Goal: Information Seeking & Learning: Learn about a topic

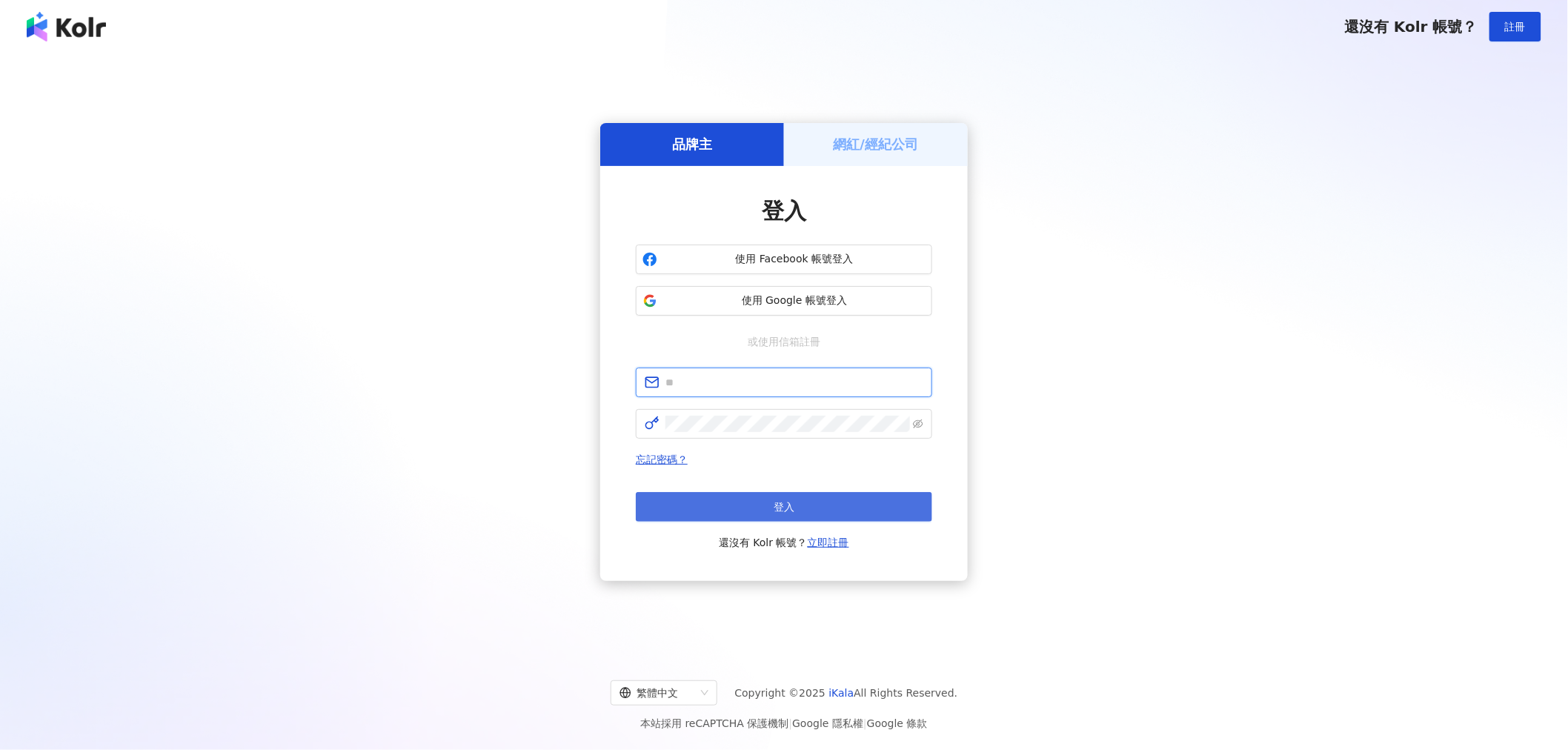
type input "**********"
click at [803, 508] on button "登入" at bounding box center [784, 507] width 297 height 30
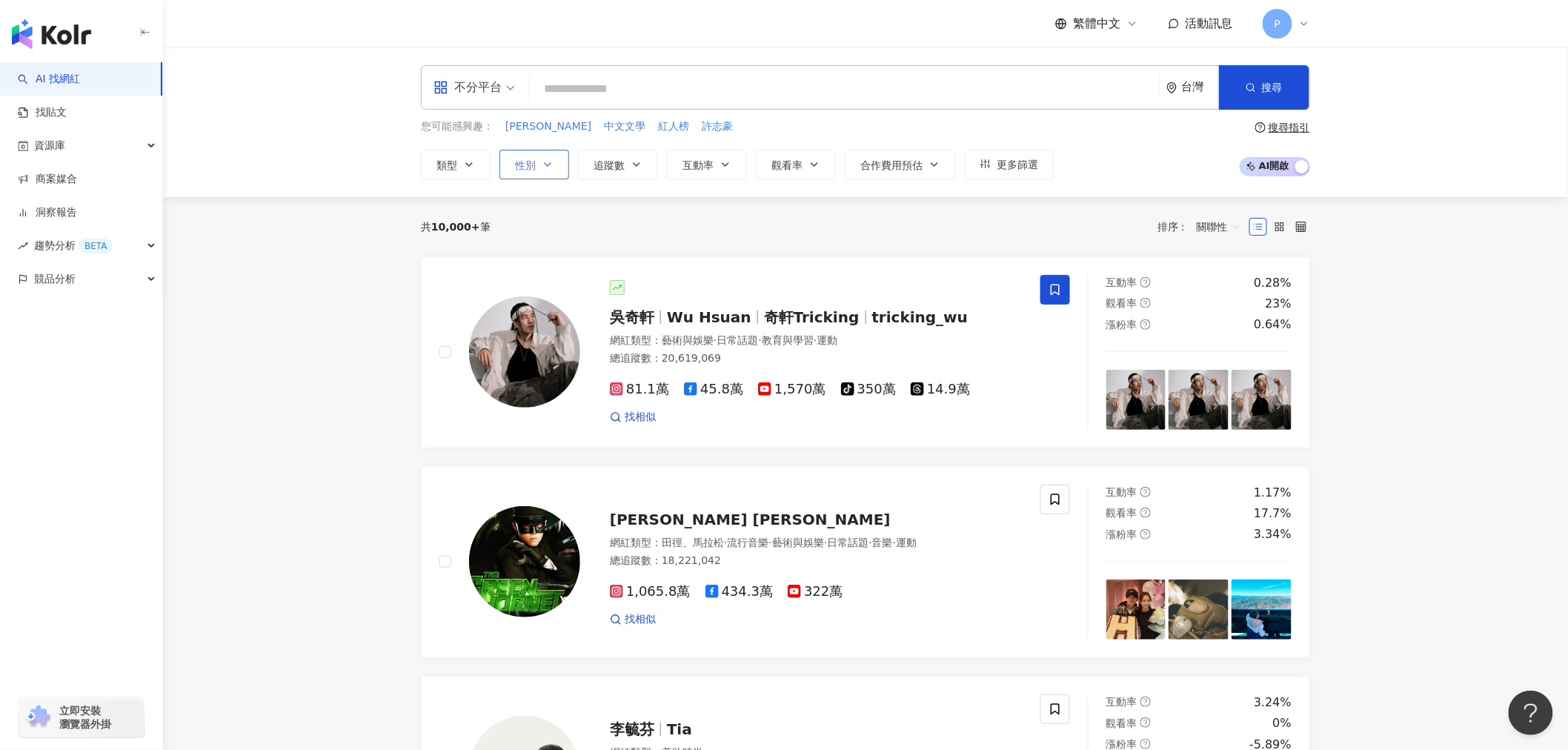
click at [550, 159] on icon "button" at bounding box center [547, 165] width 12 height 12
click at [563, 249] on div "不限 女 男 其他" at bounding box center [540, 267] width 51 height 109
click at [527, 247] on span "女" at bounding box center [537, 252] width 22 height 16
click at [471, 159] on icon "button" at bounding box center [469, 165] width 12 height 12
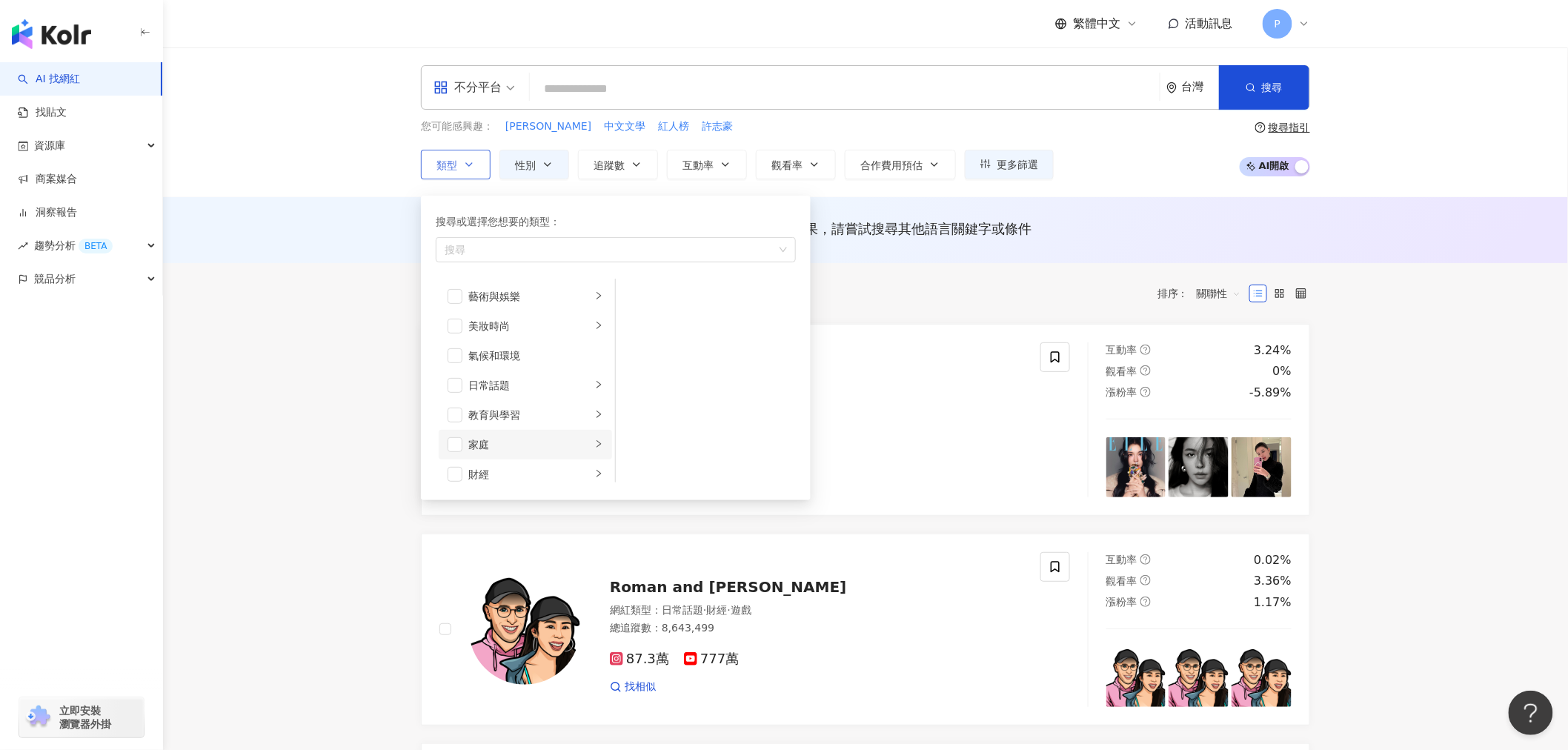
click at [594, 442] on icon "right" at bounding box center [599, 444] width 9 height 9
click at [594, 372] on icon "right" at bounding box center [599, 375] width 9 height 9
click at [594, 376] on icon "right" at bounding box center [599, 375] width 9 height 9
click at [597, 376] on icon "right" at bounding box center [599, 375] width 5 height 7
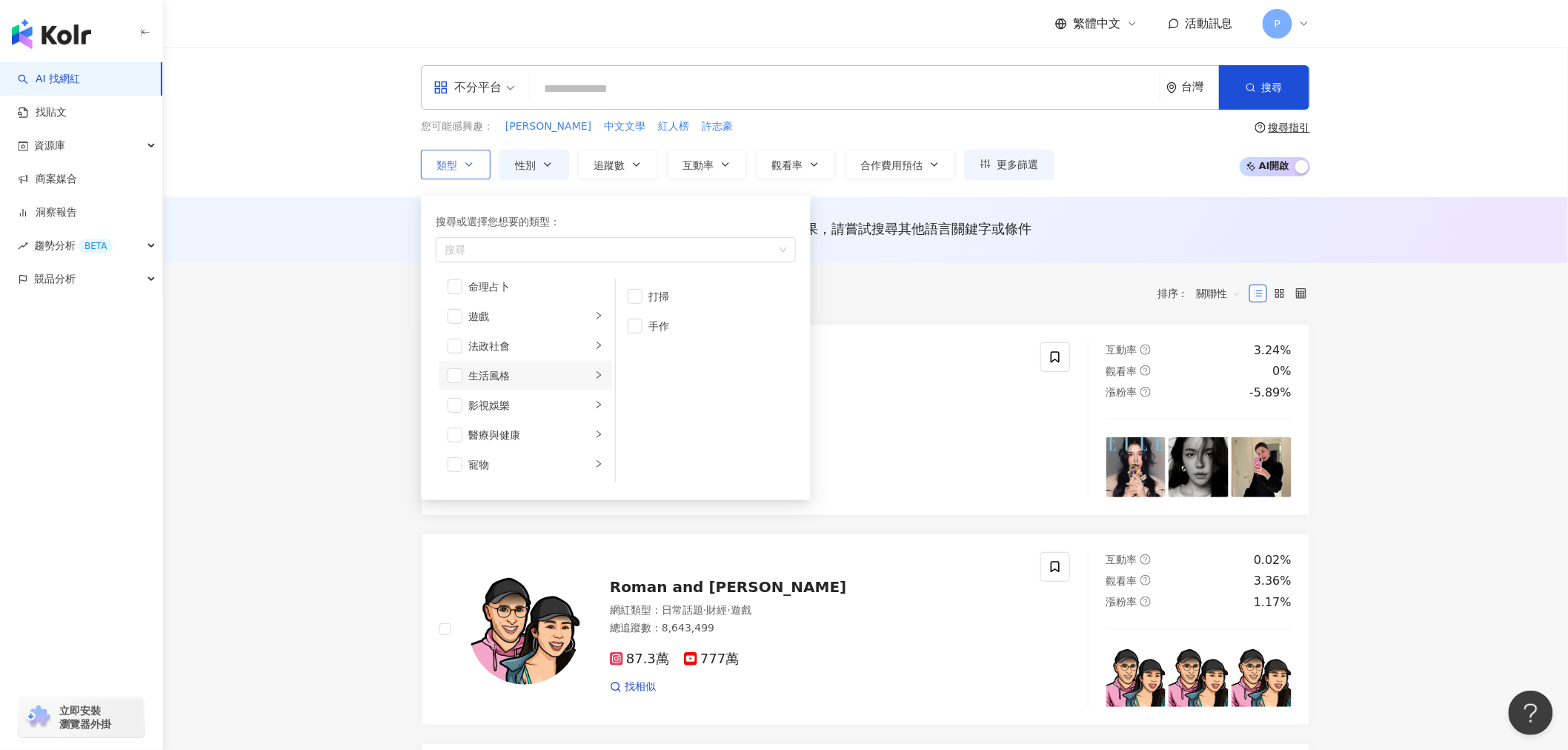
click at [594, 372] on icon "right" at bounding box center [599, 375] width 9 height 9
click at [670, 330] on div "手作" at bounding box center [716, 325] width 136 height 16
click at [551, 340] on div "促購導購" at bounding box center [536, 336] width 135 height 16
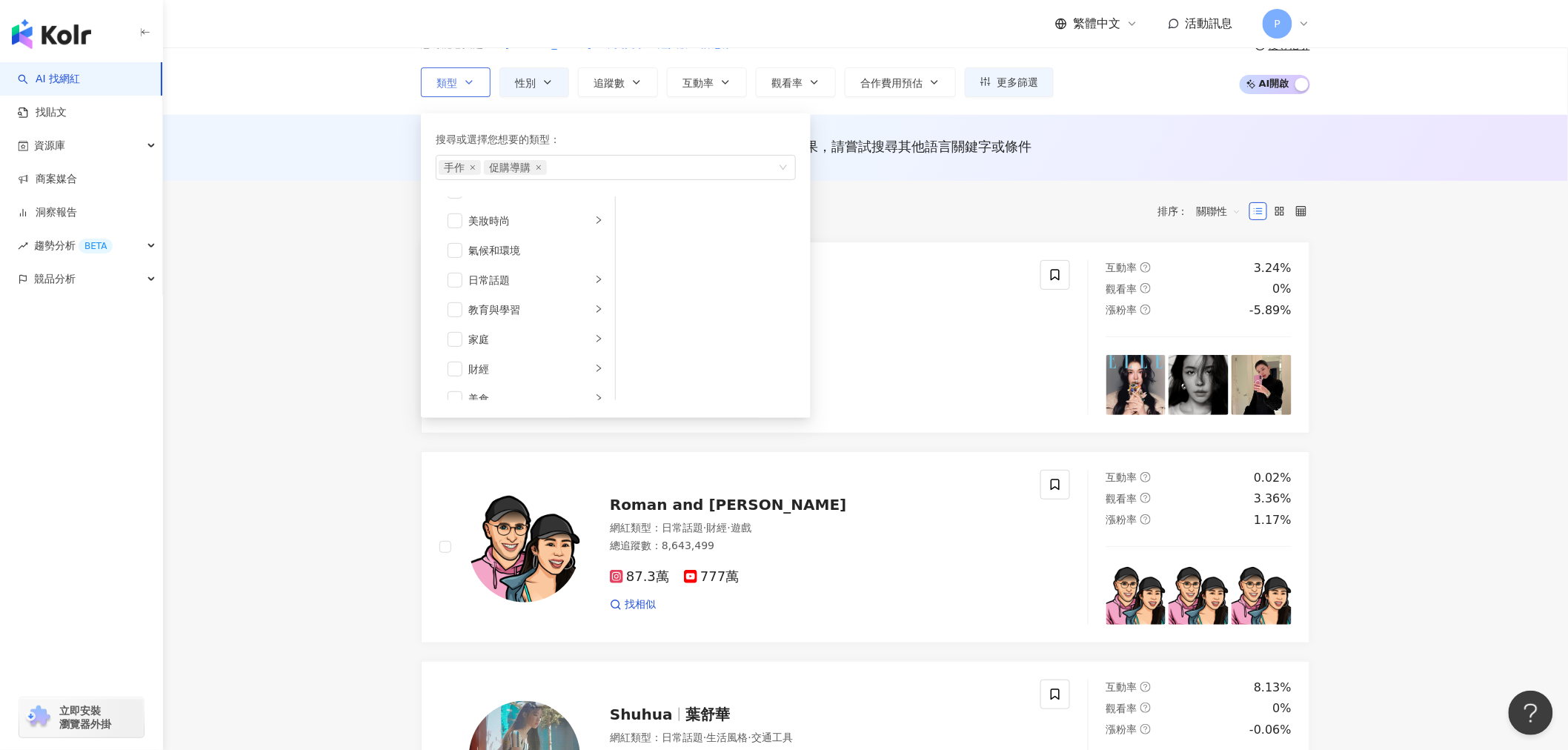
scroll to position [18, 0]
click at [594, 286] on icon "right" at bounding box center [599, 284] width 9 height 9
click at [635, 215] on span "button" at bounding box center [635, 214] width 15 height 15
click at [594, 209] on icon "right" at bounding box center [599, 213] width 9 height 9
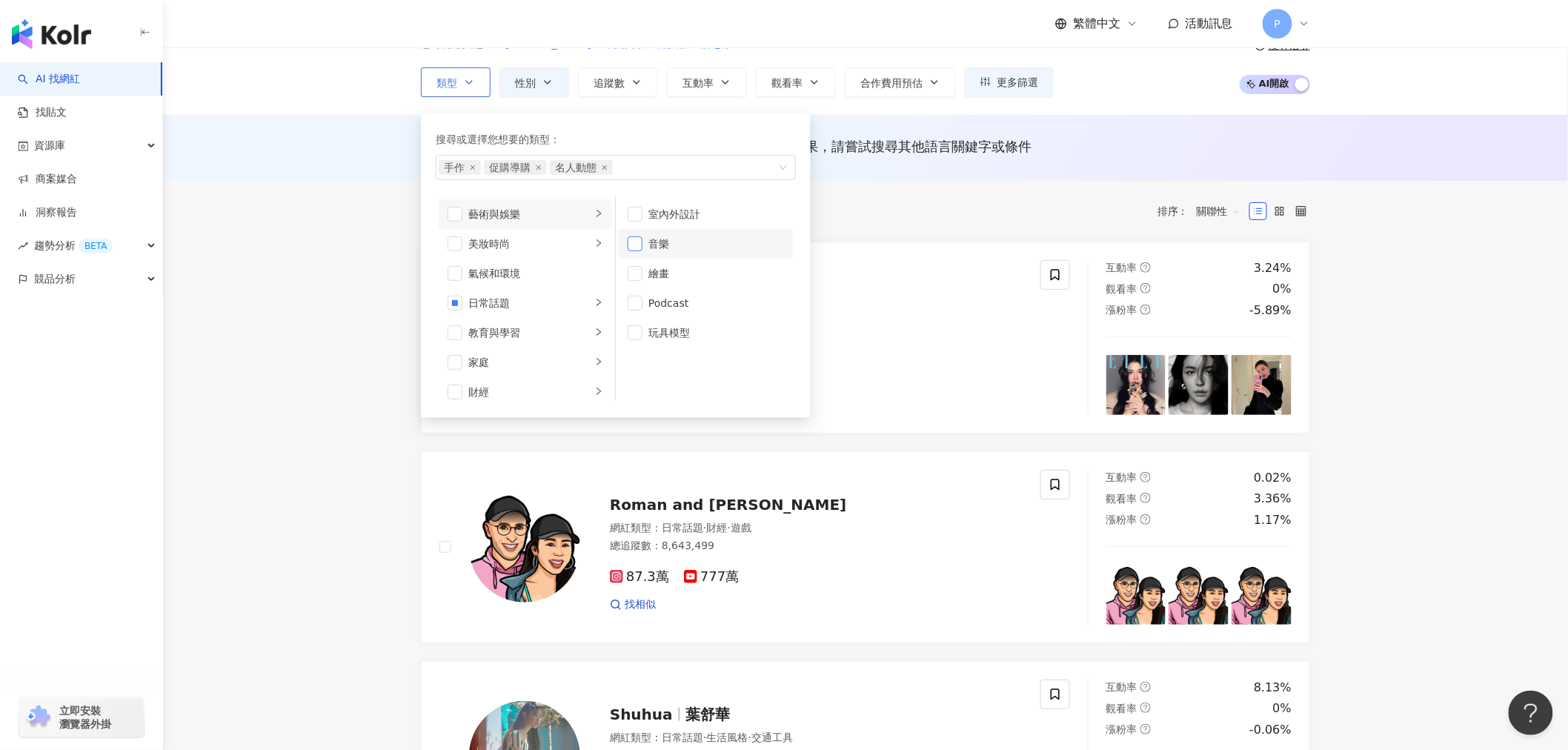
click at [636, 243] on span "button" at bounding box center [635, 244] width 15 height 15
click at [626, 276] on li "繪畫" at bounding box center [705, 273] width 174 height 30
click at [594, 244] on icon "right" at bounding box center [599, 243] width 9 height 9
click at [635, 209] on span "button" at bounding box center [635, 214] width 15 height 15
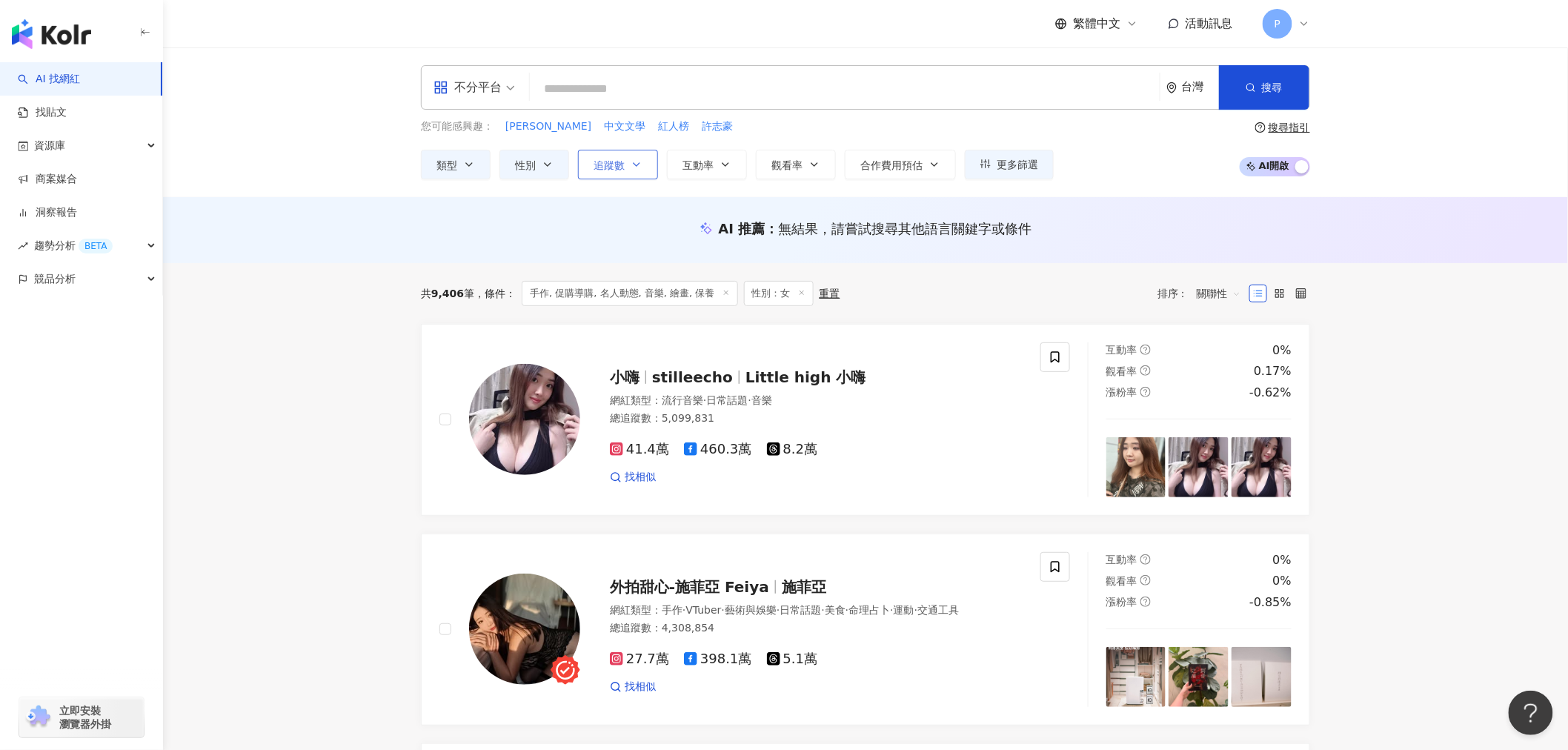
click at [647, 161] on button "追蹤數" at bounding box center [618, 165] width 80 height 30
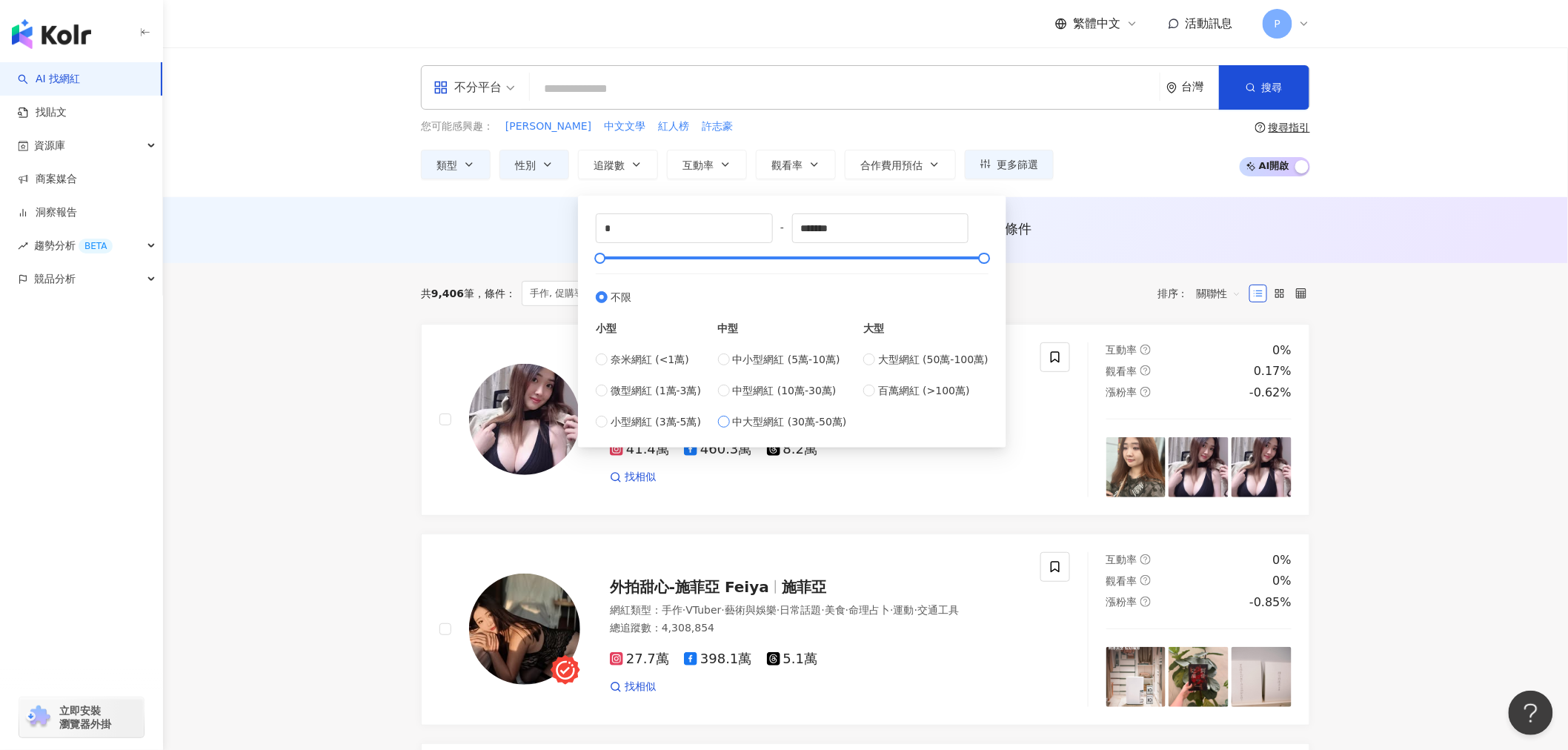
type input "******"
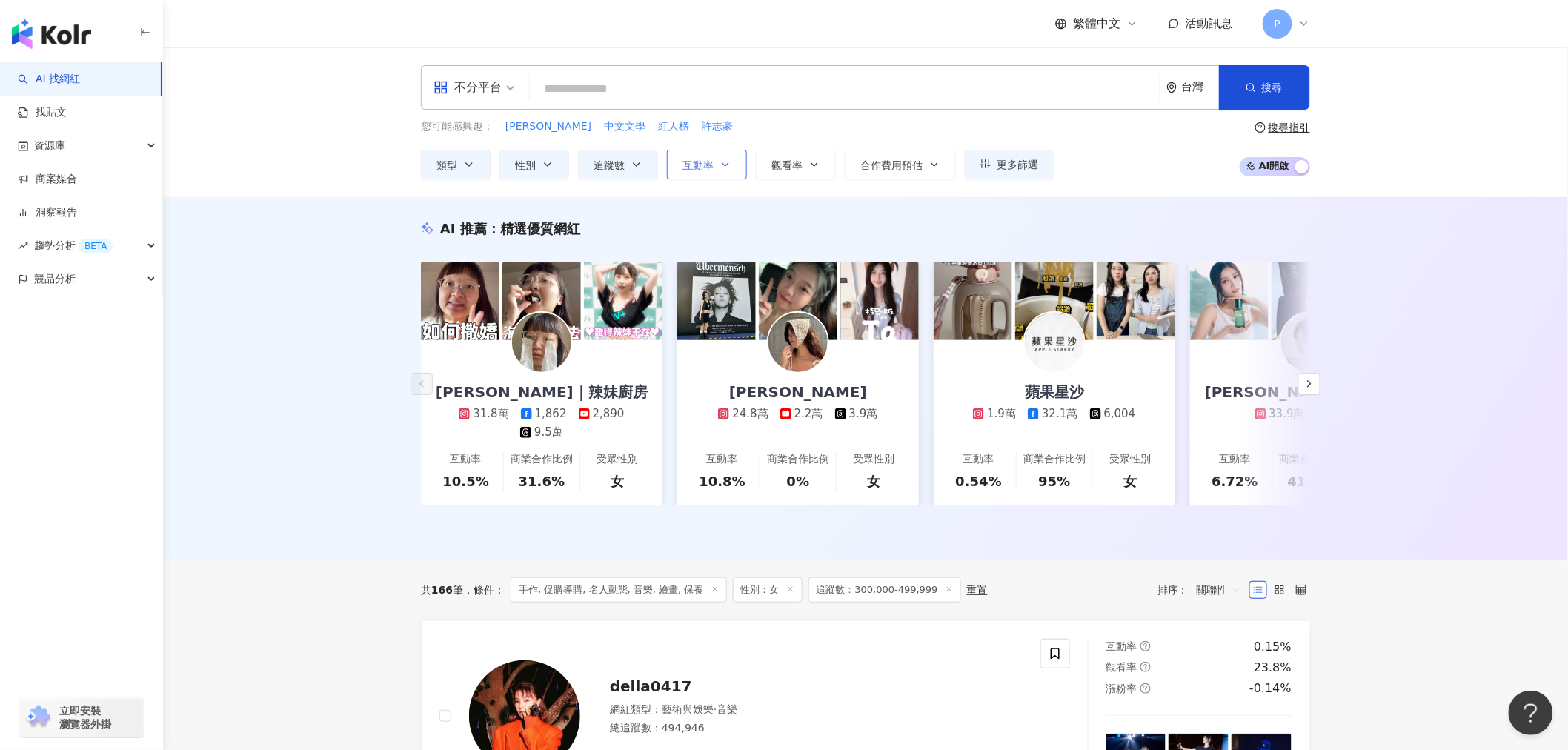
click at [741, 163] on button "互動率" at bounding box center [707, 165] width 80 height 30
click at [814, 166] on icon "button" at bounding box center [814, 164] width 6 height 3
click at [945, 166] on button "合作費用預估" at bounding box center [900, 165] width 111 height 30
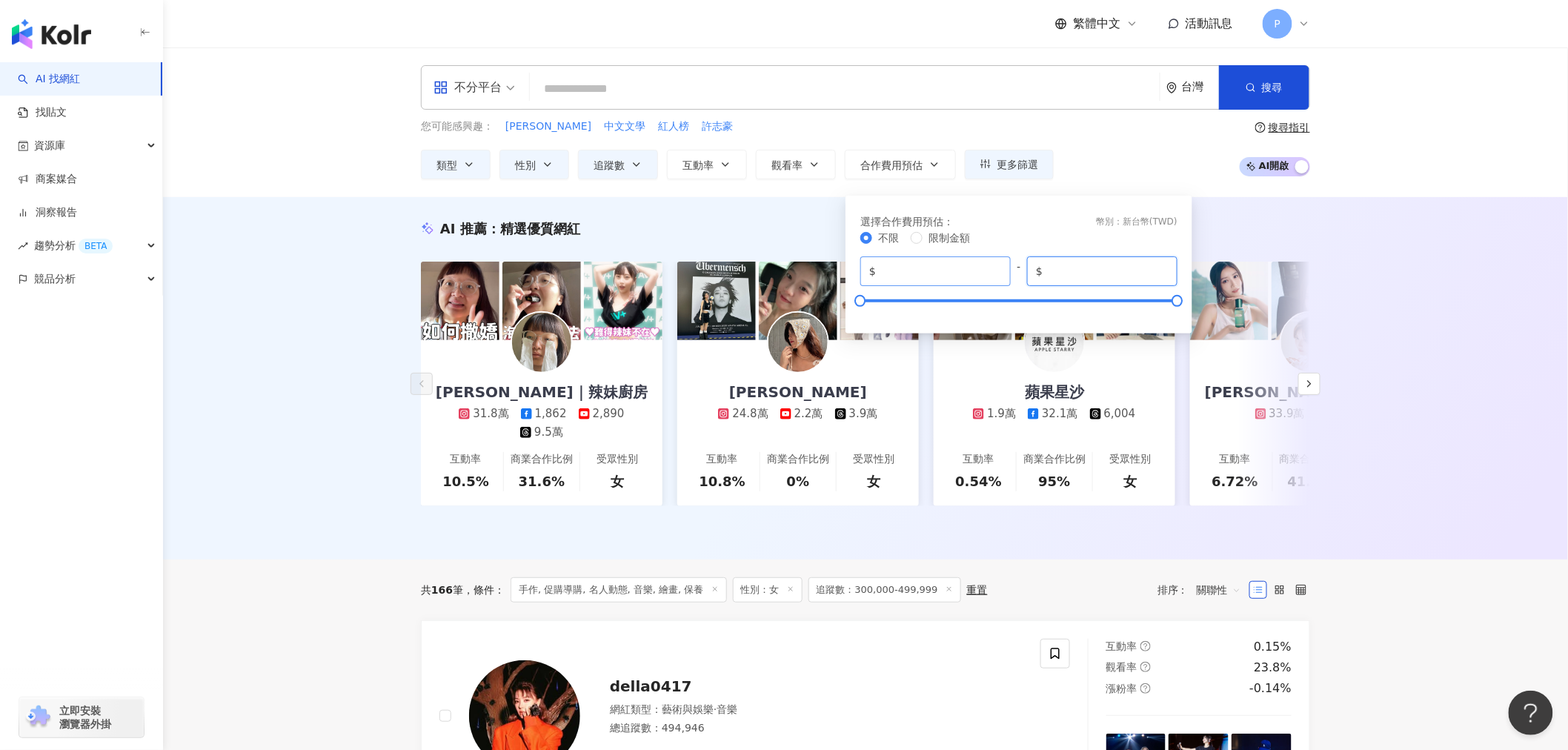
drag, startPoint x: 1106, startPoint y: 269, endPoint x: 992, endPoint y: 275, distance: 114.2
click at [992, 275] on div "$ * - $ *******" at bounding box center [1019, 271] width 317 height 30
click at [1034, 217] on div "選擇合作費用預估 ： 幣別 ： 新台幣 ( TWD )" at bounding box center [1019, 221] width 317 height 16
click at [1413, 307] on div "AI 推薦 ： 精選優質網紅 陳姿靜｜辣妹廚房 31.8萬 1,862 2,890 9.5萬 互動率 10.5% 商業合作比例 31.6% 受眾性別 女 林芊…" at bounding box center [865, 378] width 1405 height 362
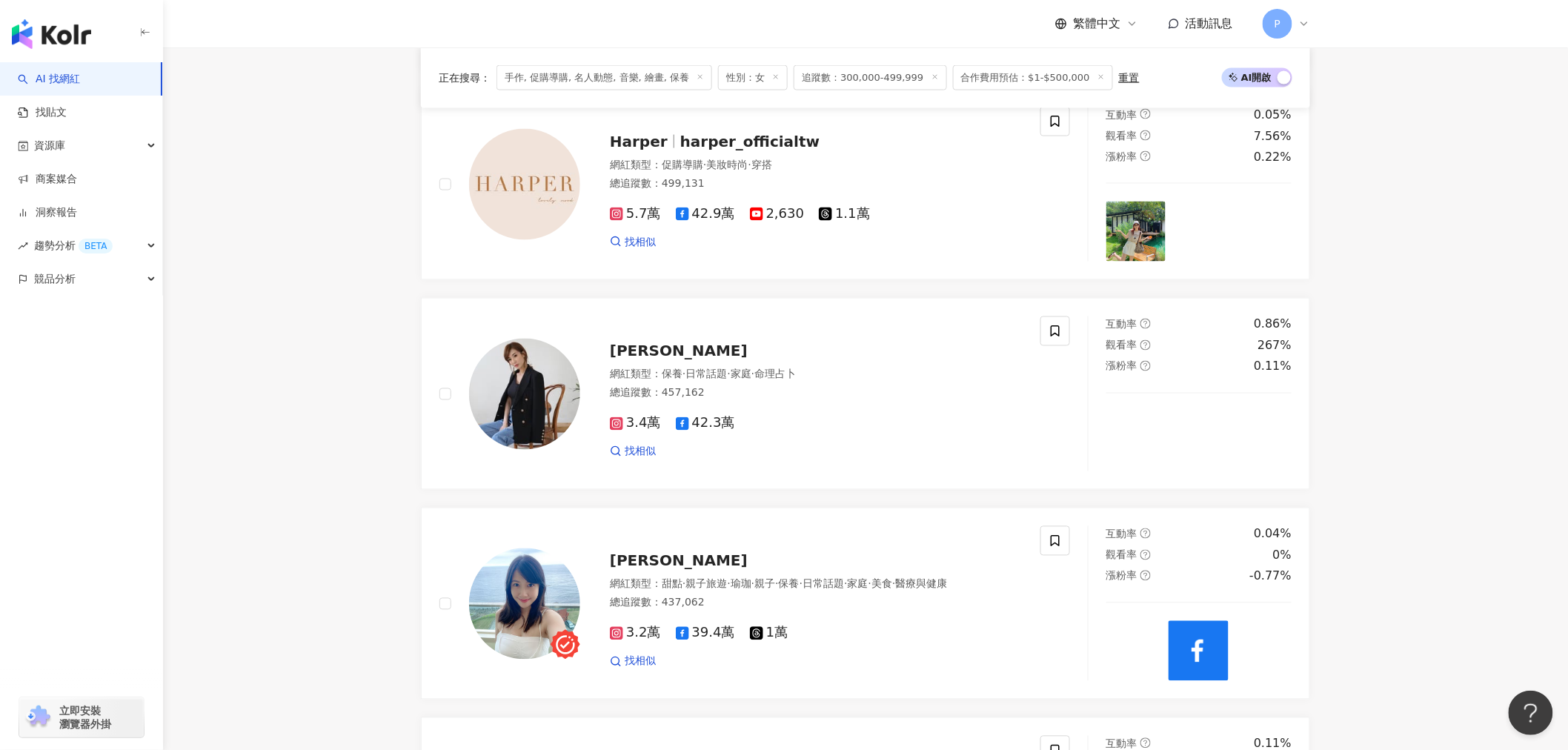
scroll to position [905, 0]
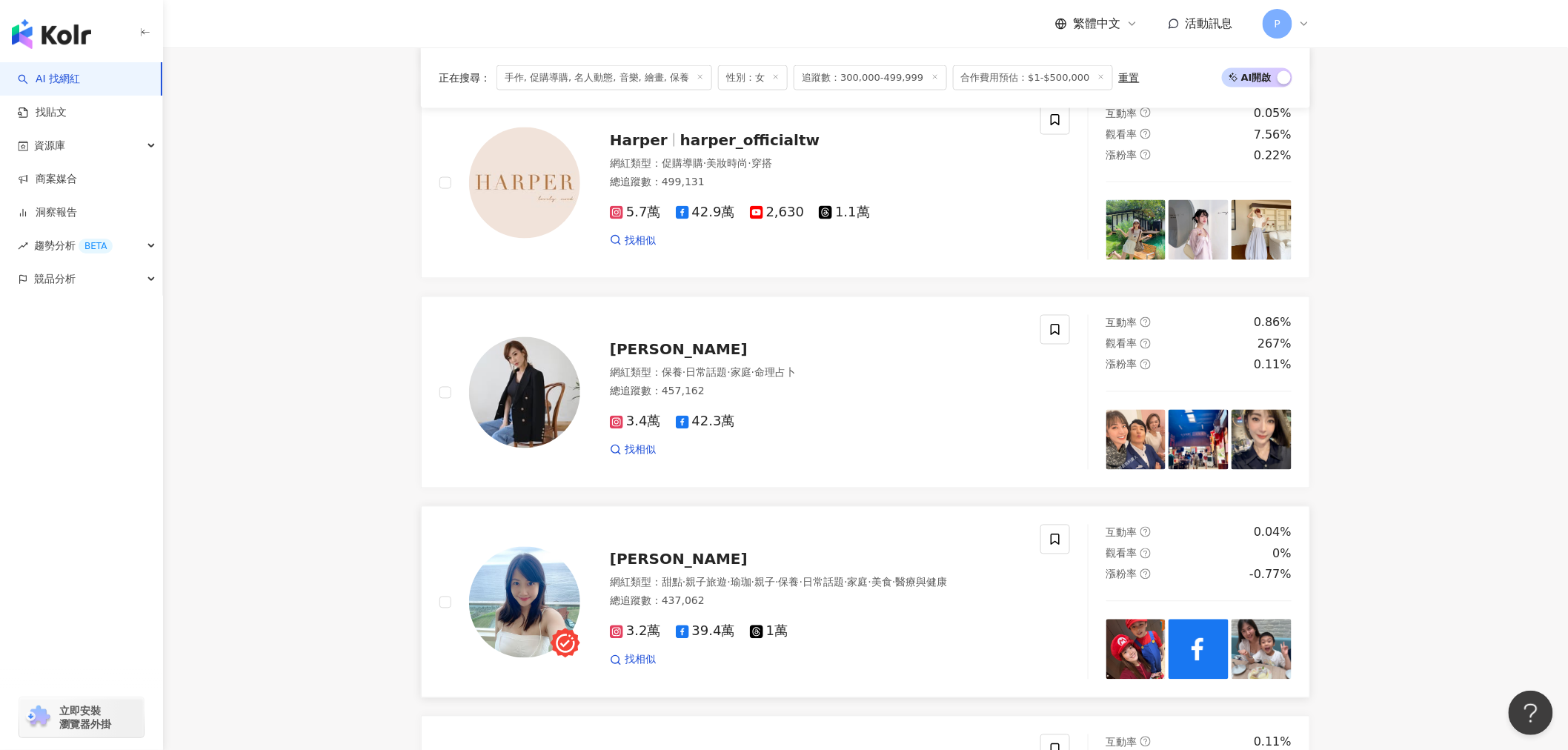
click at [657, 563] on span "楊子瑩 Miranda" at bounding box center [678, 559] width 138 height 18
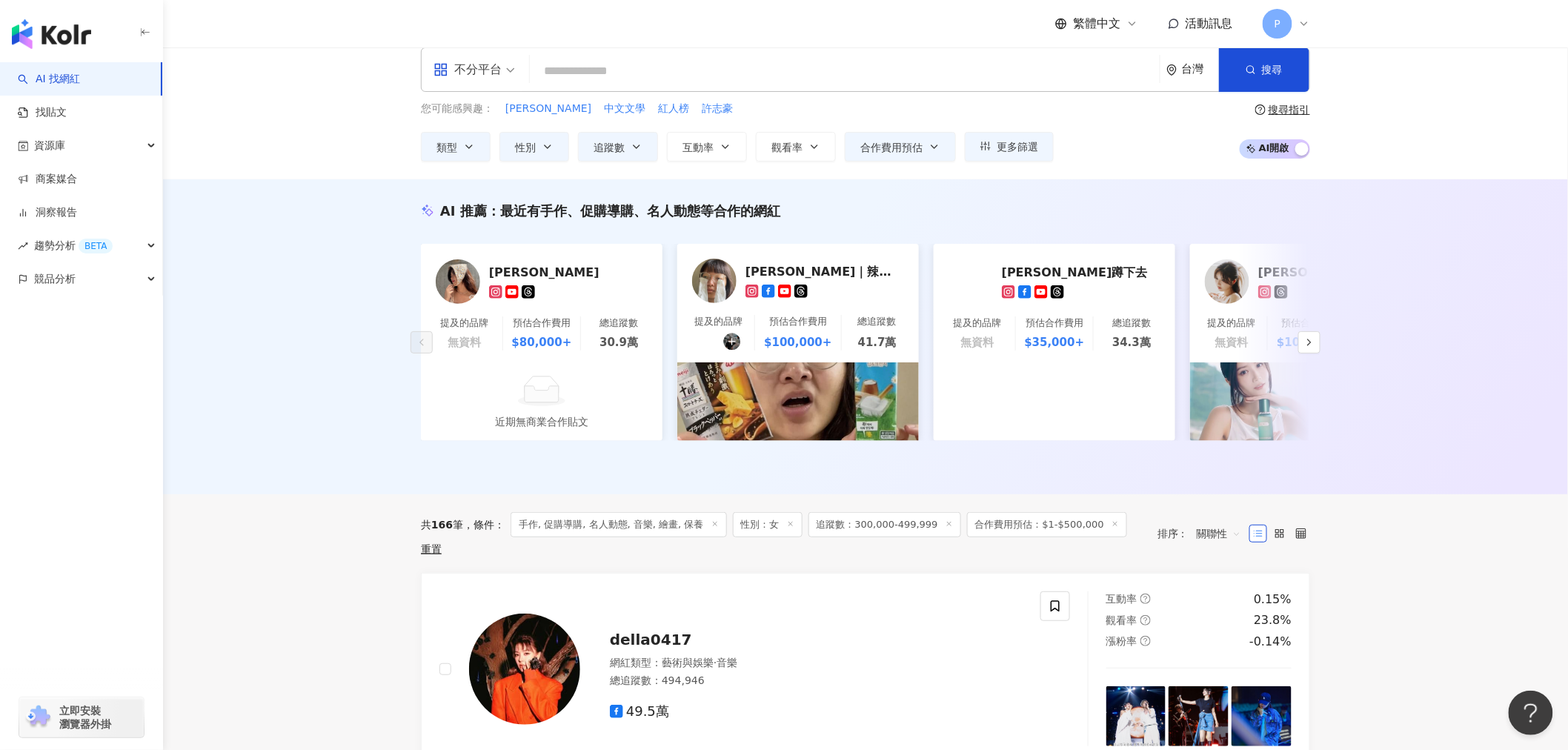
scroll to position [0, 0]
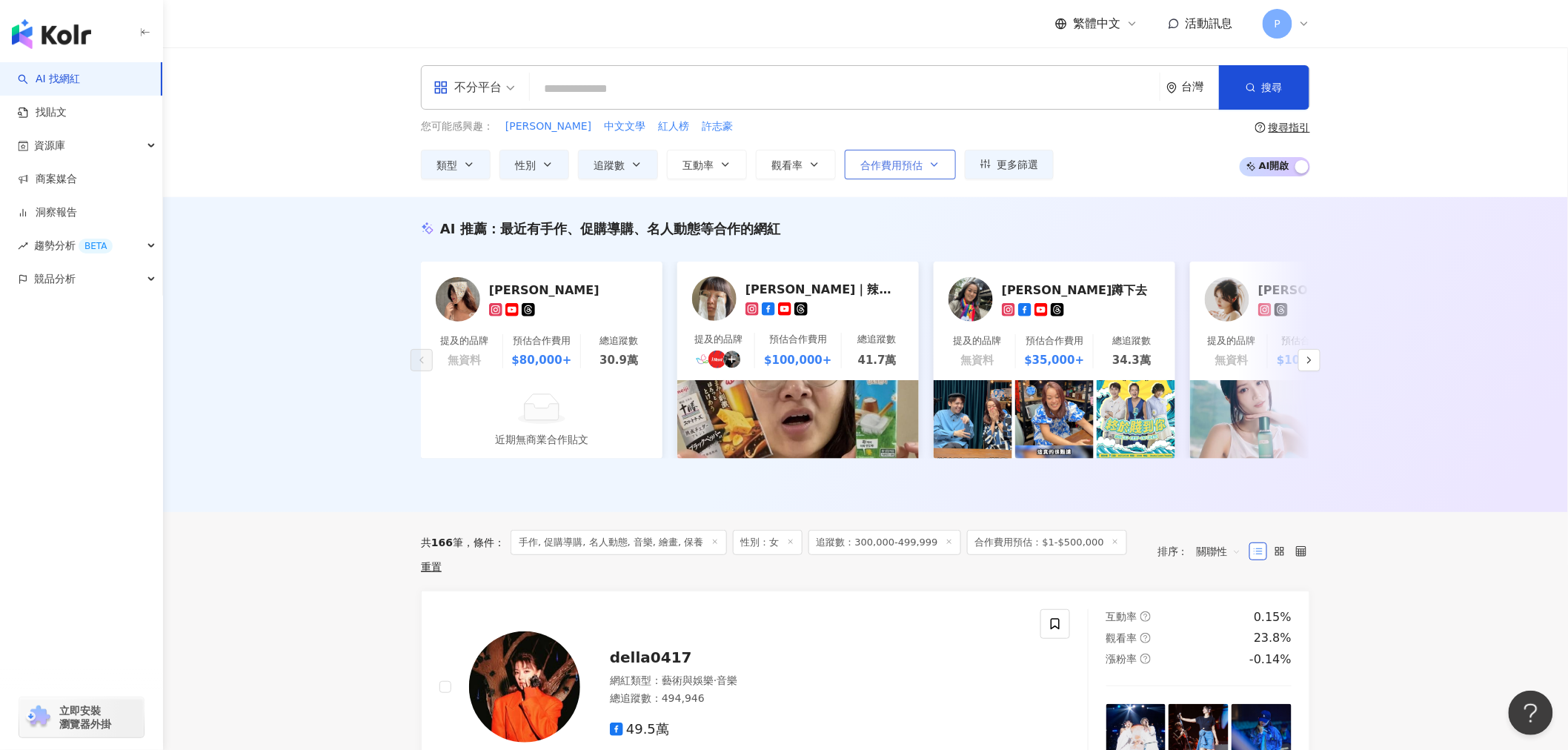
click at [929, 161] on button "合作費用預估" at bounding box center [900, 165] width 111 height 30
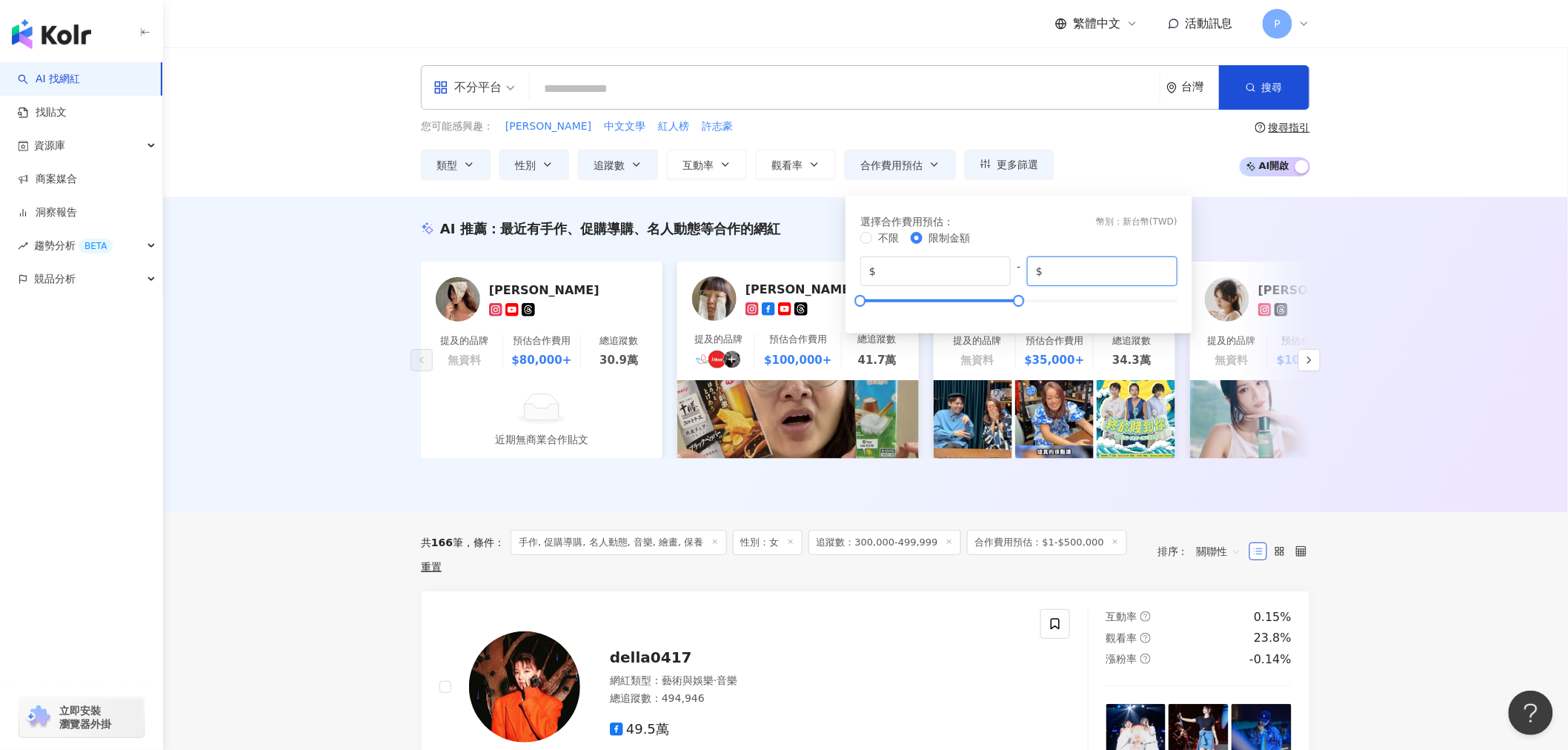
drag, startPoint x: 1098, startPoint y: 272, endPoint x: 980, endPoint y: 213, distance: 131.9
click at [990, 258] on div "$ * - $ ******" at bounding box center [1019, 271] width 317 height 30
type input "******"
click at [1461, 287] on div "AI 推薦 ： 最近有手作、促購導購、名人動態等合作的網紅 林芊芊芊芊芊龙 提及的品牌 無資料 預估合作費用 $80,000+ 總追蹤數 30.9萬 近期無商…" at bounding box center [865, 354] width 1405 height 315
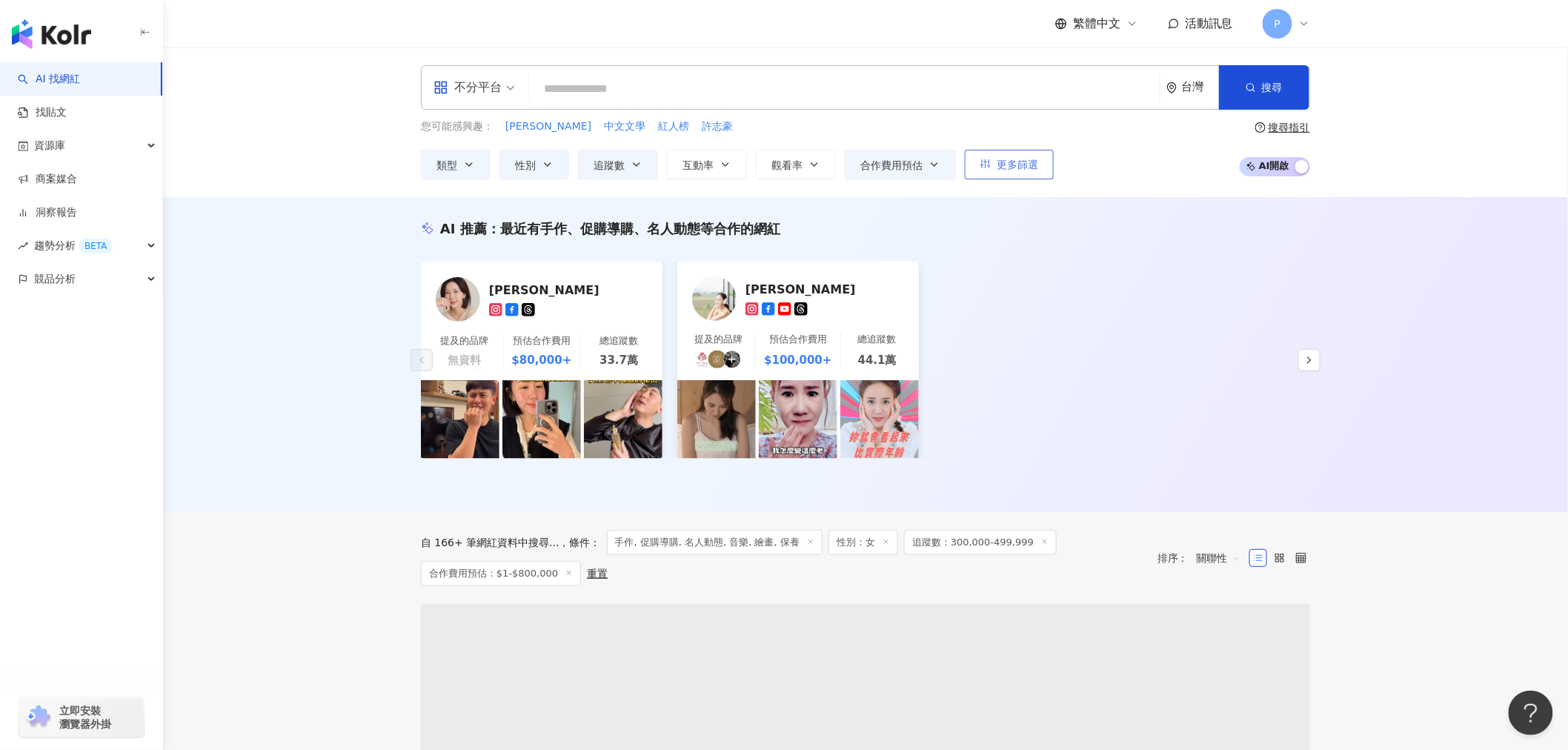
click at [1011, 166] on span "更多篩選" at bounding box center [1017, 165] width 41 height 12
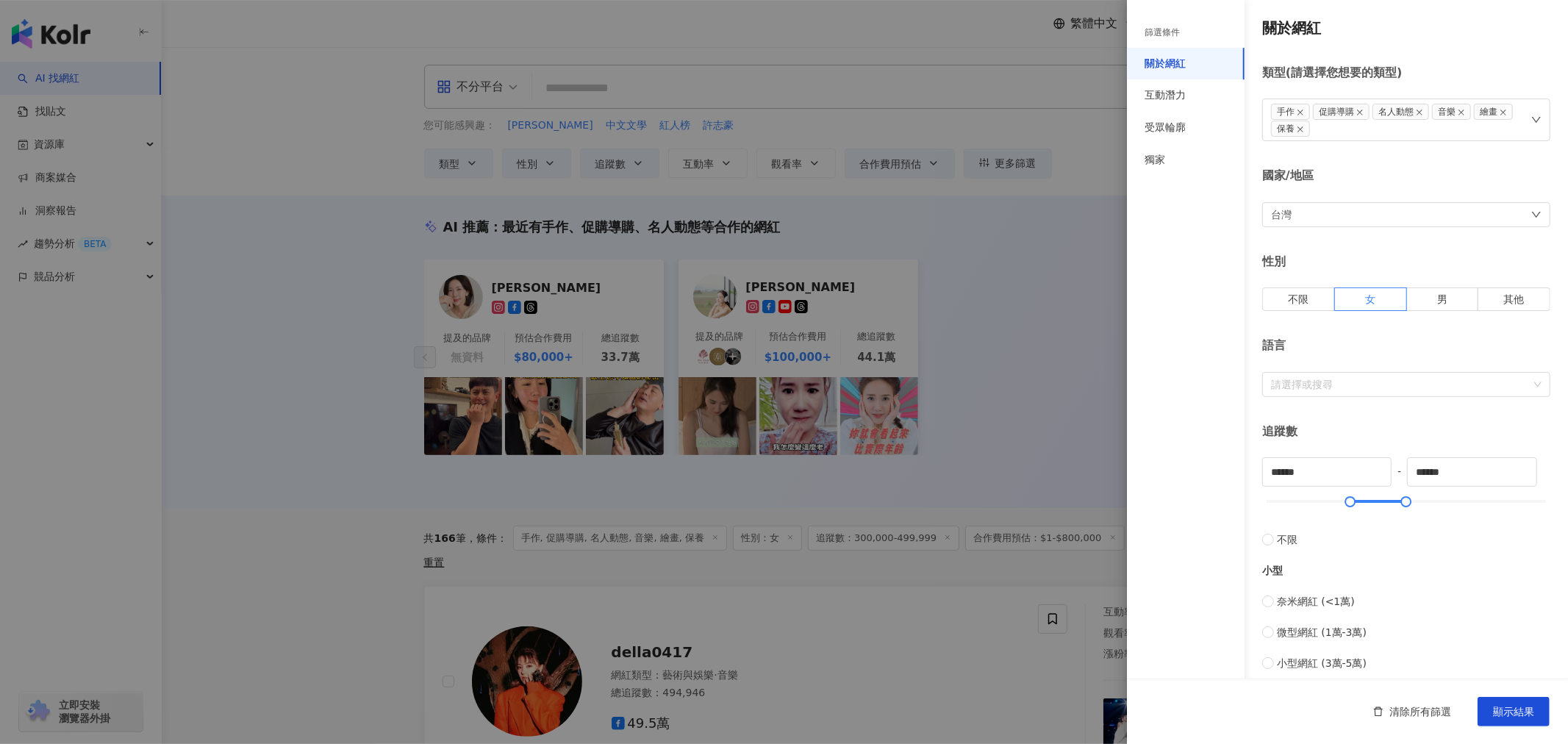
click at [991, 301] on div at bounding box center [784, 372] width 1568 height 744
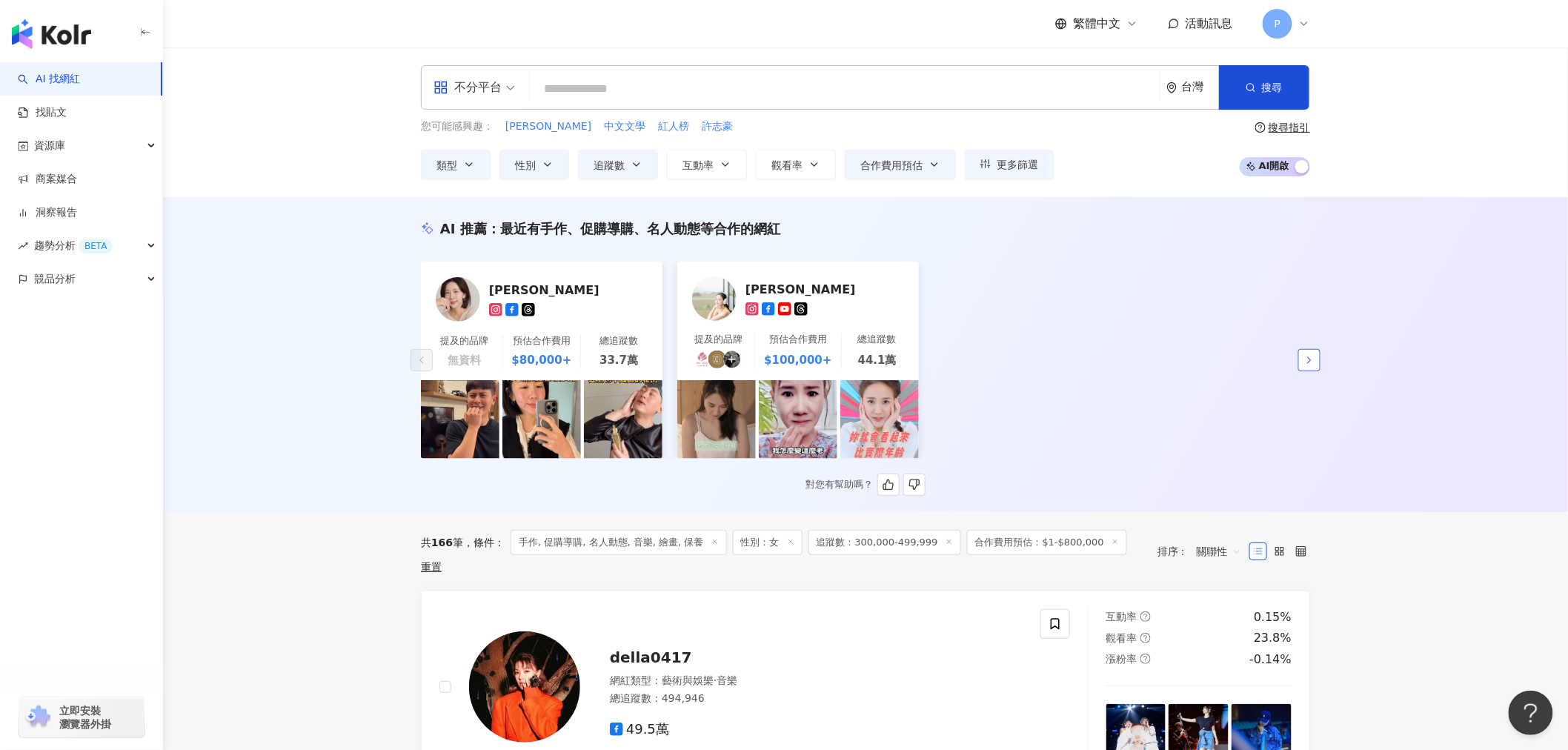
click at [1320, 363] on button "button" at bounding box center [1310, 360] width 22 height 22
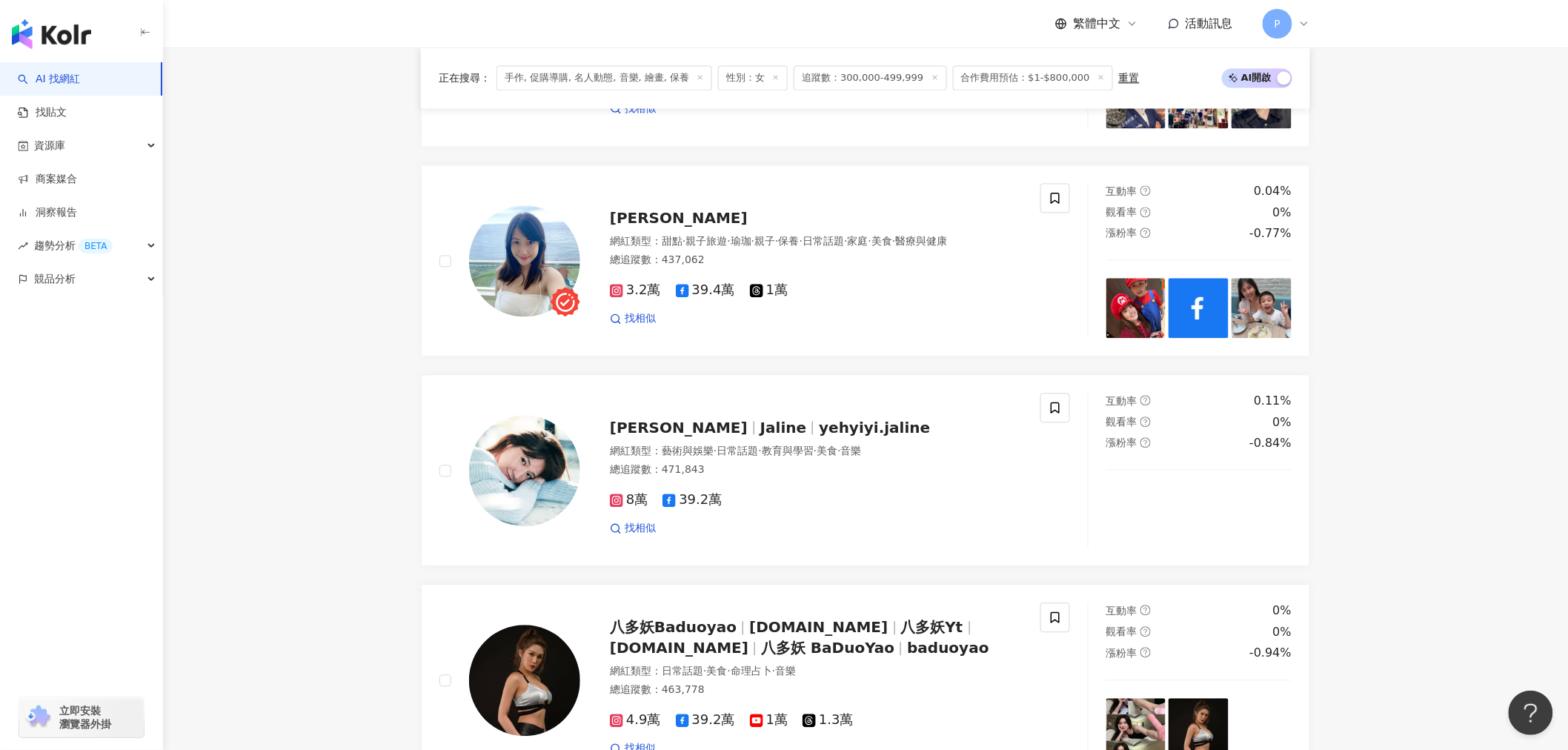
scroll to position [1317, 0]
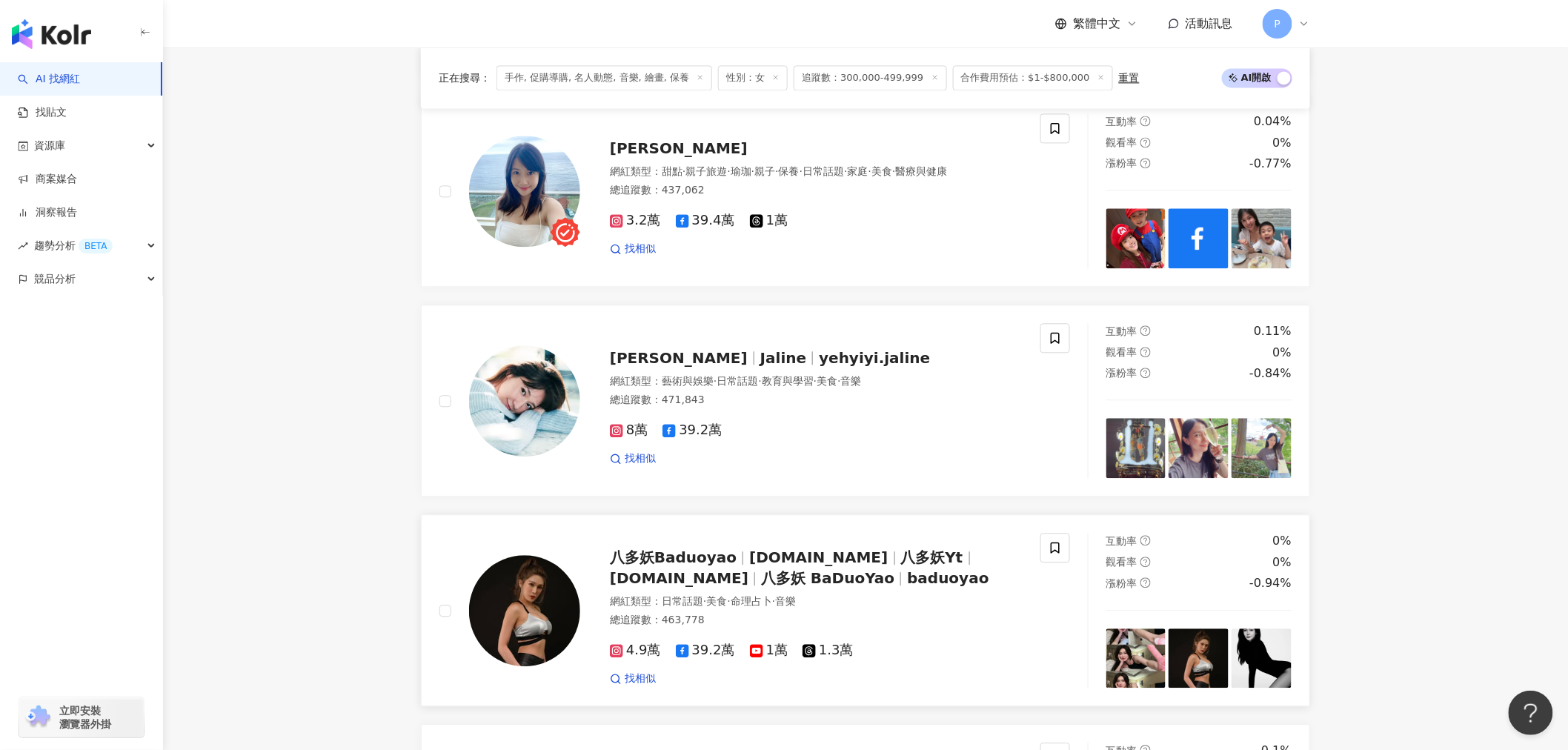
click at [750, 561] on span "Baduoyao.yt" at bounding box center [819, 556] width 138 height 18
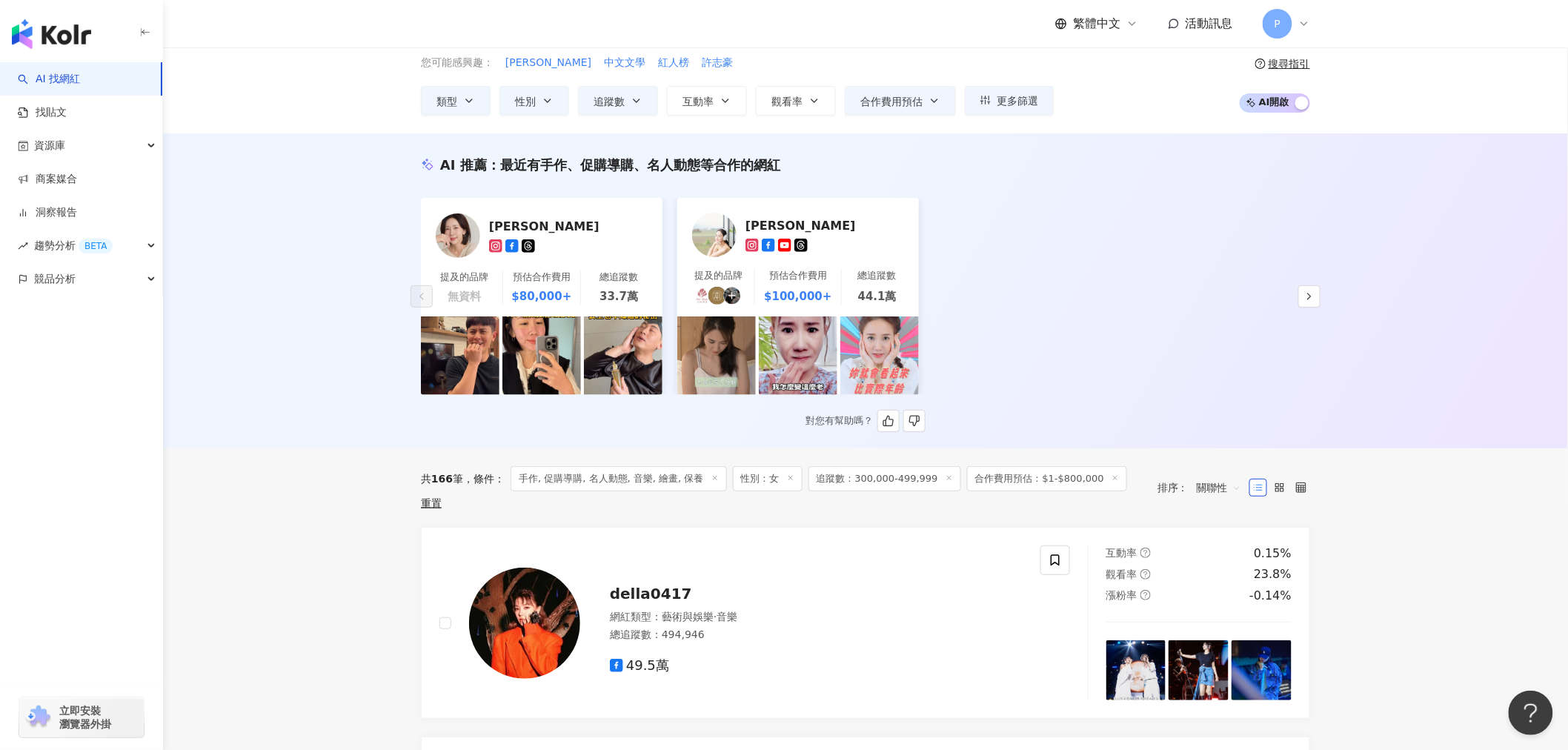
scroll to position [0, 0]
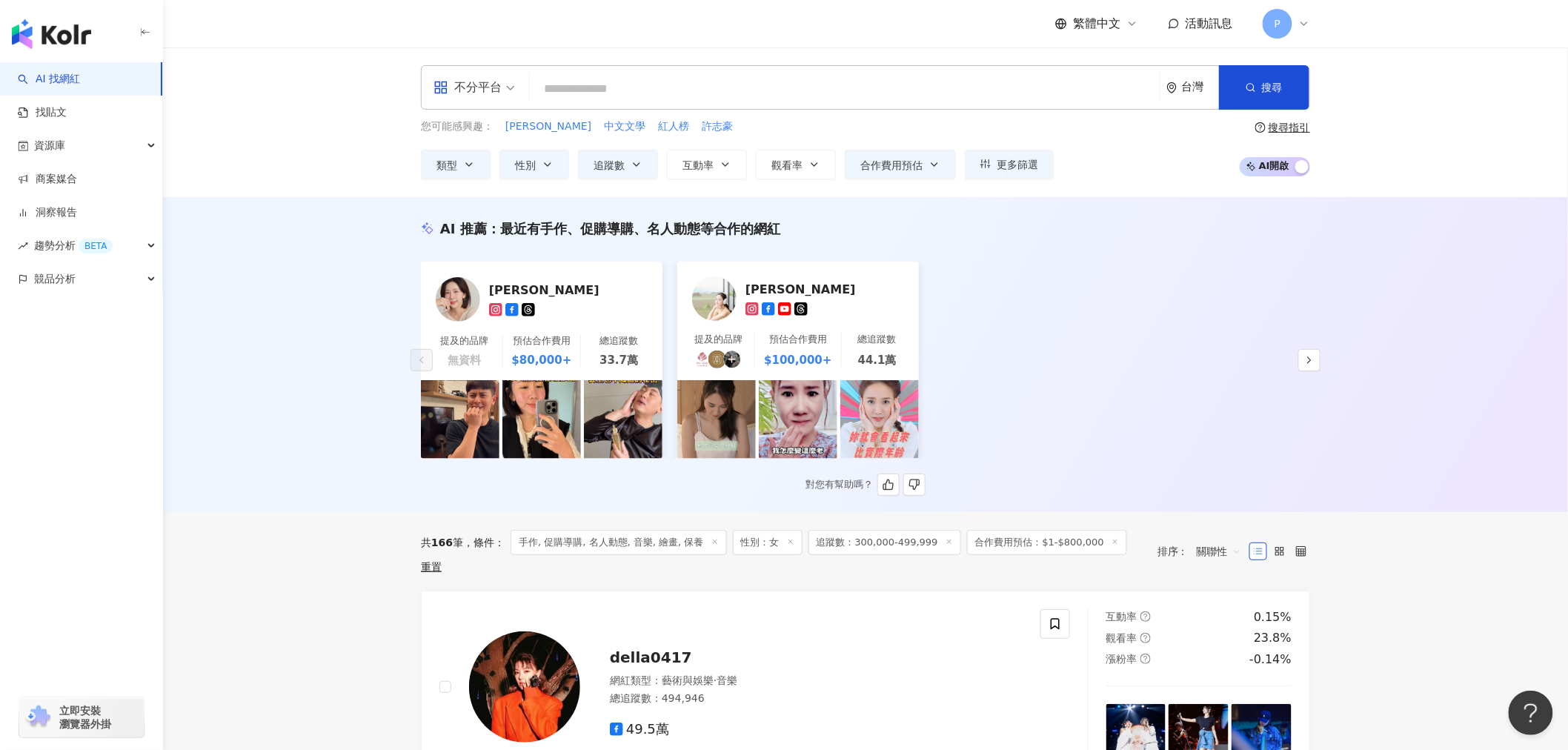
click at [757, 289] on div "何妤玟" at bounding box center [820, 289] width 148 height 15
click at [623, 83] on input "search" at bounding box center [845, 89] width 618 height 28
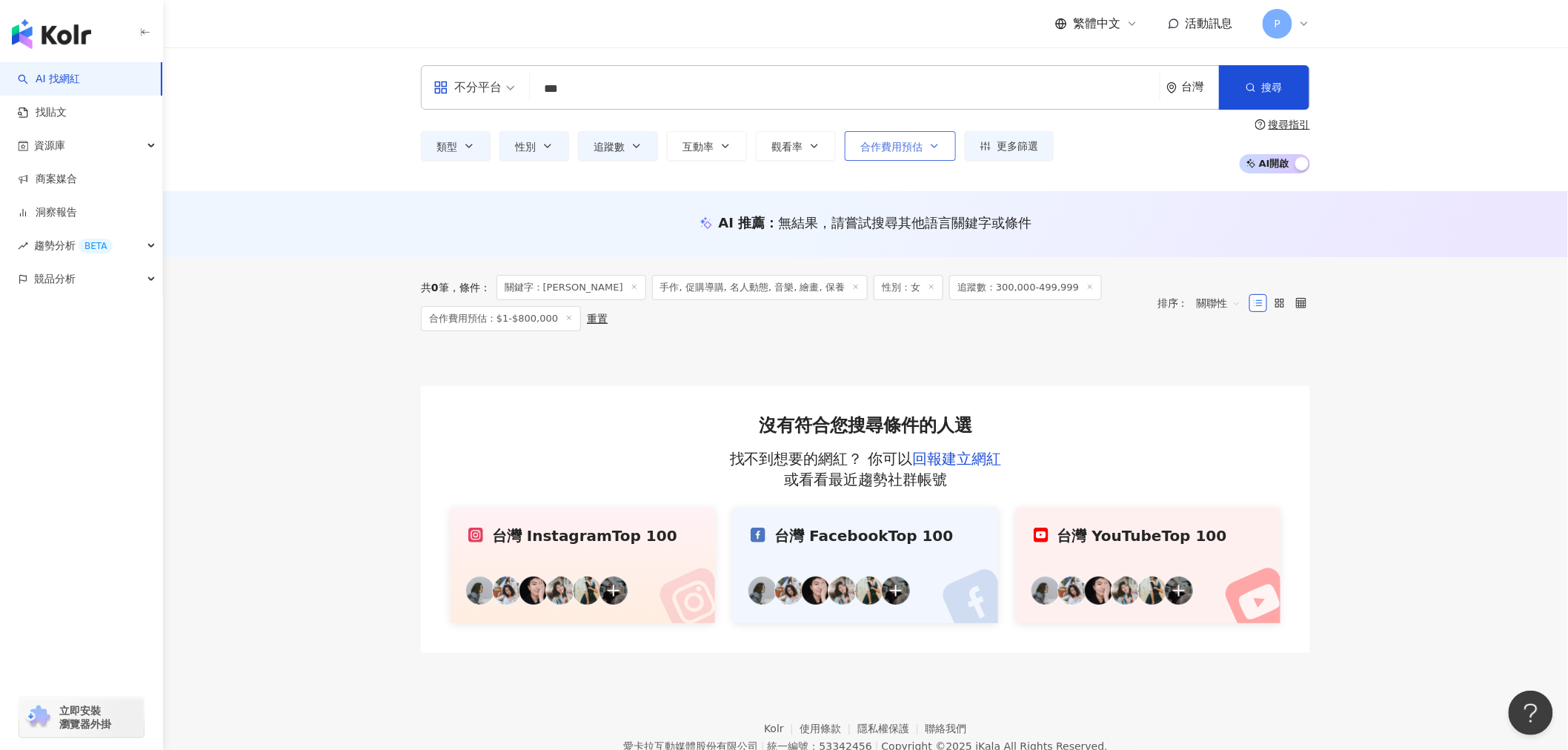
type input "***"
click at [930, 146] on icon "button" at bounding box center [935, 146] width 12 height 12
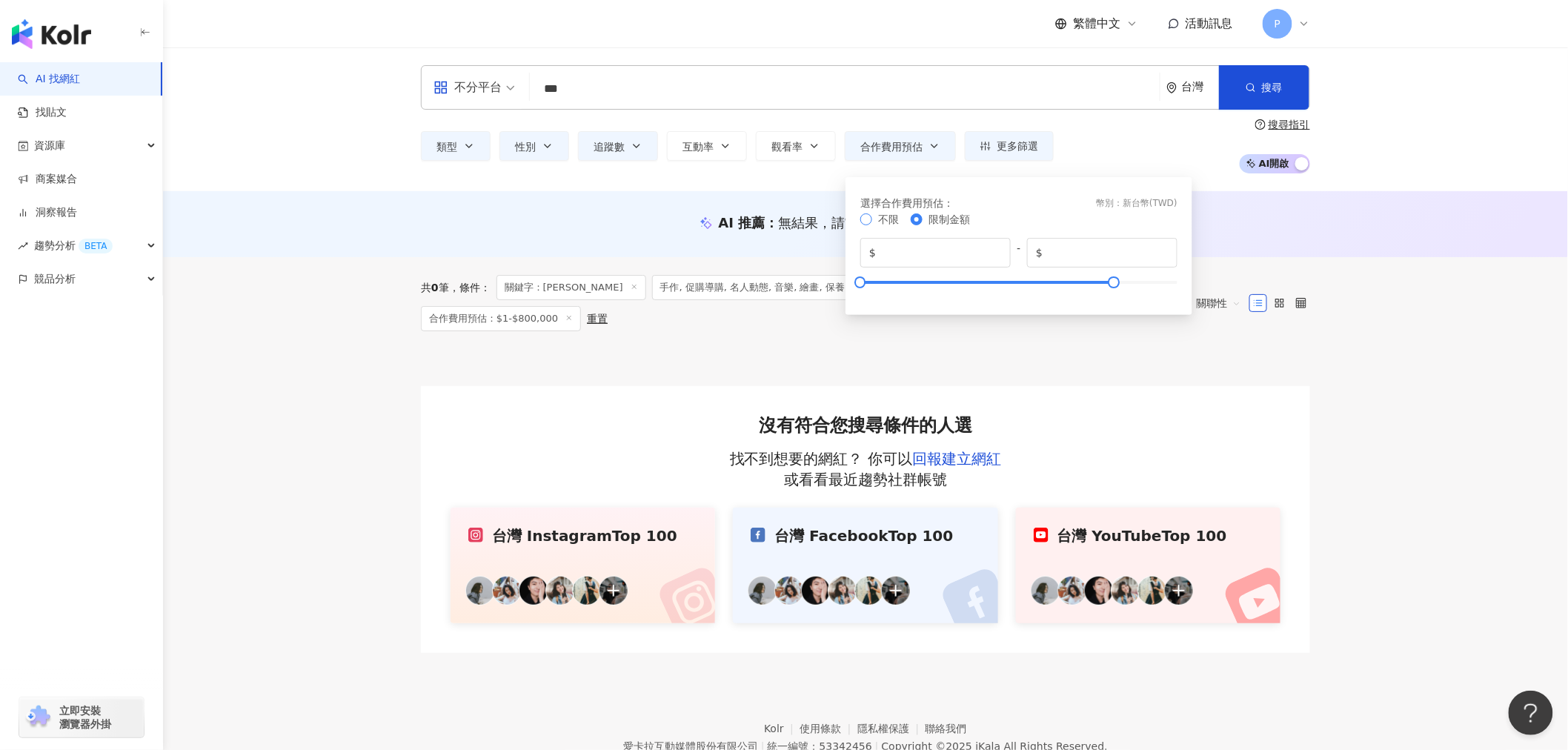
type input "*******"
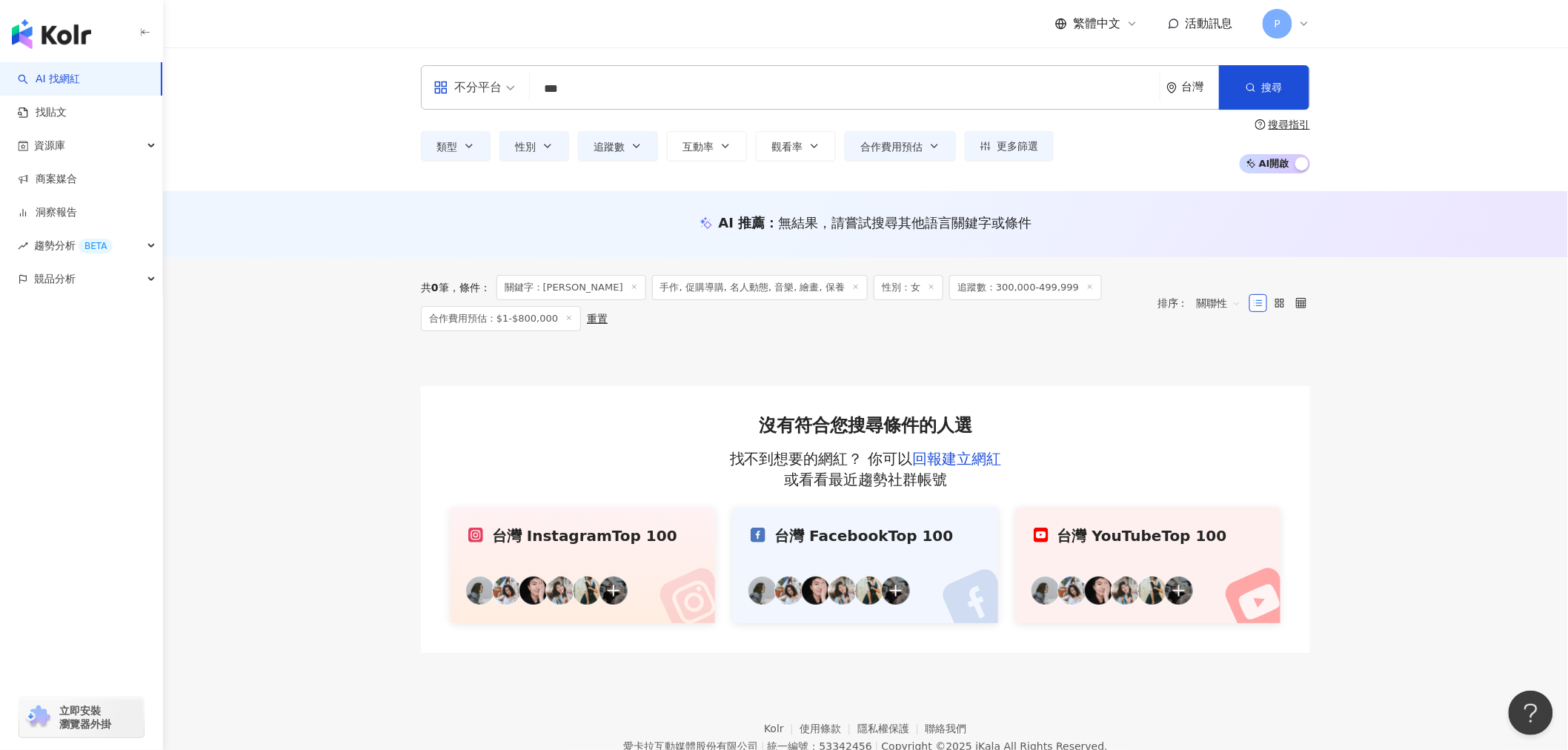
click at [1475, 124] on div "不分平台 *** 台灣 搜尋 eea71a3d-4bb6-44dc-ab86-0cb98aff9bf6 張景嵐 tiktok-icon 2,125,407 追…" at bounding box center [865, 120] width 1405 height 144
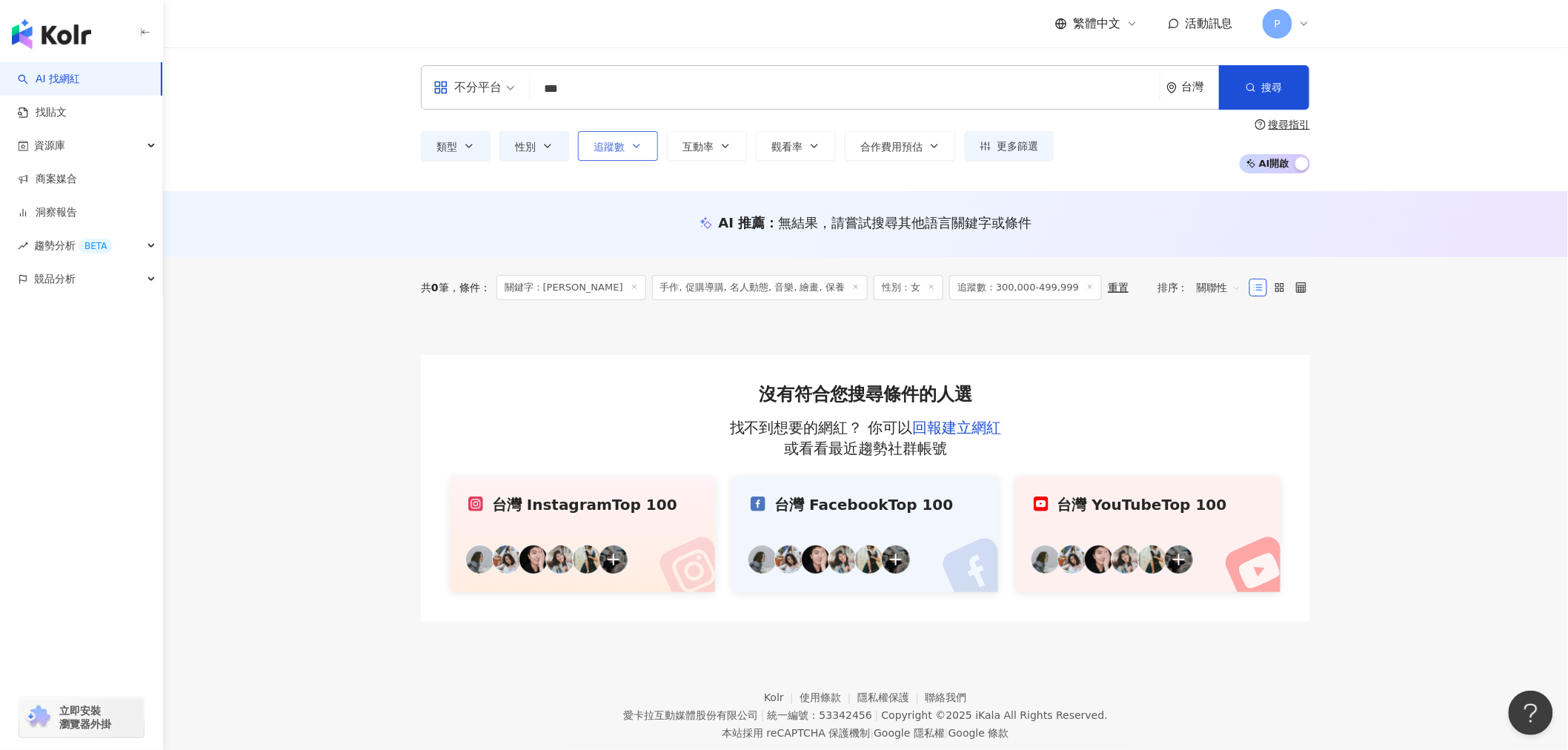
click at [622, 144] on span "追蹤數" at bounding box center [609, 147] width 31 height 12
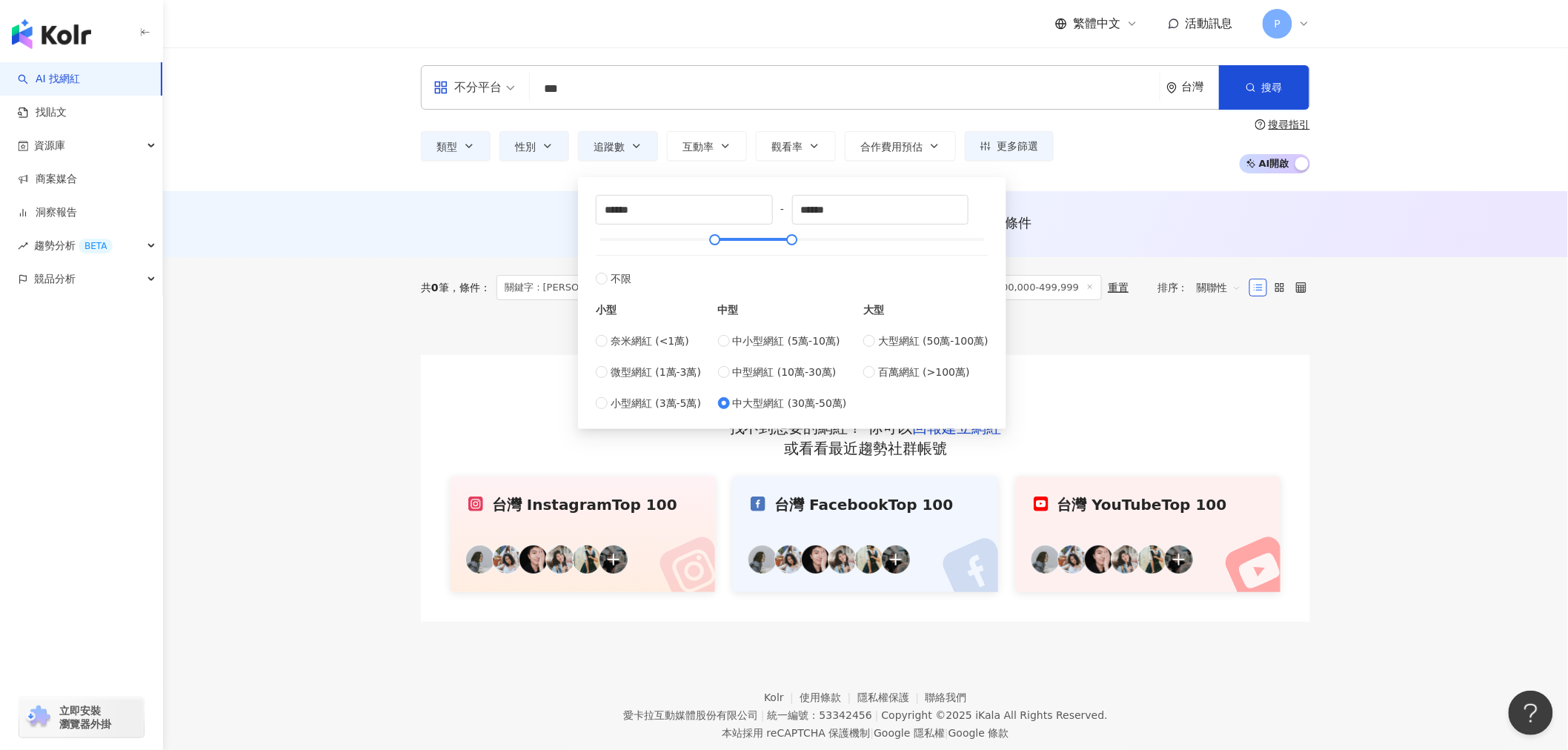
click at [594, 281] on div "****** - ****** 不限 小型 奈米網紅 (<1萬) 微型網紅 (1萬-3萬) 小型網紅 (3萬-5萬) 中型 中小型網紅 (5萬-10萬) 中型…" at bounding box center [791, 303] width 411 height 234
type input "*"
type input "*******"
click at [1275, 76] on button "搜尋" at bounding box center [1264, 88] width 91 height 45
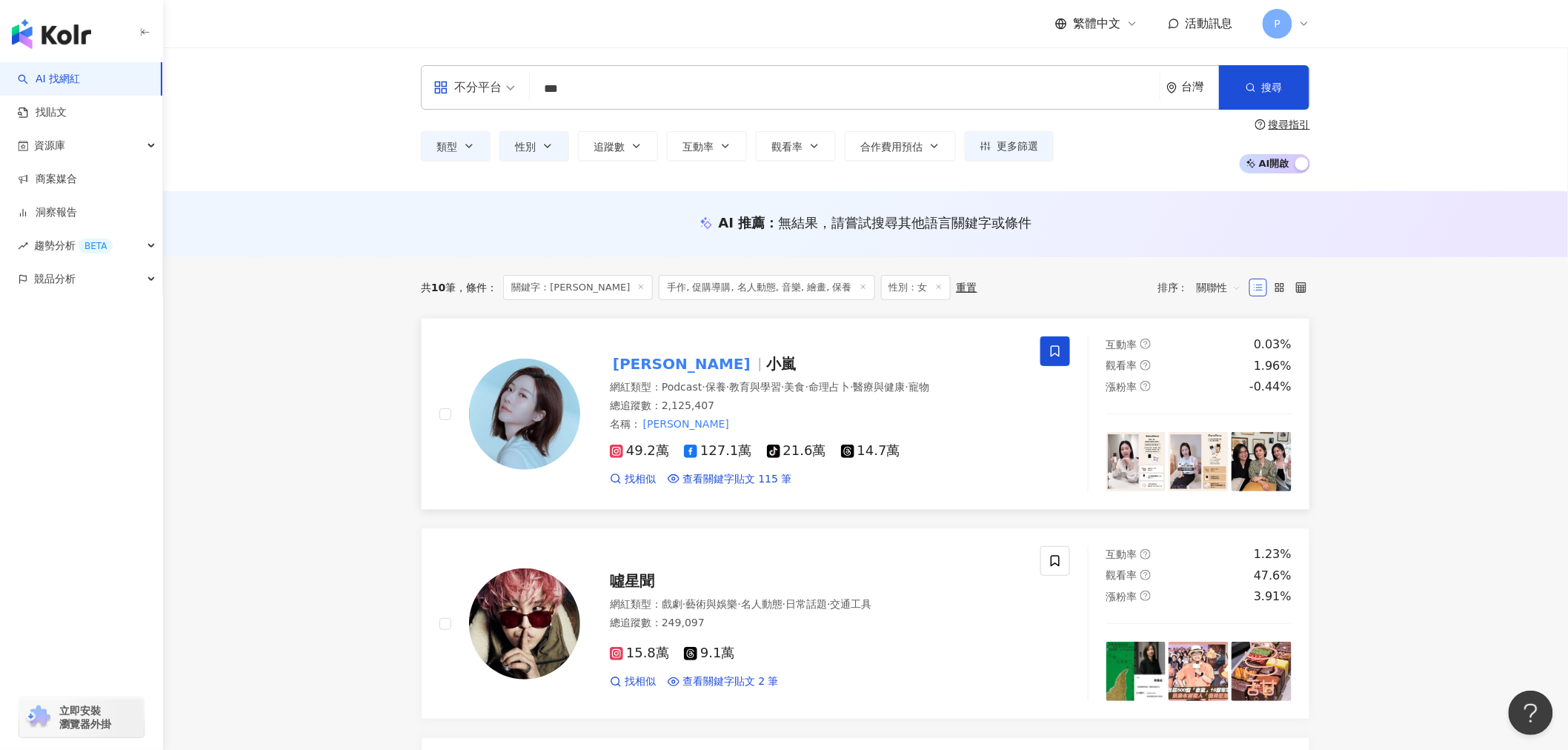
click at [633, 361] on mark "張景嵐" at bounding box center [682, 363] width 144 height 23
click at [589, 82] on input "***" at bounding box center [845, 89] width 618 height 28
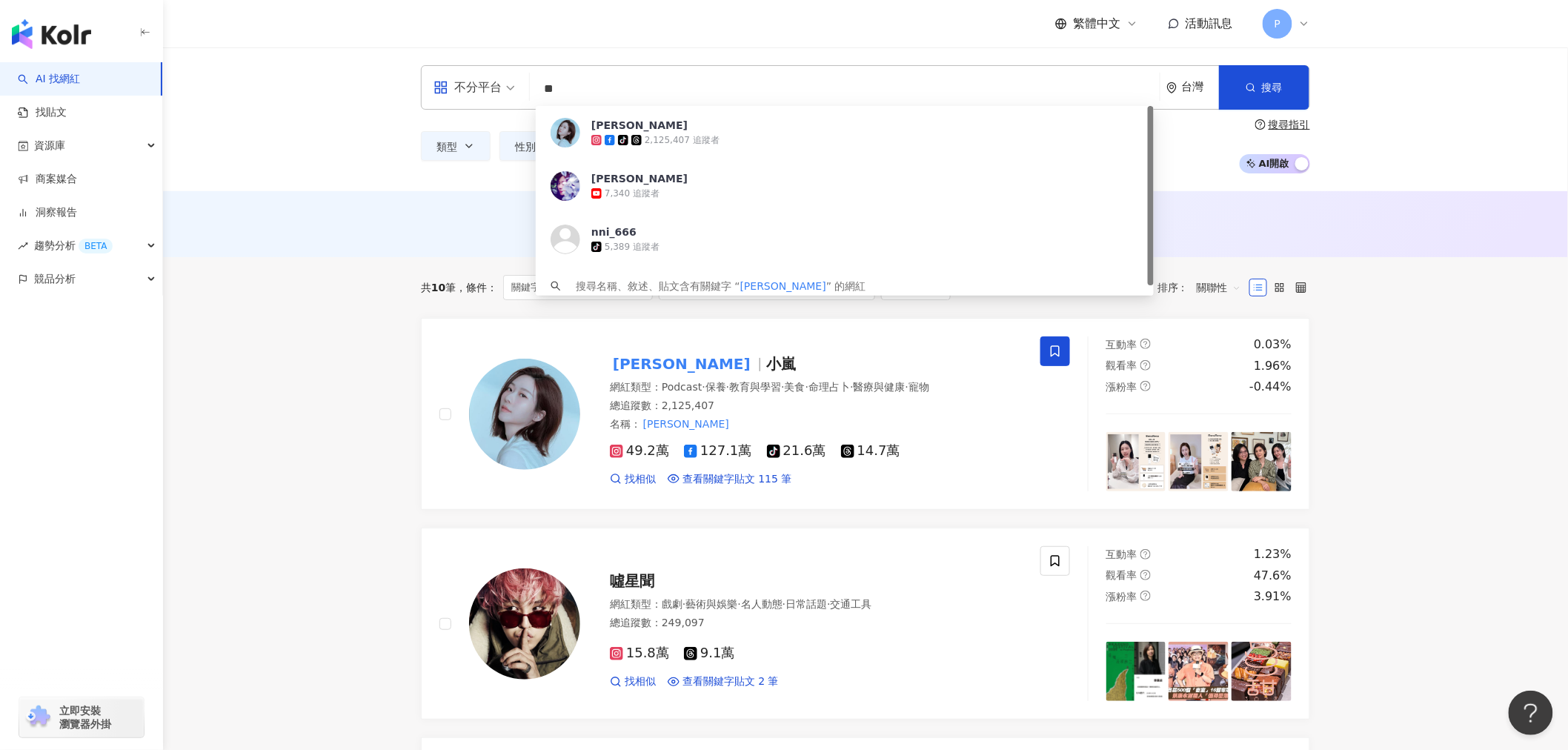
type input "*"
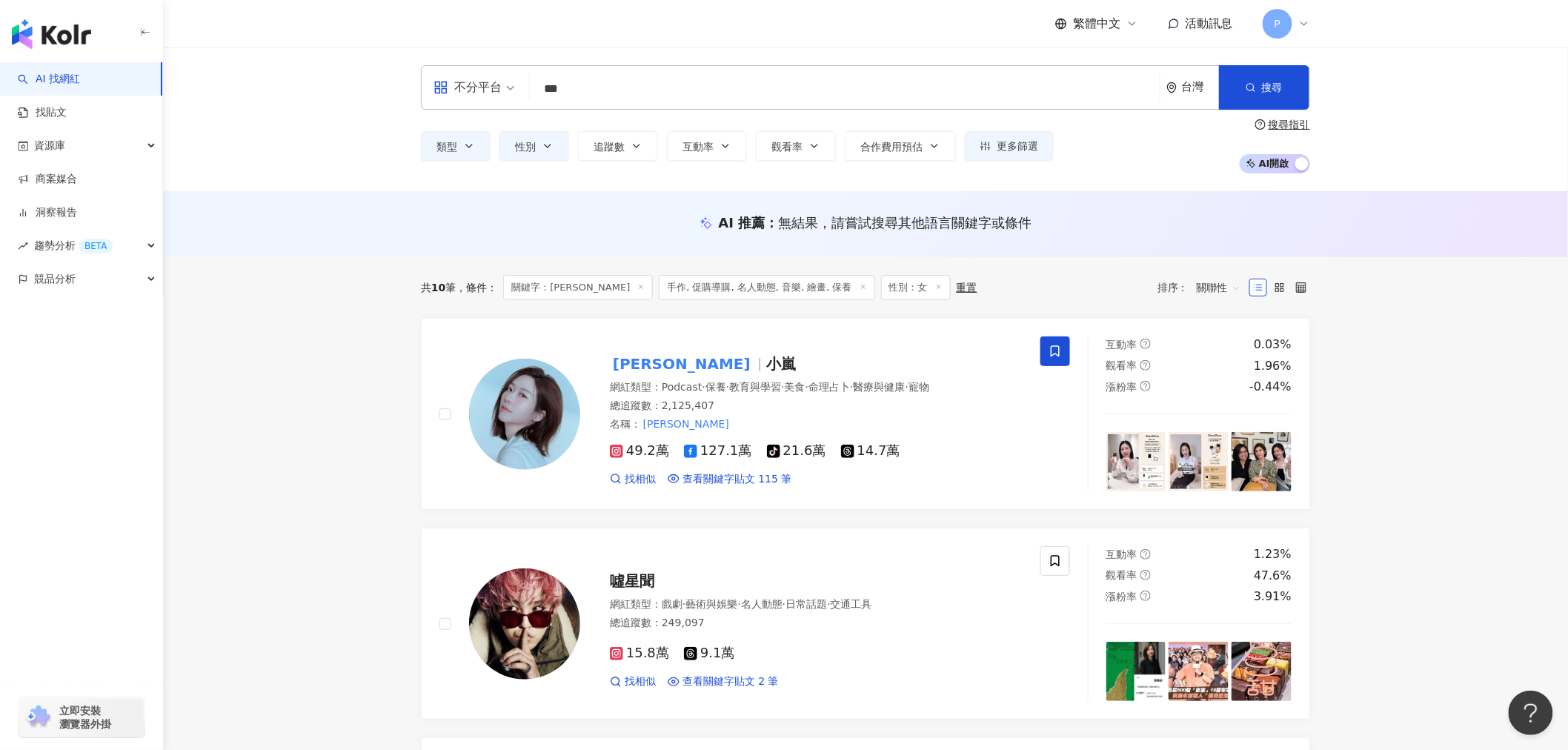
type input "***"
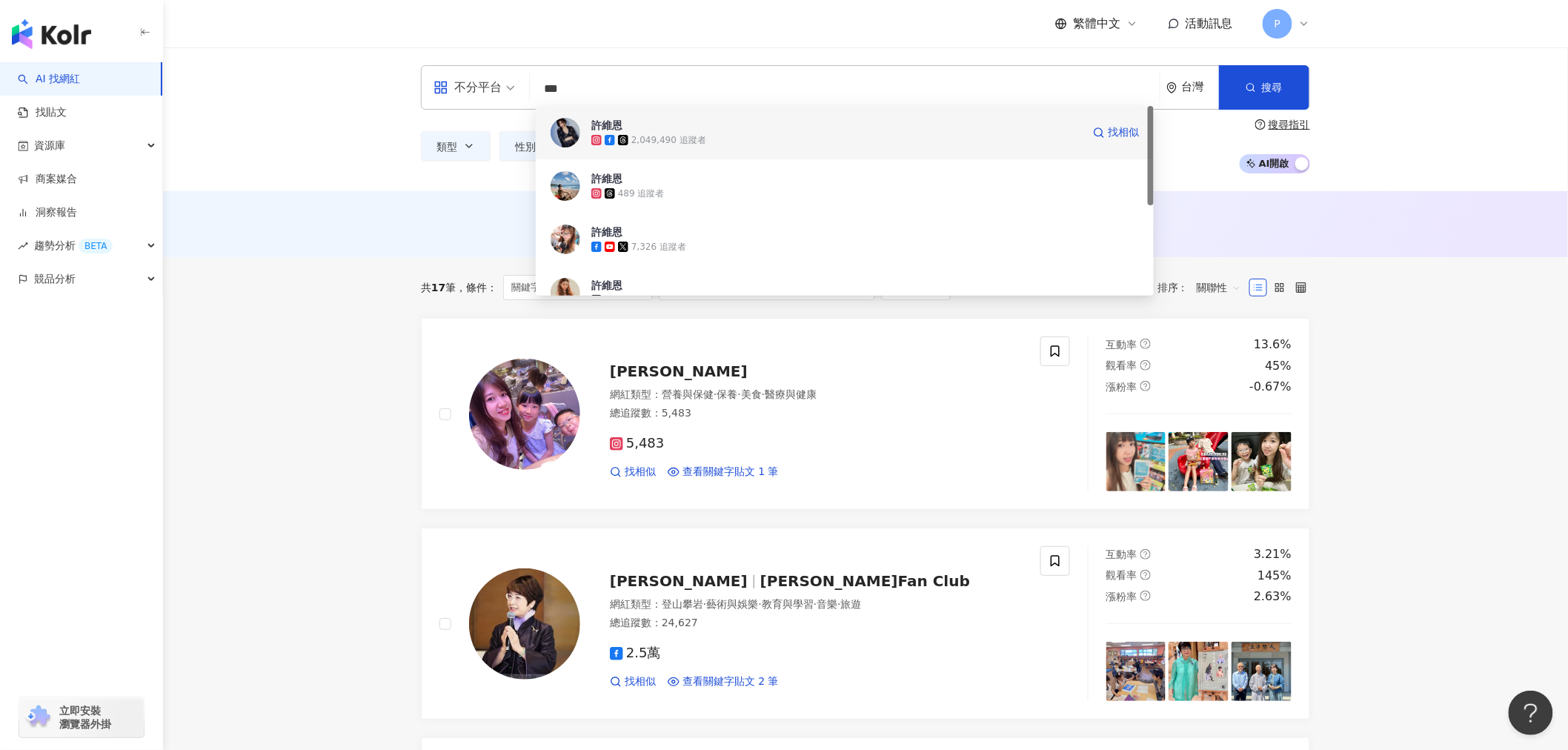
click at [747, 130] on span "許維恩" at bounding box center [836, 125] width 490 height 15
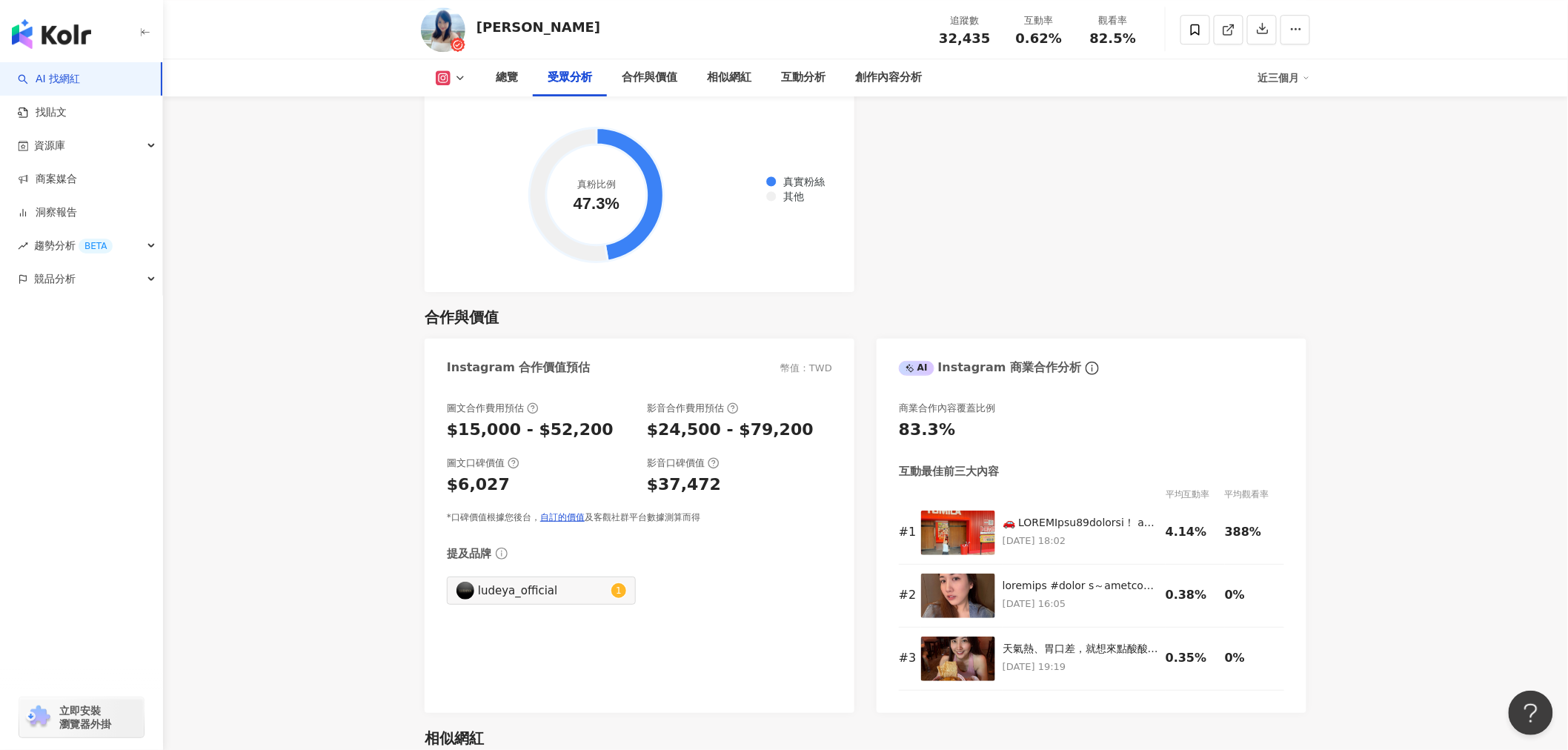
scroll to position [2223, 0]
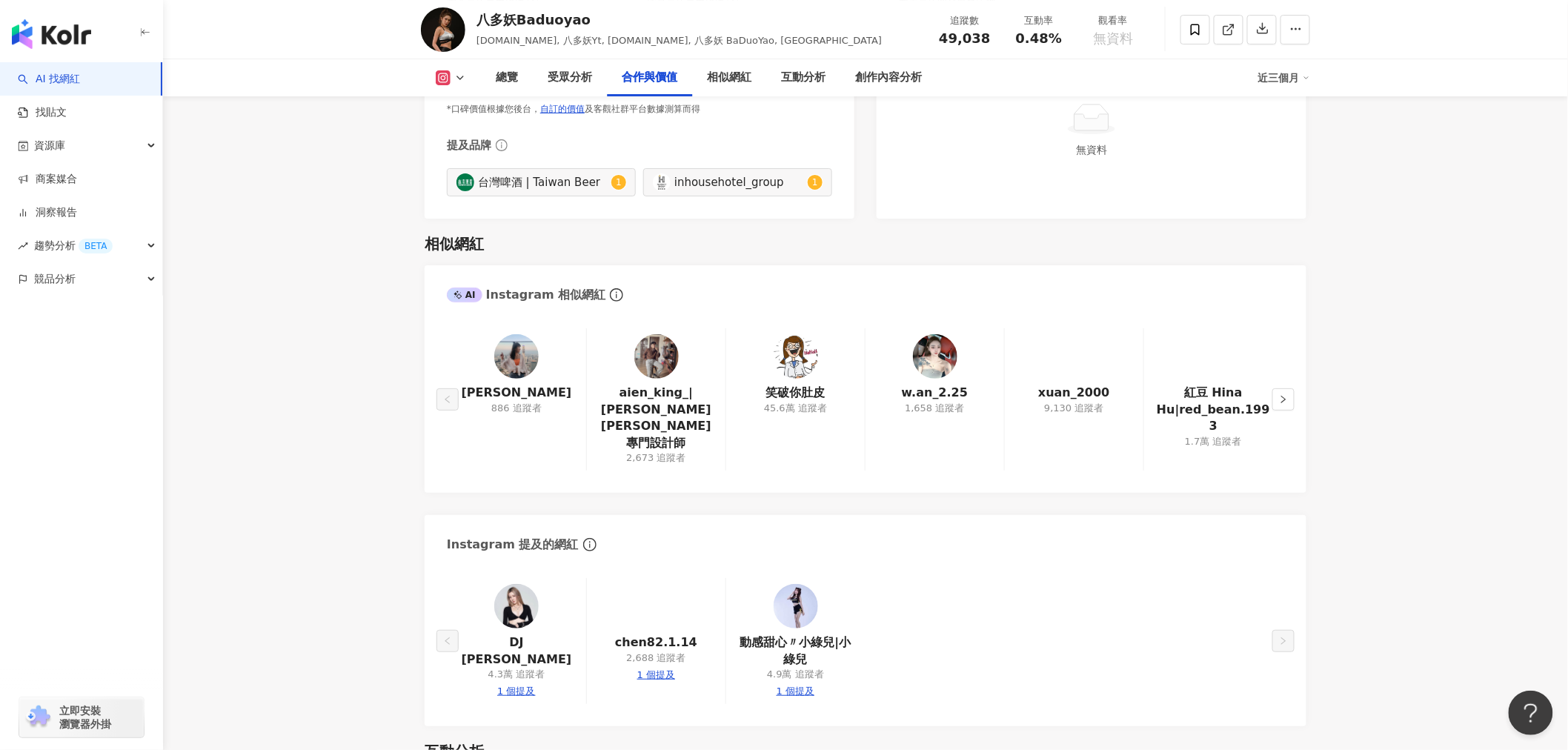
scroll to position [2223, 0]
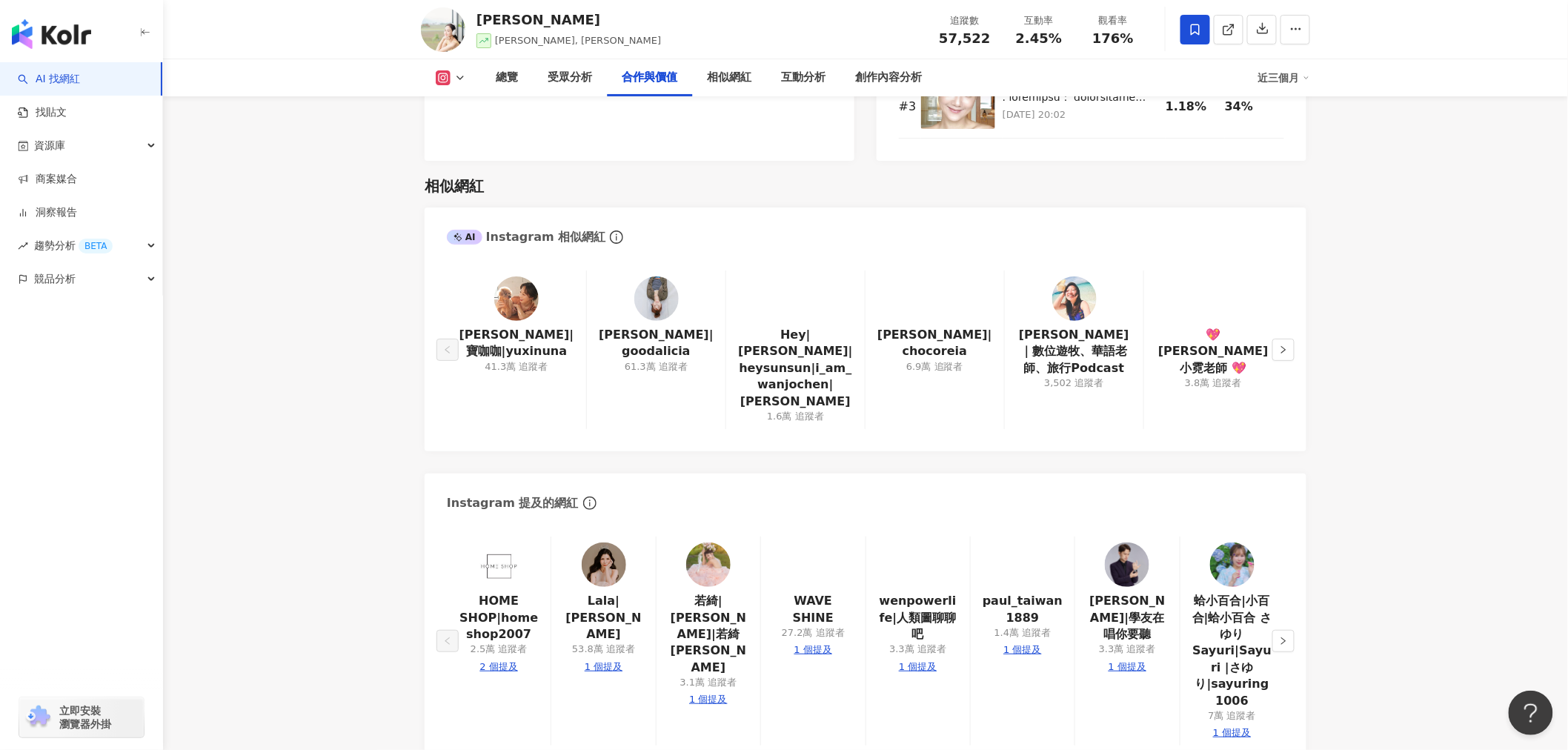
scroll to position [2469, 0]
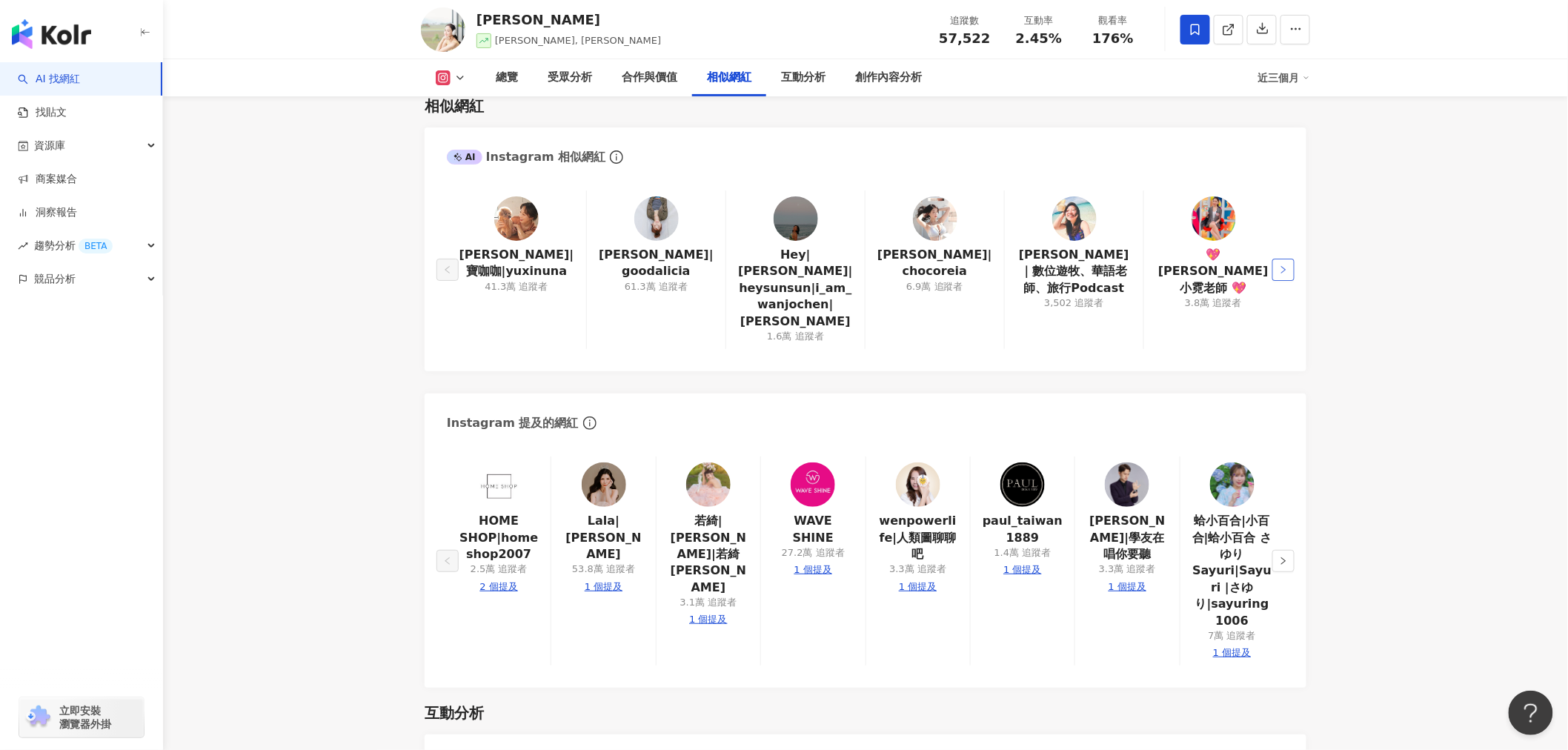
click at [1281, 272] on button "button" at bounding box center [1284, 269] width 22 height 22
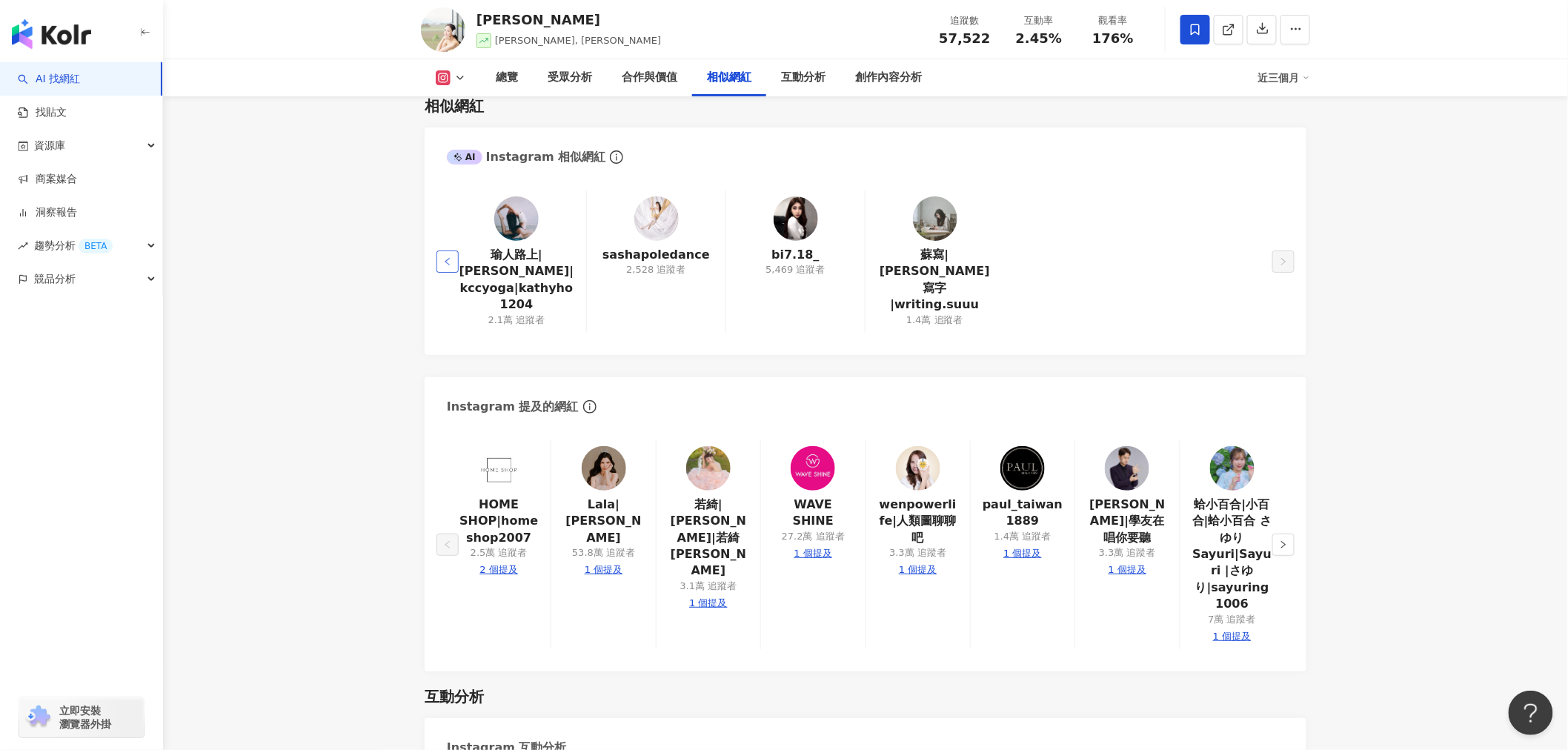
click at [449, 257] on icon "left" at bounding box center [448, 262] width 9 height 9
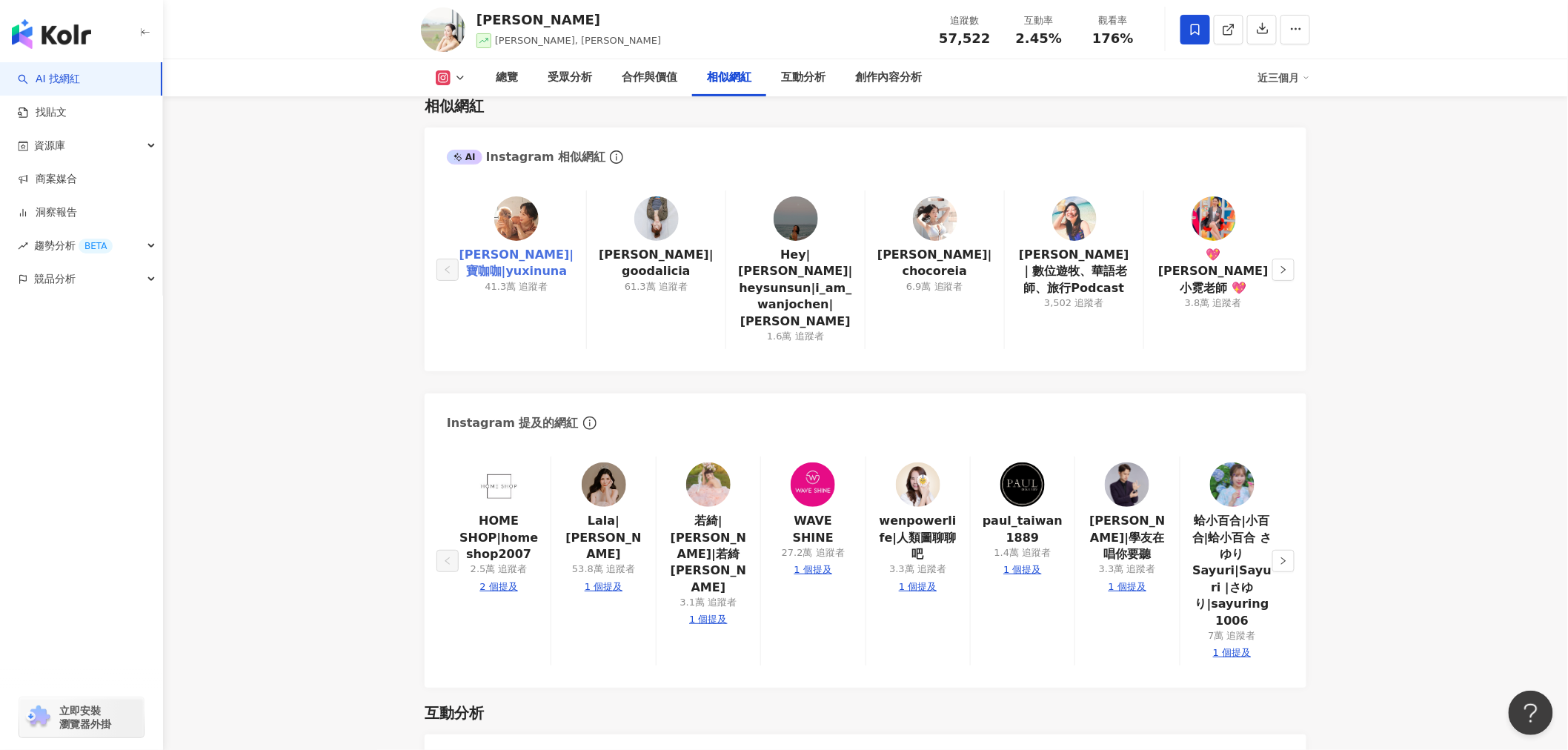
click at [525, 259] on link "夏語心|寶咖咖|yuxinuna" at bounding box center [516, 264] width 116 height 34
click at [1282, 266] on icon "right" at bounding box center [1284, 269] width 5 height 7
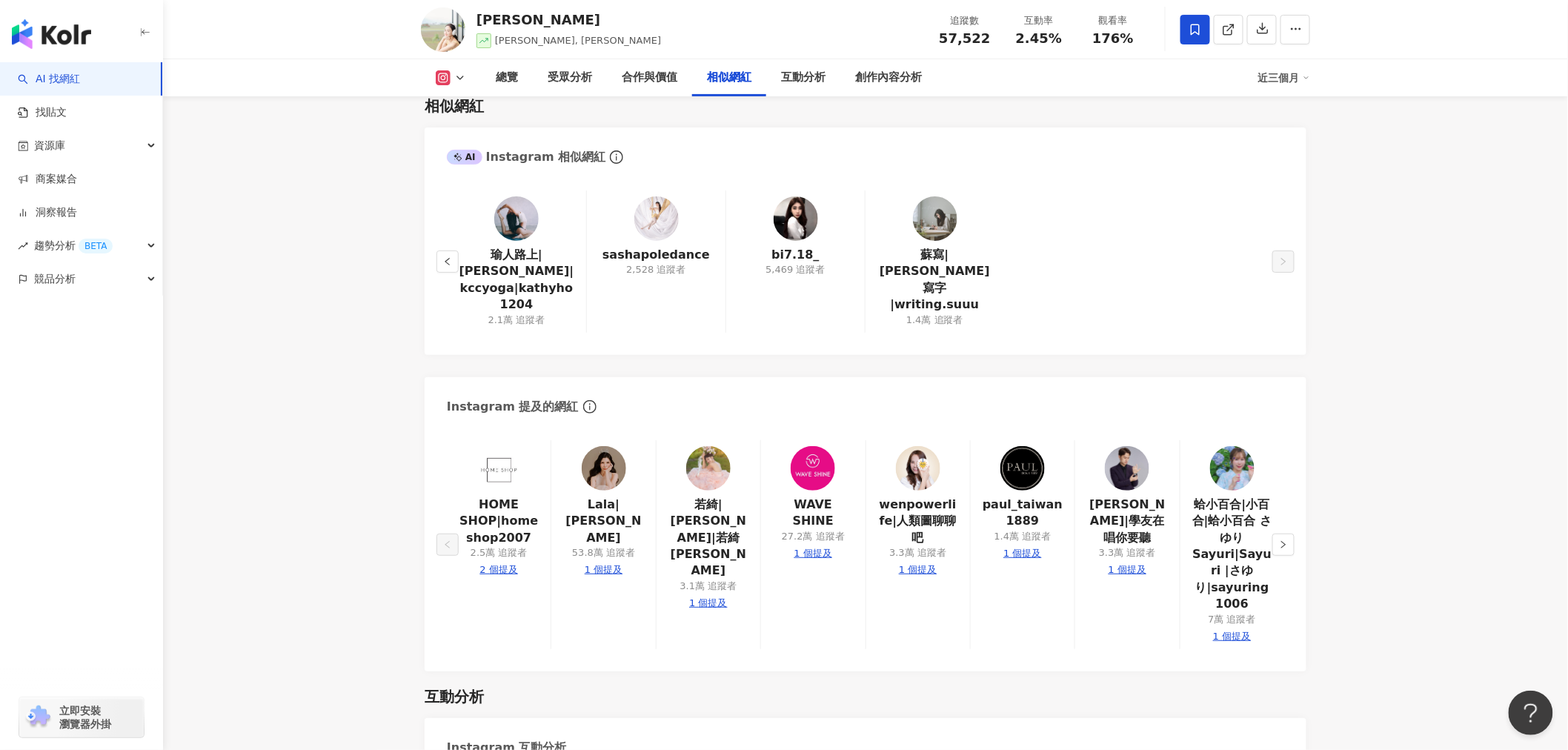
click at [456, 75] on icon at bounding box center [460, 78] width 12 height 12
click at [458, 137] on button "Facebook" at bounding box center [473, 139] width 89 height 21
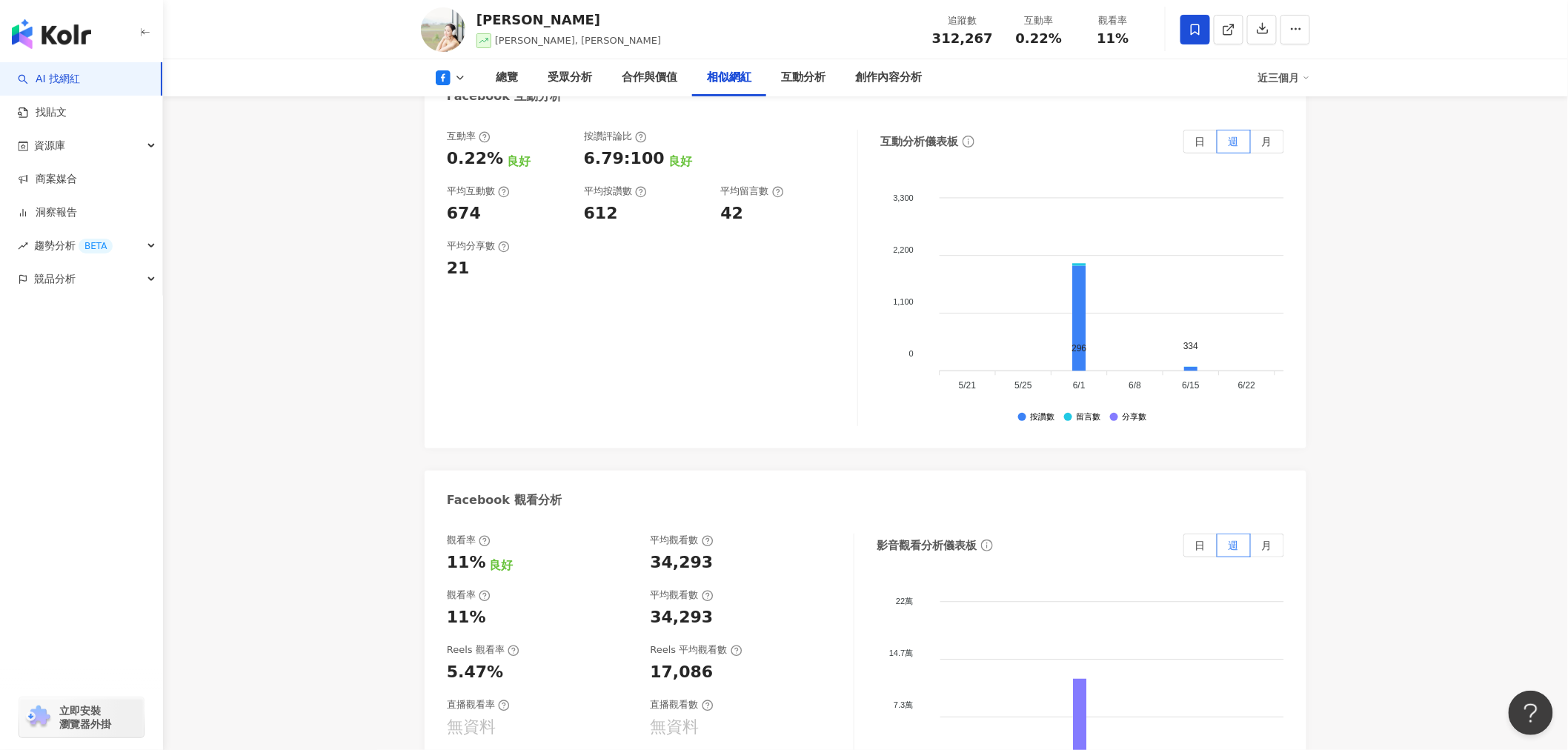
scroll to position [2135, 0]
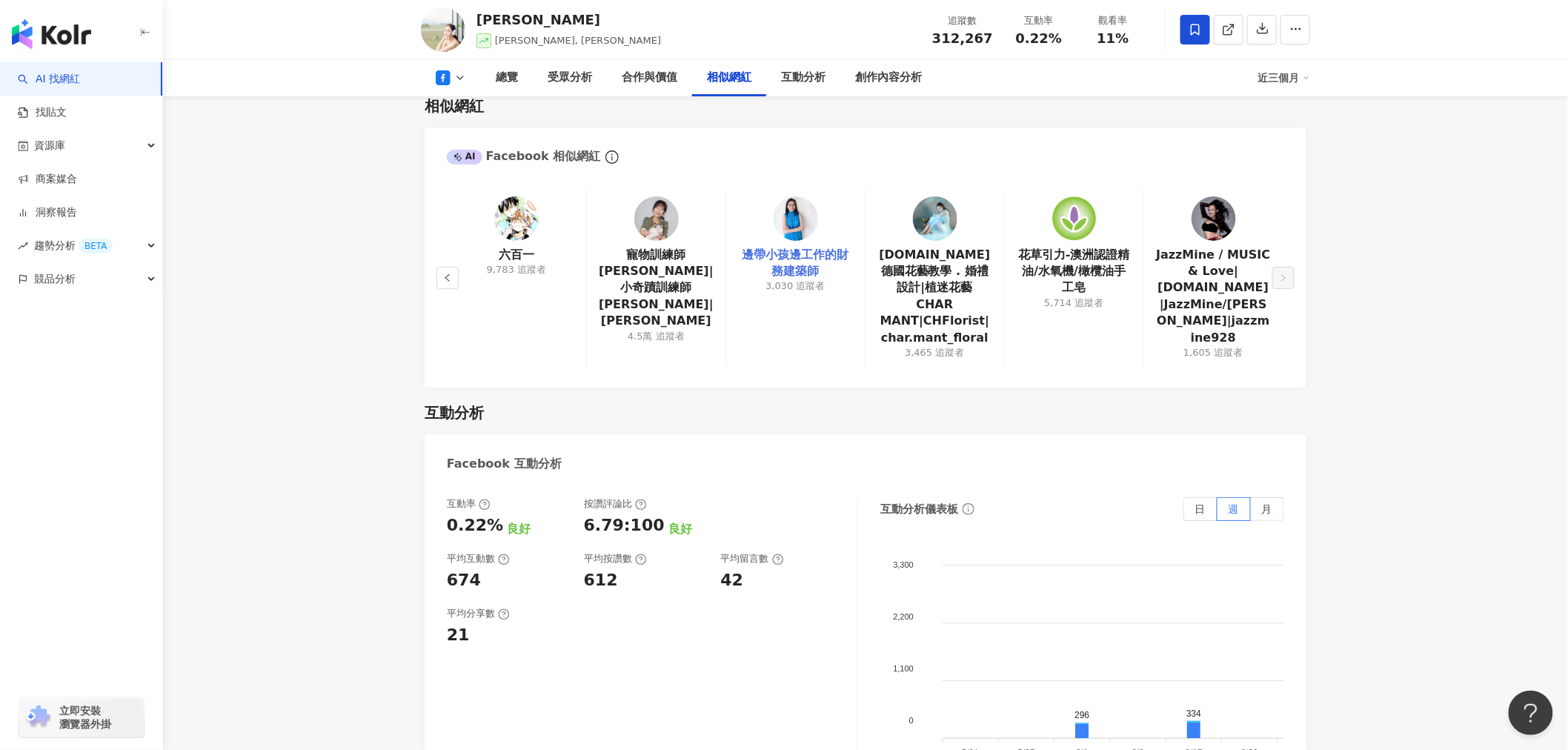
click at [814, 252] on link "邊帶小孩邊工作的財務建築師" at bounding box center [795, 264] width 115 height 34
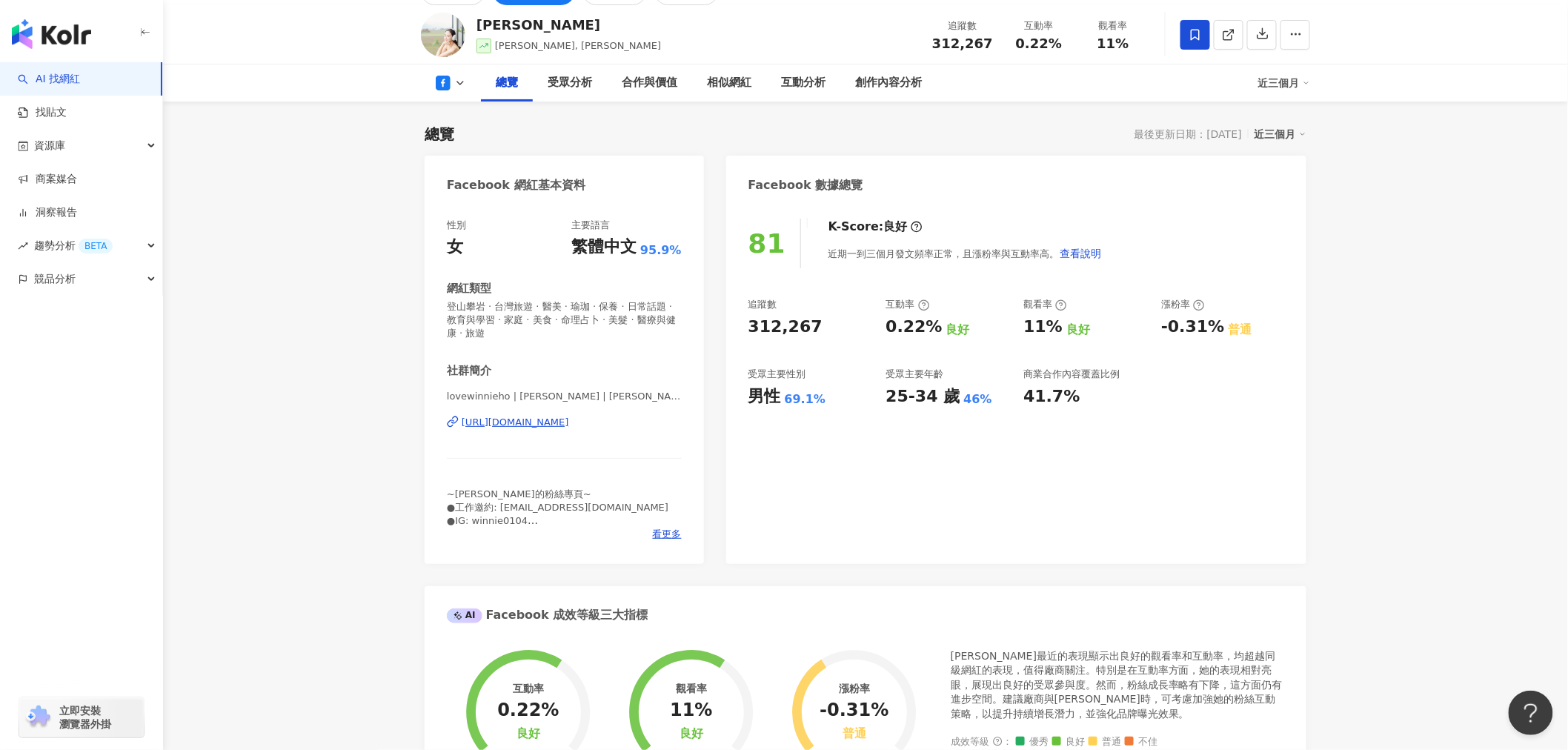
scroll to position [0, 0]
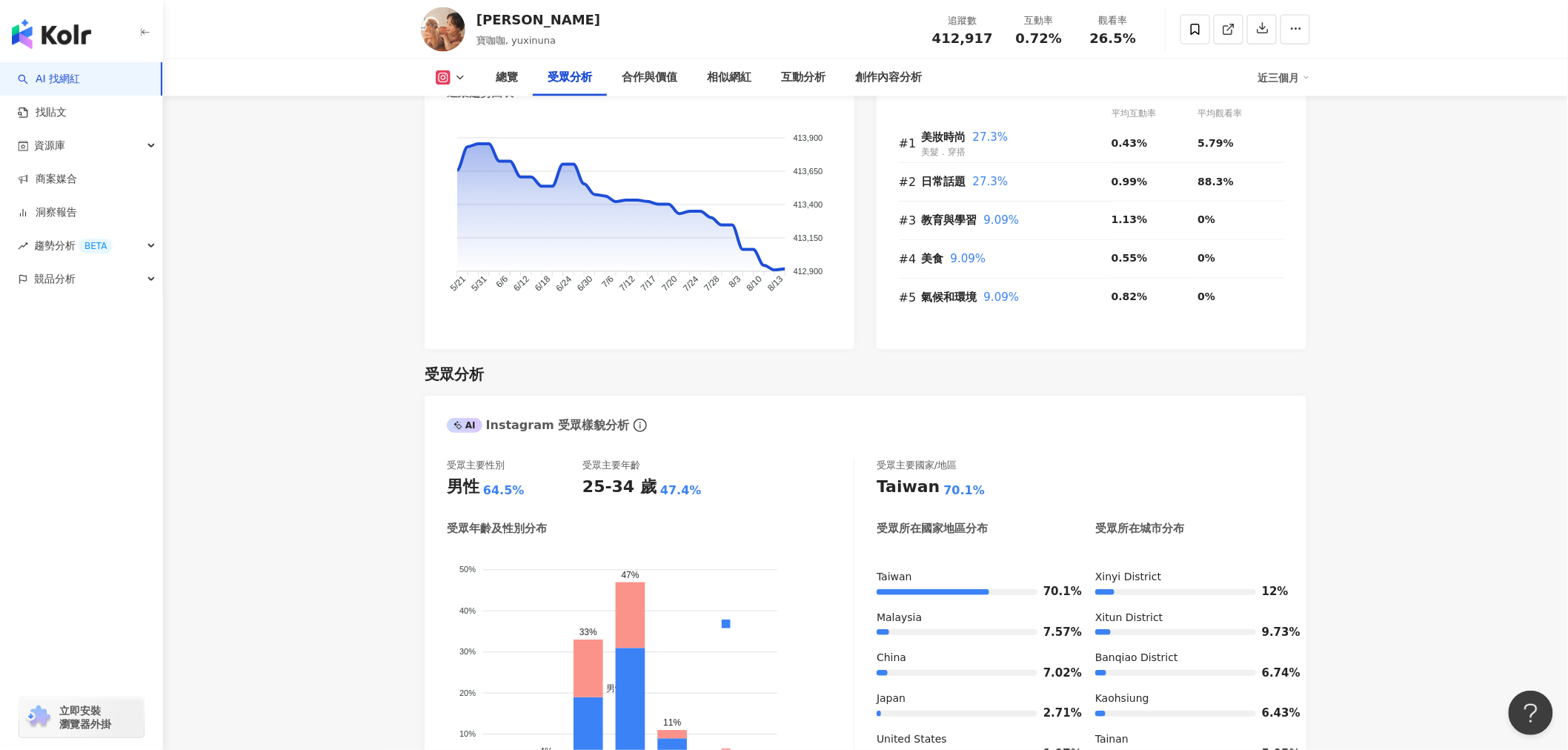
scroll to position [905, 0]
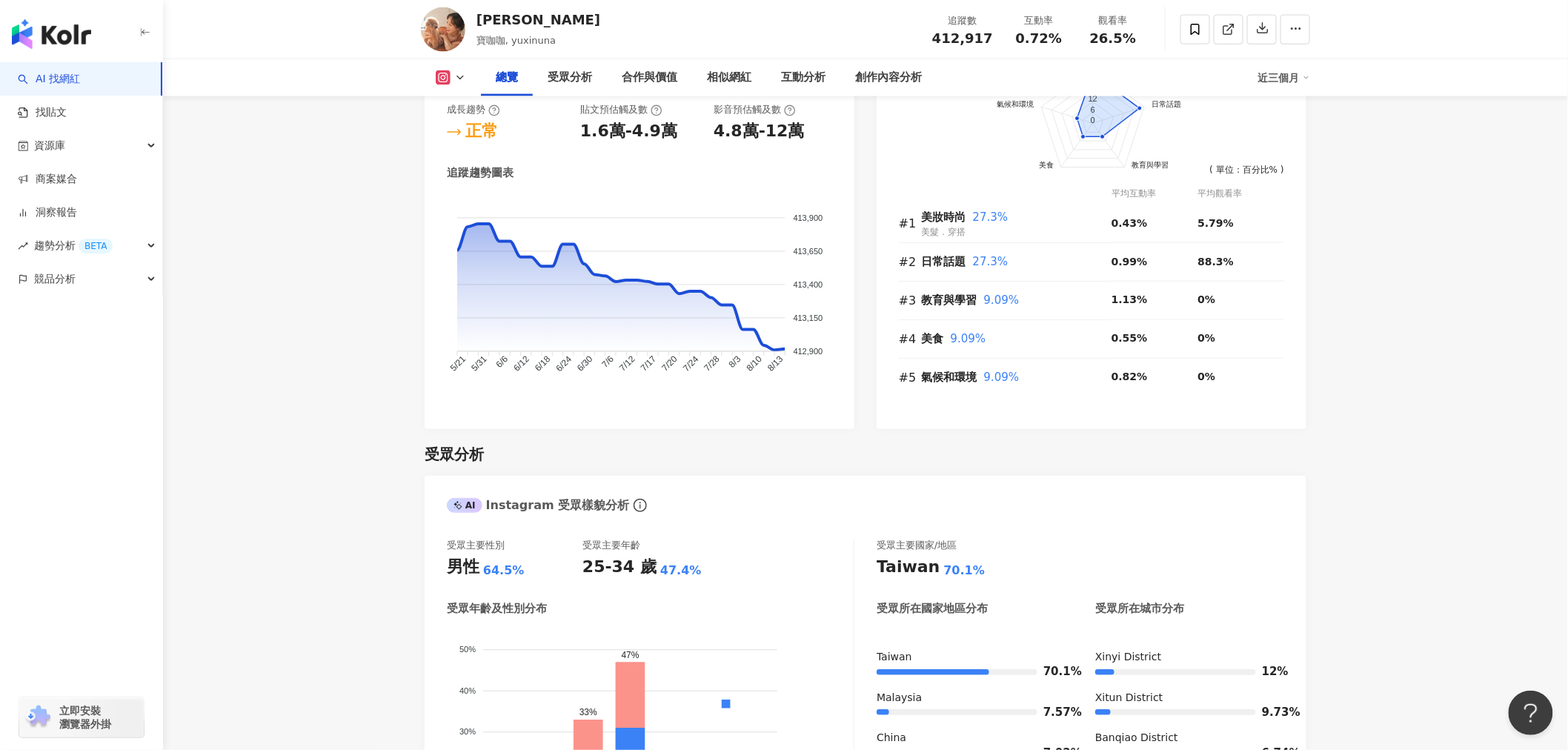
click at [461, 72] on icon at bounding box center [460, 78] width 12 height 12
drag, startPoint x: 460, startPoint y: 144, endPoint x: 442, endPoint y: 156, distance: 21.6
click at [462, 142] on button "Facebook" at bounding box center [473, 139] width 89 height 21
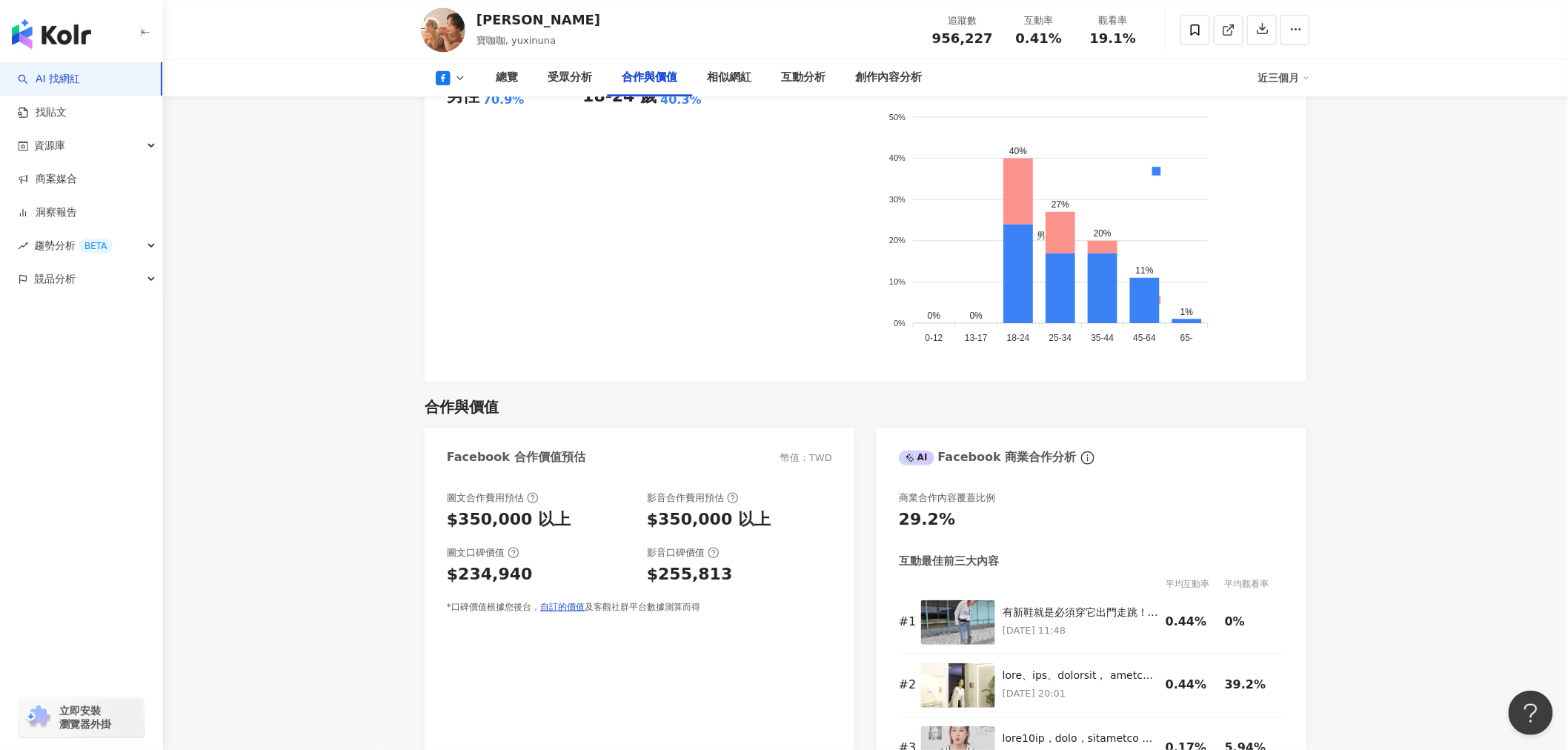
scroll to position [1712, 0]
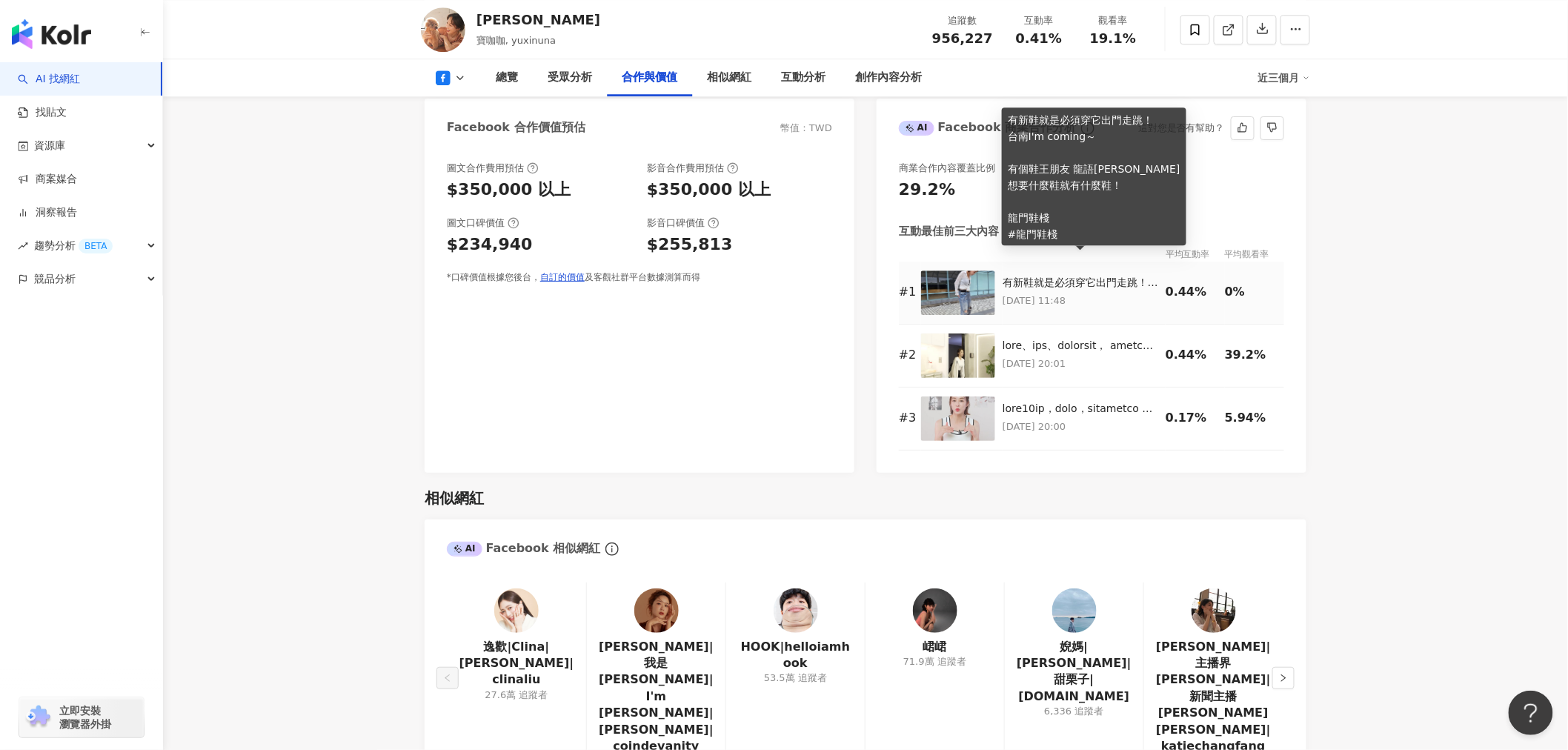
click at [1024, 276] on div "有新鞋就是必須穿它出門走跳！ 台南I'm coming～ 有個鞋王朋友 龍語申 Trent 想要什麼鞋就有什麼鞋！ 龍門鞋棧 #龍門鞋棧" at bounding box center [1081, 283] width 155 height 15
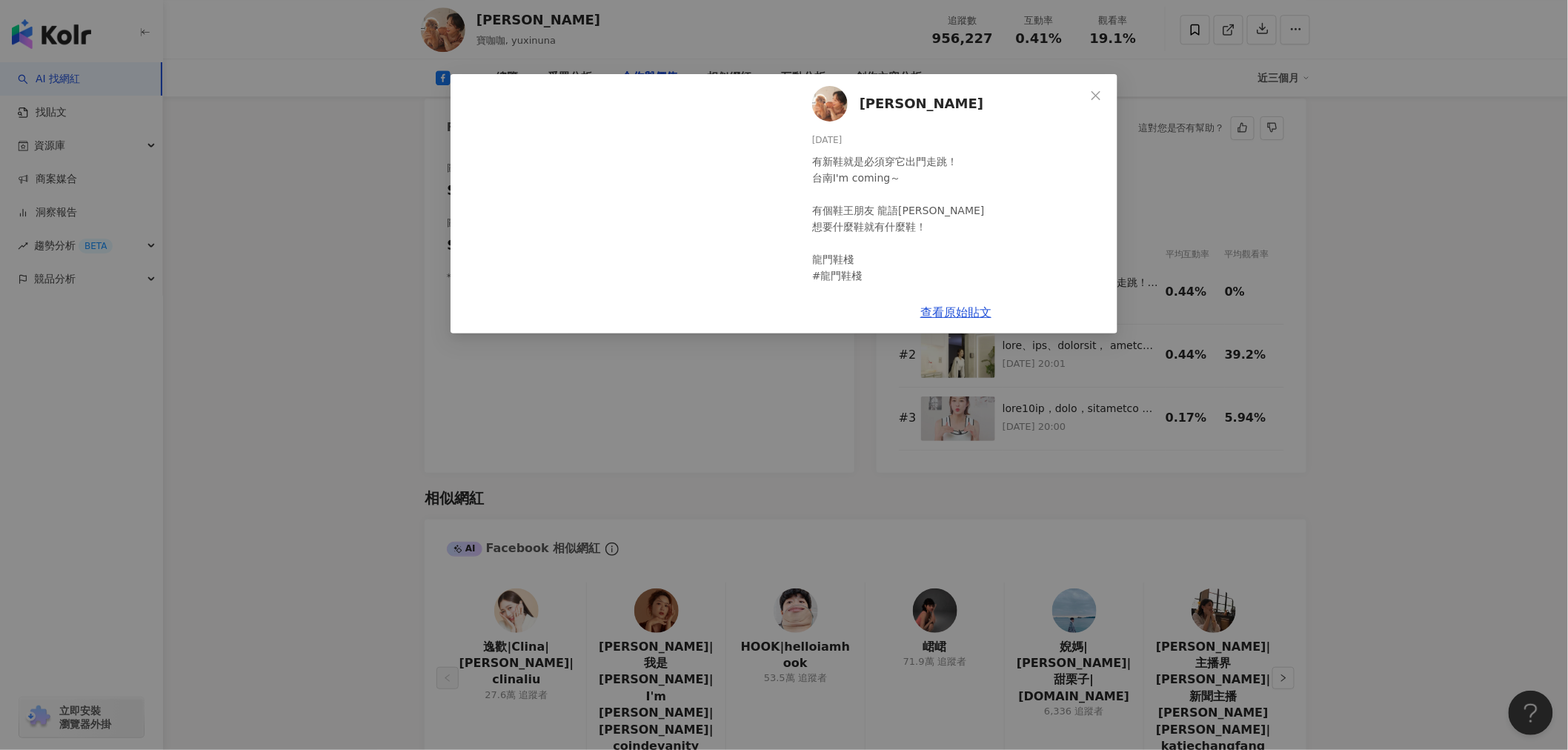
drag, startPoint x: 951, startPoint y: 312, endPoint x: 1362, endPoint y: 292, distance: 411.5
click at [951, 312] on link "查看原始貼文" at bounding box center [956, 311] width 71 height 14
click at [1100, 87] on button "Close" at bounding box center [1096, 95] width 30 height 30
click at [1093, 94] on div "總覽 受眾分析 合作與價值 相似網紅 互動分析 創作內容分析" at bounding box center [869, 78] width 777 height 37
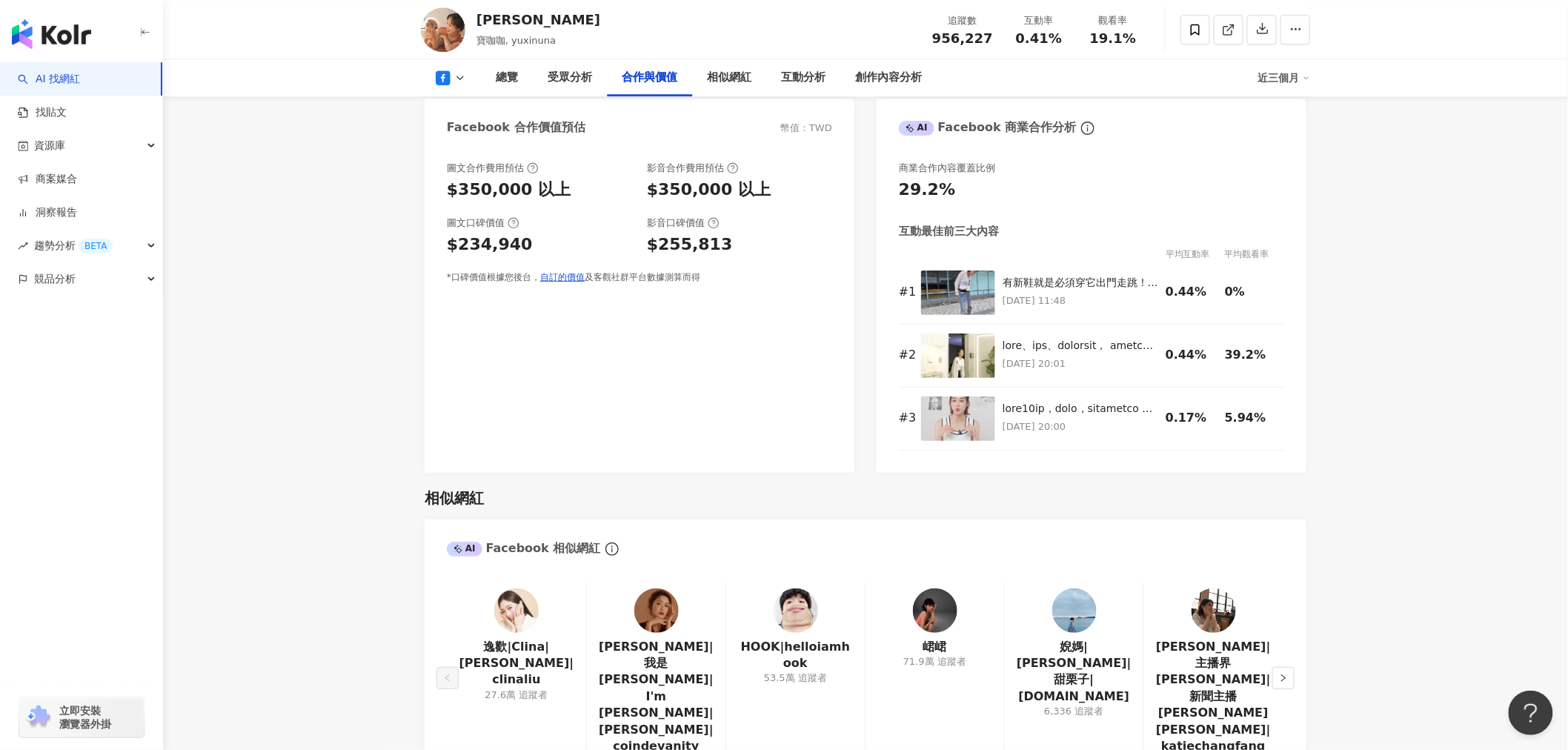
click at [504, 20] on div "夏語心" at bounding box center [538, 20] width 123 height 19
drag, startPoint x: 515, startPoint y: 18, endPoint x: 480, endPoint y: 18, distance: 35.0
click at [480, 18] on div "夏語心" at bounding box center [538, 20] width 123 height 19
copy div "夏語心"
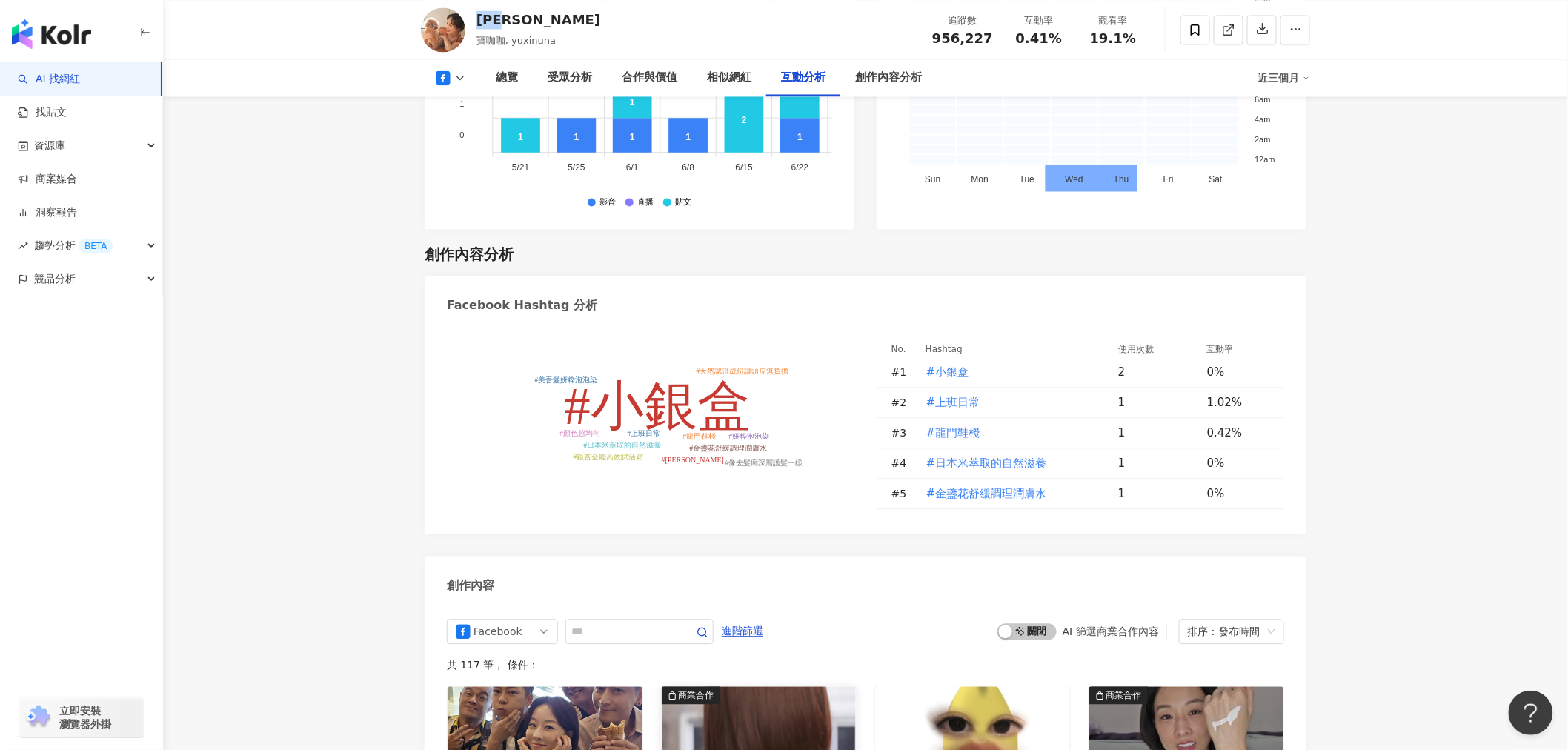
scroll to position [3770, 0]
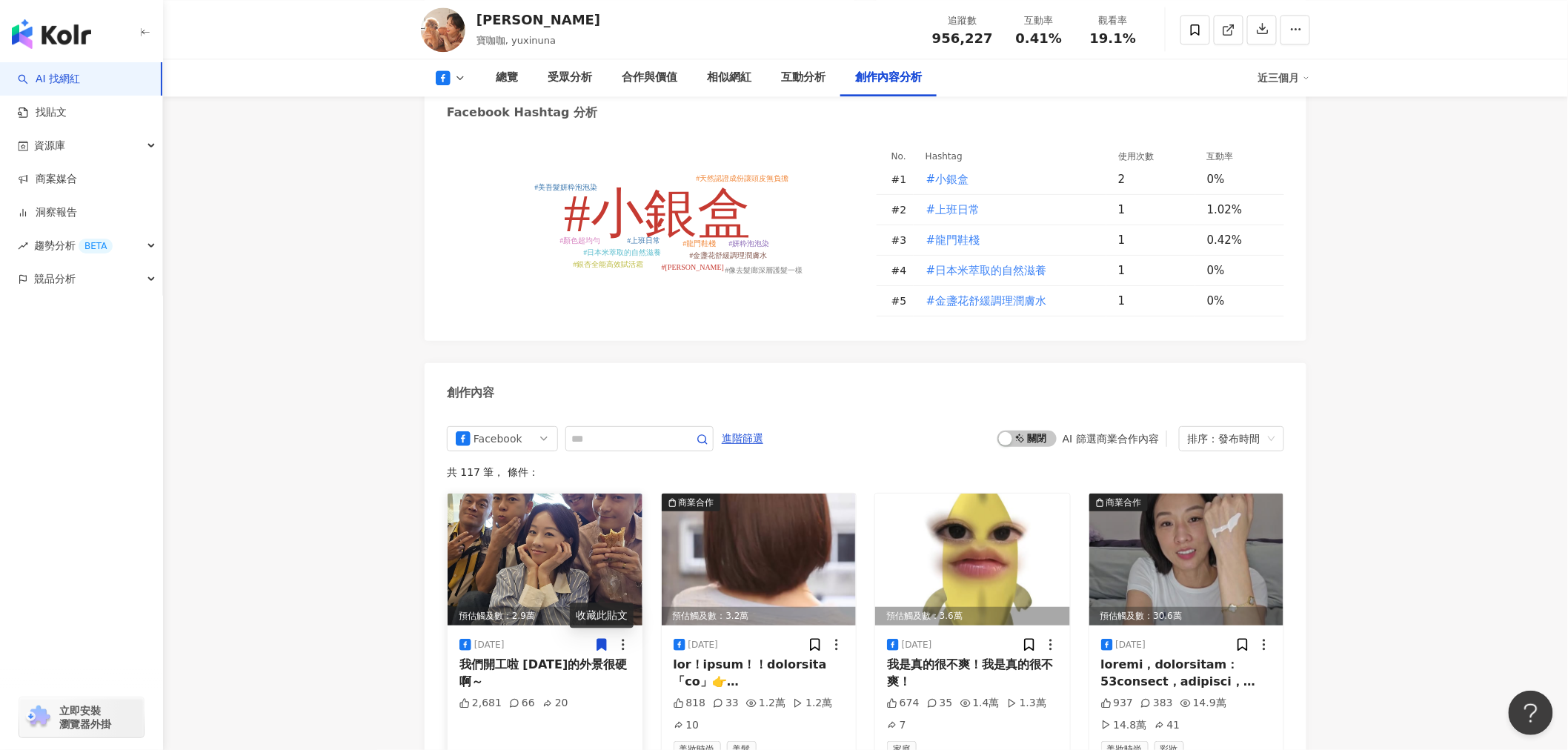
click at [517, 656] on div "我們開工啦 今天的外景很硬啊～" at bounding box center [544, 673] width 171 height 34
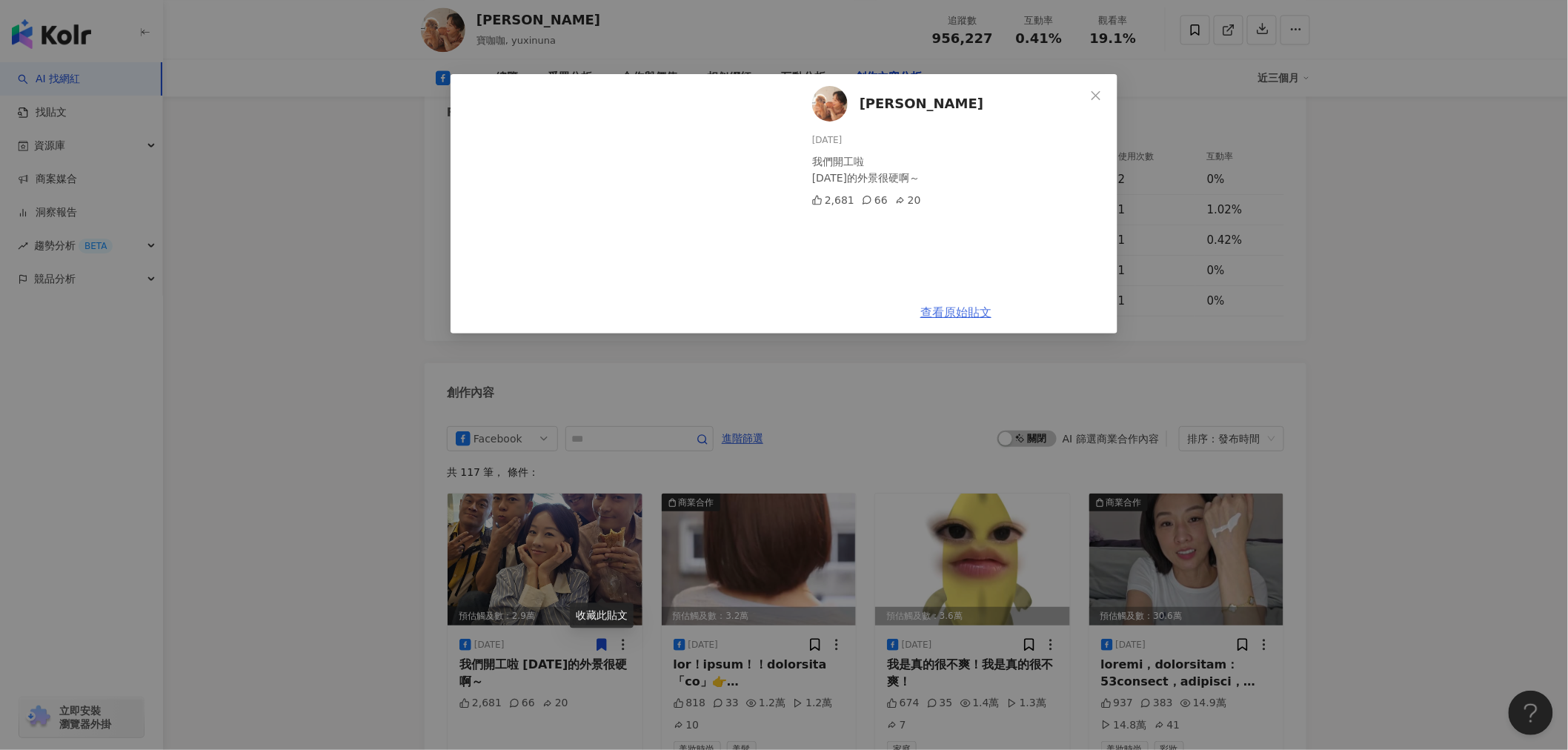
click at [960, 309] on link "查看原始貼文" at bounding box center [956, 311] width 71 height 14
click at [1092, 97] on icon "close" at bounding box center [1096, 95] width 12 height 12
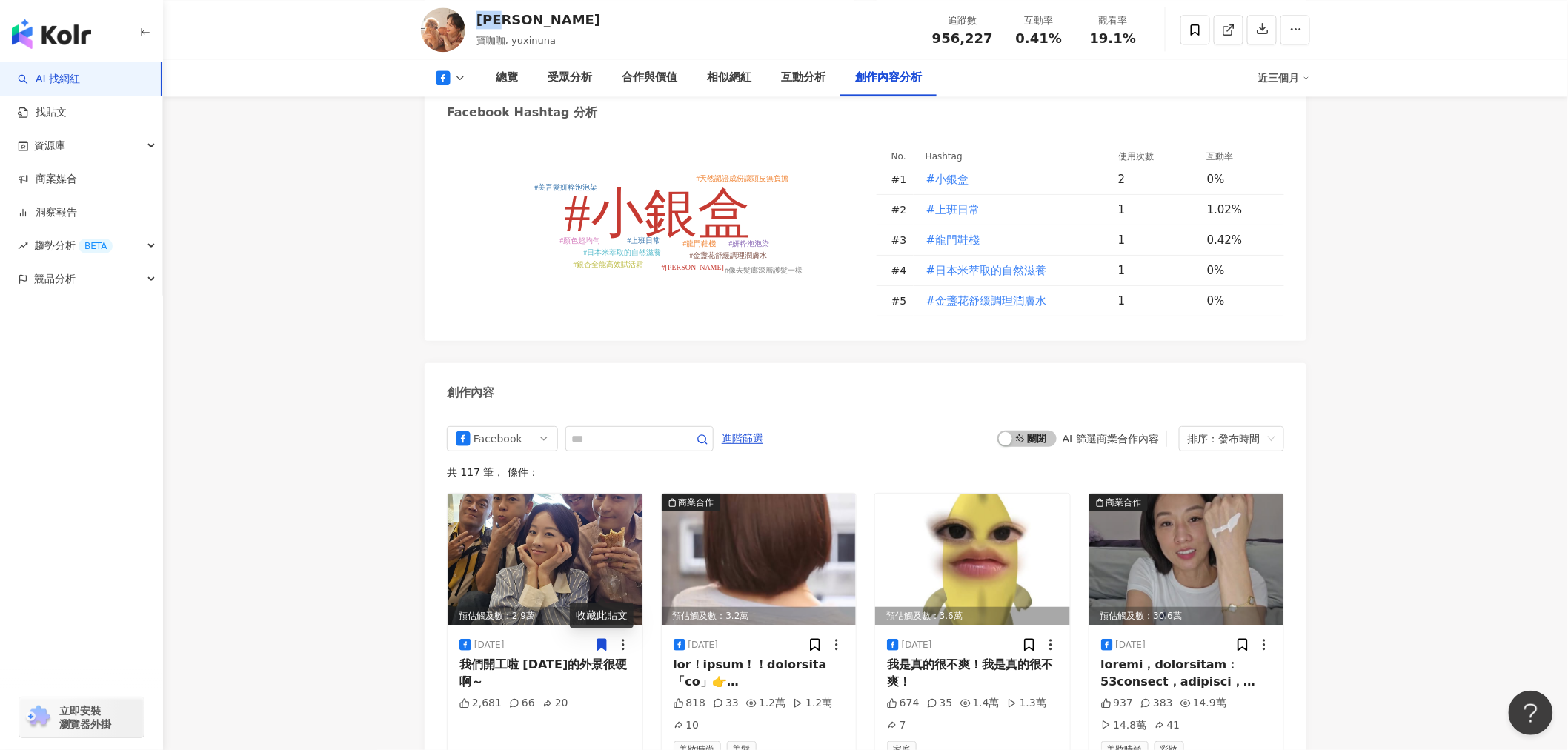
drag, startPoint x: 530, startPoint y: 24, endPoint x: 515, endPoint y: 2, distance: 26.6
click at [480, 23] on div "夏語心" at bounding box center [538, 20] width 123 height 19
copy div "夏語心"
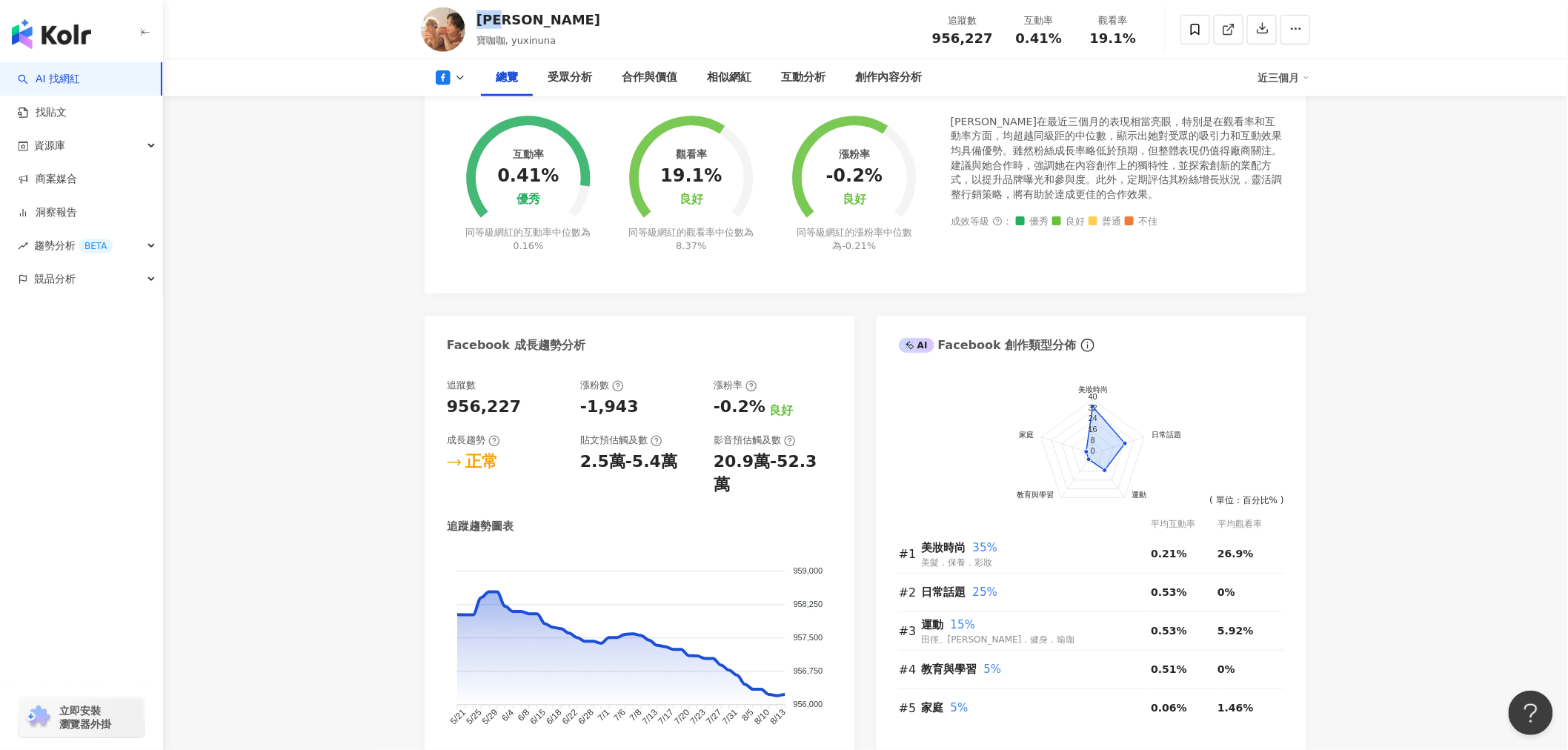
scroll to position [477, 0]
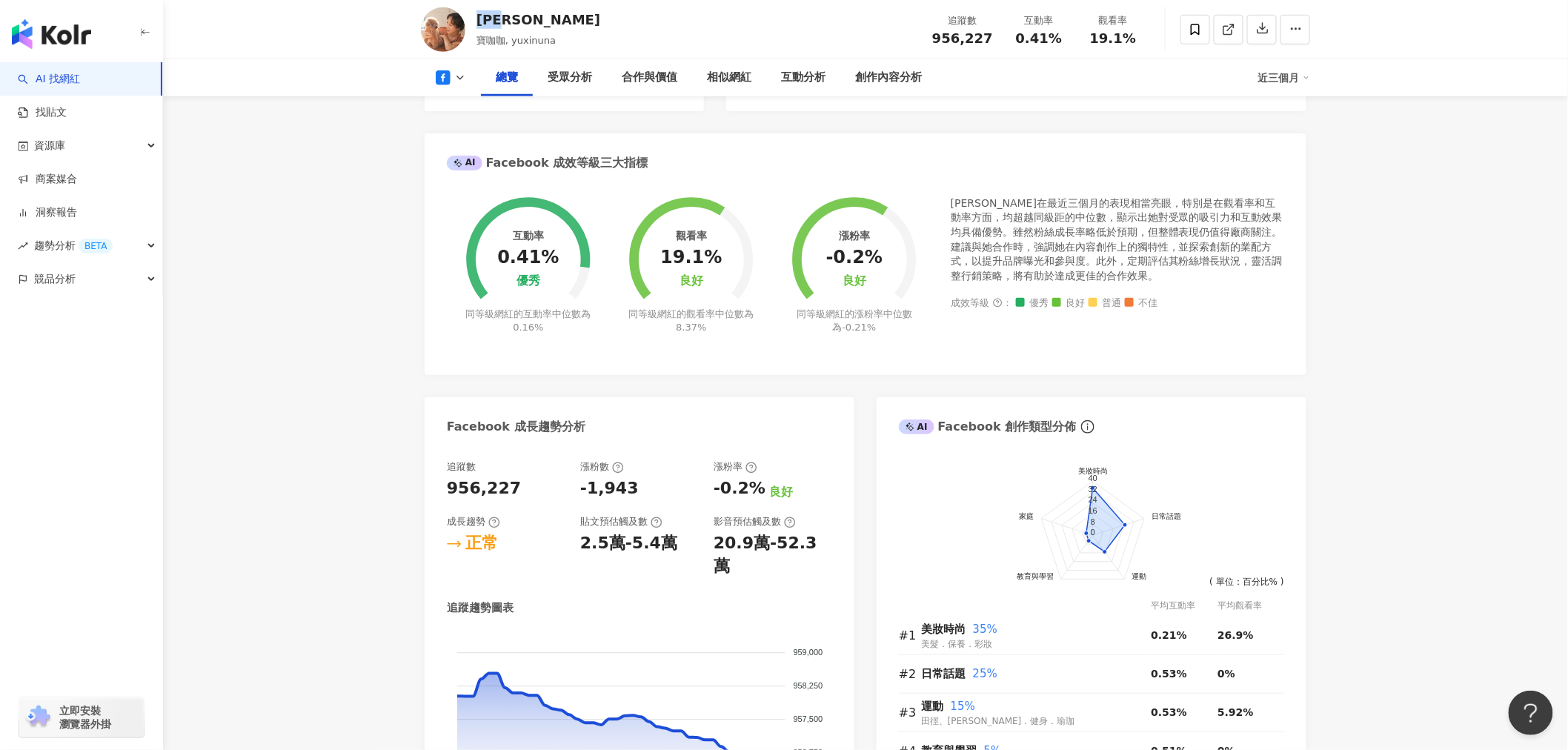
click at [463, 77] on icon at bounding box center [460, 78] width 12 height 12
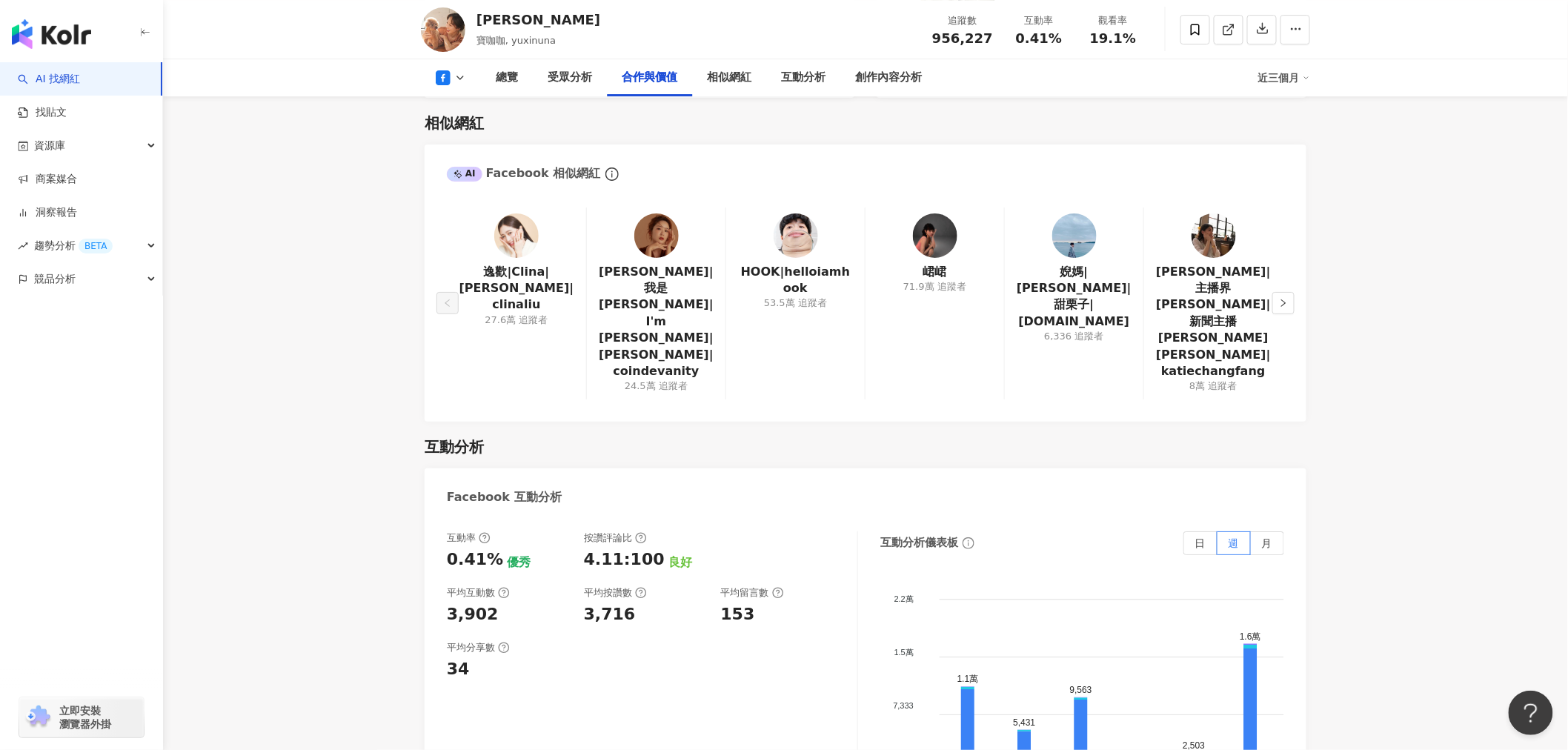
scroll to position [1893, 0]
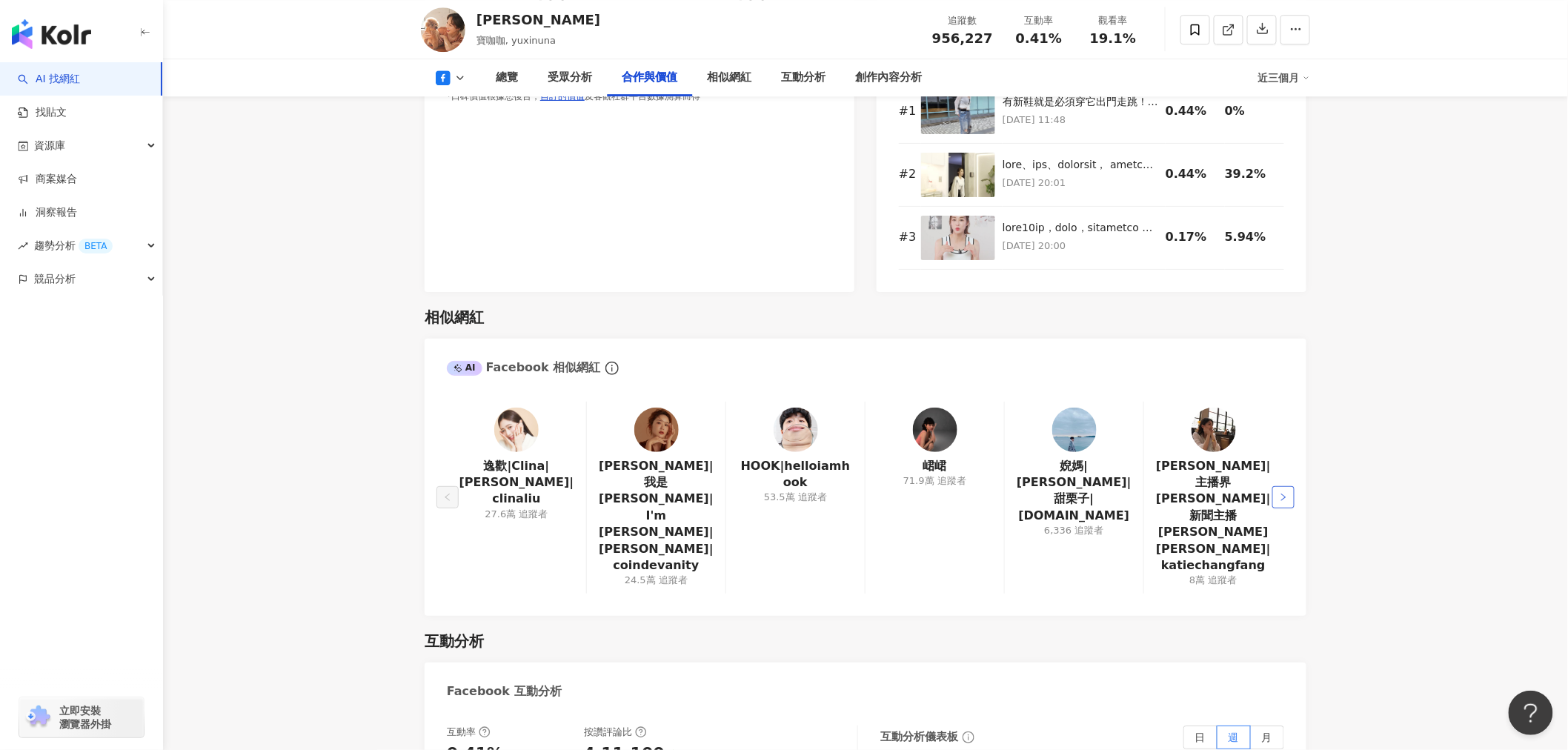
click at [1295, 445] on div "逸歡|Clina|劉逸歡|clinaliu 27.6萬 追蹤者 查理|我是查理|I'm Charlie|Charlene Liu|coindevanity 2…" at bounding box center [865, 501] width 882 height 229
click at [1288, 486] on button "button" at bounding box center [1284, 498] width 22 height 22
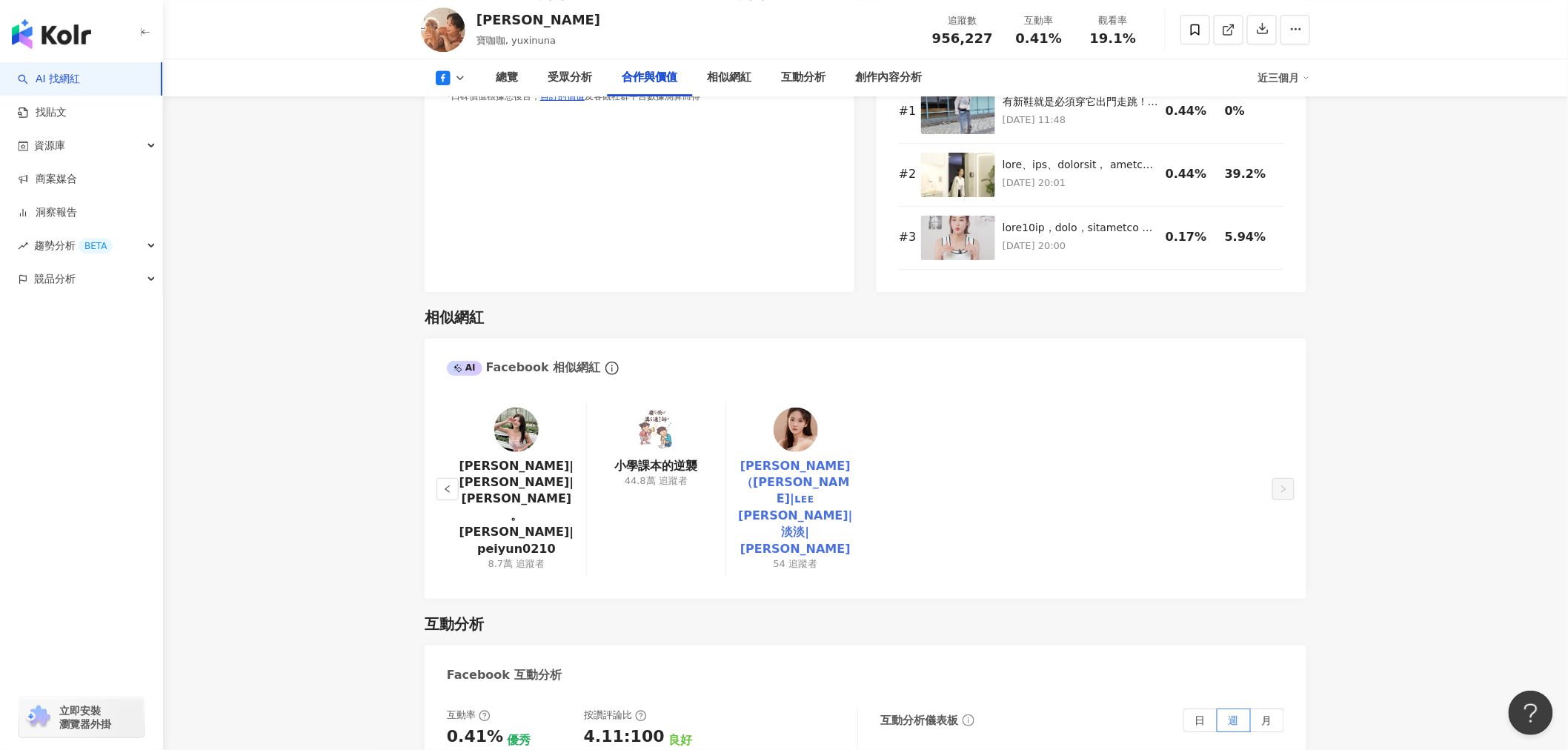
click at [811, 458] on link "李佳凌（李佳凌）|ʟᴇᴇ ᴄʜɪᴀ ʟɪɴ|淡淡|Lynn" at bounding box center [795, 508] width 115 height 99
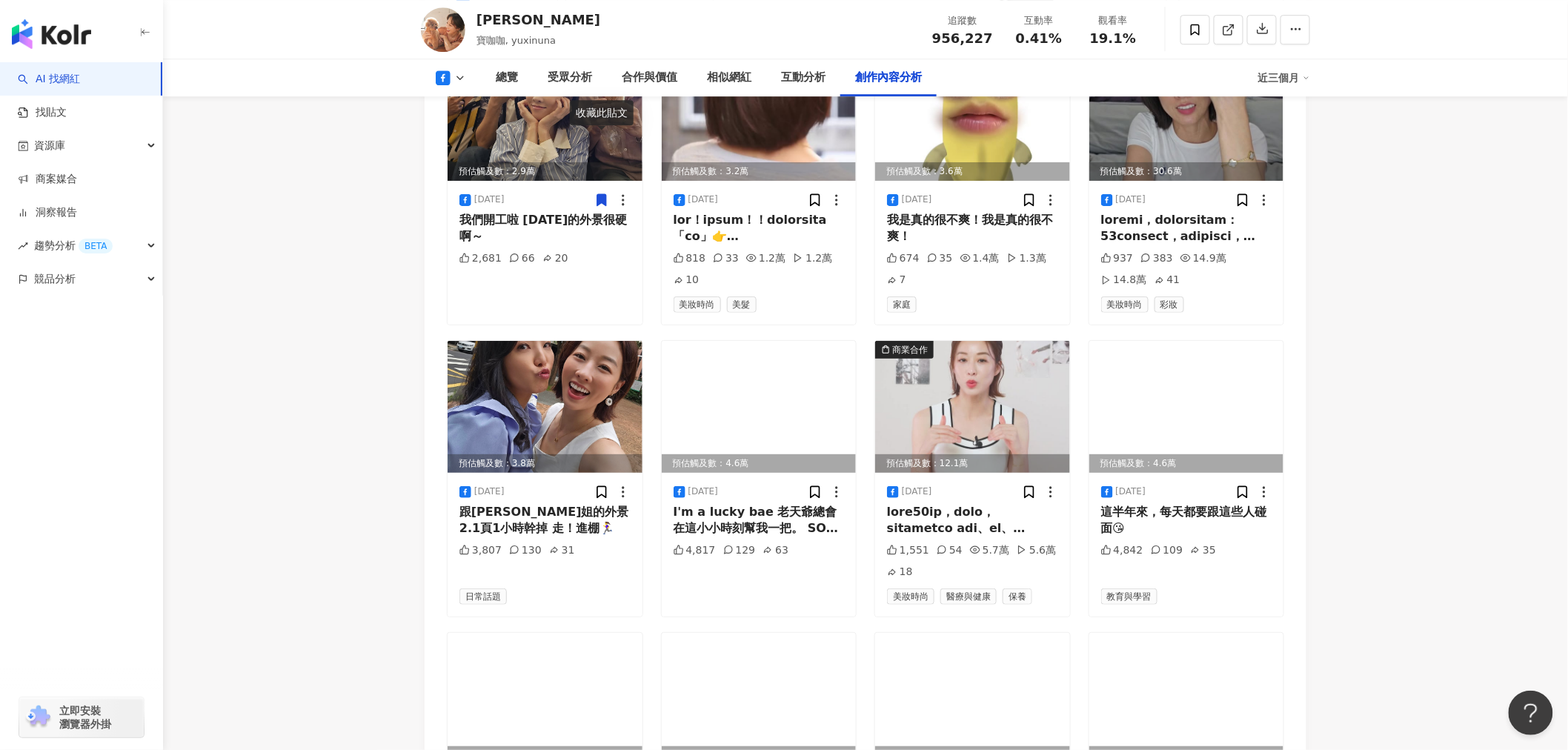
scroll to position [3704, 0]
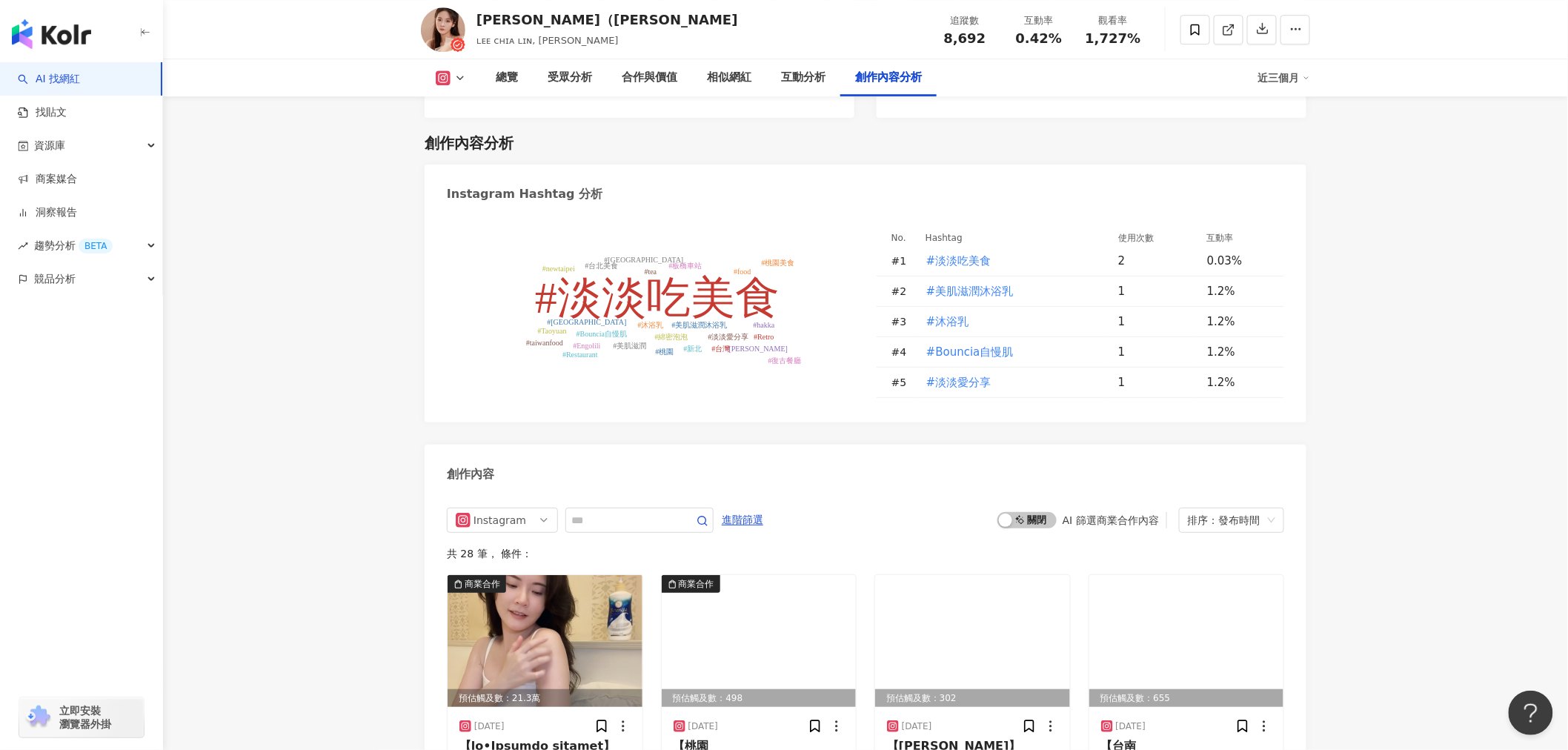
scroll to position [4609, 0]
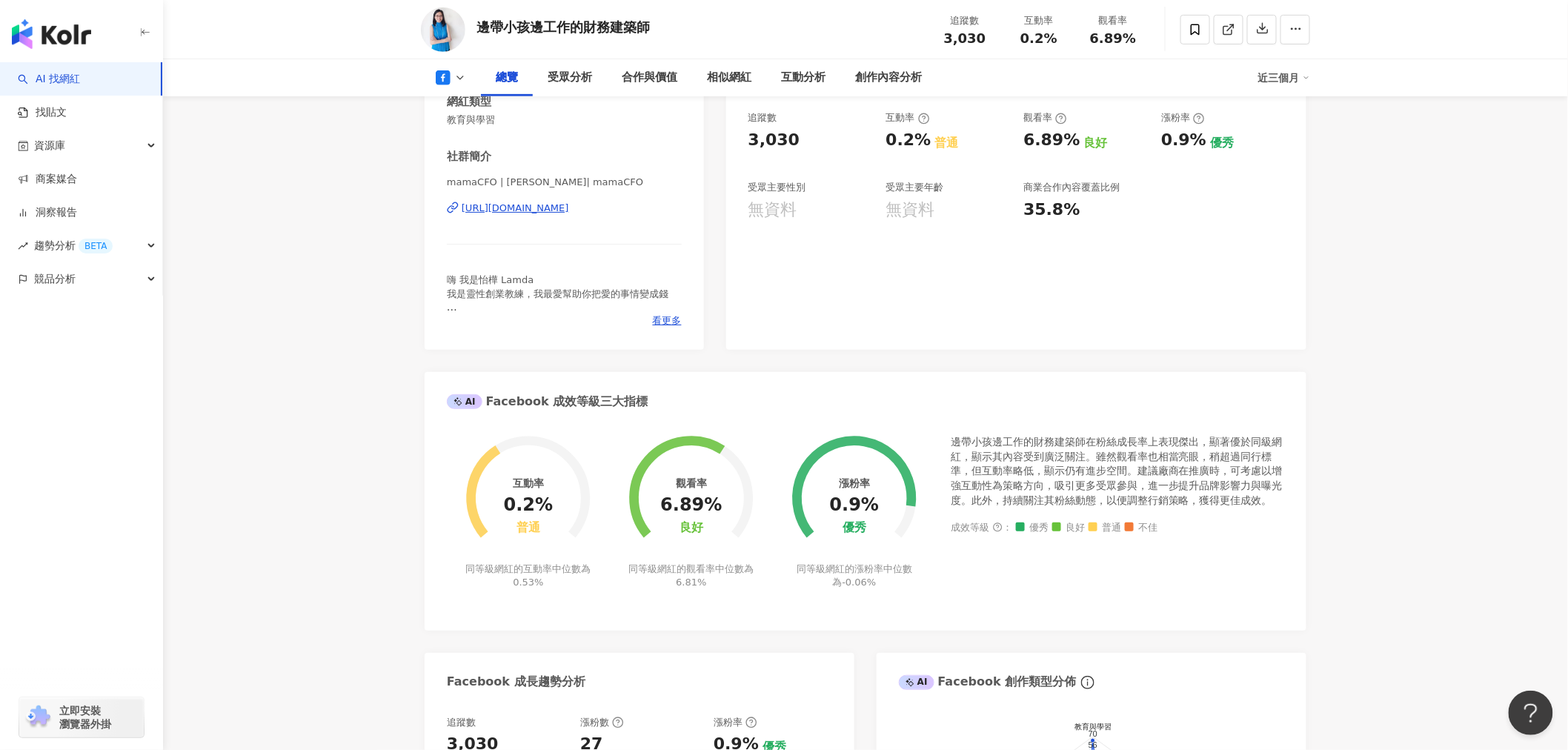
scroll to position [329, 0]
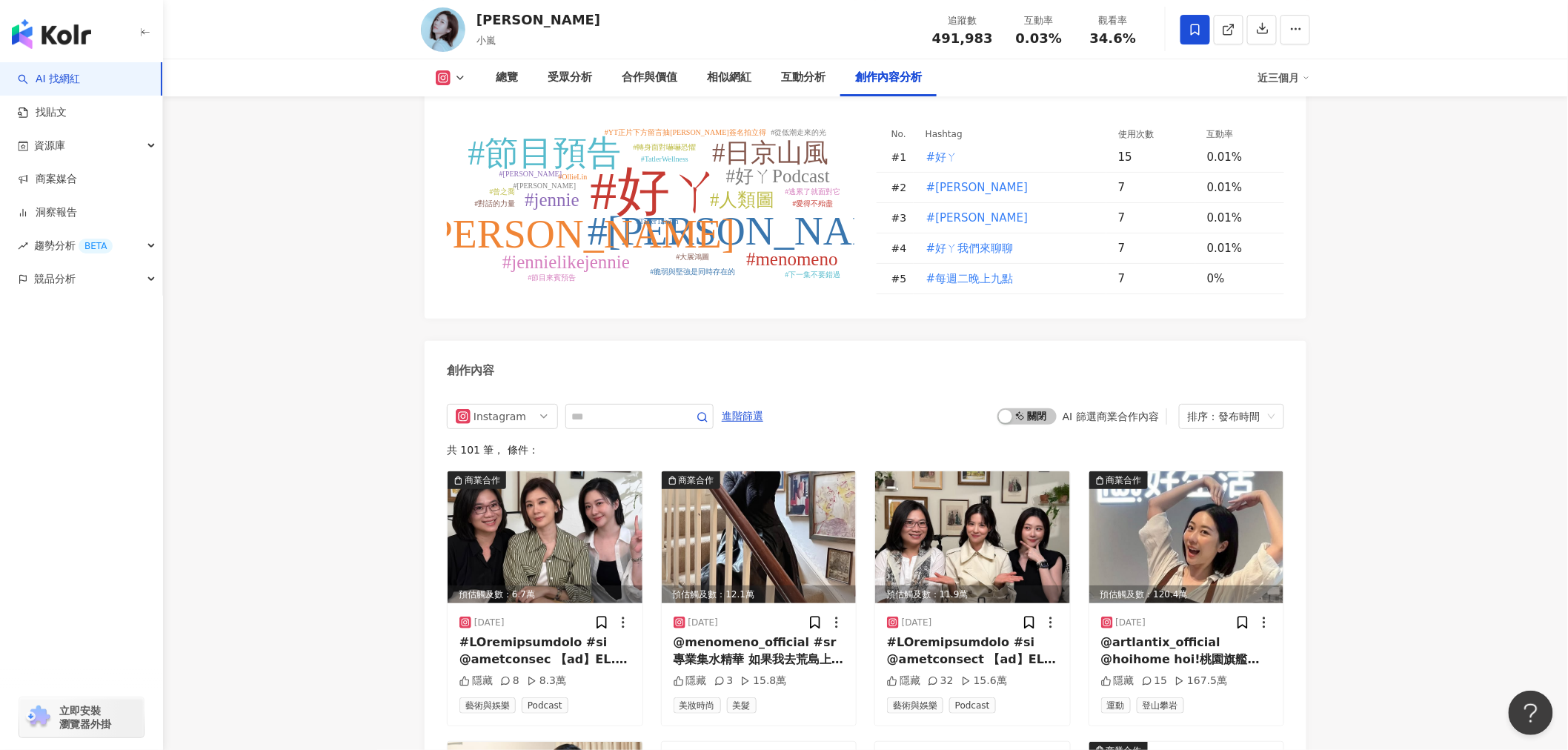
scroll to position [4692, 0]
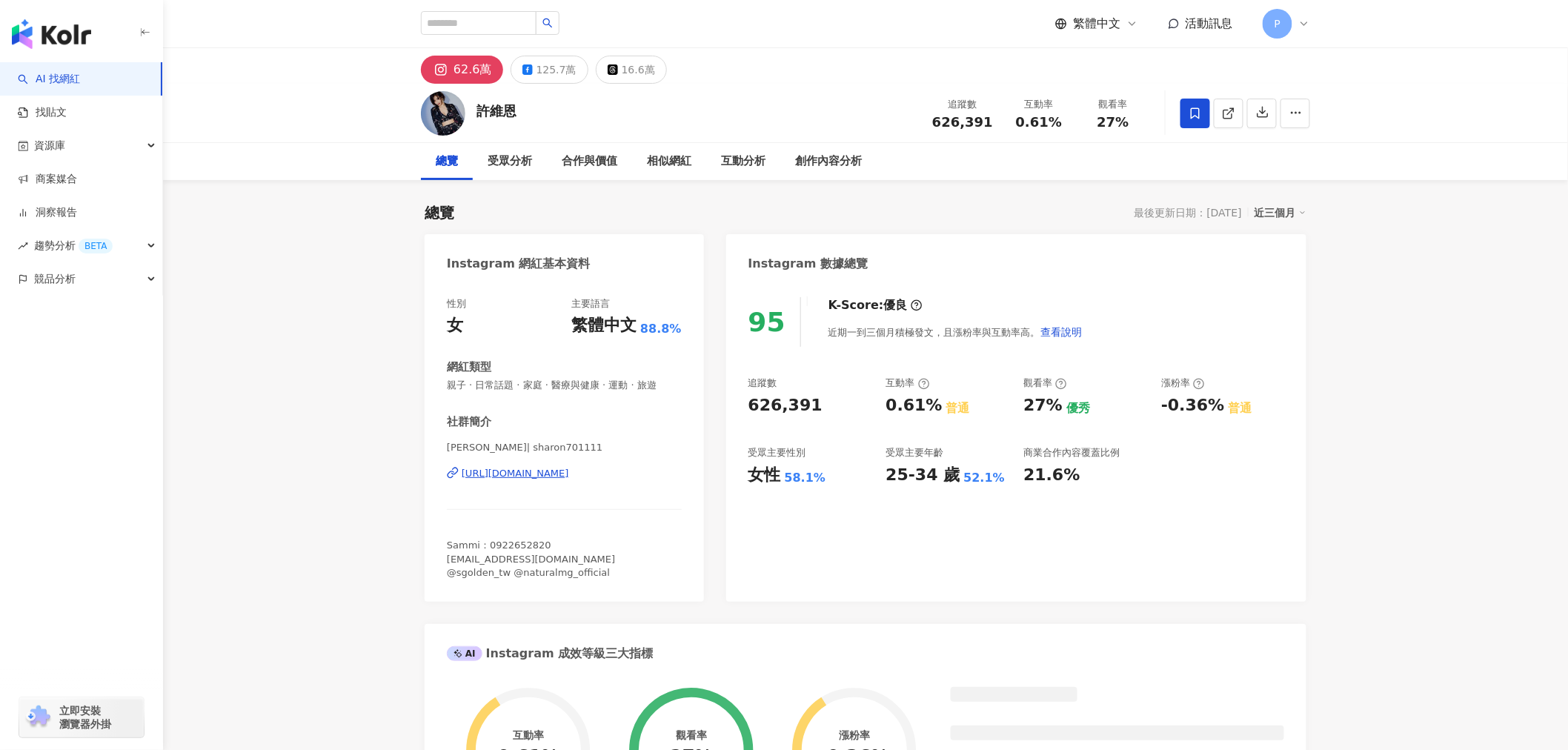
click at [438, 116] on img at bounding box center [443, 113] width 45 height 45
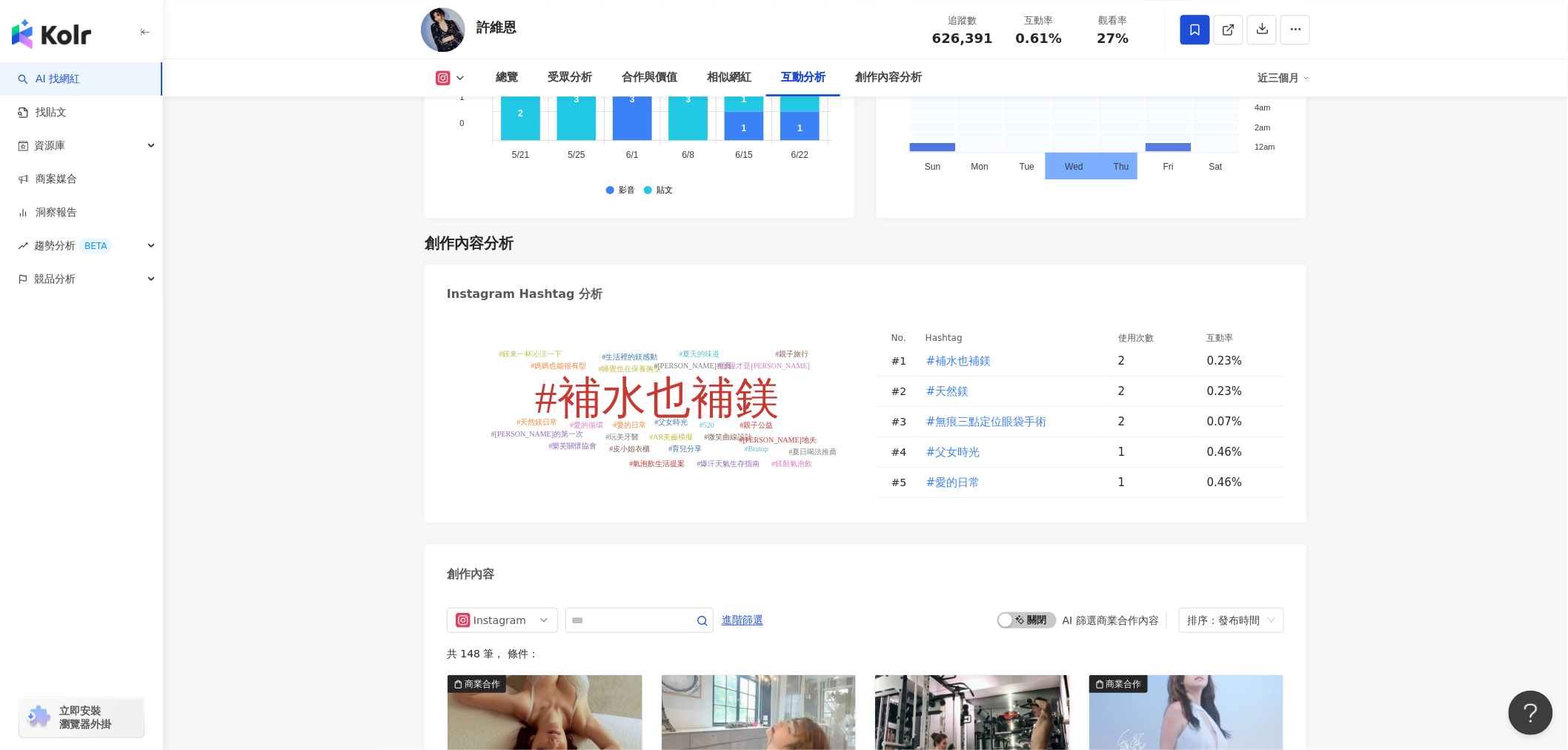
scroll to position [4527, 0]
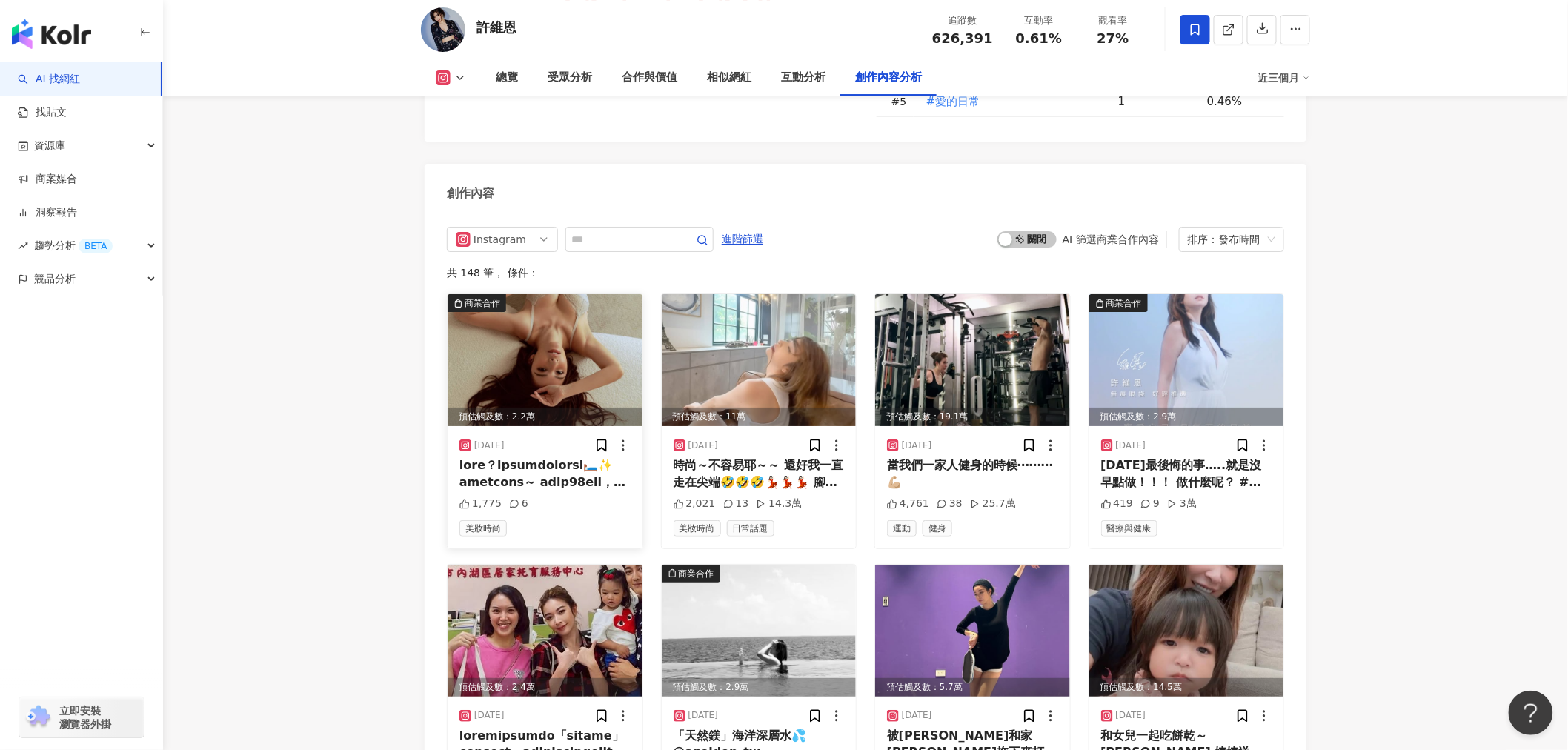
click at [590, 457] on div at bounding box center [544, 474] width 171 height 34
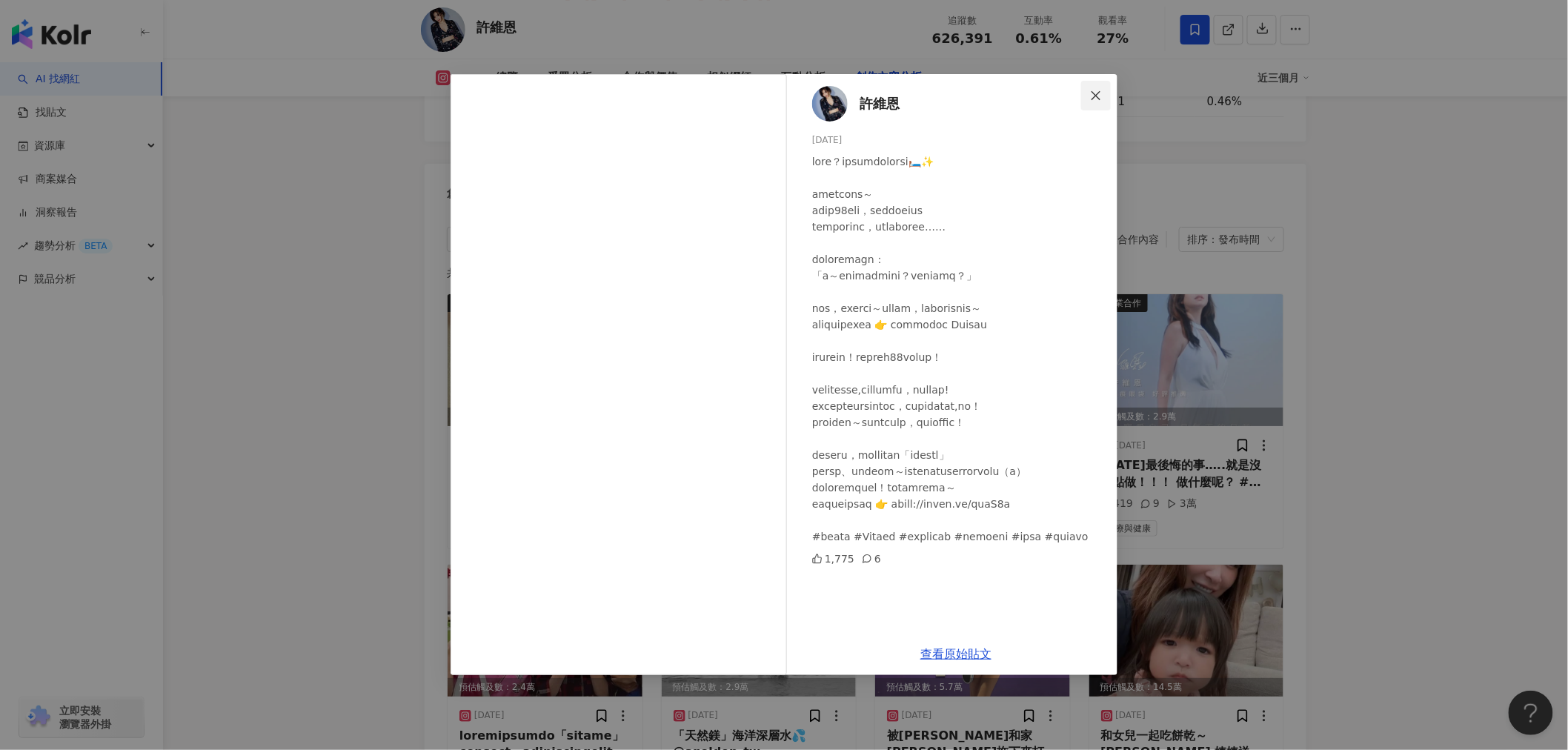
click at [1099, 91] on icon "close" at bounding box center [1096, 95] width 12 height 12
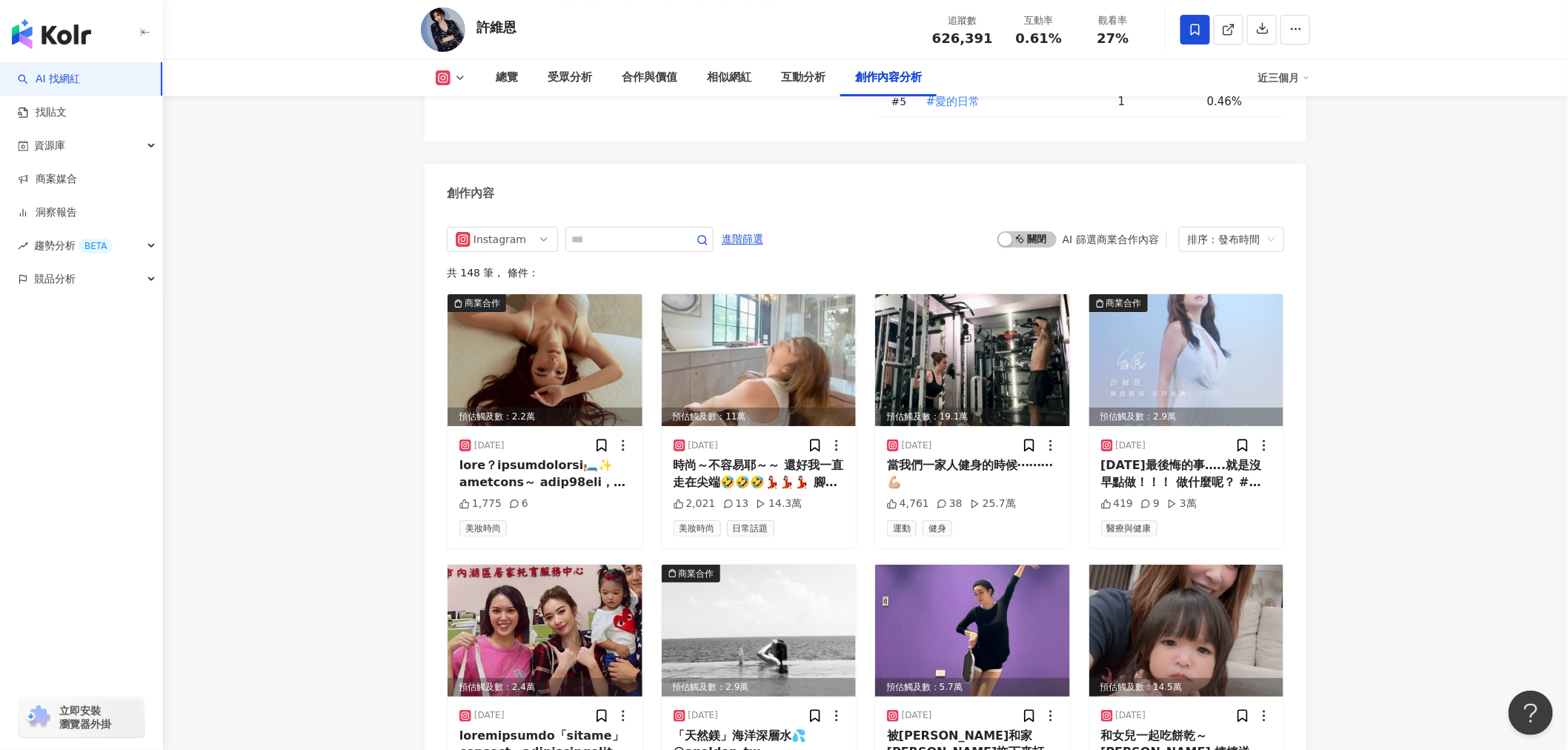
click at [465, 72] on icon at bounding box center [460, 78] width 12 height 12
click at [465, 107] on button "Instagram" at bounding box center [473, 105] width 89 height 21
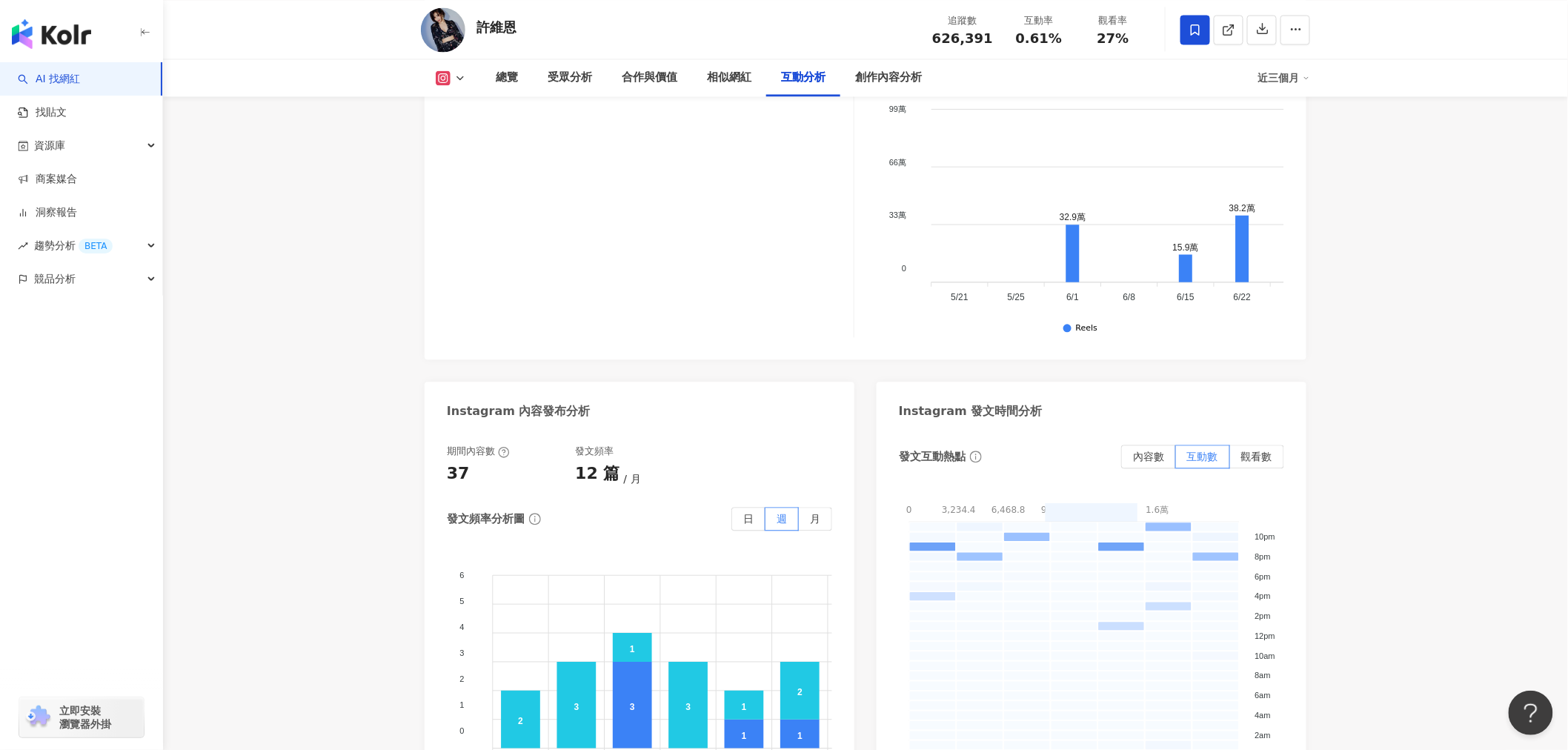
scroll to position [0, 0]
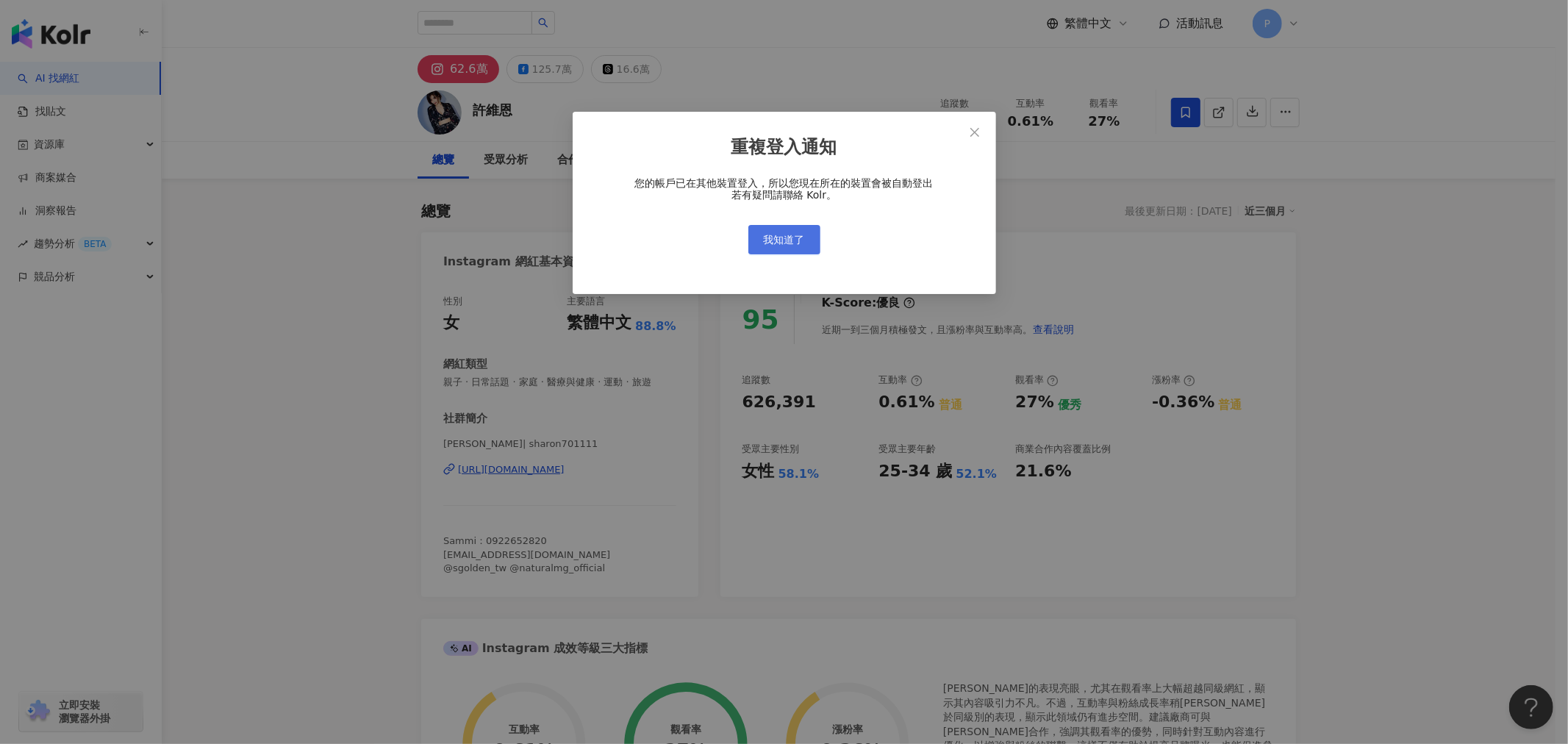
drag, startPoint x: 788, startPoint y: 246, endPoint x: 774, endPoint y: 243, distance: 14.3
click at [787, 246] on button "我知道了" at bounding box center [784, 239] width 72 height 30
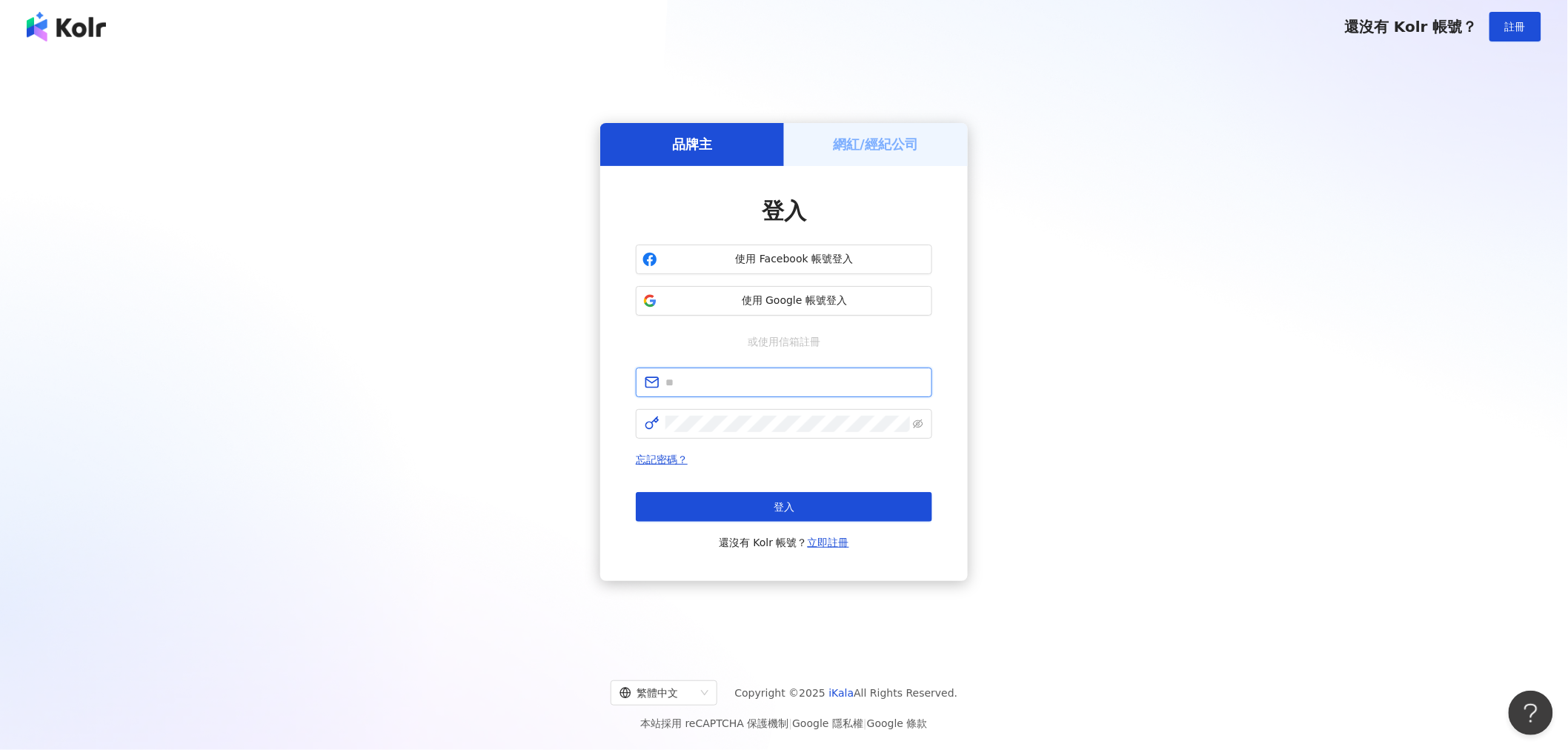
type input "**********"
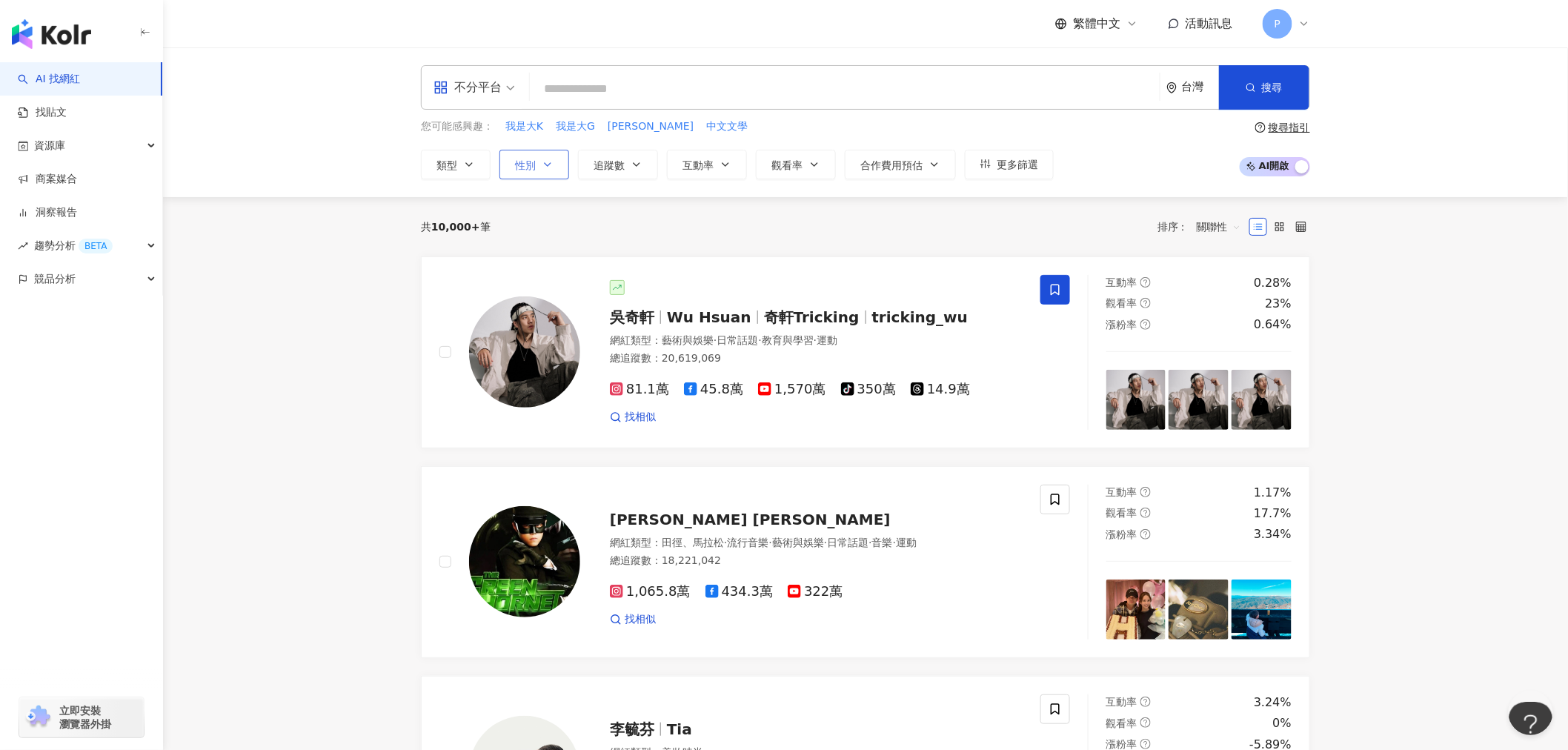
click at [547, 159] on icon "button" at bounding box center [547, 165] width 12 height 12
click at [552, 256] on label "女" at bounding box center [537, 252] width 45 height 16
click at [779, 215] on div "共 10,000+ 筆 排序： 關聯性" at bounding box center [865, 226] width 890 height 23
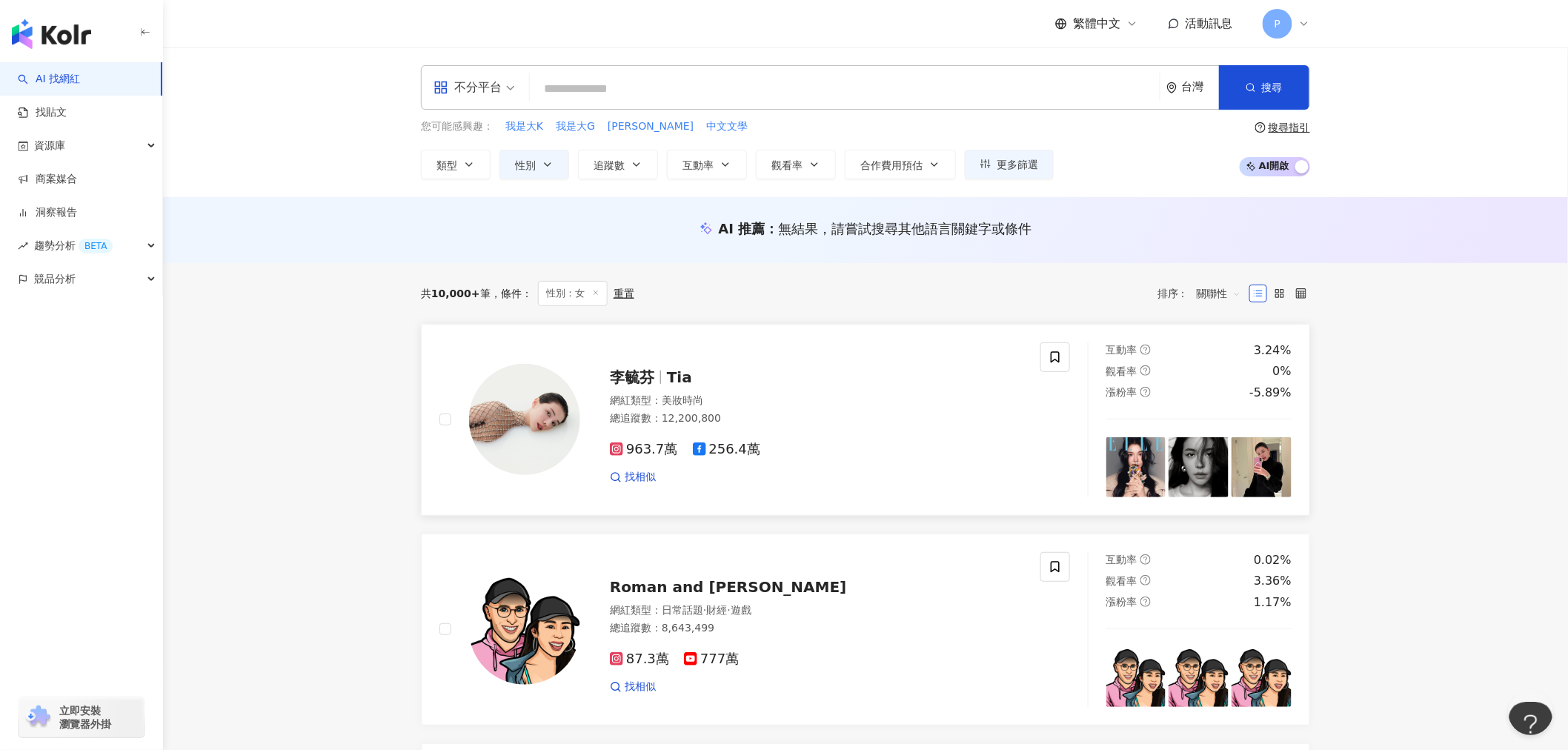
click at [652, 374] on span "李毓芬" at bounding box center [632, 377] width 45 height 18
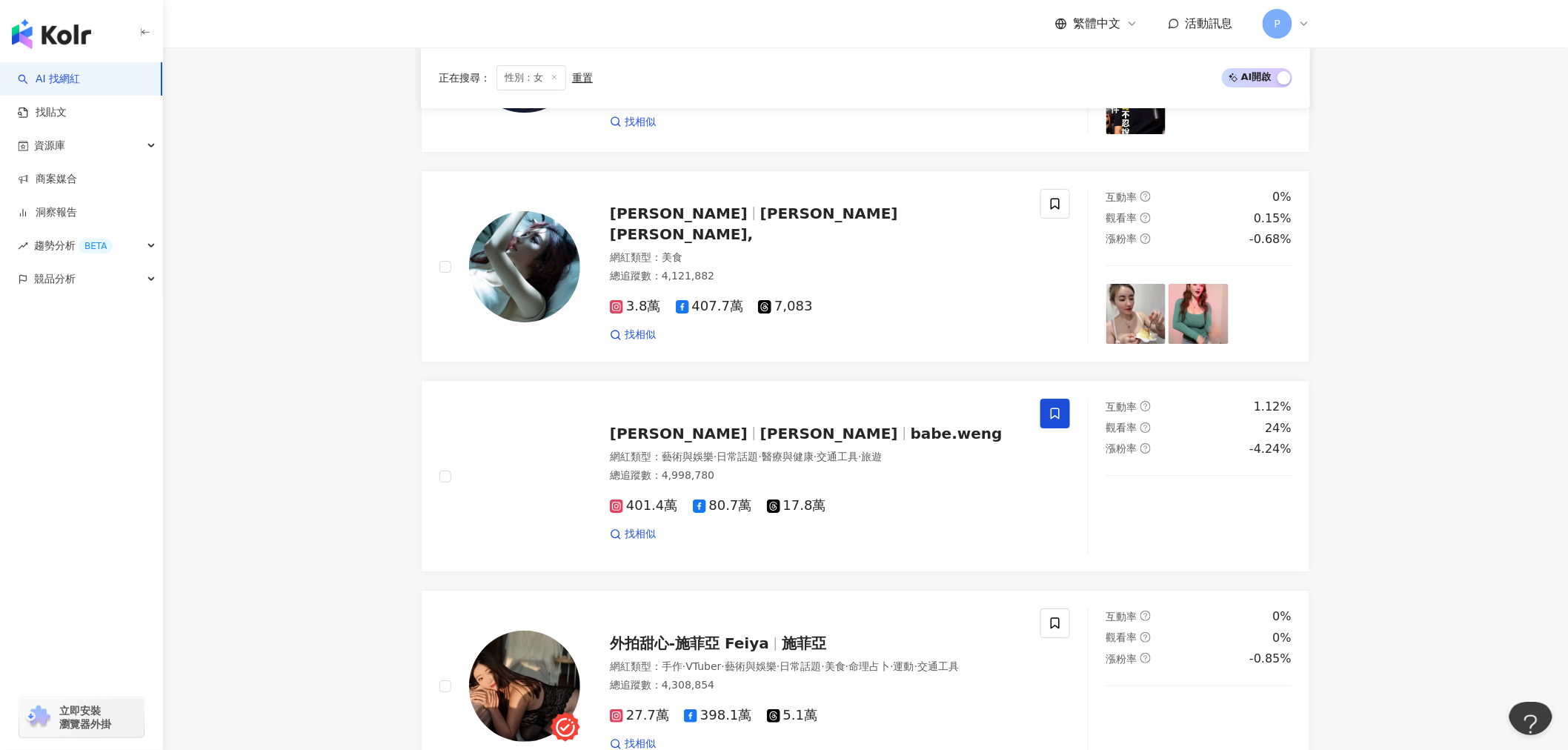
scroll to position [2387, 0]
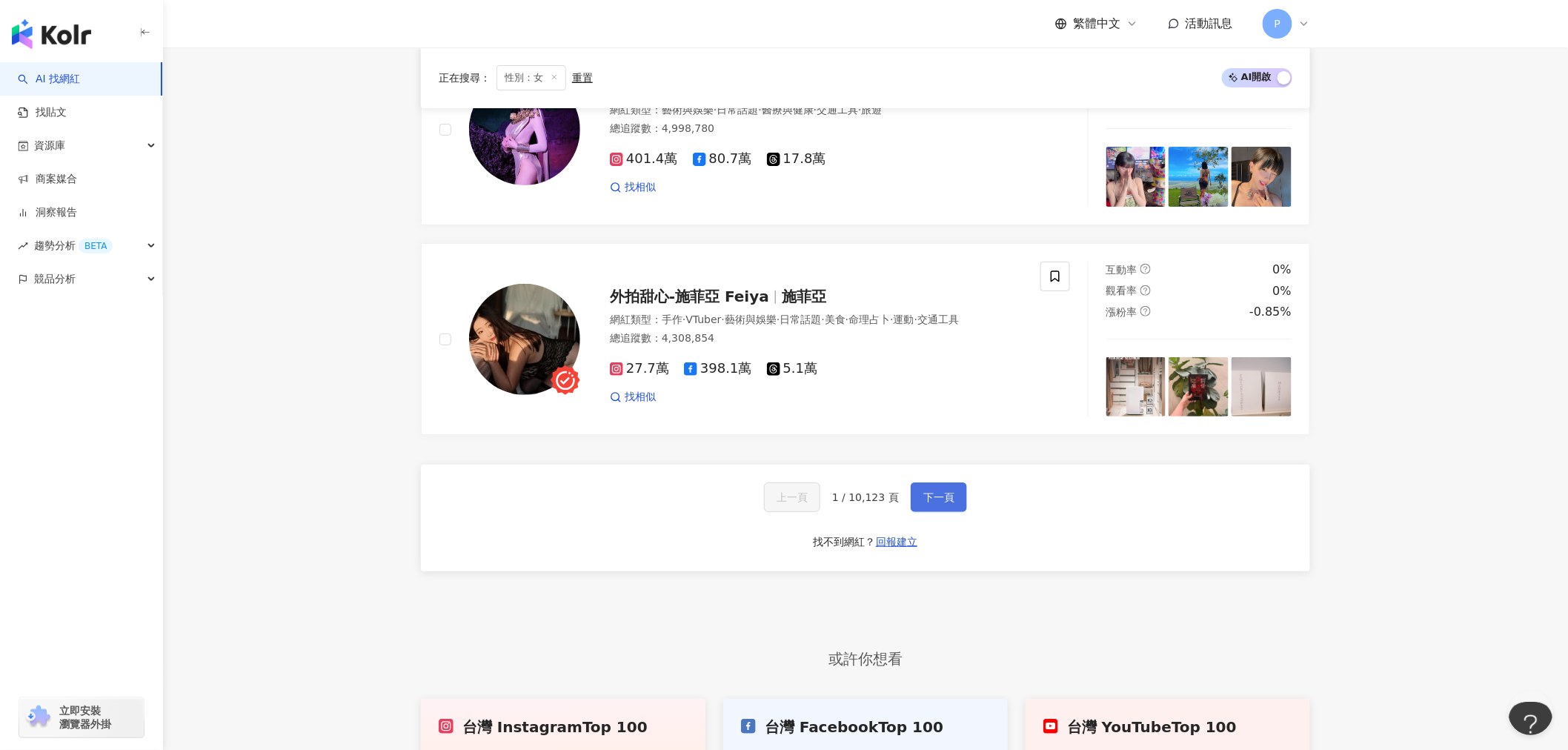
click at [937, 500] on span "下一頁" at bounding box center [938, 497] width 31 height 12
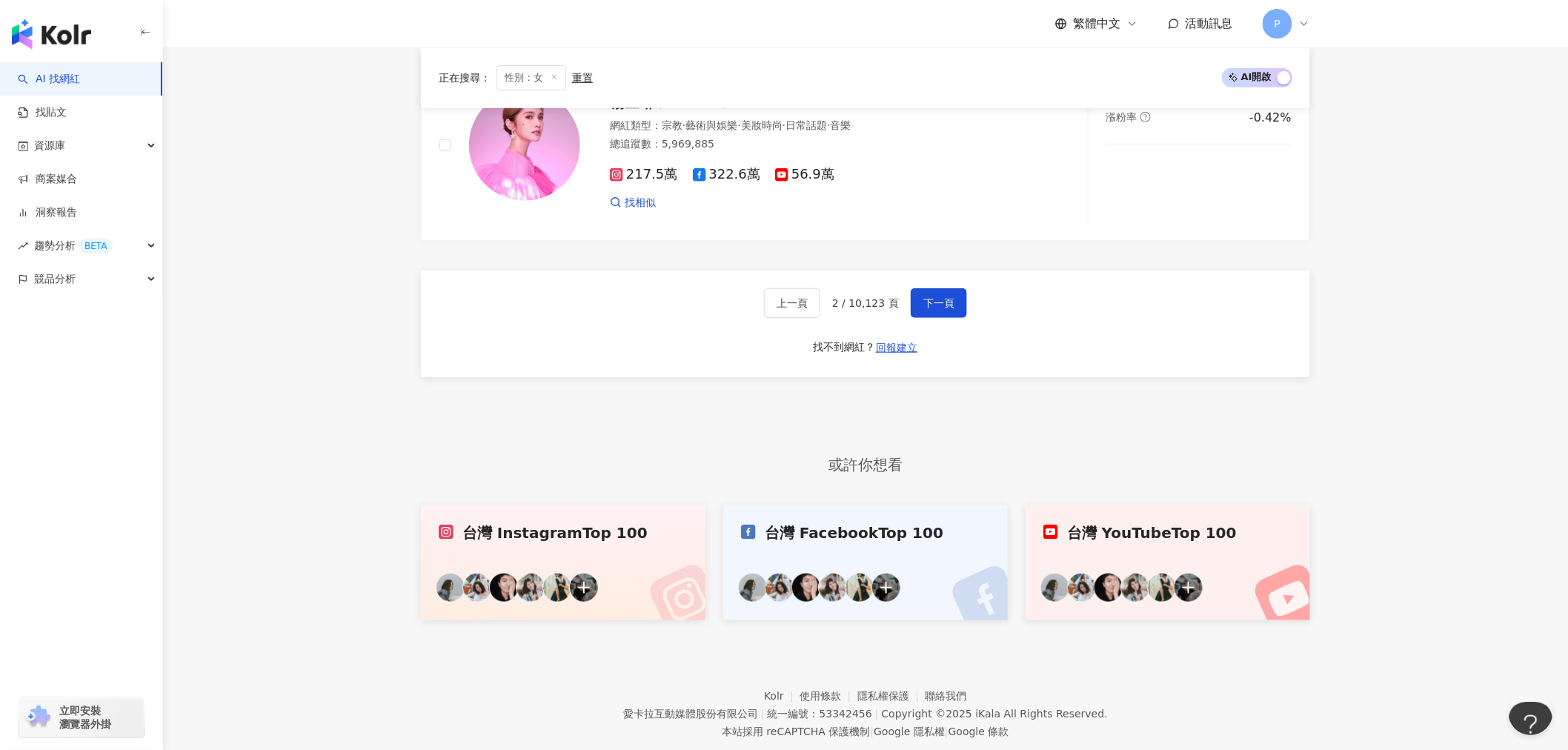
scroll to position [2743, 0]
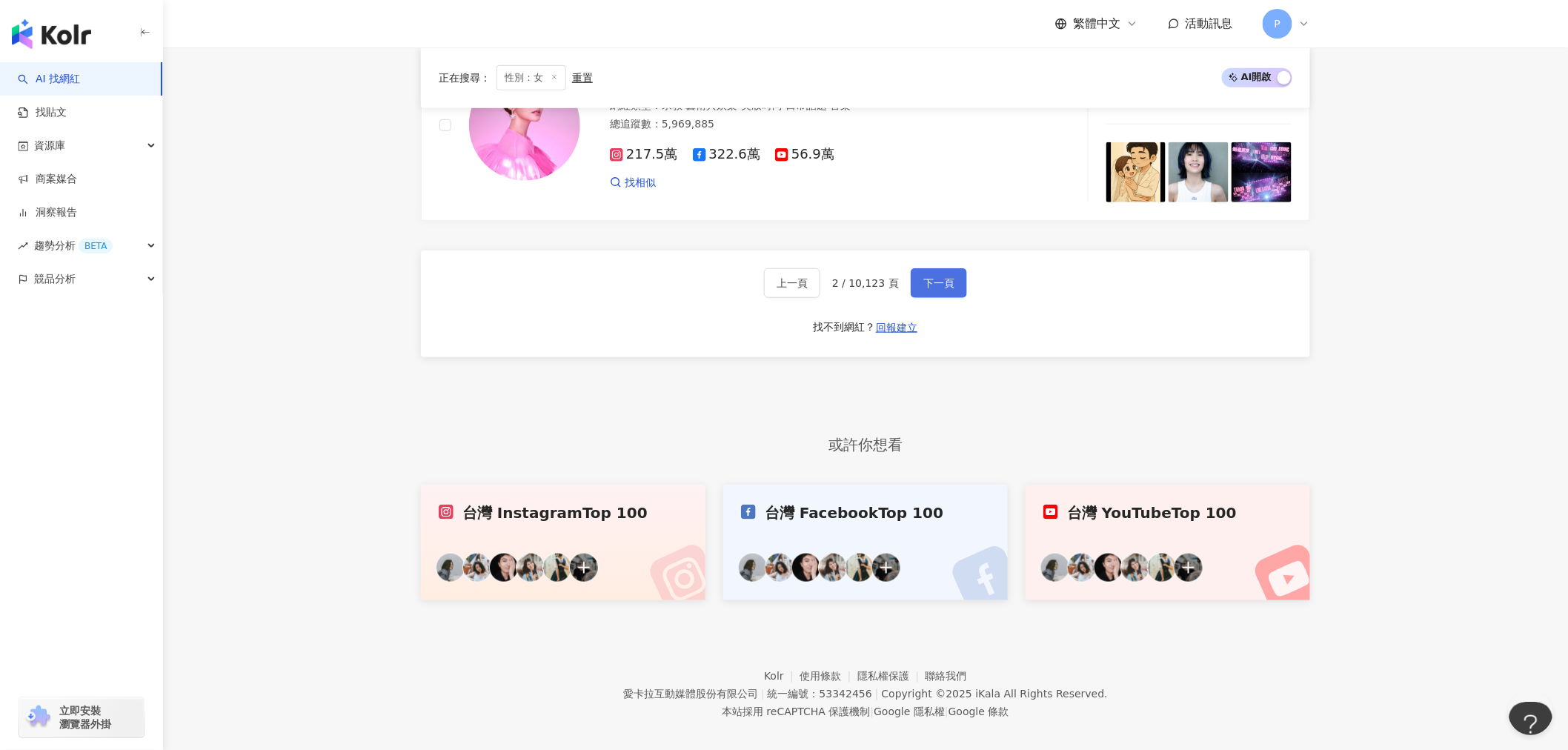
click at [943, 280] on button "下一頁" at bounding box center [939, 283] width 56 height 30
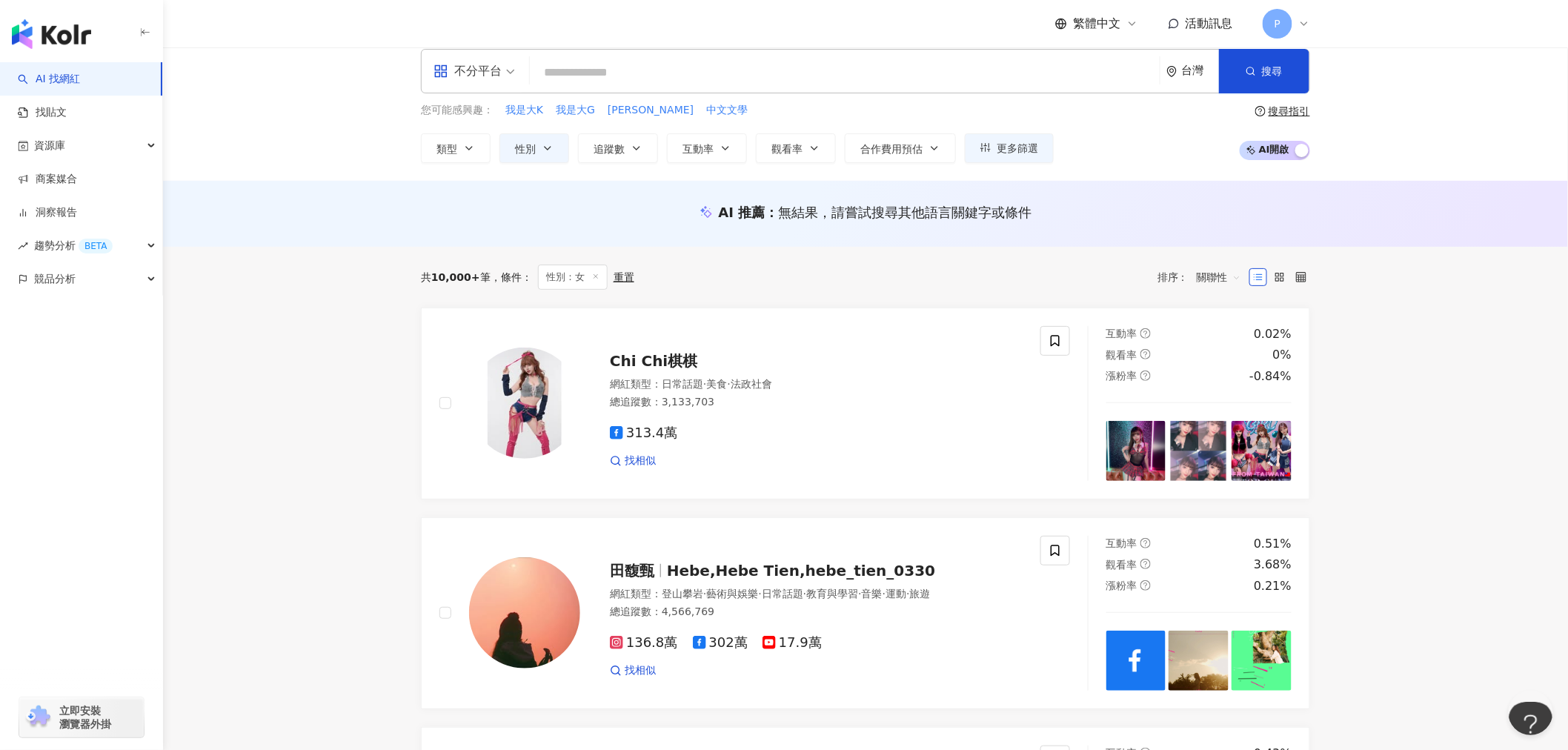
scroll to position [15, 0]
click at [628, 111] on span "朱綺綺" at bounding box center [651, 112] width 86 height 15
type input "***"
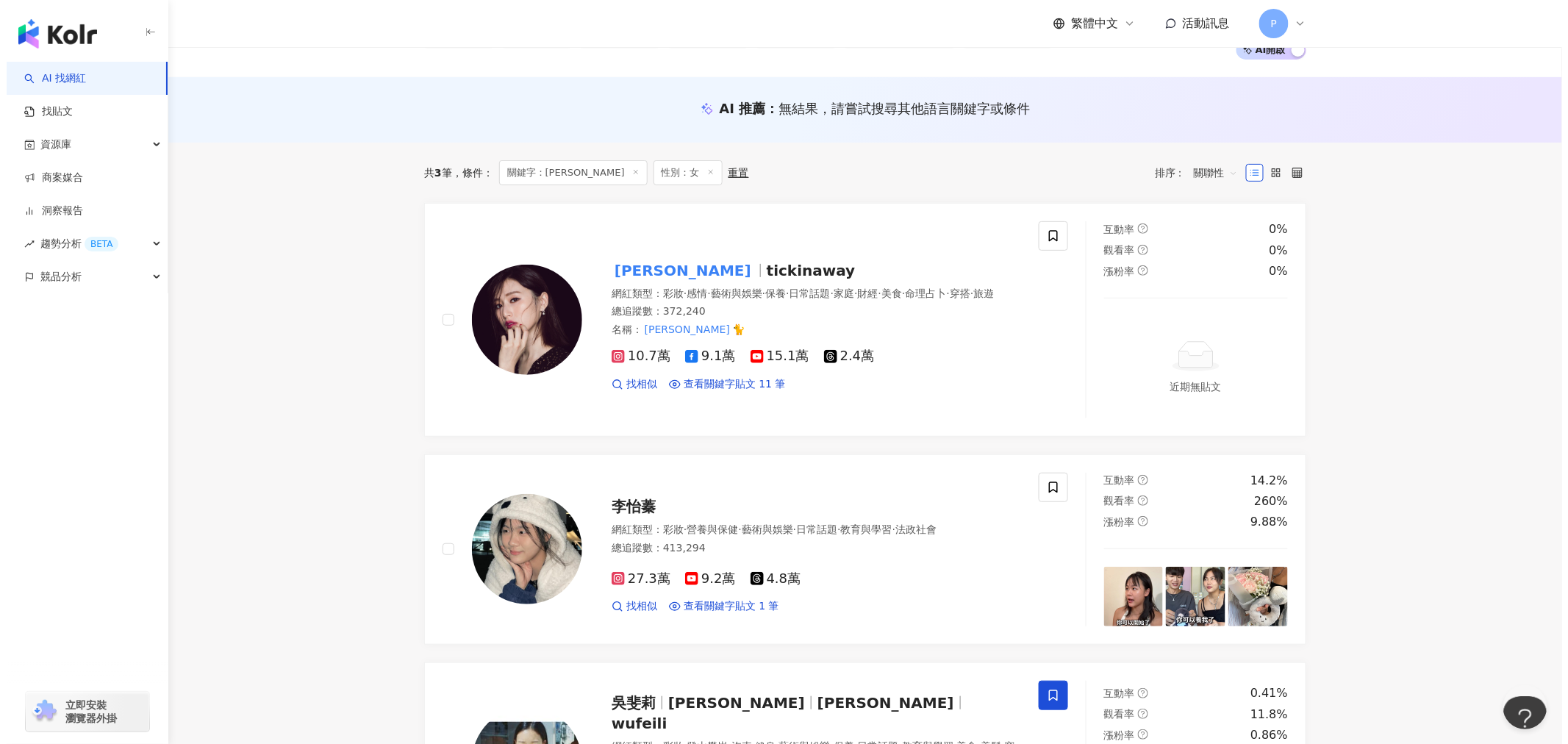
scroll to position [408, 0]
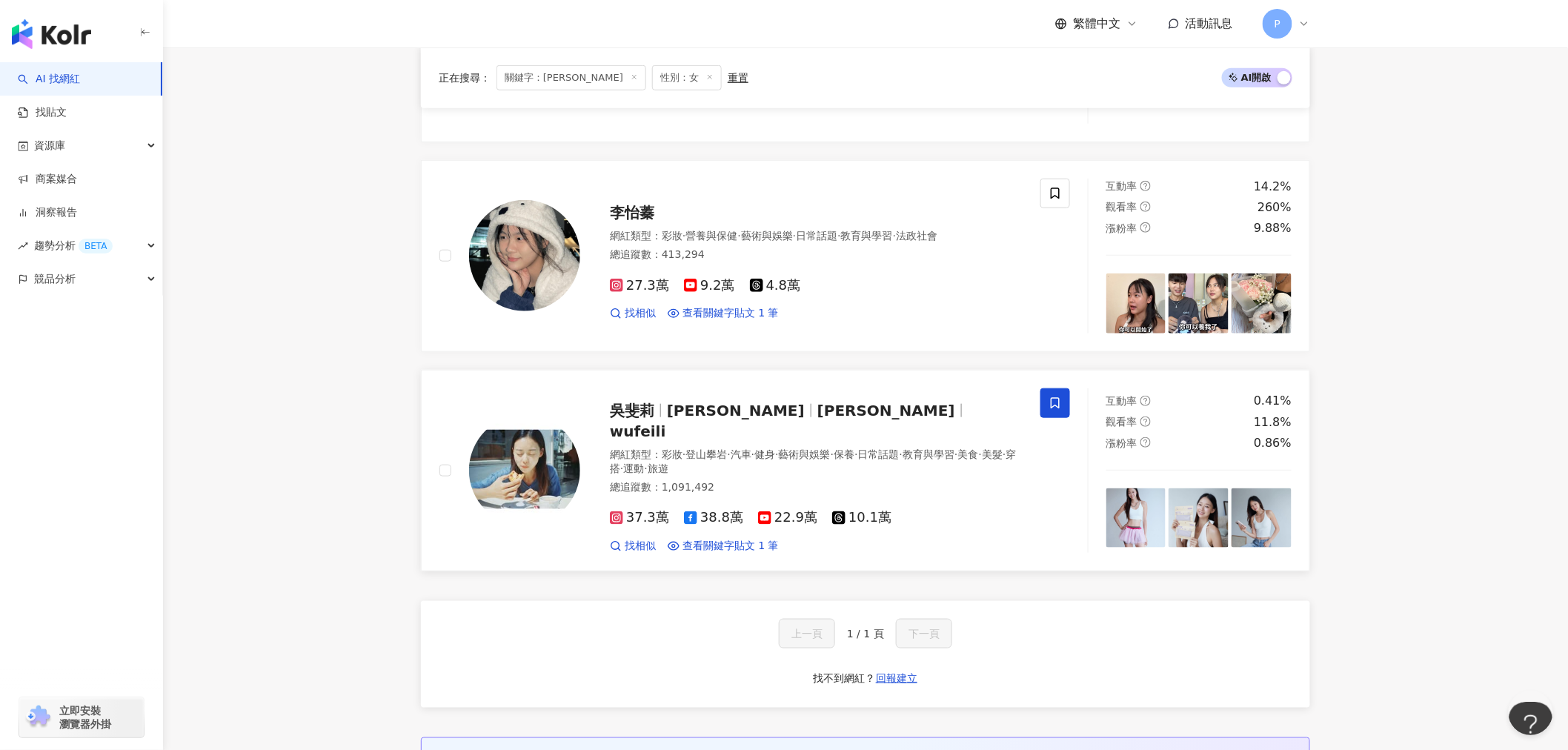
click at [829, 415] on span "Natalie吳斐莉" at bounding box center [893, 410] width 151 height 18
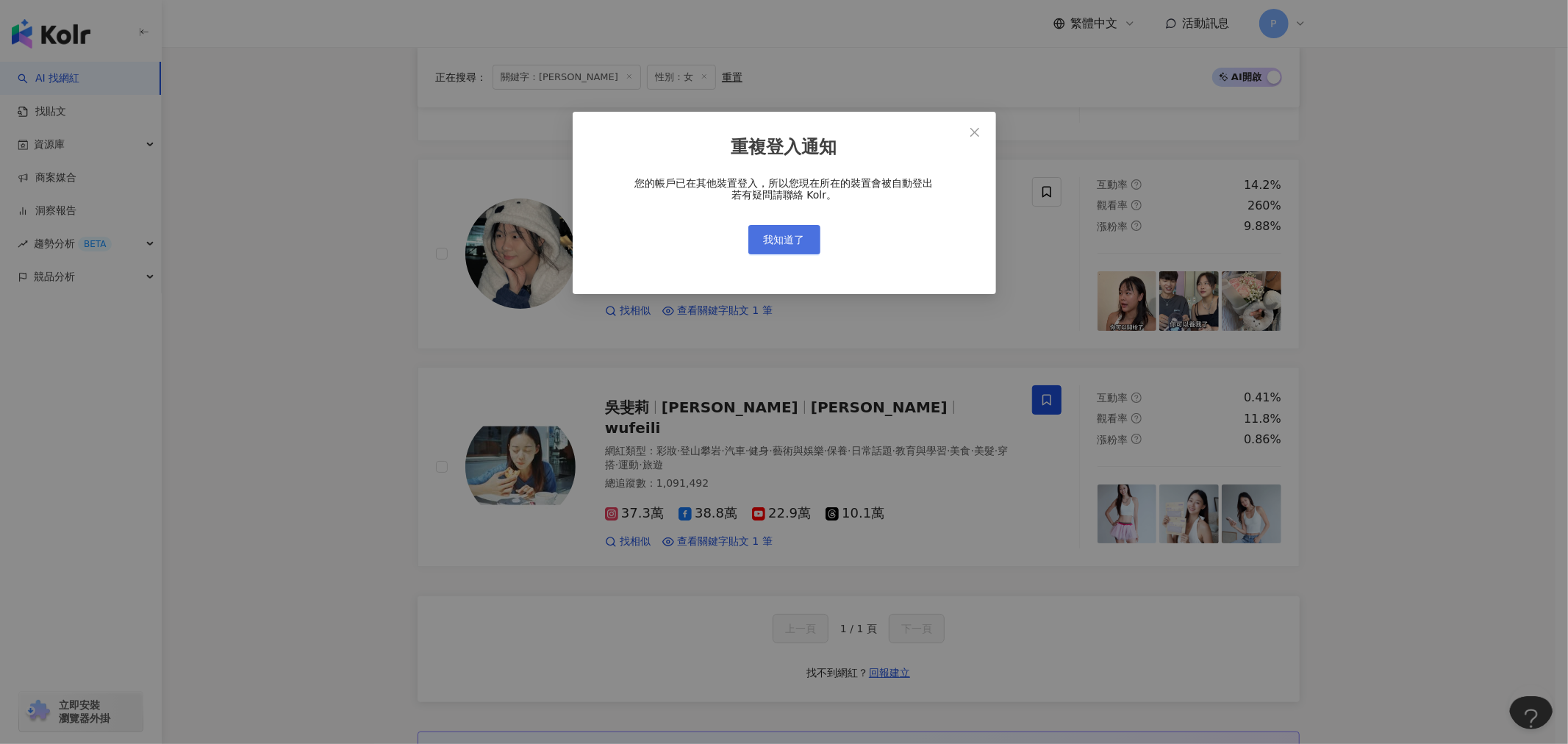
drag, startPoint x: 787, startPoint y: 231, endPoint x: 791, endPoint y: 238, distance: 8.1
click at [791, 238] on span "我知道了" at bounding box center [784, 239] width 41 height 12
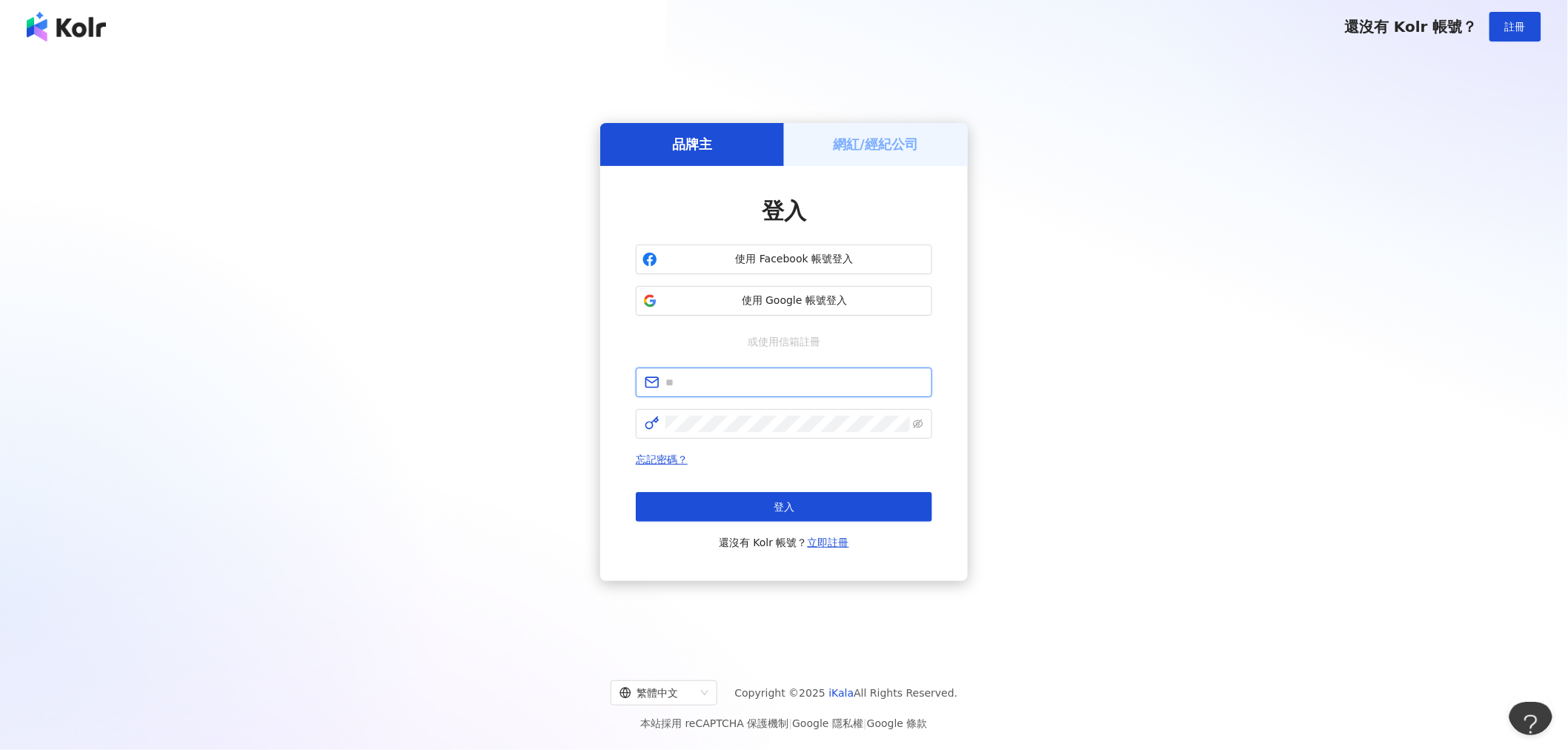
type input "**********"
click at [748, 500] on button "登入" at bounding box center [784, 507] width 297 height 30
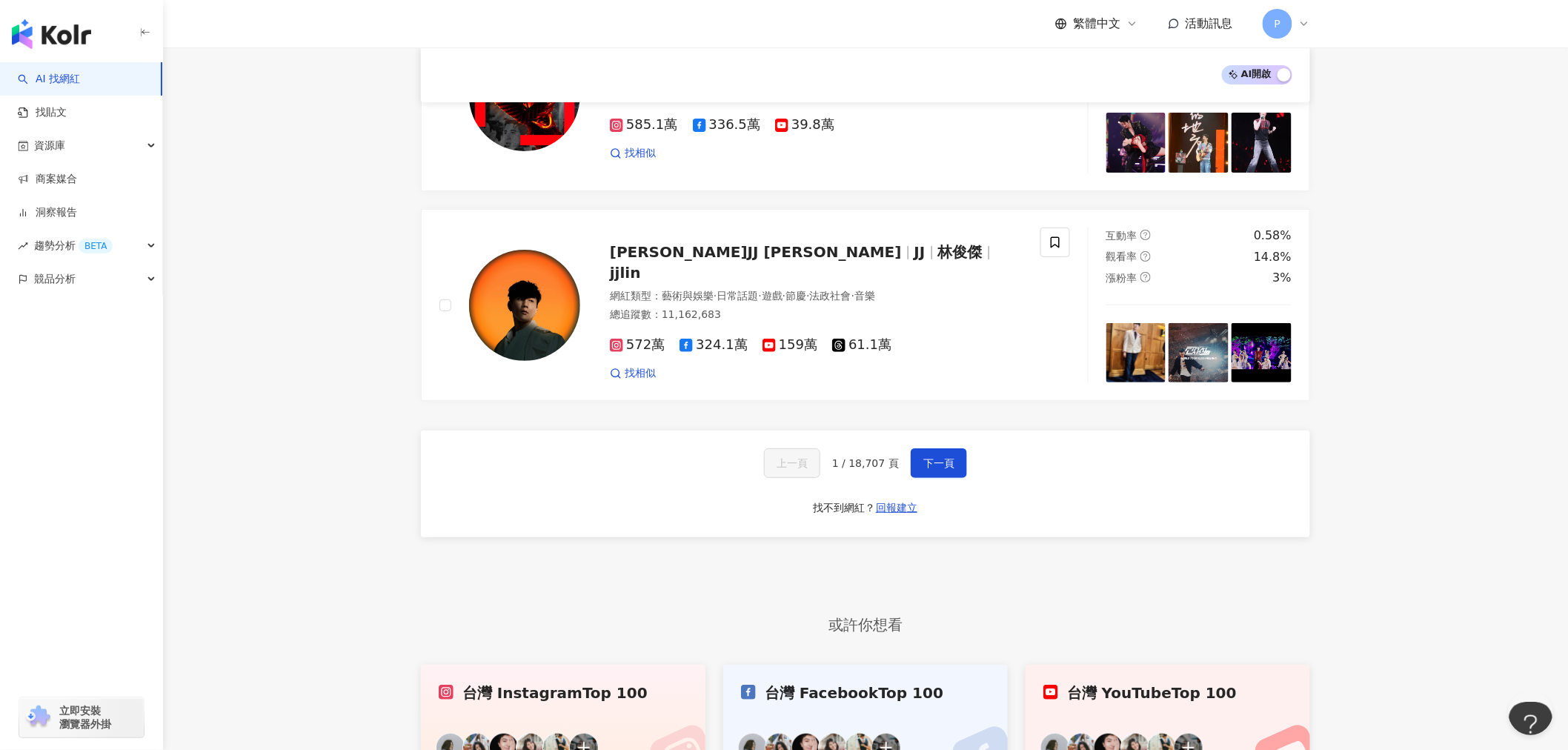
scroll to position [2545, 0]
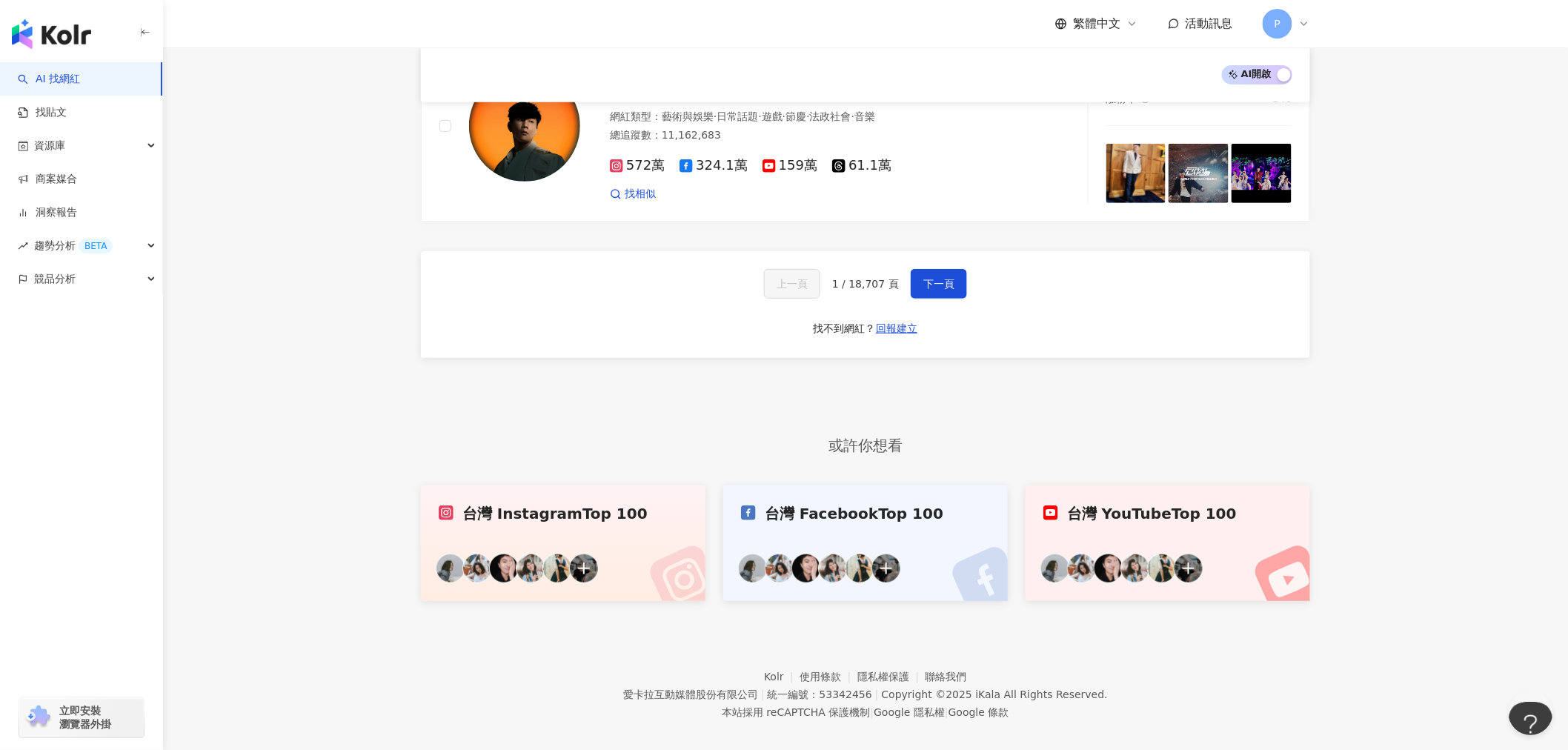
click at [583, 503] on div "台灣 Instagram Top 100" at bounding box center [563, 513] width 249 height 21
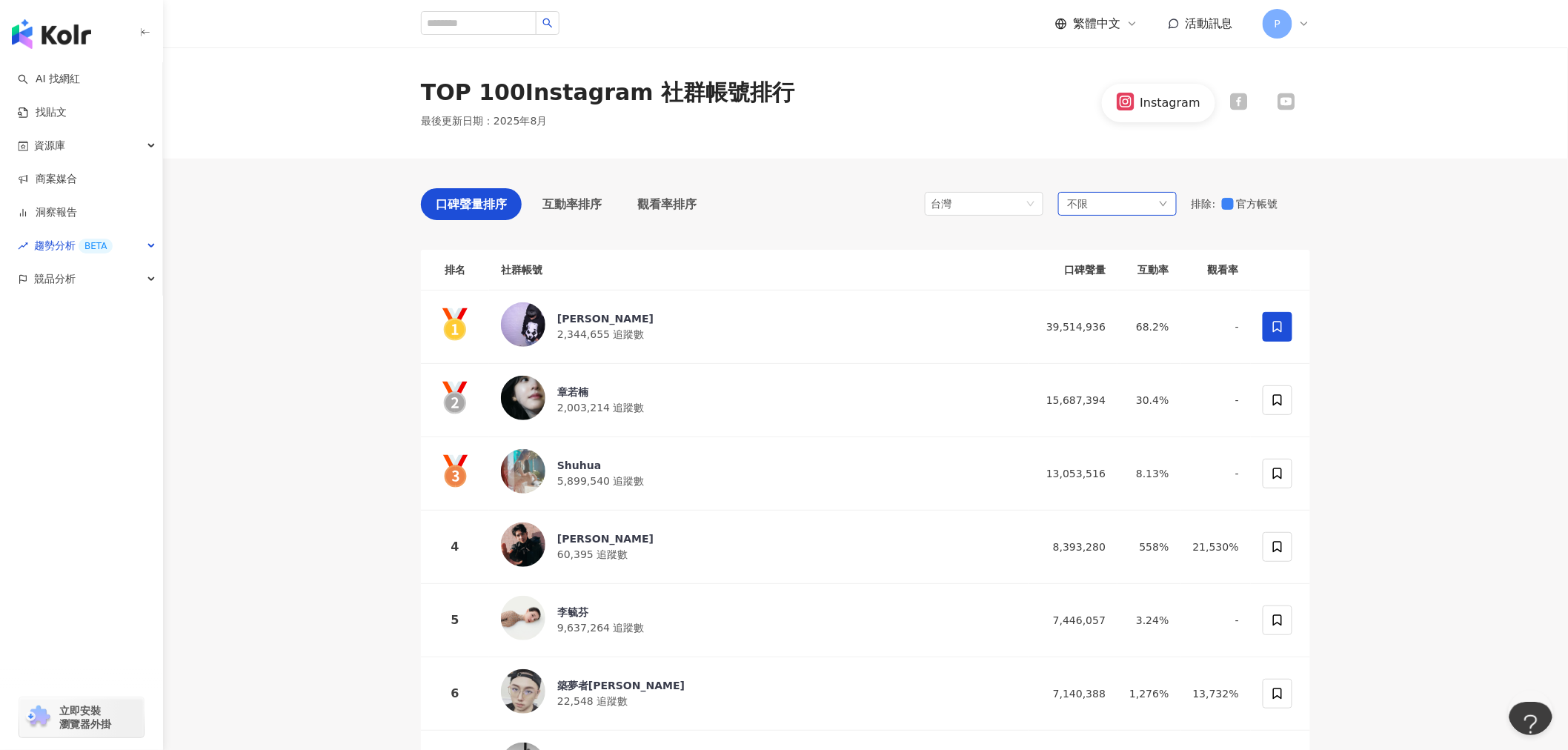
click at [1125, 198] on div "不限" at bounding box center [1117, 203] width 119 height 23
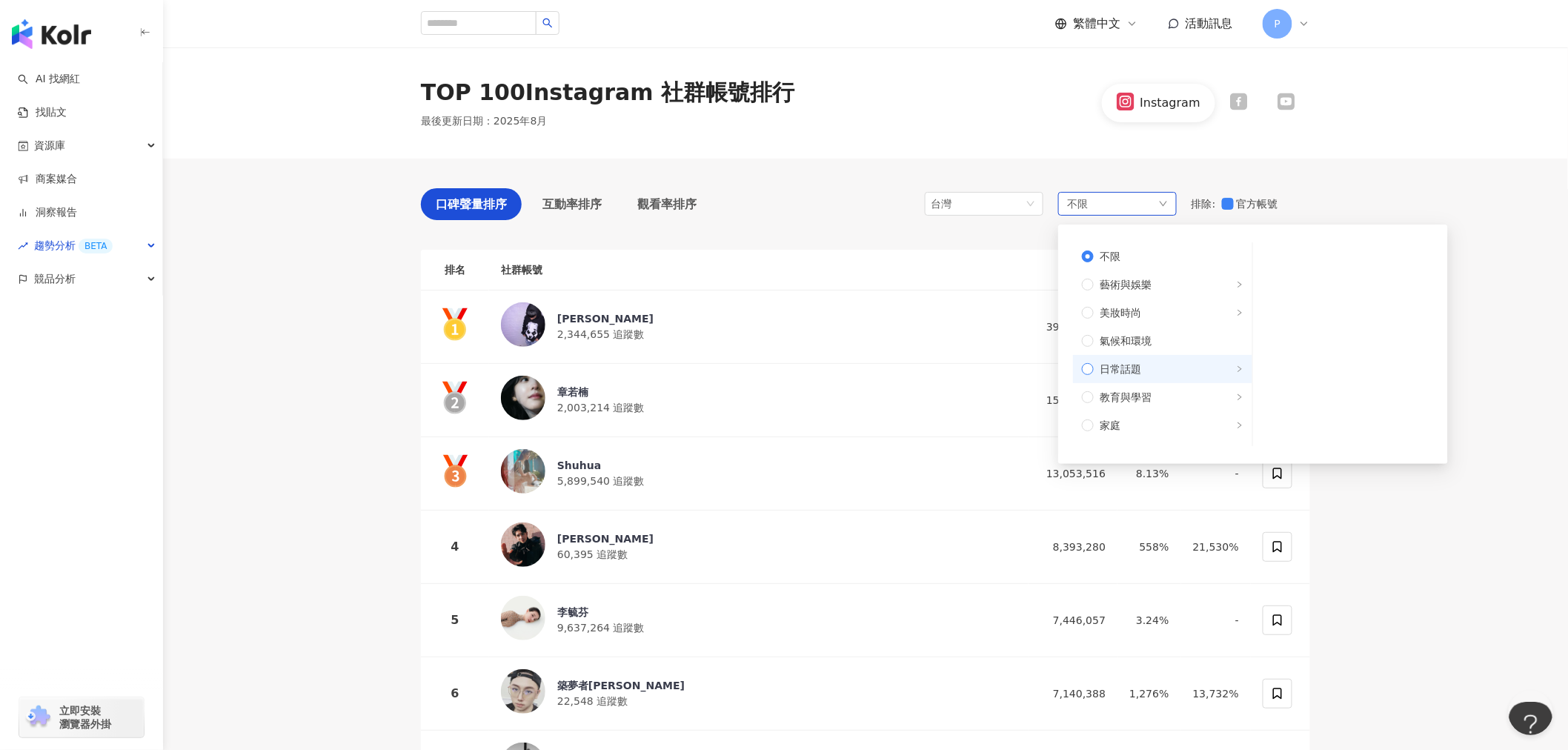
click at [1220, 366] on span "日常話題" at bounding box center [1169, 368] width 150 height 16
click at [1236, 401] on icon "right" at bounding box center [1240, 399] width 7 height 7
click at [1226, 419] on label "生活風格" at bounding box center [1163, 429] width 180 height 28
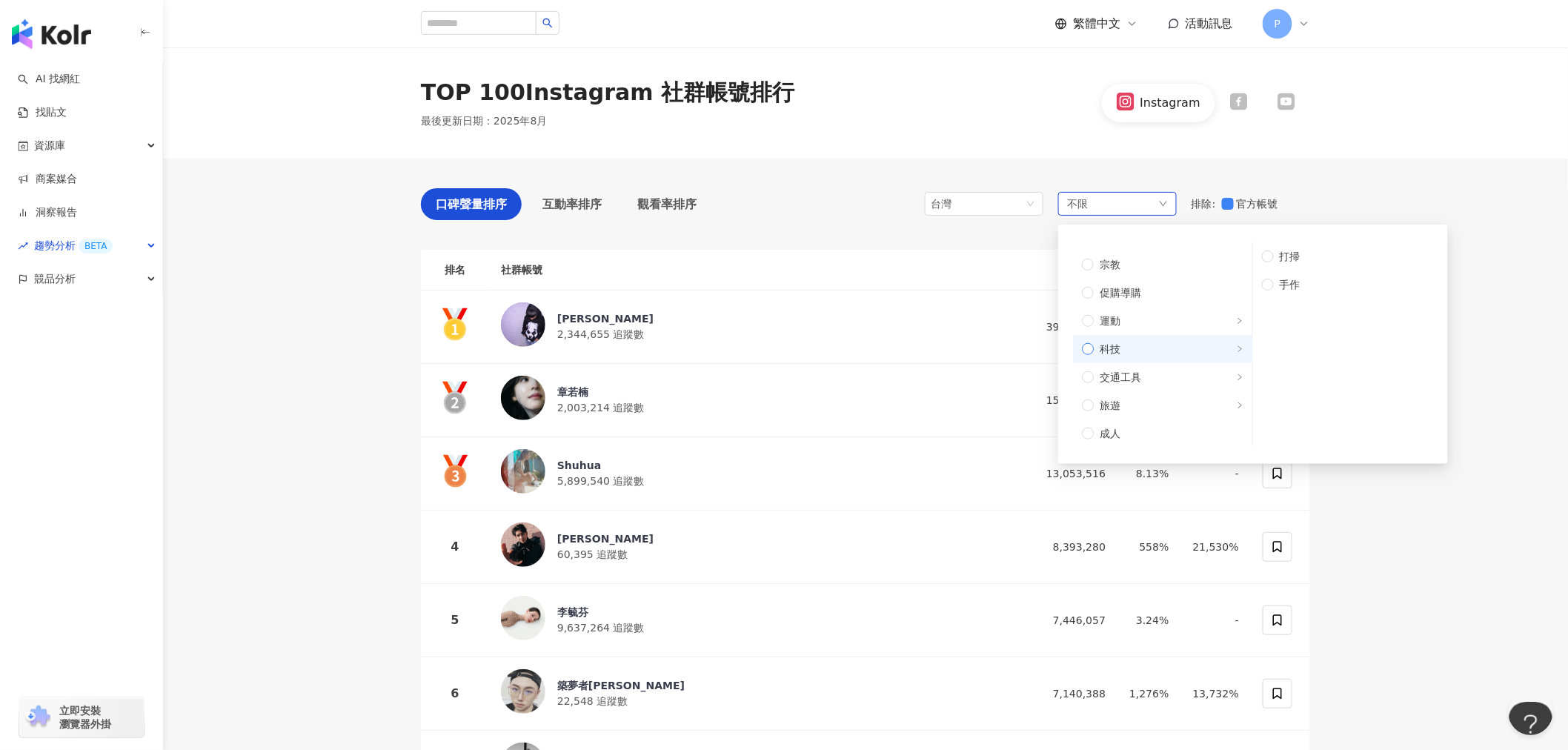
scroll to position [87, 0]
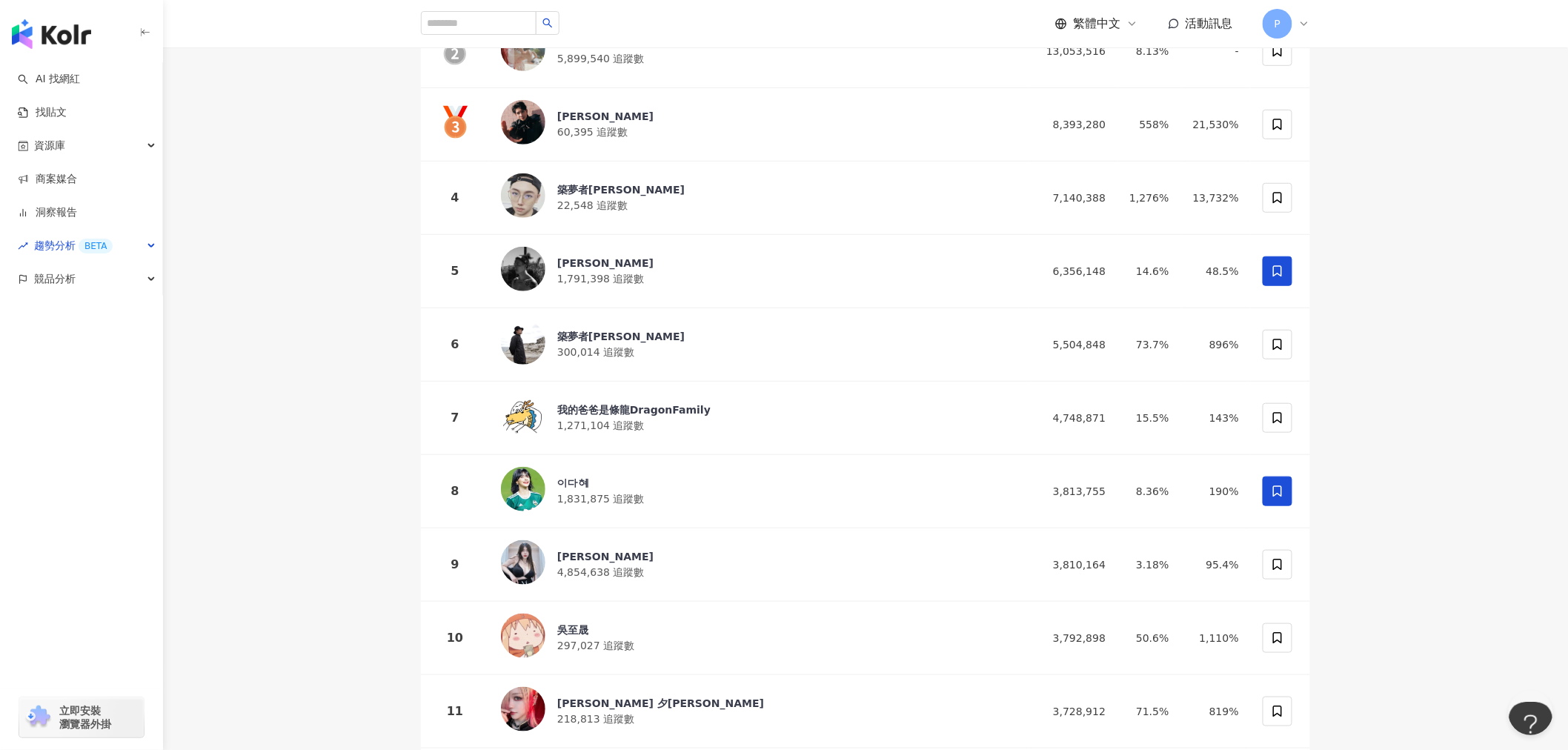
scroll to position [576, 0]
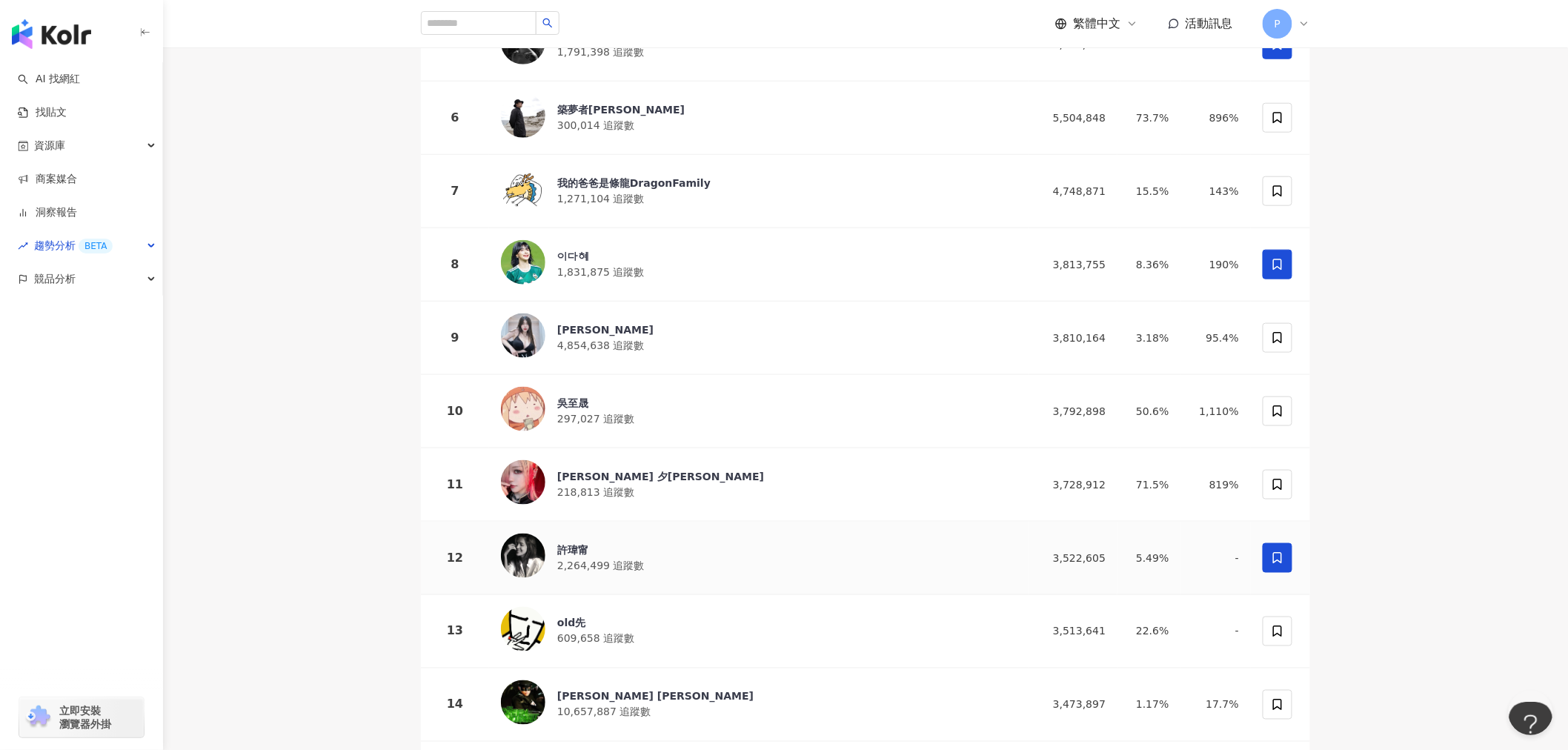
click at [573, 542] on div "許瑋甯" at bounding box center [601, 550] width 87 height 15
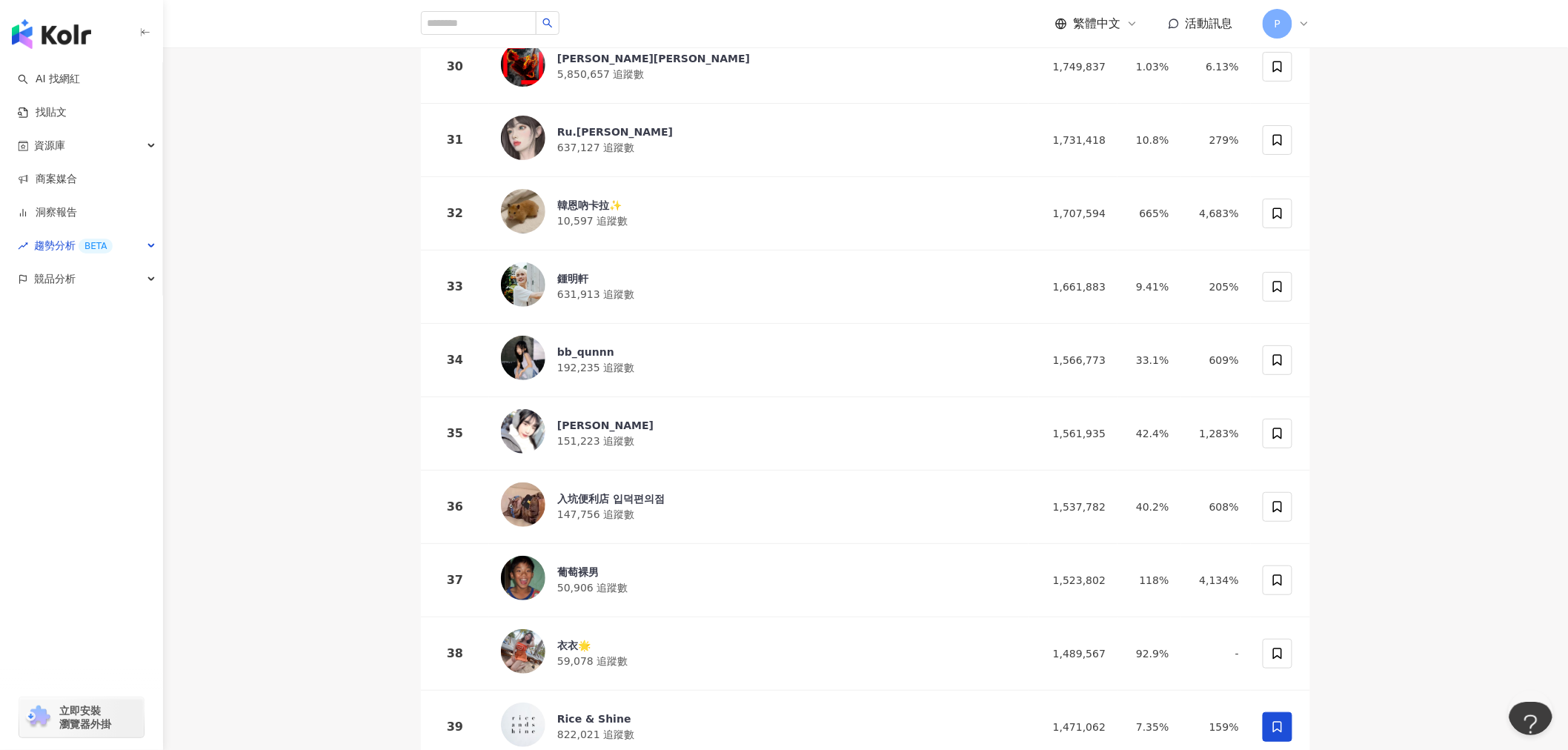
scroll to position [2964, 0]
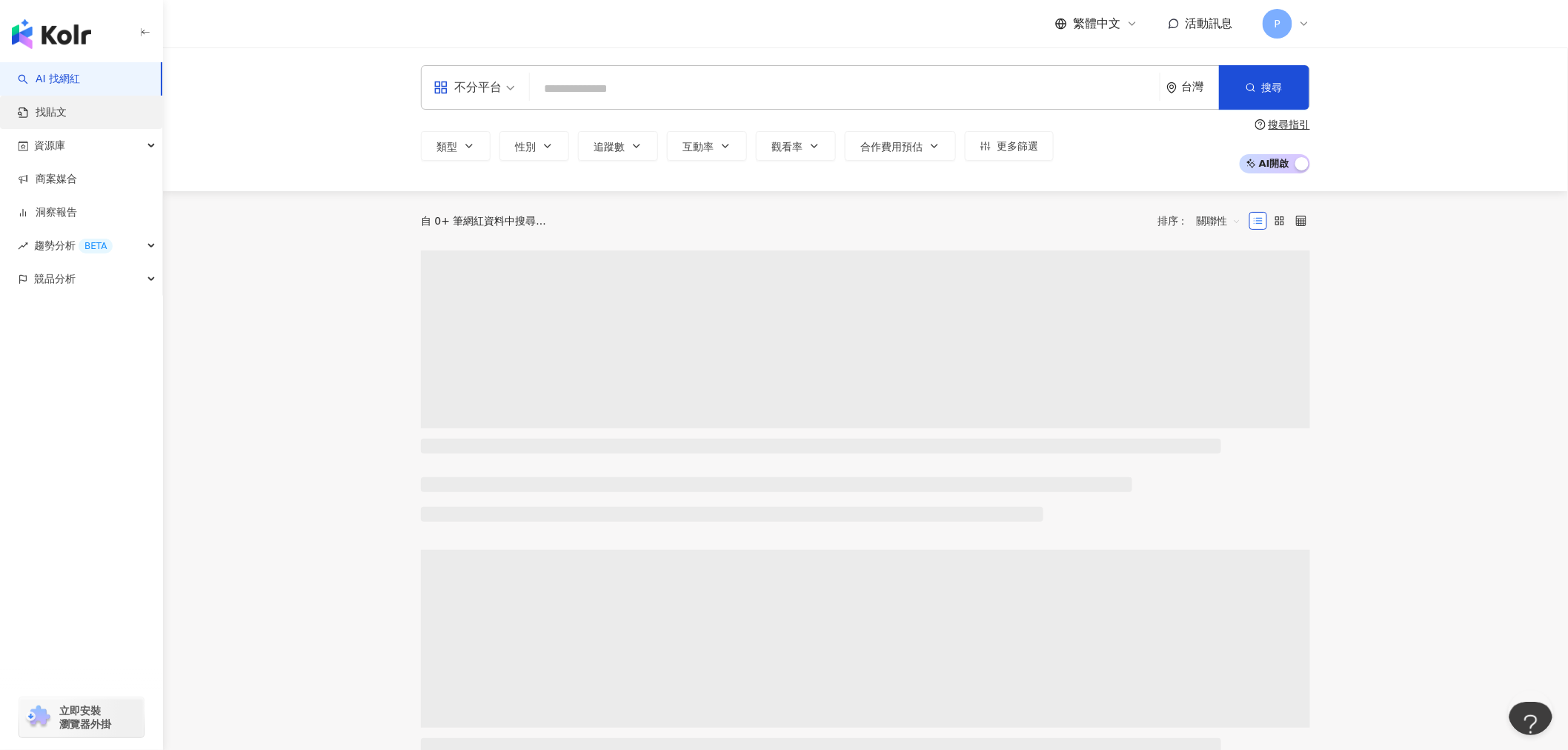
click at [60, 112] on link "找貼文" at bounding box center [42, 112] width 49 height 15
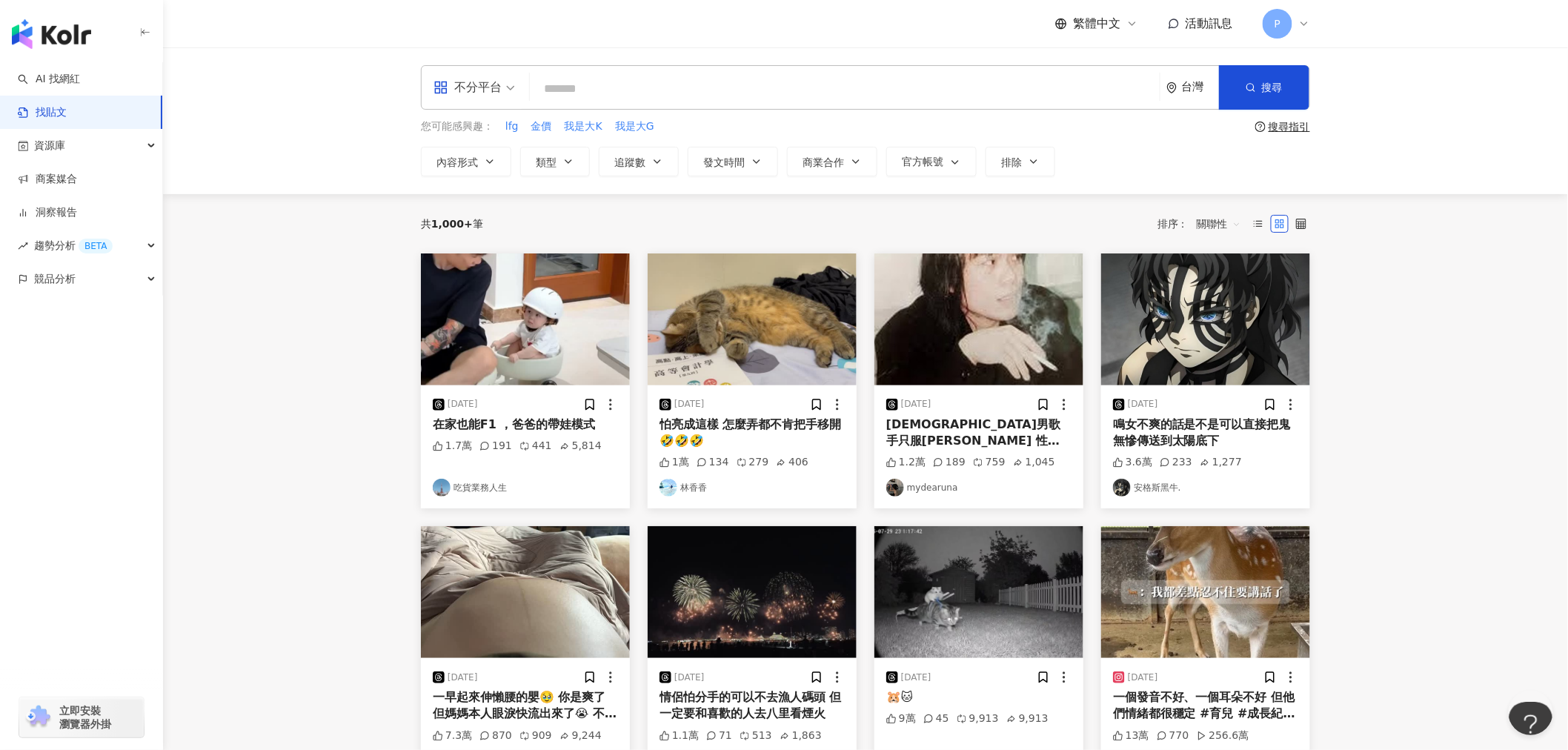
click at [631, 77] on input "search" at bounding box center [845, 89] width 618 height 32
click at [617, 82] on input "search" at bounding box center [845, 89] width 618 height 32
paste input "***"
type input "***"
click at [1249, 85] on icon "button" at bounding box center [1251, 87] width 10 height 10
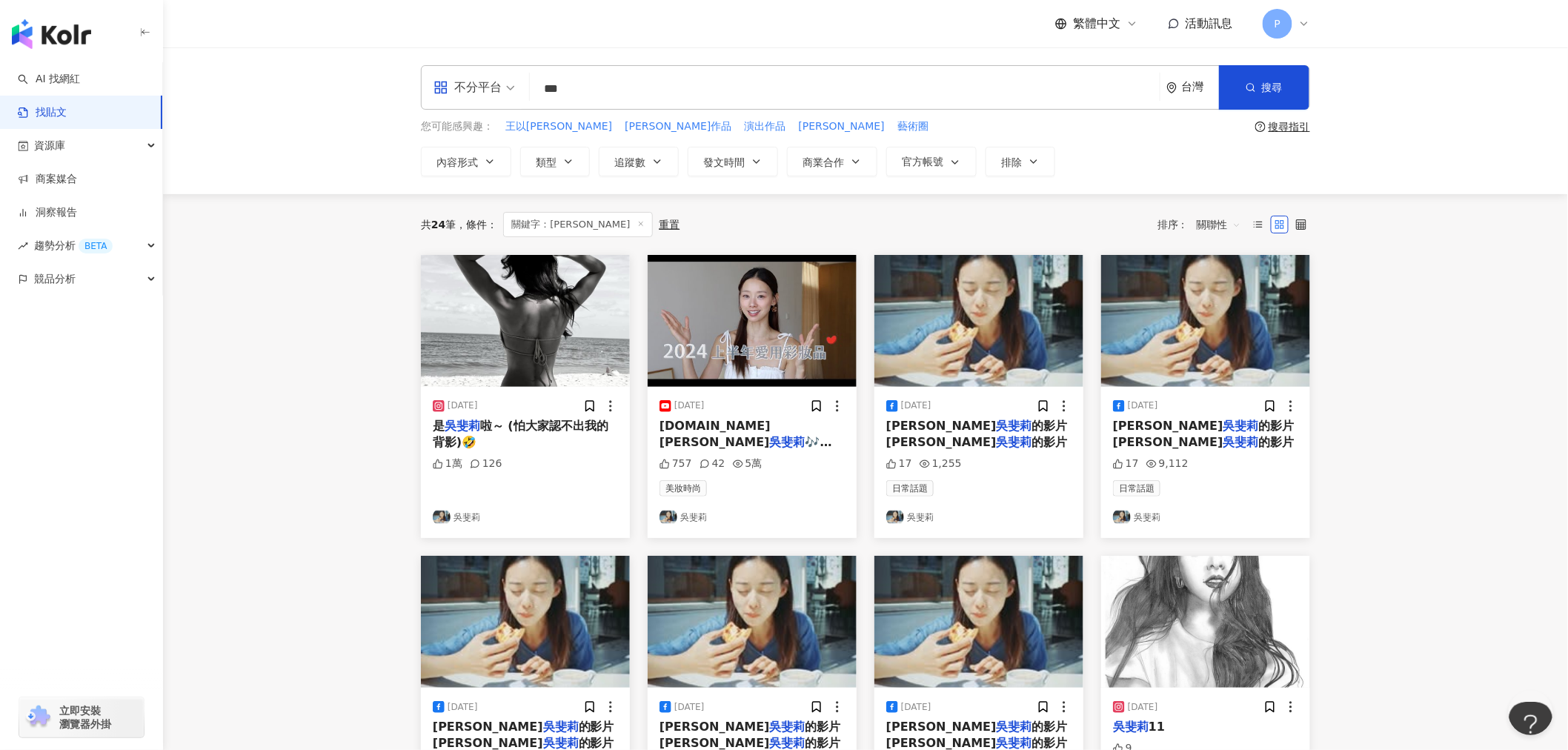
click at [637, 85] on input "***" at bounding box center [845, 89] width 618 height 32
click at [1270, 85] on span "搜尋" at bounding box center [1272, 87] width 21 height 12
drag, startPoint x: 623, startPoint y: 224, endPoint x: 722, endPoint y: 216, distance: 99.3
click at [722, 216] on div "共 24 筆 條件 ： 關鍵字：吳斐莉 重置 排序： 關聯性" at bounding box center [865, 224] width 890 height 25
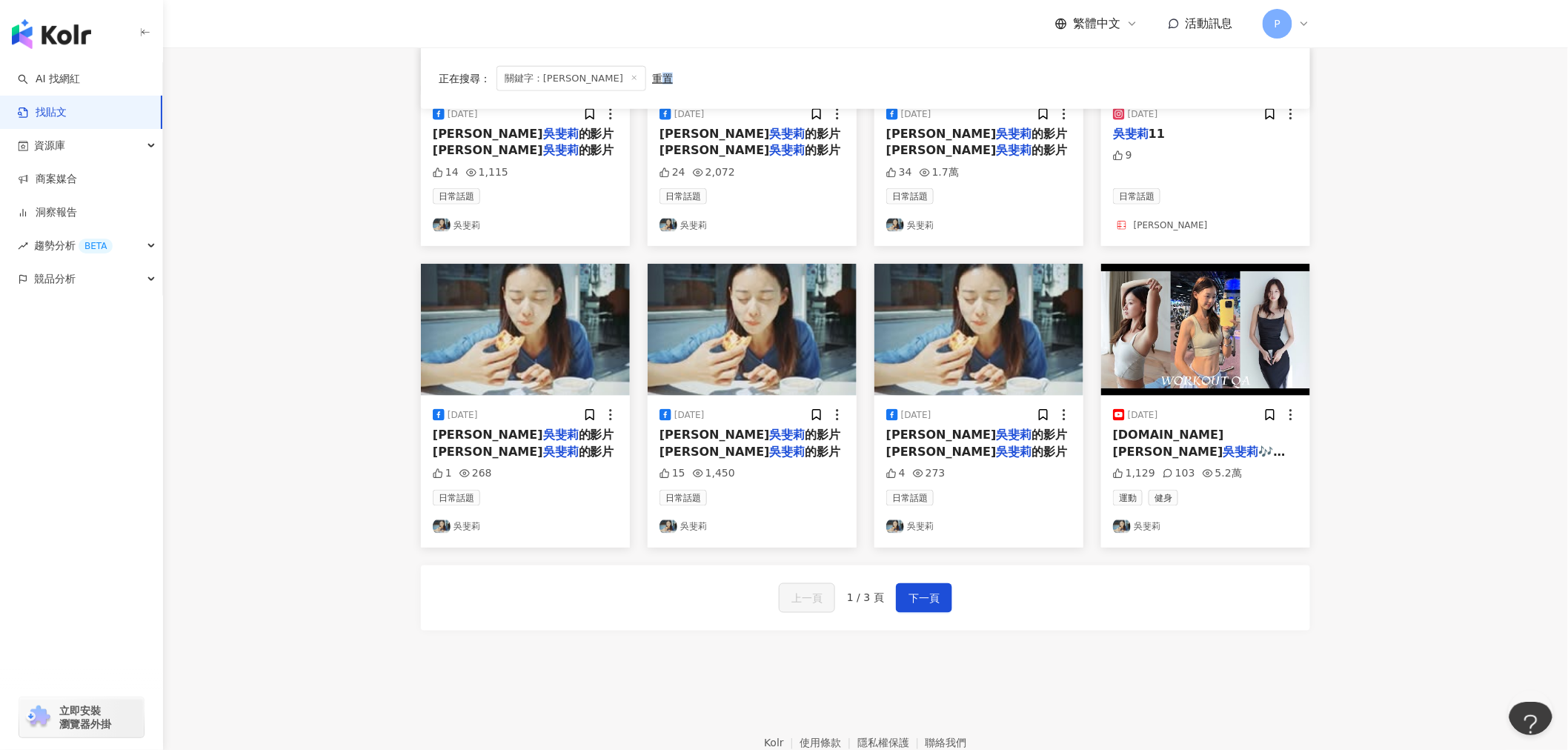
scroll to position [675, 0]
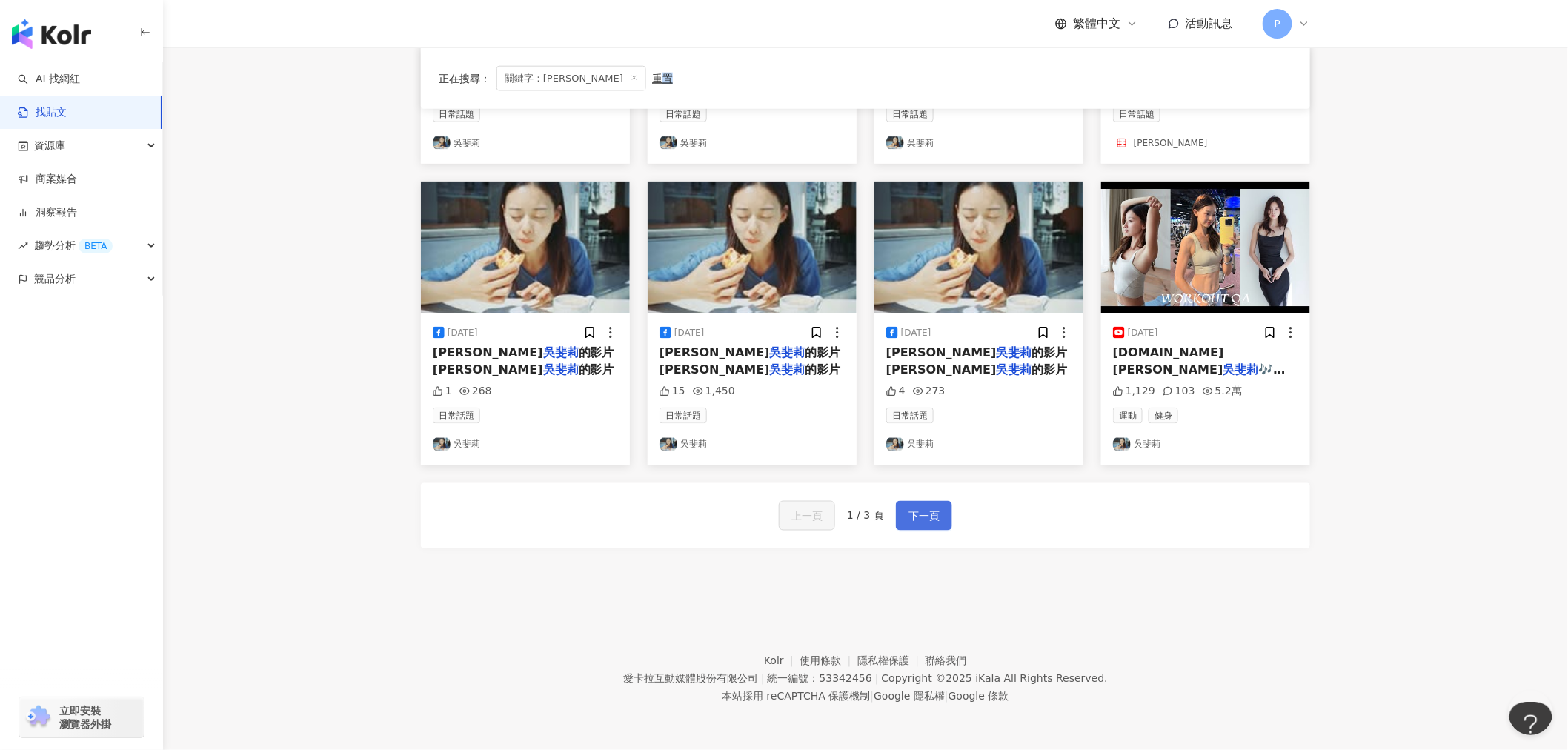
click at [917, 516] on span "下一頁" at bounding box center [923, 516] width 31 height 18
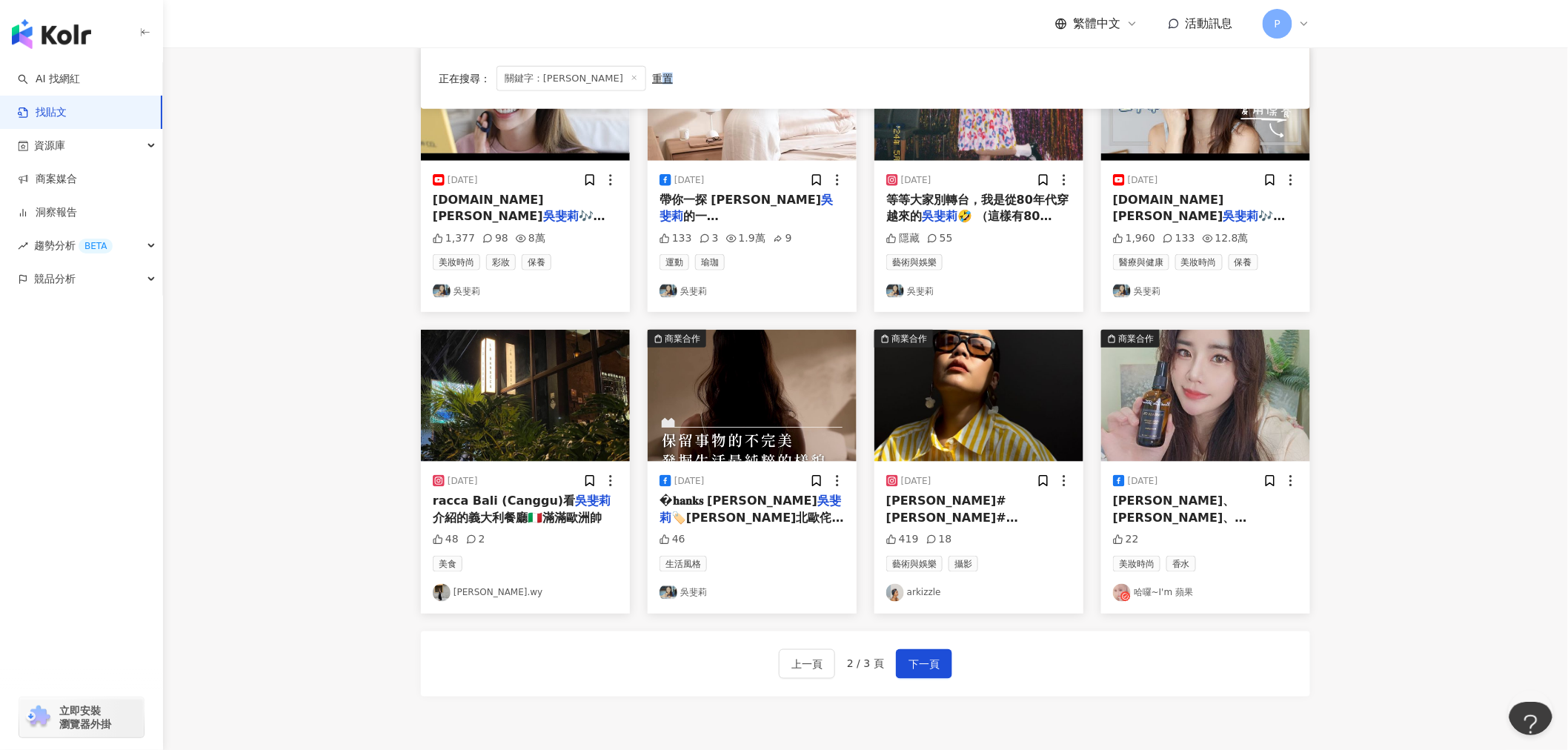
scroll to position [510, 0]
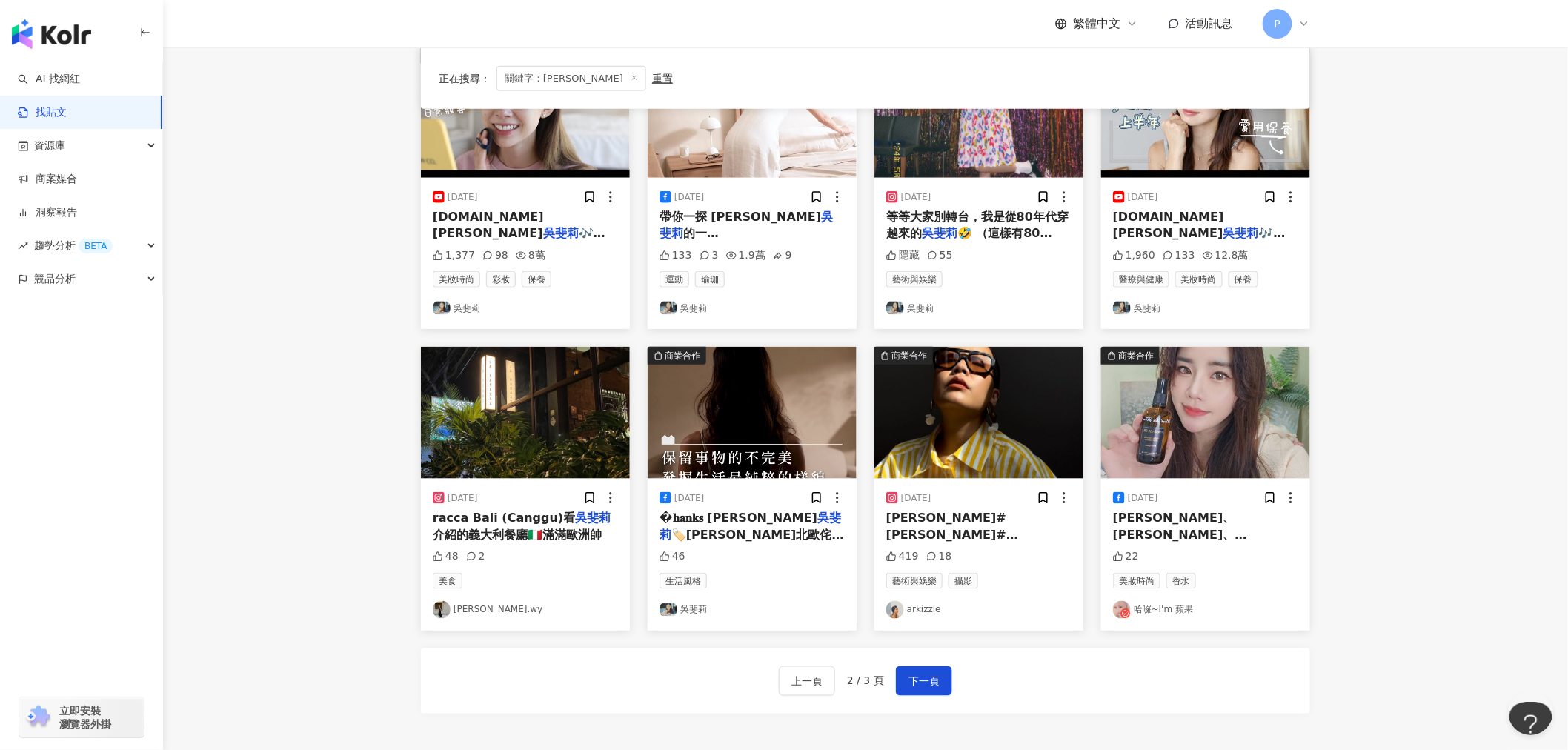
click at [762, 520] on mark "吳斐莉" at bounding box center [750, 526] width 181 height 30
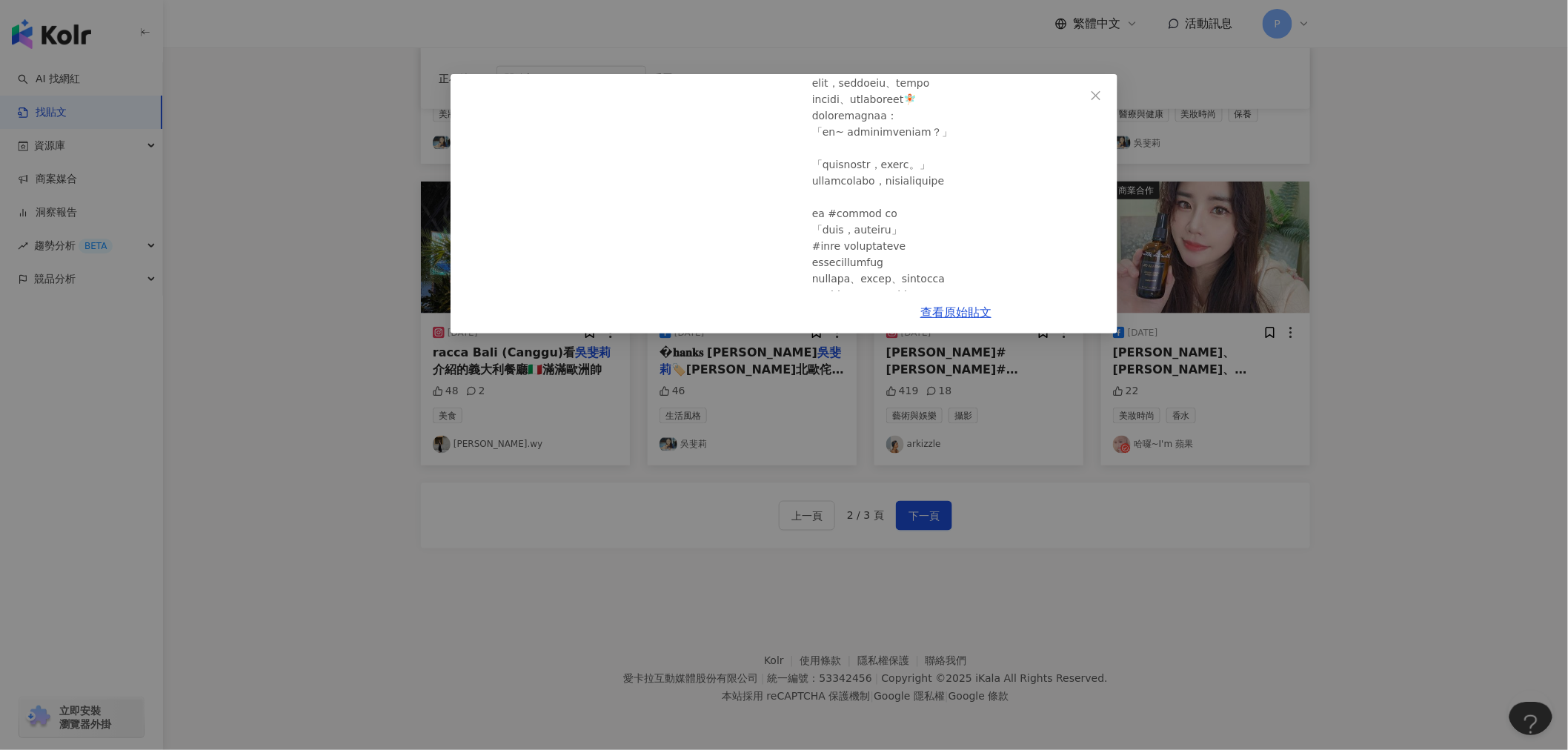
scroll to position [0, 0]
click at [1093, 93] on icon "close" at bounding box center [1096, 95] width 12 height 12
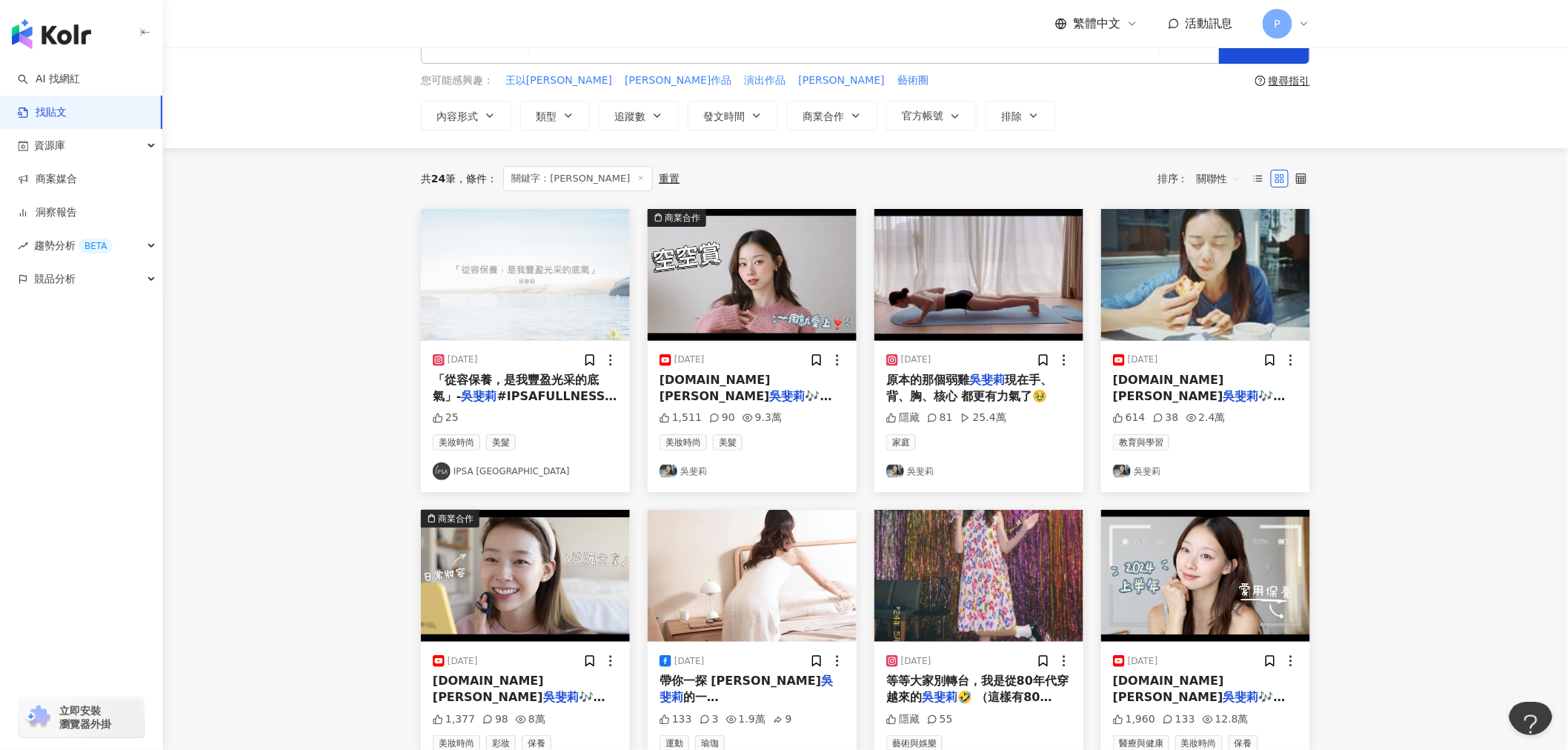
scroll to position [16, 0]
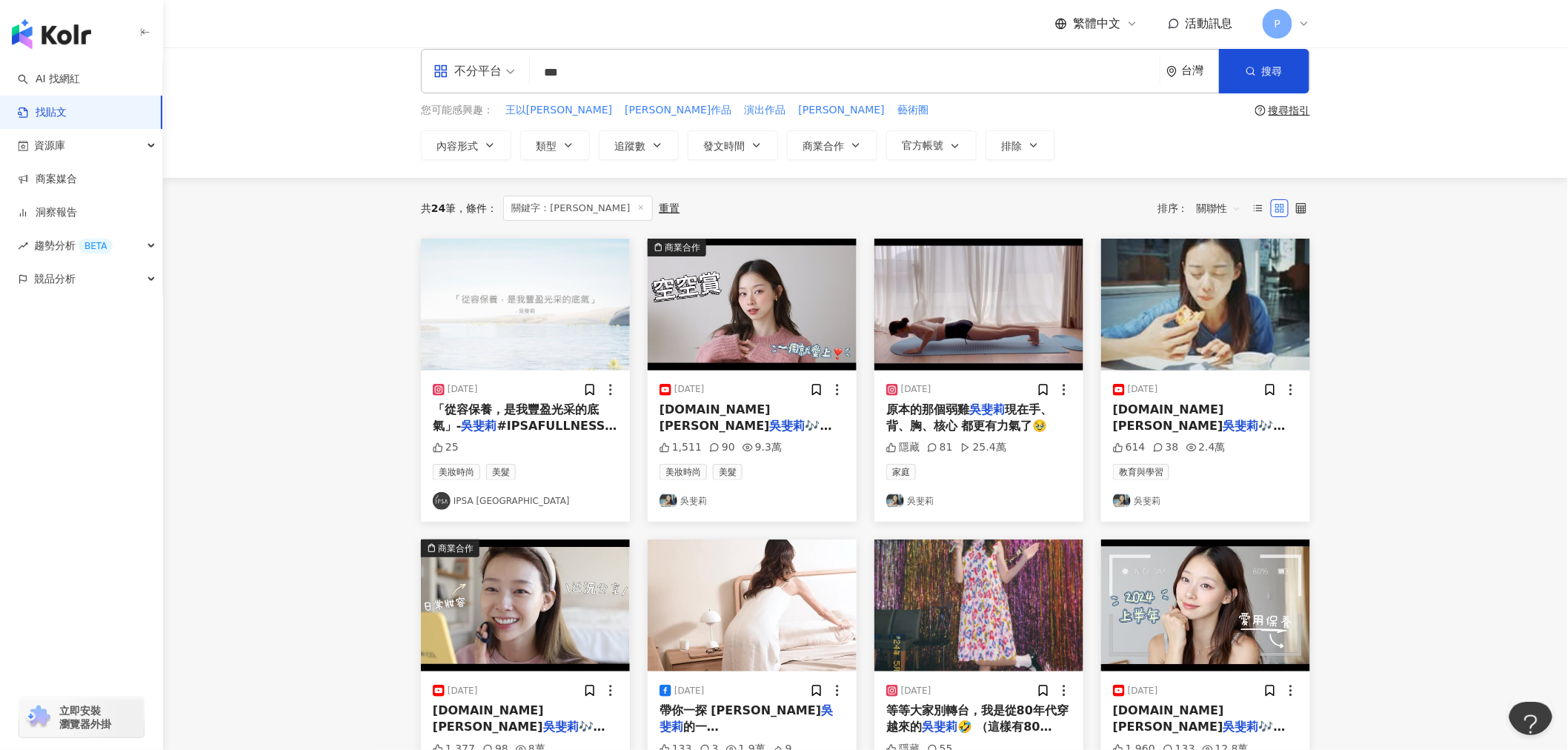
click at [603, 81] on input "***" at bounding box center [845, 72] width 618 height 32
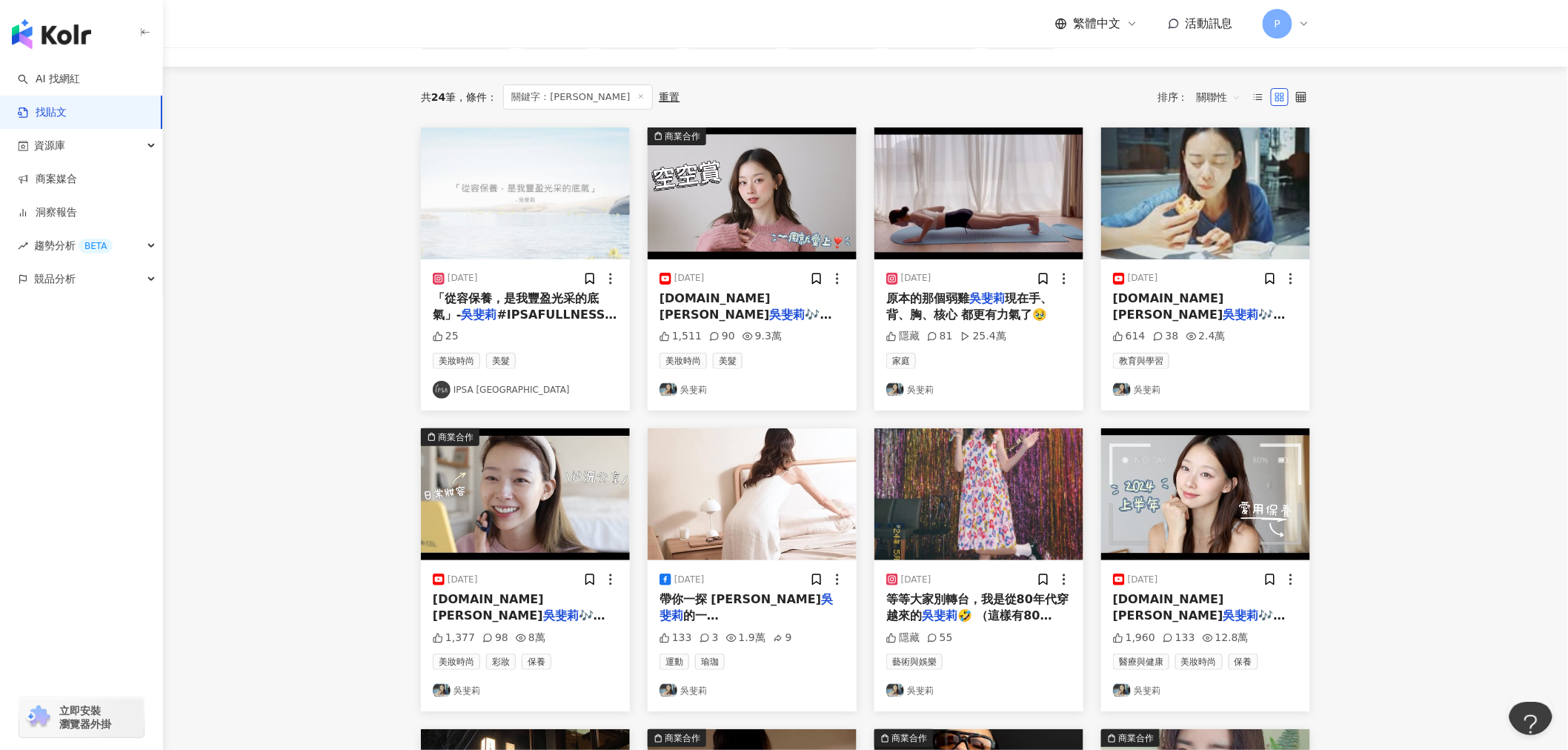
scroll to position [98, 0]
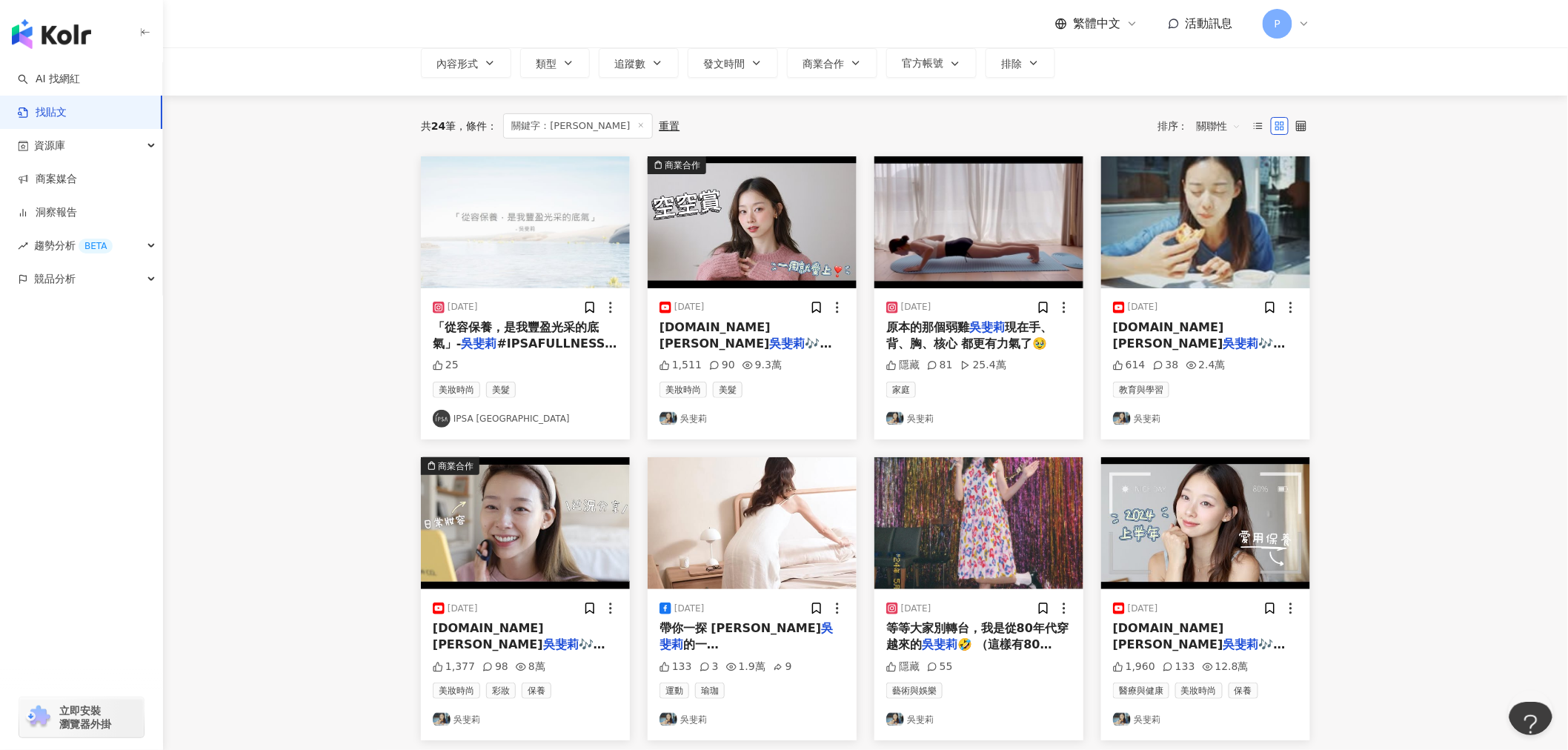
click at [764, 328] on span "Nataliewu.tw Natalie" at bounding box center [715, 335] width 111 height 30
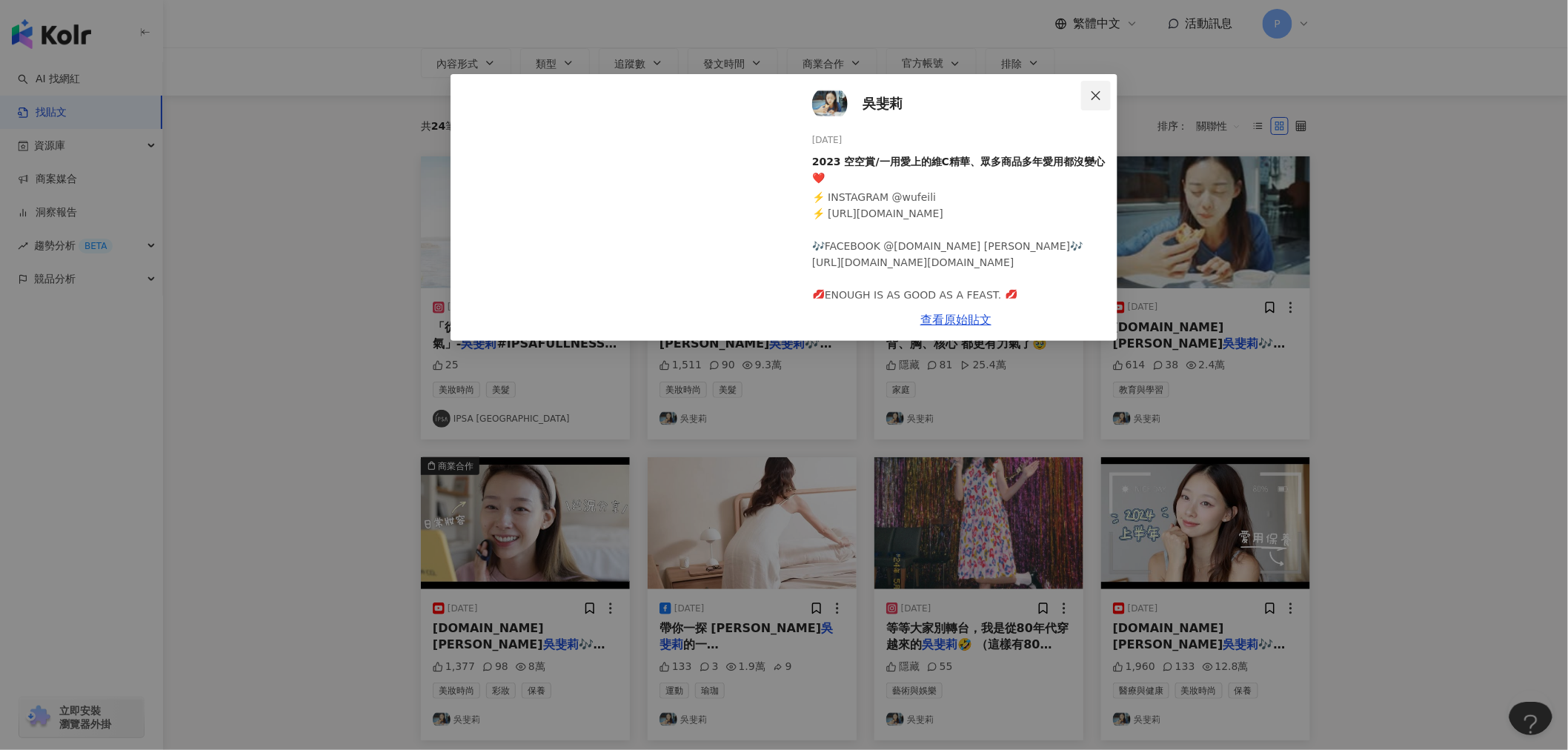
click at [1096, 90] on icon "close" at bounding box center [1096, 95] width 12 height 12
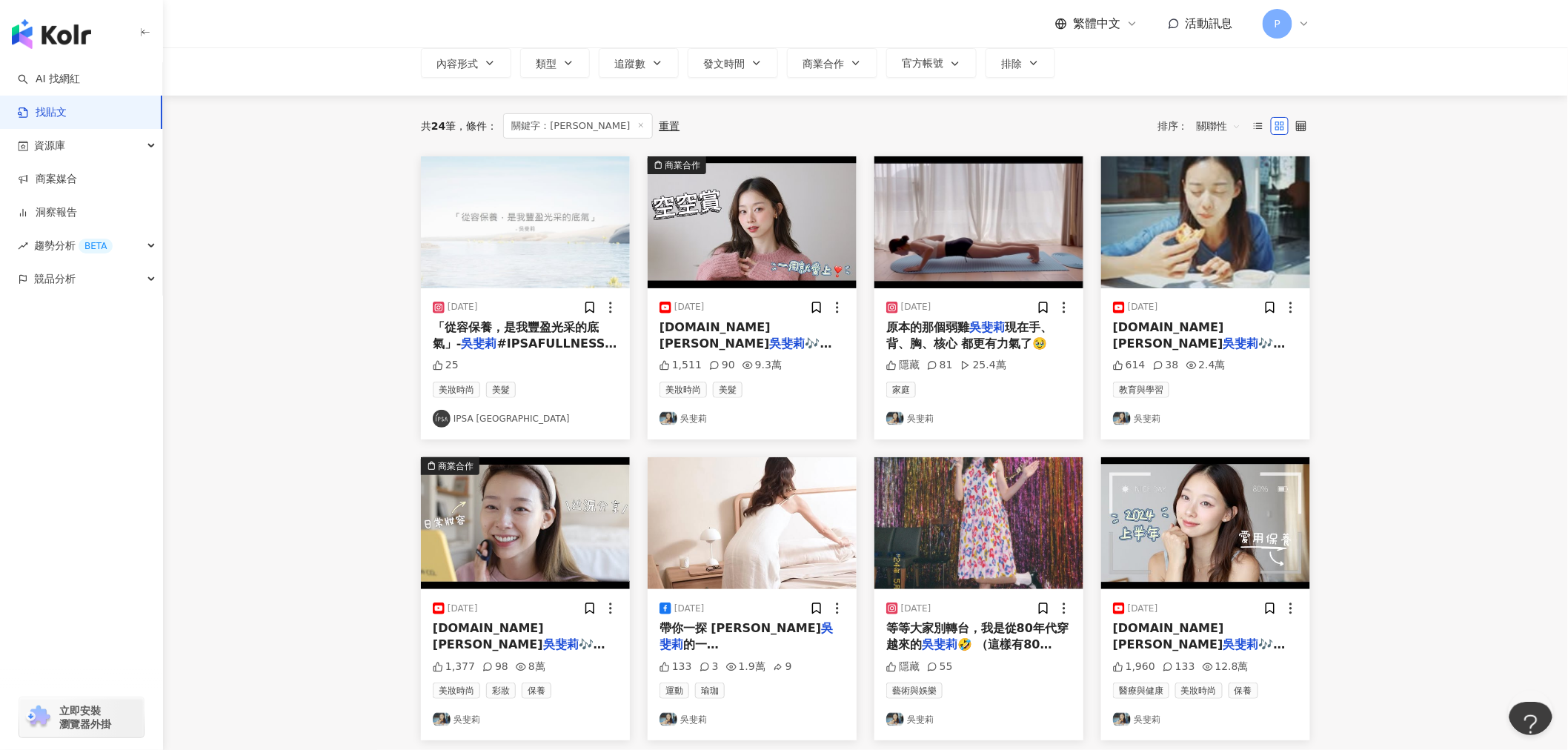
click at [750, 627] on span "帶你一探 Natalie" at bounding box center [740, 627] width 162 height 14
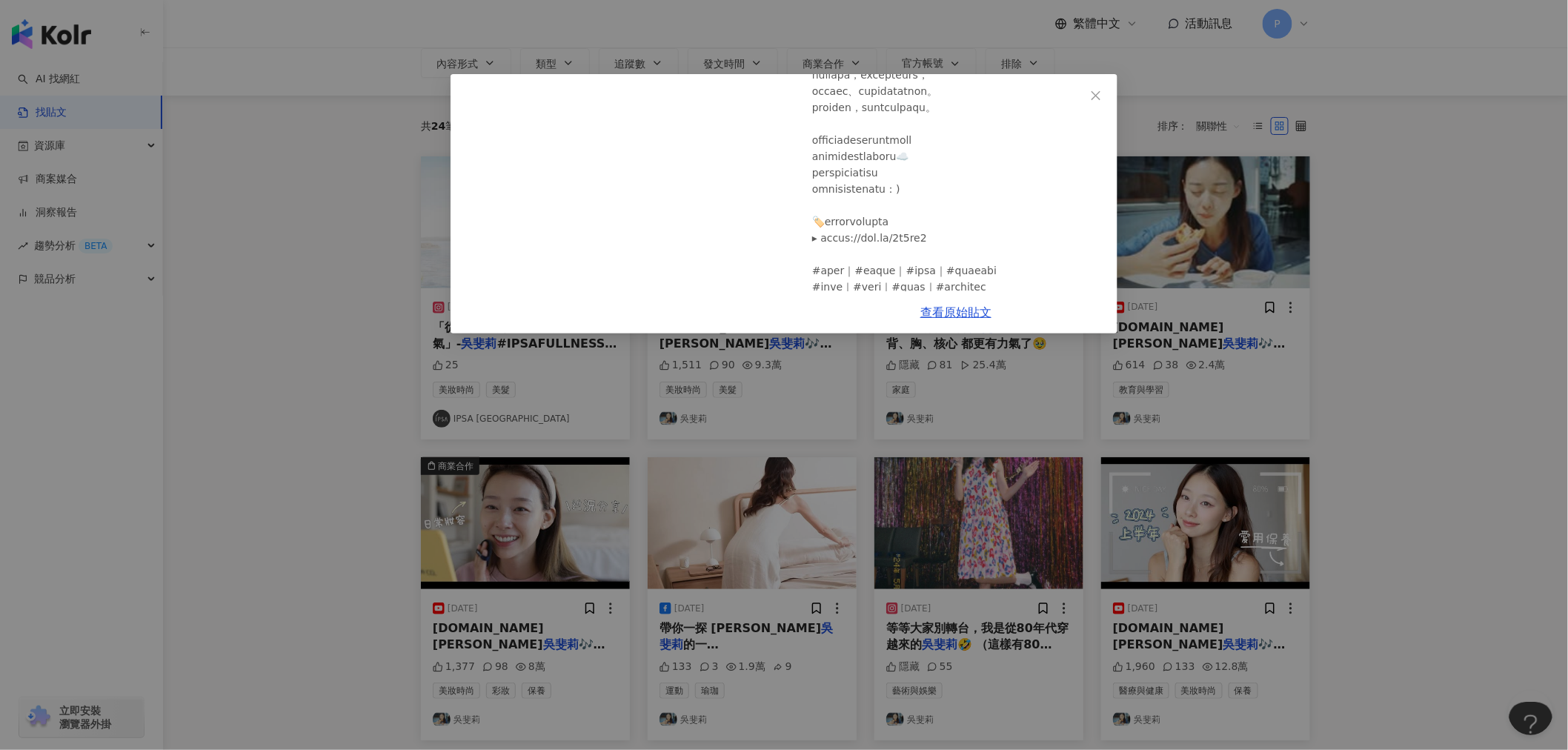
scroll to position [408, 0]
click at [961, 319] on link "查看原始貼文" at bounding box center [956, 311] width 71 height 14
click at [1099, 94] on icon "close" at bounding box center [1096, 95] width 12 height 12
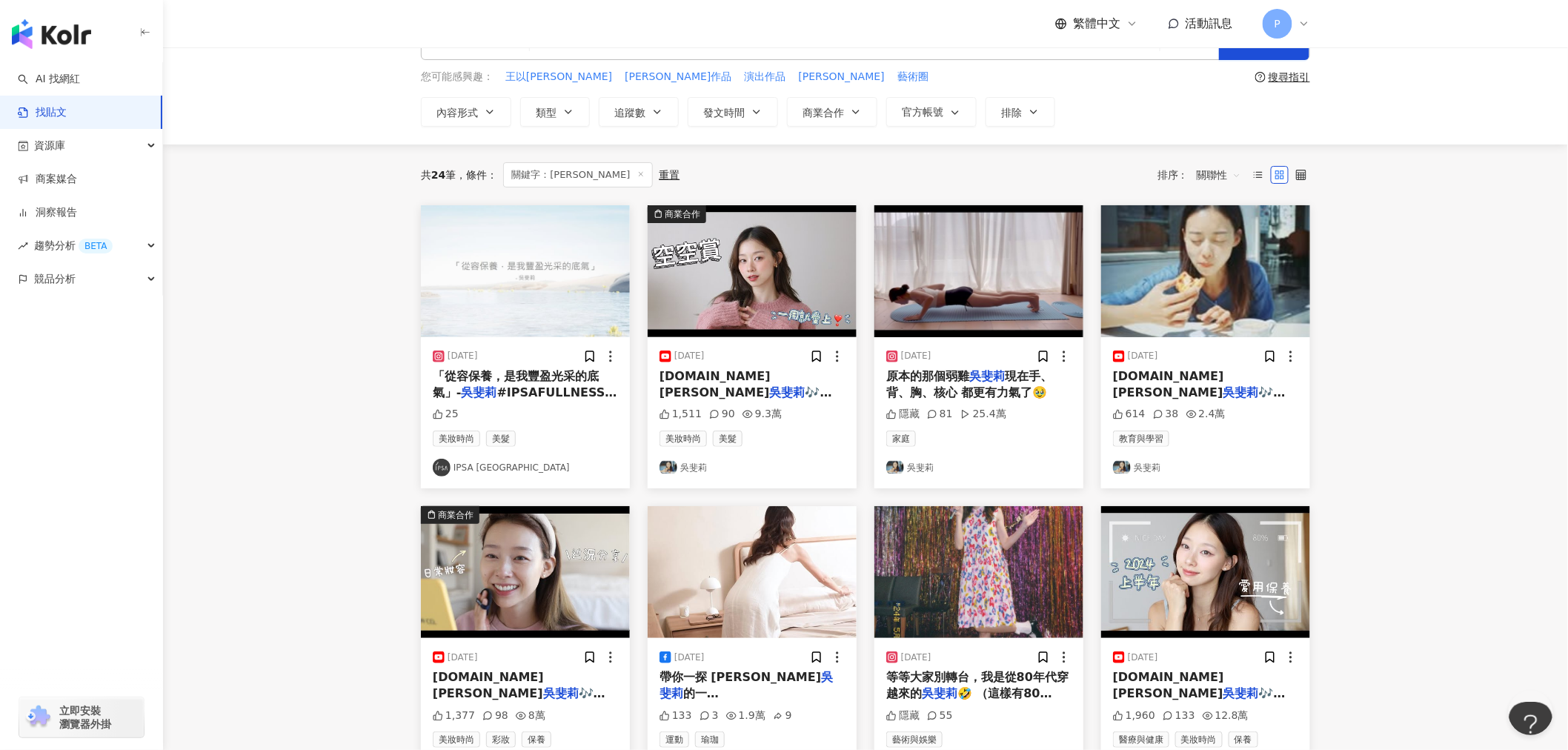
scroll to position [0, 0]
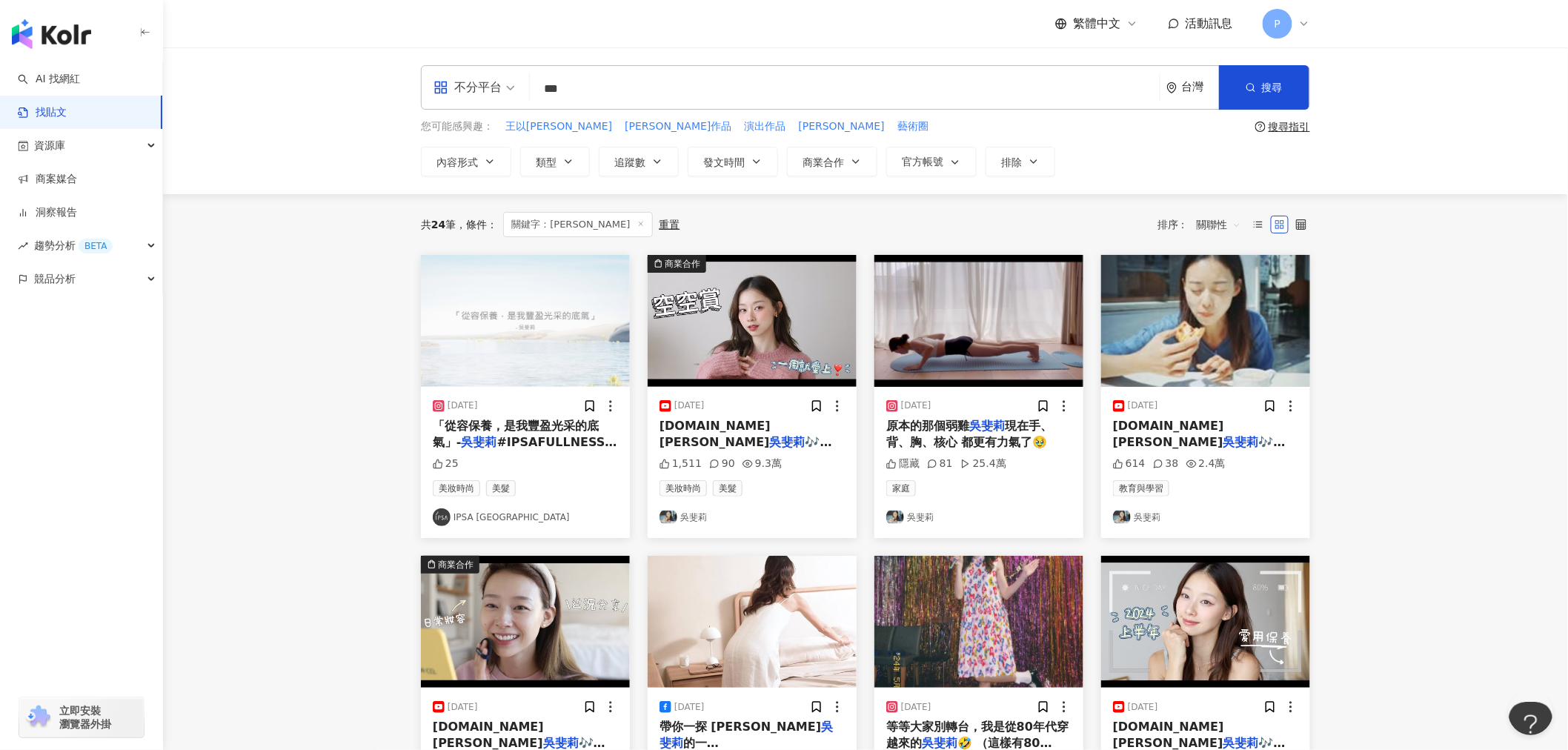
click at [509, 435] on span "#IPSAFULLNESS #IPSA豐的啟程" at bounding box center [525, 450] width 184 height 30
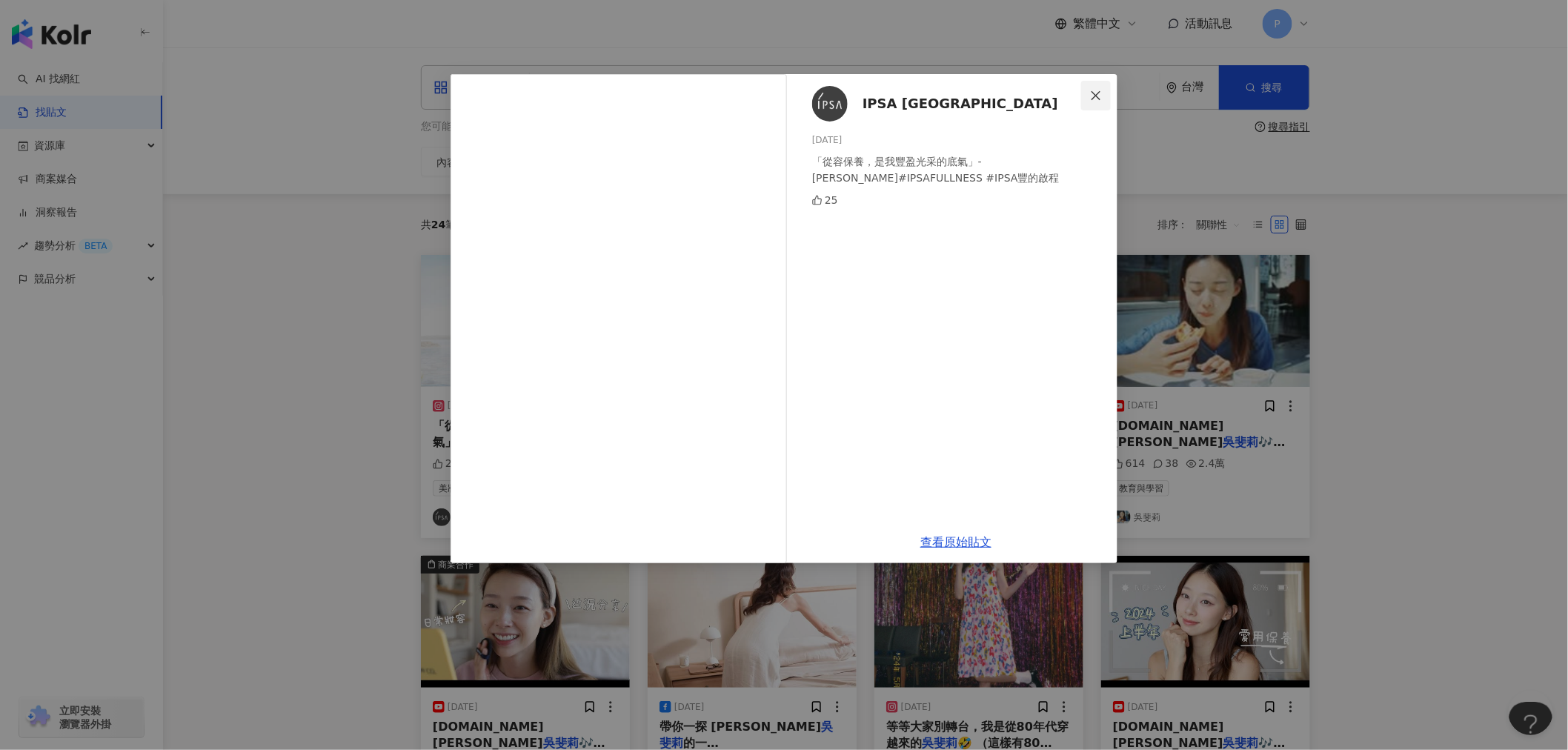
click at [1093, 91] on icon "close" at bounding box center [1096, 95] width 12 height 12
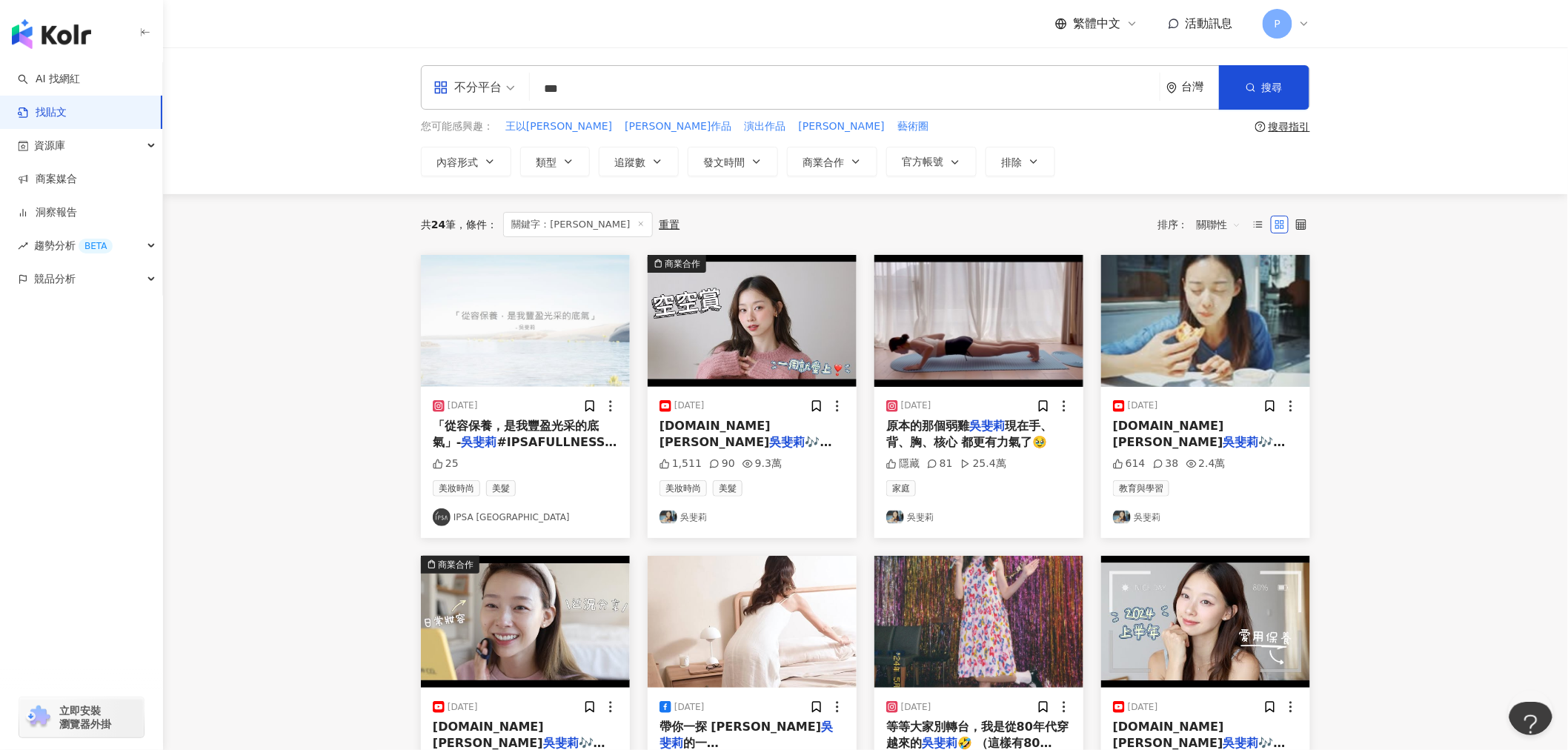
drag, startPoint x: 613, startPoint y: 84, endPoint x: 549, endPoint y: 87, distance: 64.1
click at [549, 87] on input "***" at bounding box center [845, 89] width 618 height 32
click at [51, 79] on link "AI 找網紅" at bounding box center [49, 79] width 63 height 15
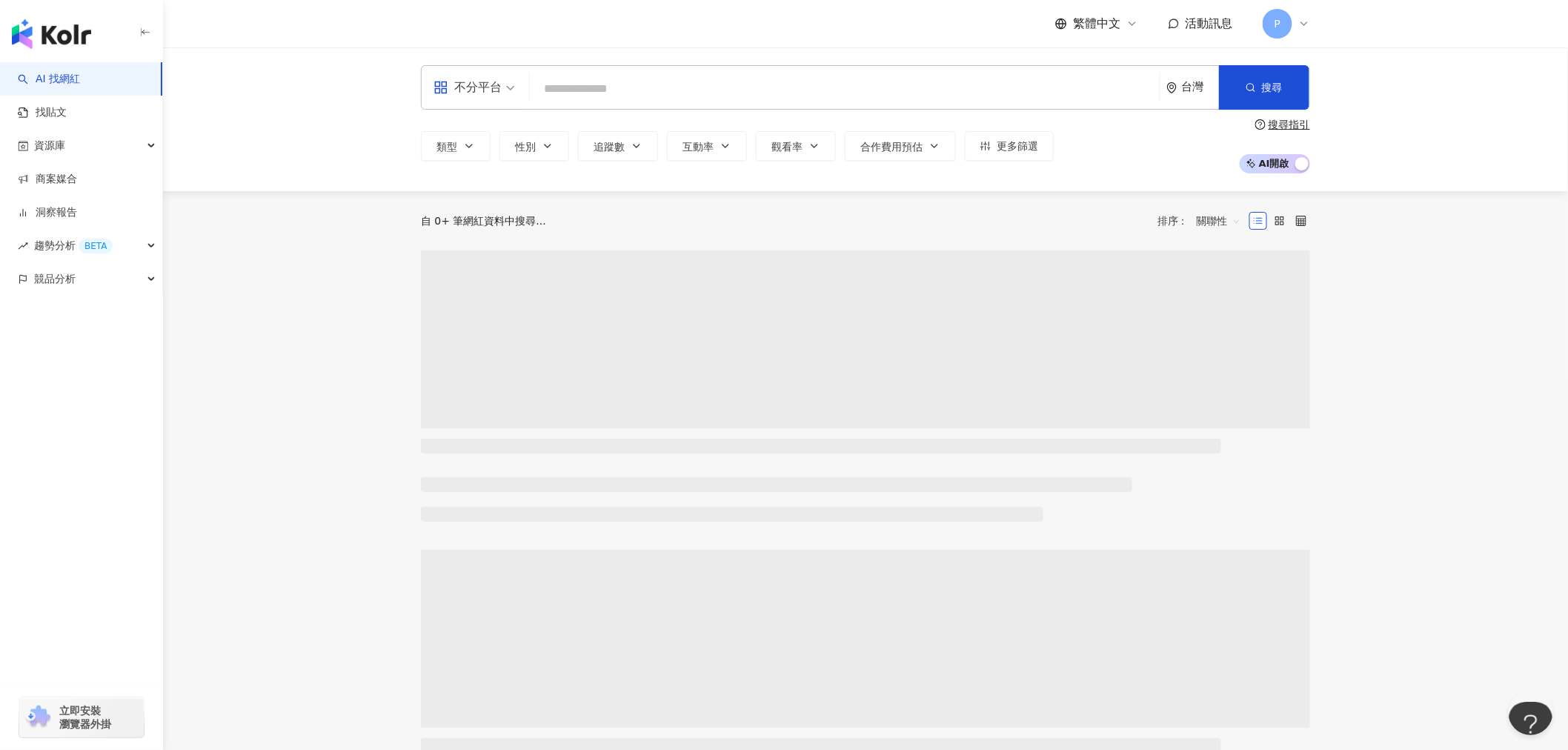
click at [616, 83] on input "search" at bounding box center [845, 89] width 618 height 28
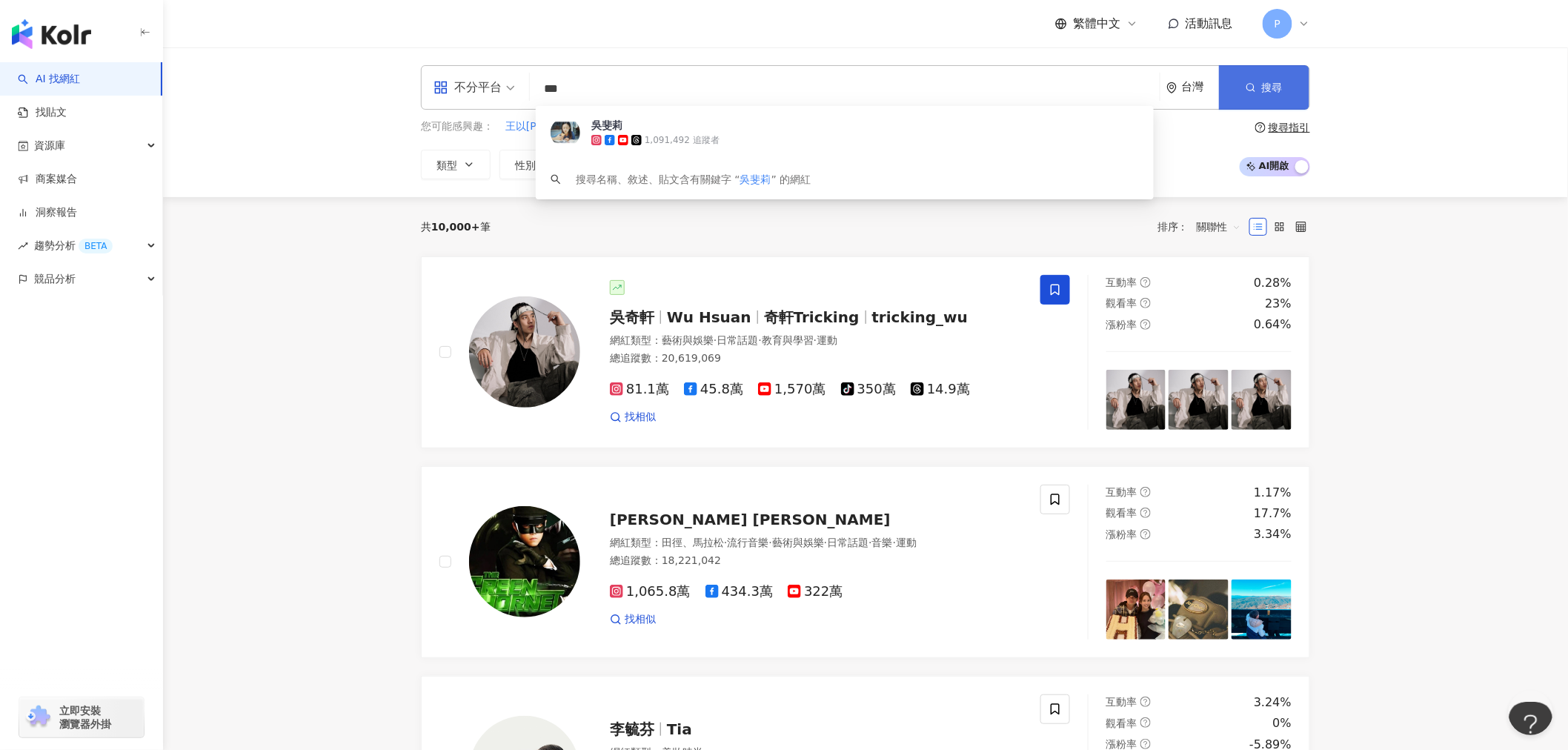
type input "***"
click at [1258, 91] on button "搜尋" at bounding box center [1264, 88] width 91 height 45
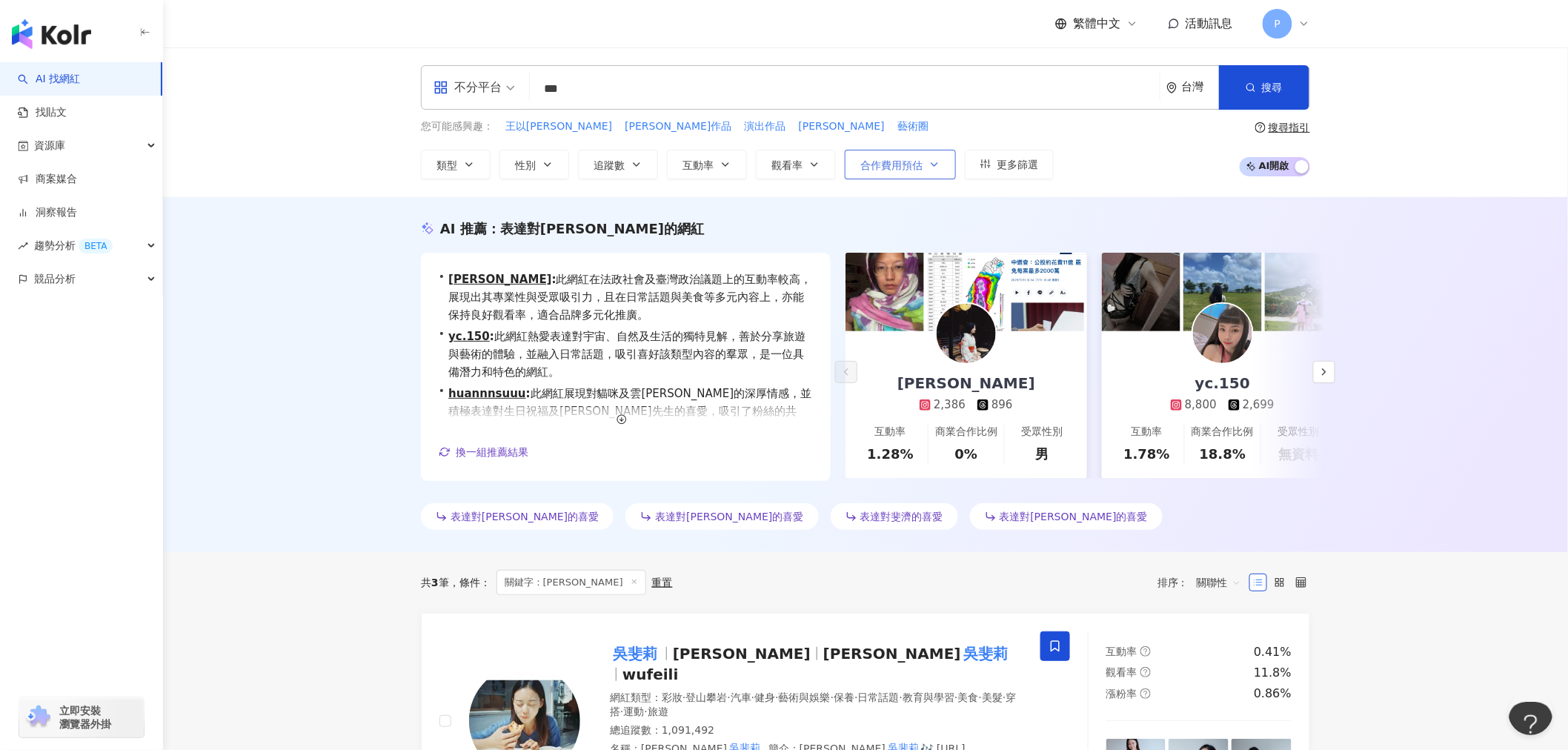
click at [915, 166] on span "合作費用預估" at bounding box center [892, 165] width 63 height 12
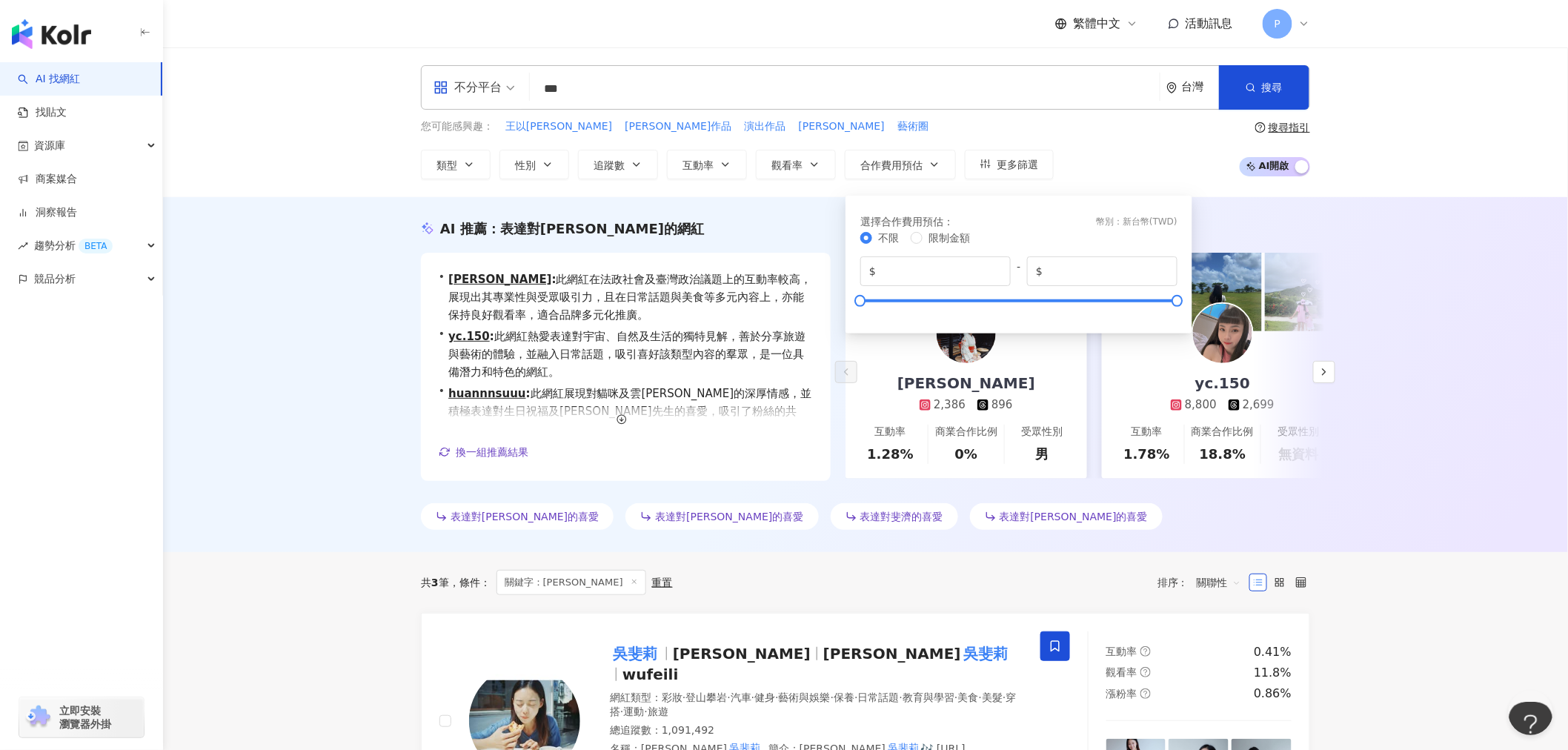
click at [1397, 224] on div "AI 推薦 ： 表達對吳的網紅 • Milla Huang : 此網紅在法政社會及臺灣政治議題上的互動率較高，展現出其專業性與受眾吸引力，且在日常話題與美食等…" at bounding box center [865, 374] width 1405 height 354
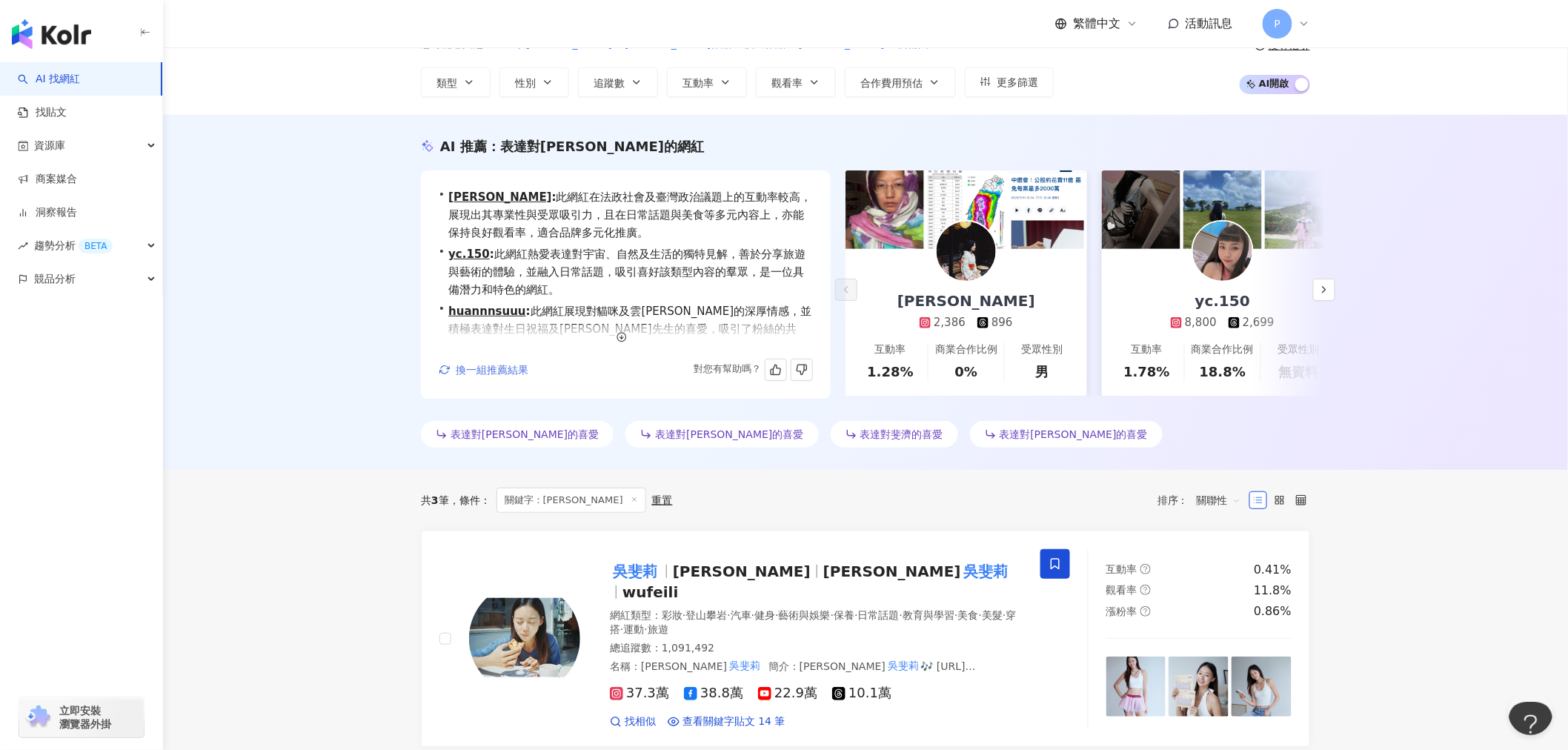
click at [483, 369] on span "換一組推薦結果" at bounding box center [492, 369] width 73 height 12
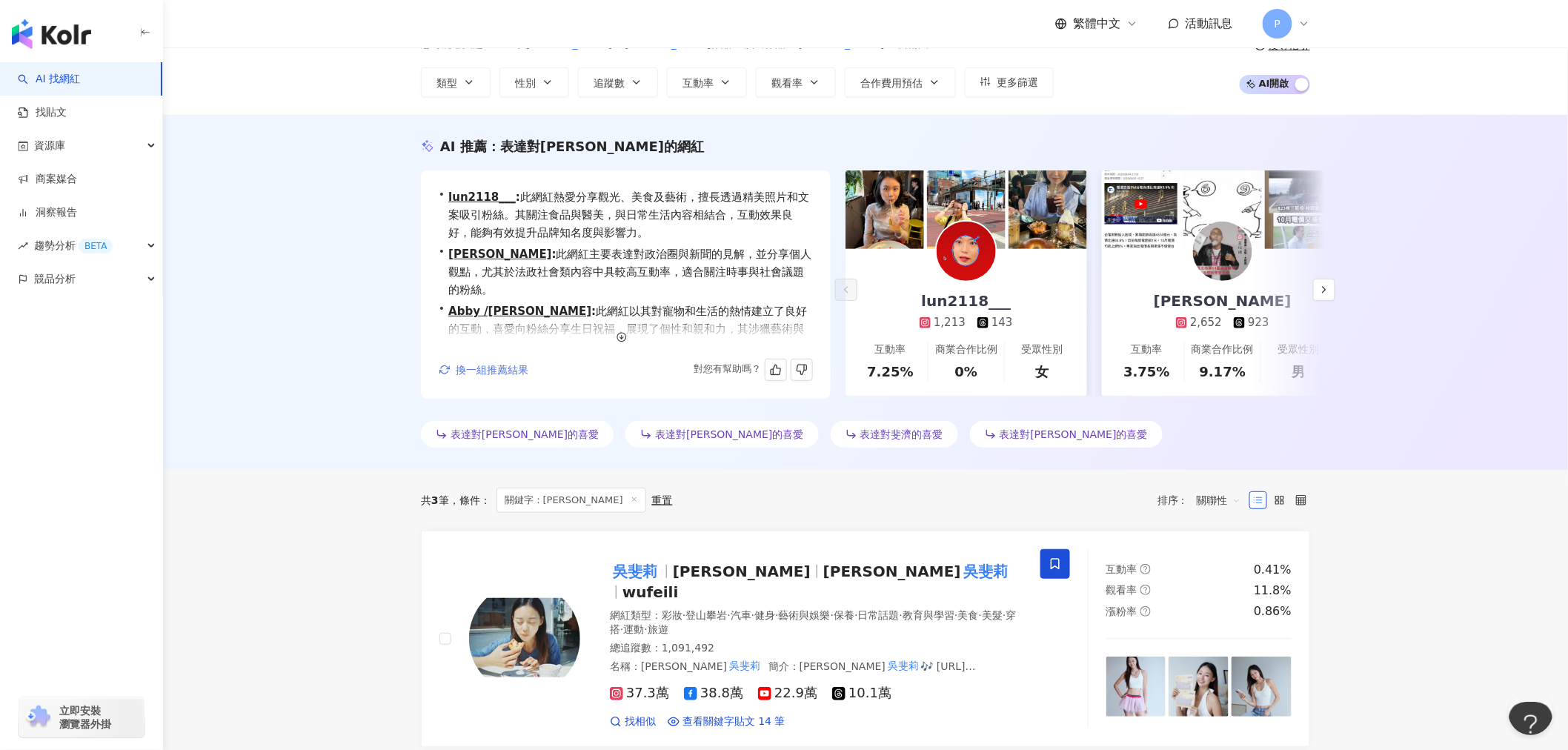
click at [501, 364] on span "換一組推薦結果" at bounding box center [492, 369] width 73 height 12
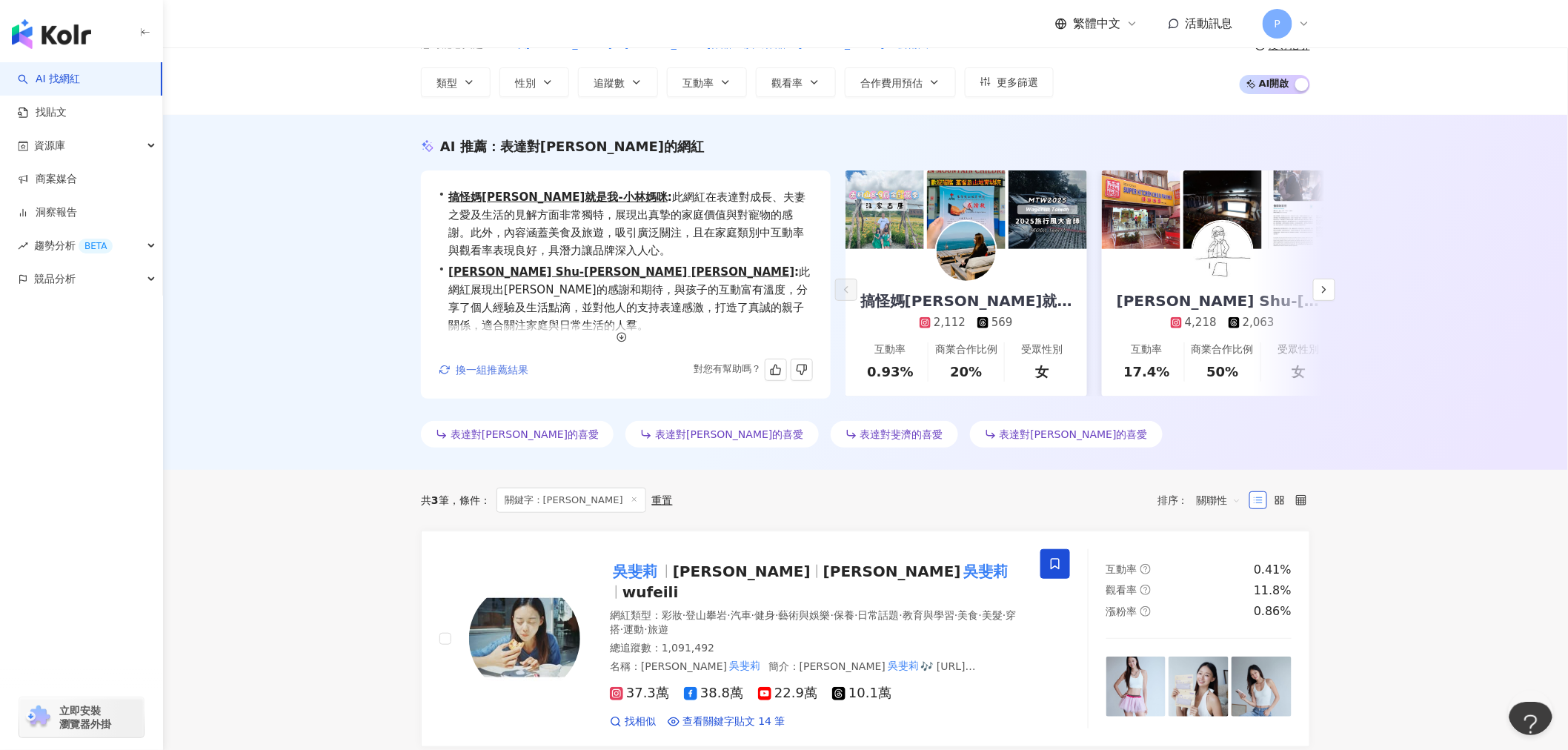
click at [501, 364] on span "換一組推薦結果" at bounding box center [492, 369] width 73 height 12
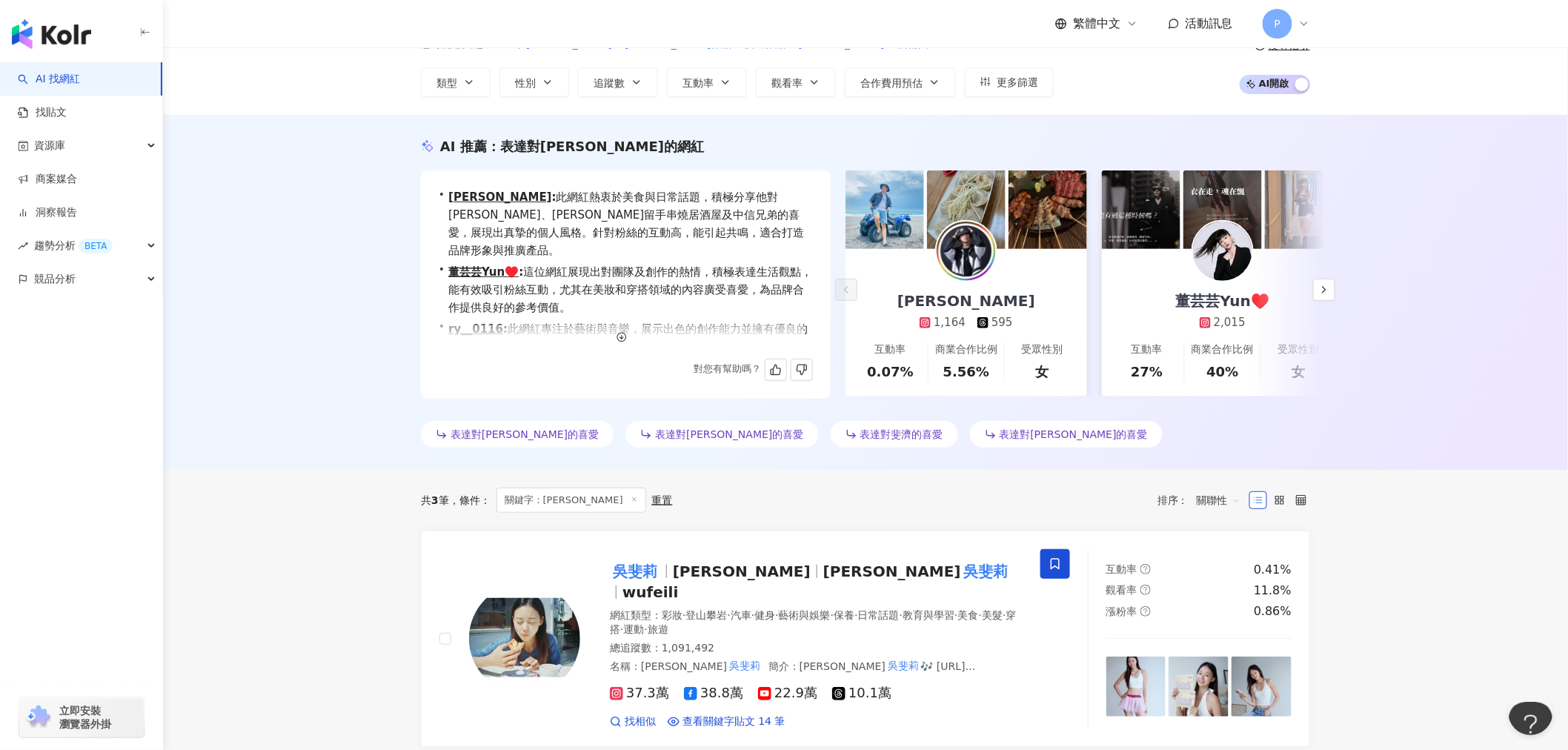
click at [513, 436] on span "表達對吳綺莉的喜愛" at bounding box center [525, 434] width 148 height 12
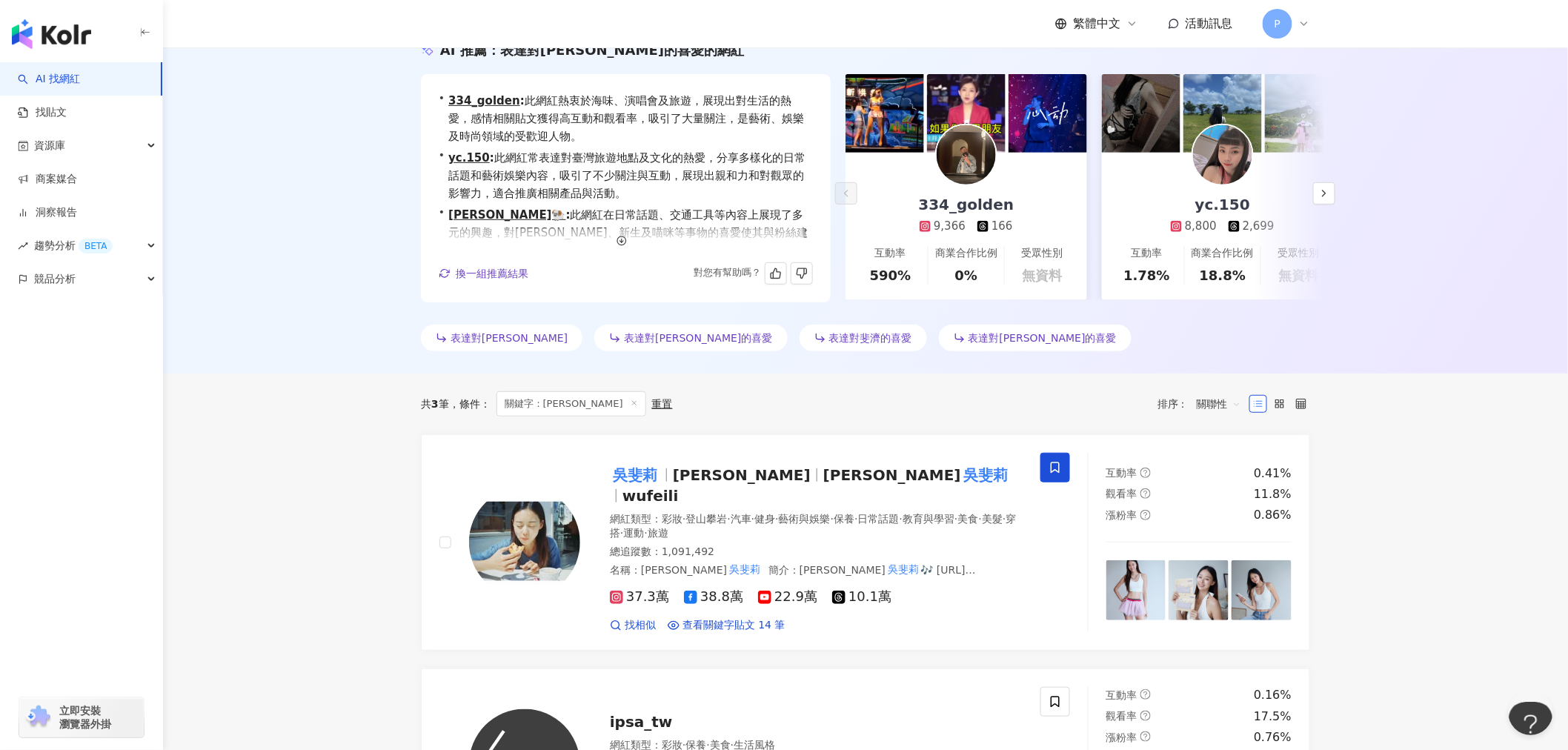
scroll to position [329, 0]
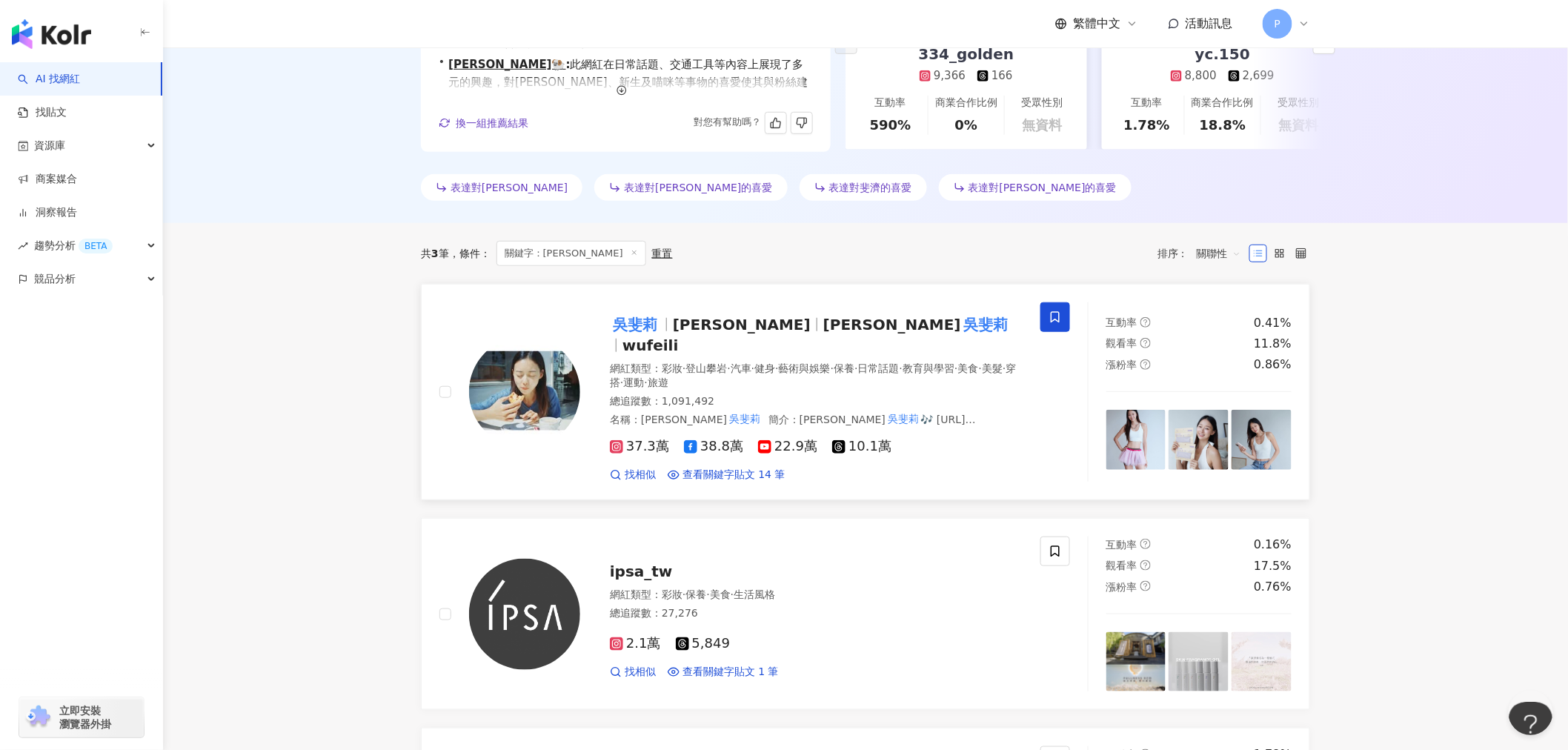
click at [823, 323] on span "Natalie" at bounding box center [892, 324] width 138 height 18
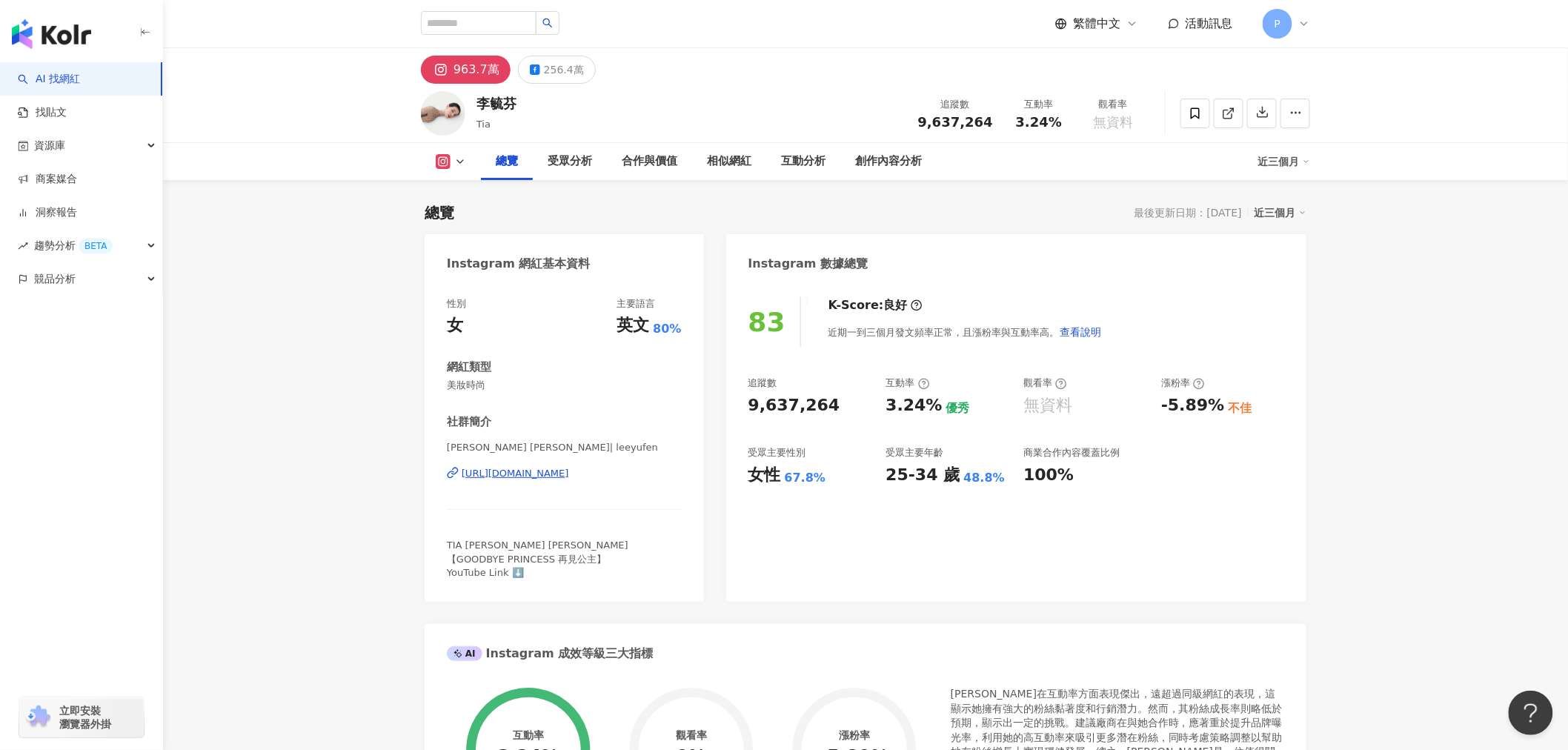
click at [516, 477] on div "[URL][DOMAIN_NAME]" at bounding box center [515, 473] width 108 height 13
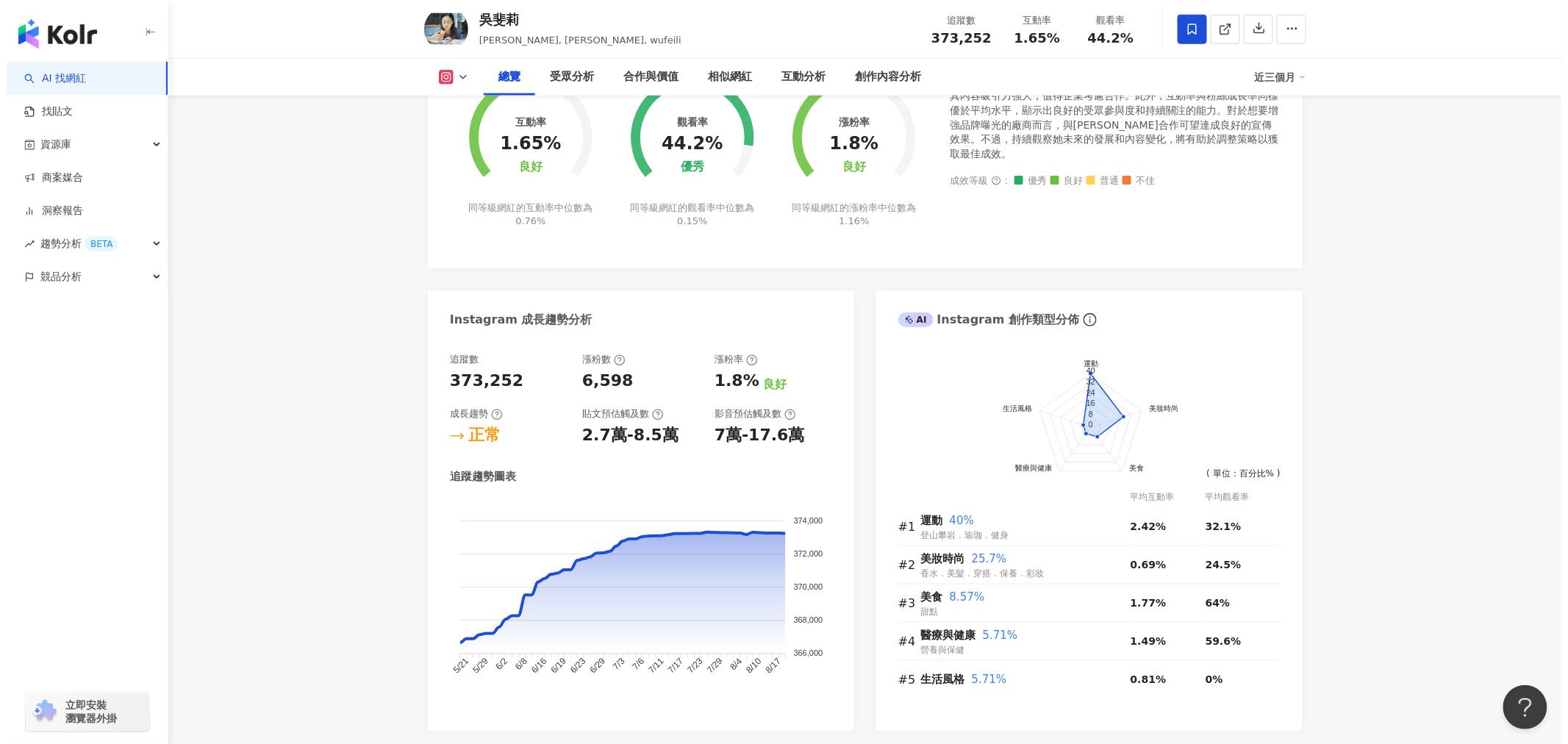
scroll to position [408, 0]
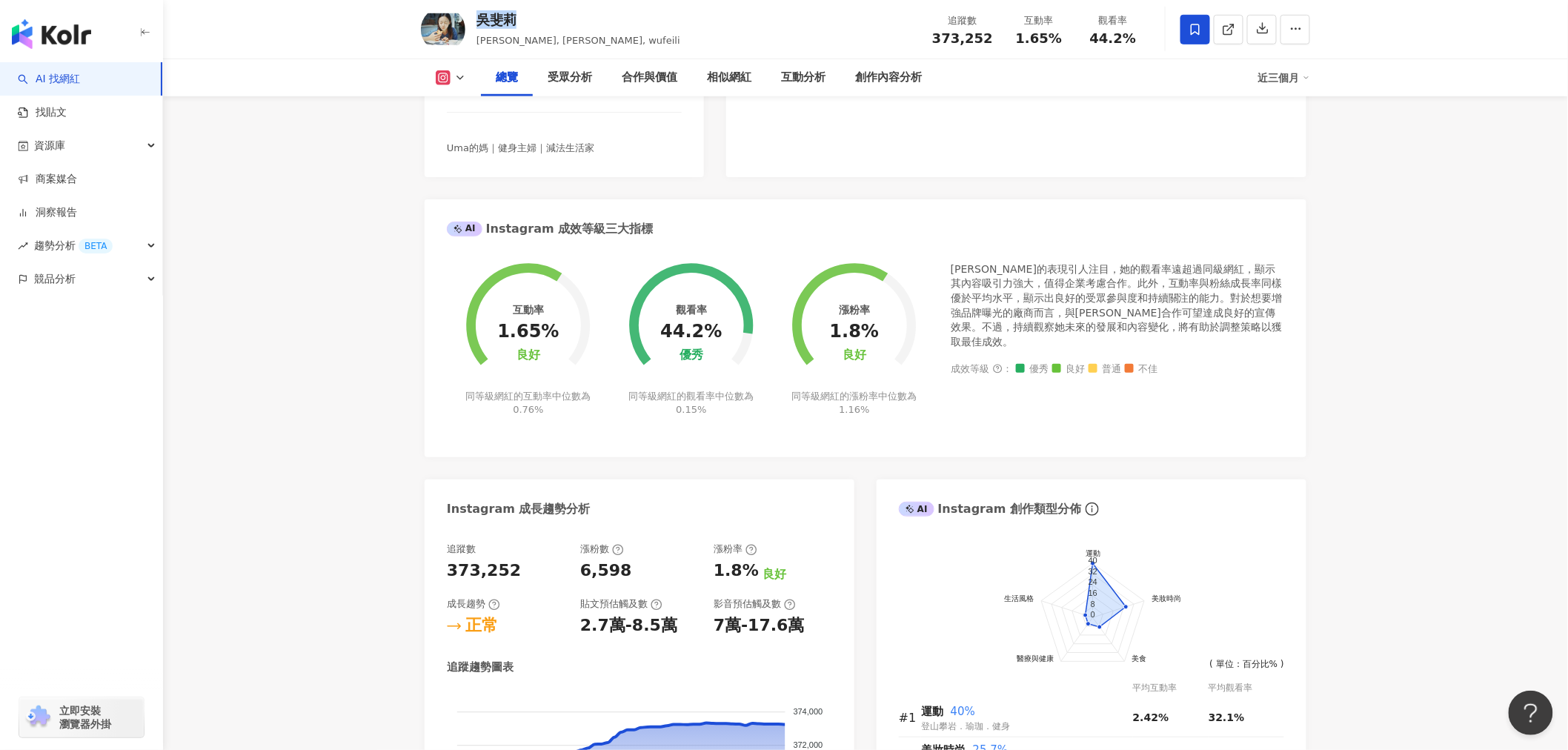
drag, startPoint x: 515, startPoint y: 17, endPoint x: 480, endPoint y: 27, distance: 36.4
click at [480, 27] on div "吳斐莉" at bounding box center [578, 20] width 204 height 19
copy div "吳斐莉"
